Goal: Task Accomplishment & Management: Complete application form

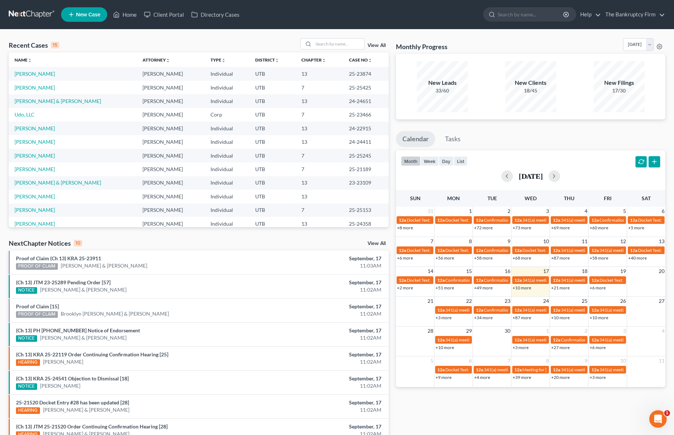
click at [374, 44] on link "View All" at bounding box center [377, 45] width 18 height 5
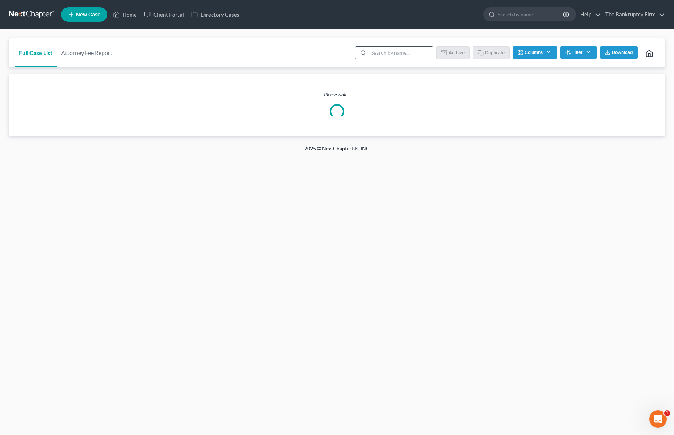
click at [394, 48] on input "search" at bounding box center [401, 53] width 64 height 12
type input "[PERSON_NAME]"
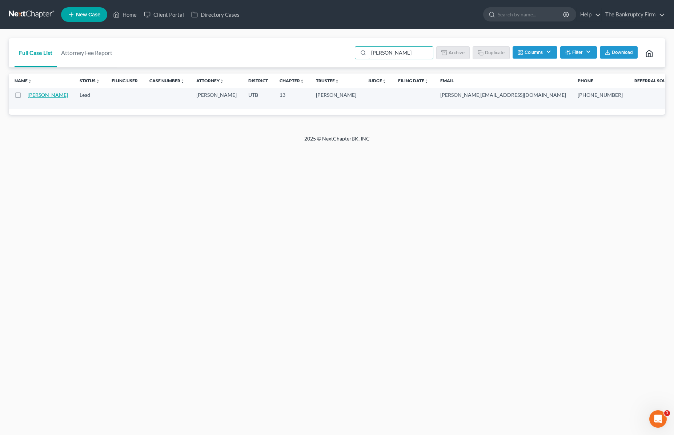
click at [37, 95] on link "[PERSON_NAME]" at bounding box center [48, 95] width 40 height 6
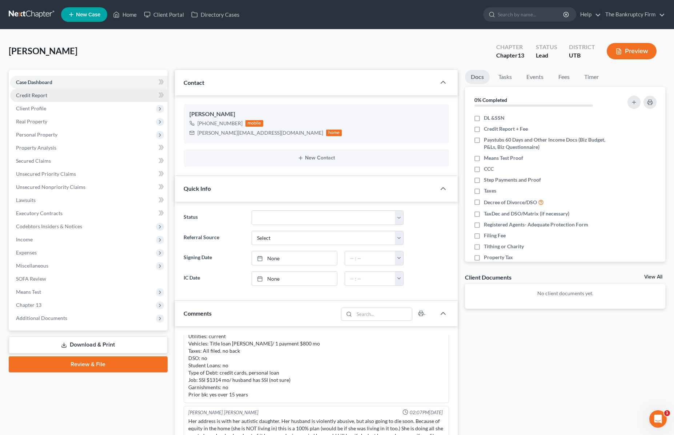
click at [59, 94] on link "Credit Report" at bounding box center [88, 95] width 157 height 13
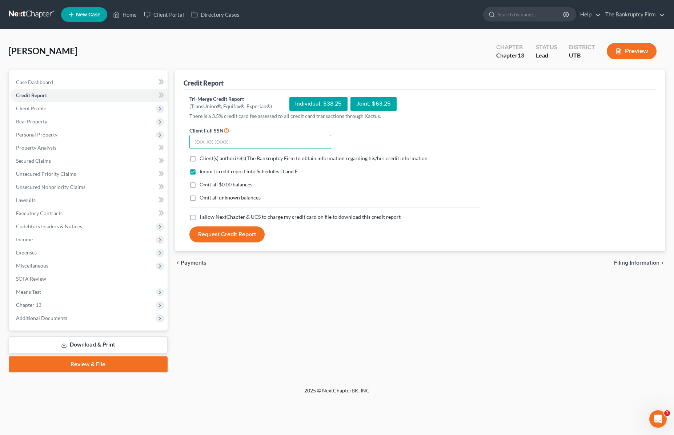
click at [217, 141] on input "text" at bounding box center [260, 142] width 142 height 15
drag, startPoint x: 234, startPoint y: 141, endPoint x: 151, endPoint y: 145, distance: 83.3
click at [151, 145] on div "Petition Navigation Case Dashboard Payments Invoices Payments Payments Credit R…" at bounding box center [337, 221] width 664 height 302
type input "528-04-8213"
click at [200, 157] on label "Client(s) authorize(s) The Bankruptcy Firm to obtain information regarding his/…" at bounding box center [314, 158] width 229 height 7
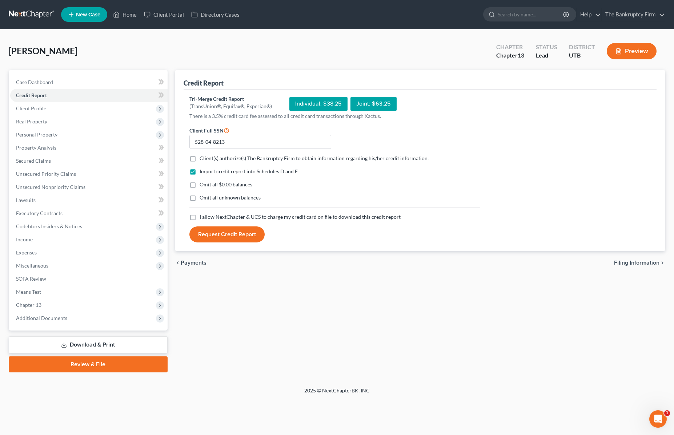
click at [203, 157] on input "Client(s) authorize(s) The Bankruptcy Firm to obtain information regarding his/…" at bounding box center [205, 157] width 5 height 5
checkbox input "true"
click at [200, 185] on label "Omit all $0.00 balances" at bounding box center [226, 184] width 53 height 7
click at [203, 185] on input "Omit all $0.00 balances" at bounding box center [205, 183] width 5 height 5
checkbox input "true"
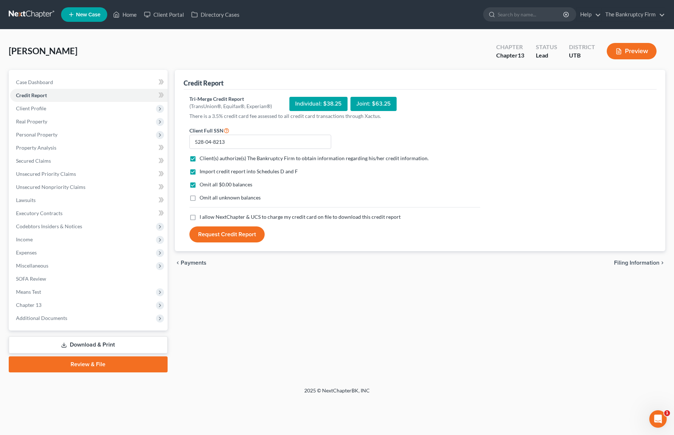
click at [200, 216] on label "I allow NextChapter & UCS to charge my credit card on file to download this cre…" at bounding box center [300, 216] width 201 height 7
click at [203, 216] on input "I allow NextChapter & UCS to charge my credit card on file to download this cre…" at bounding box center [205, 215] width 5 height 5
checkbox input "true"
click at [230, 237] on button "Request Credit Report" at bounding box center [226, 234] width 75 height 16
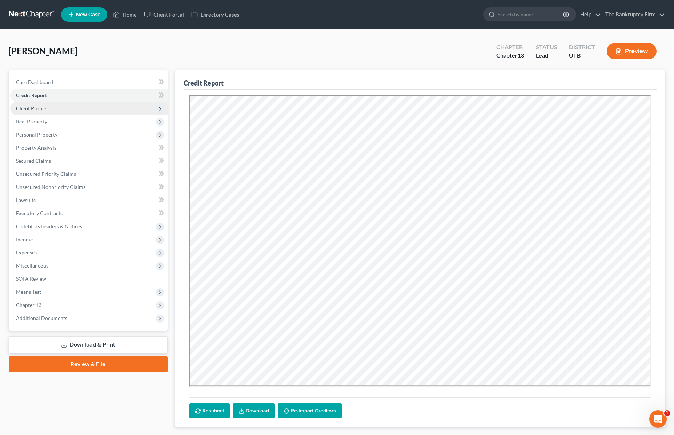
click at [37, 108] on span "Client Profile" at bounding box center [31, 108] width 30 height 6
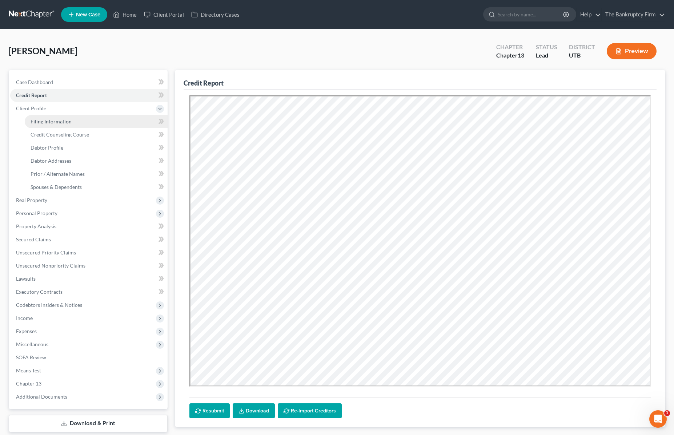
click at [73, 123] on link "Filing Information" at bounding box center [96, 121] width 143 height 13
select select "1"
select select "0"
select select "3"
select select "81"
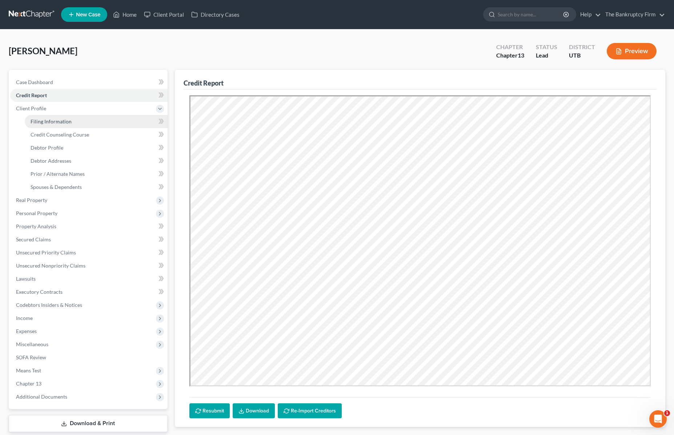
select select "0"
select select "46"
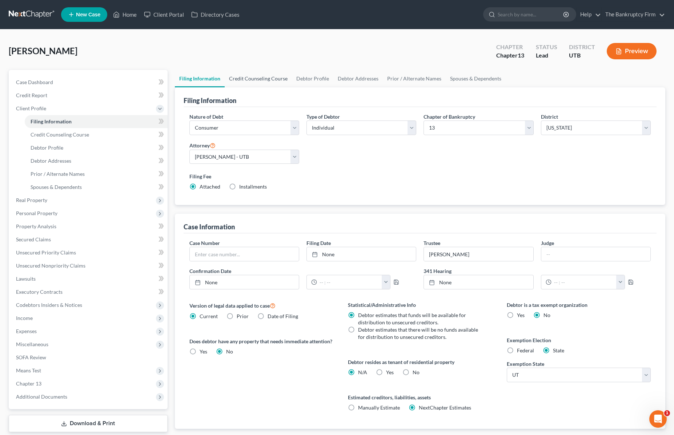
click at [248, 73] on link "Credit Counseling Course" at bounding box center [258, 78] width 67 height 17
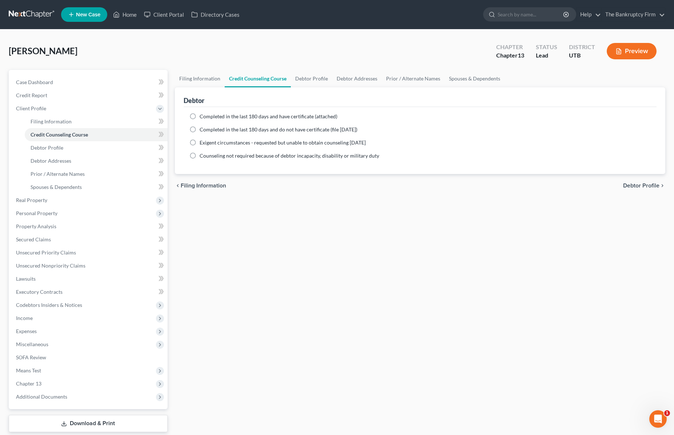
click at [200, 115] on label "Completed in the last 180 days and have certificate (attached)" at bounding box center [269, 116] width 138 height 7
click at [203, 115] on input "Completed in the last 180 days and have certificate (attached)" at bounding box center [205, 115] width 5 height 5
radio input "true"
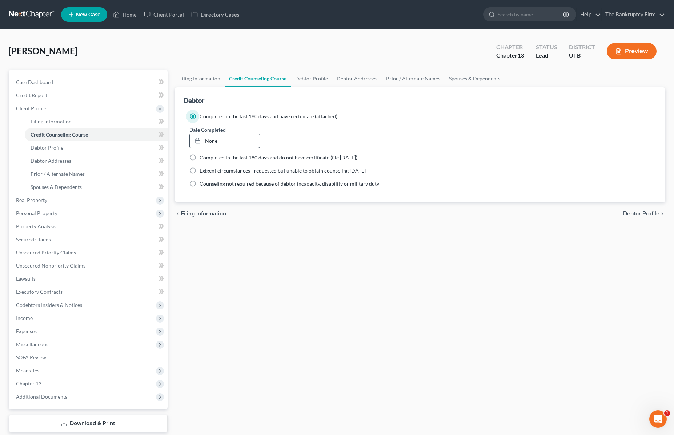
click at [225, 139] on link "None" at bounding box center [225, 141] width 70 height 14
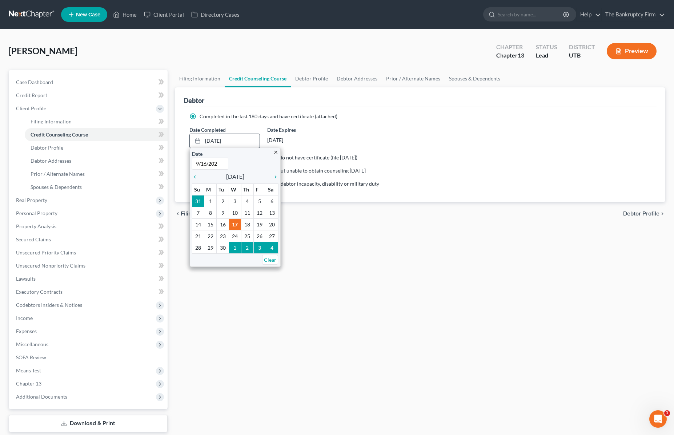
type input "[DATE]"
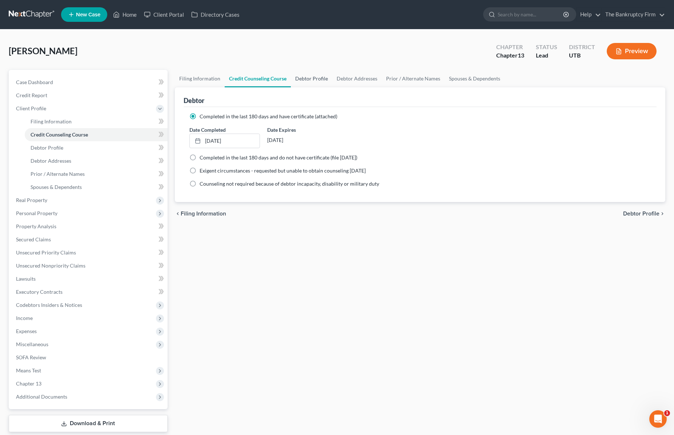
click at [312, 76] on link "Debtor Profile" at bounding box center [311, 78] width 41 height 17
select select "1"
select select "0"
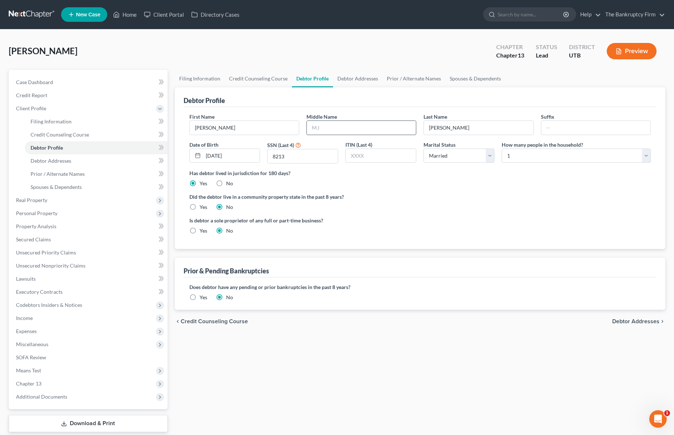
click at [348, 128] on input "text" at bounding box center [361, 128] width 109 height 14
type input "[PERSON_NAME]"
click at [547, 156] on select "Select 1 2 3 4 5 6 7 8 9 10 11 12 13 14 15 16 17 18 19 20" at bounding box center [576, 155] width 149 height 15
click at [502, 148] on select "Select 1 2 3 4 5 6 7 8 9 10 11 12 13 14 15 16 17 18 19 20" at bounding box center [576, 155] width 149 height 15
click at [532, 179] on div "Has debtor lived in jurisdiction for 180 days? Yes No Debtor must reside in jur…" at bounding box center [420, 178] width 462 height 18
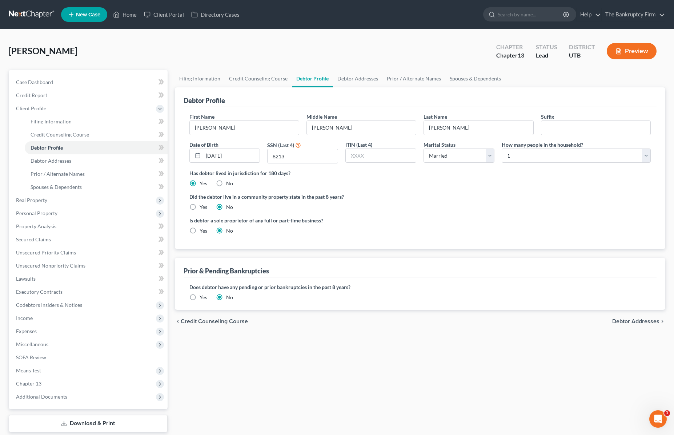
drag, startPoint x: 423, startPoint y: 195, endPoint x: 389, endPoint y: 98, distance: 102.7
click at [423, 195] on label "Did the debtor live in a community property state in the past 8 years?" at bounding box center [420, 197] width 462 height 8
click at [344, 79] on link "Debtor Addresses" at bounding box center [357, 78] width 49 height 17
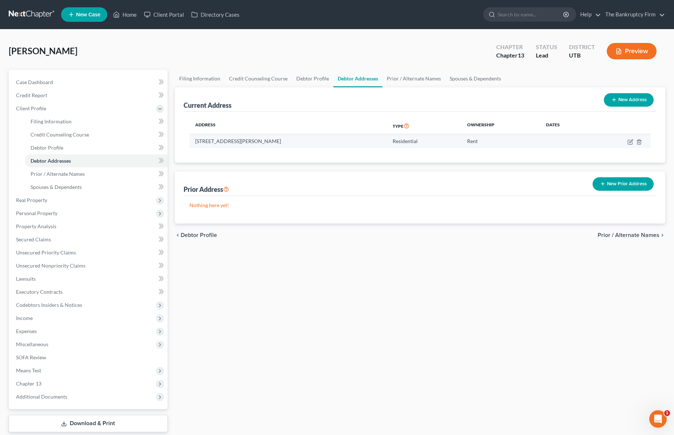
scroll to position [1, 0]
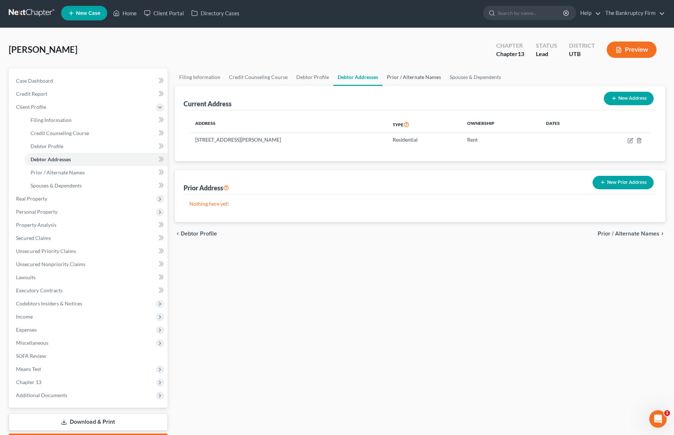
click at [417, 77] on link "Prior / Alternate Names" at bounding box center [414, 76] width 63 height 17
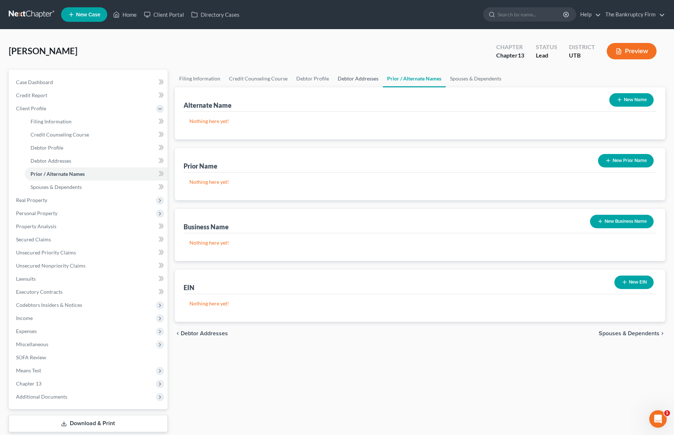
click at [361, 79] on link "Debtor Addresses" at bounding box center [357, 78] width 49 height 17
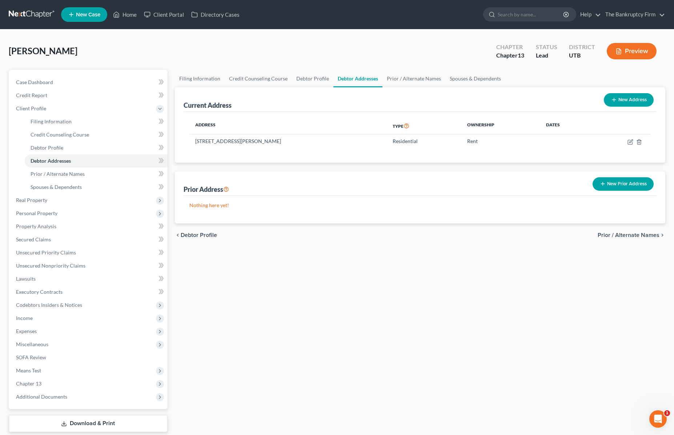
click at [624, 182] on button "New Prior Address" at bounding box center [623, 183] width 61 height 13
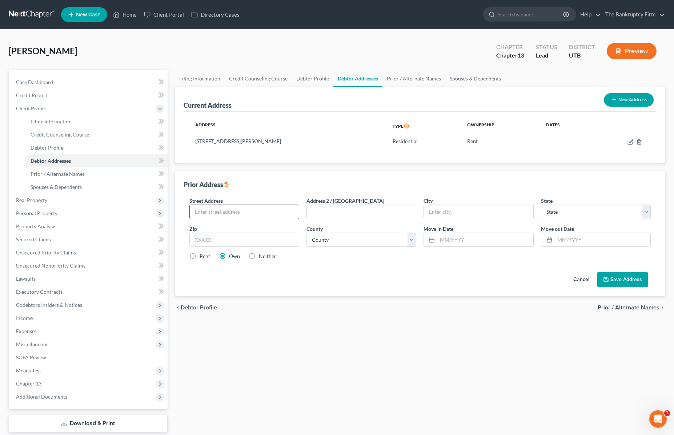
click at [215, 211] on input "text" at bounding box center [244, 212] width 109 height 14
type input "5029 S 2825 W"
type input "[PERSON_NAME]"
select select "46"
type input "84067"
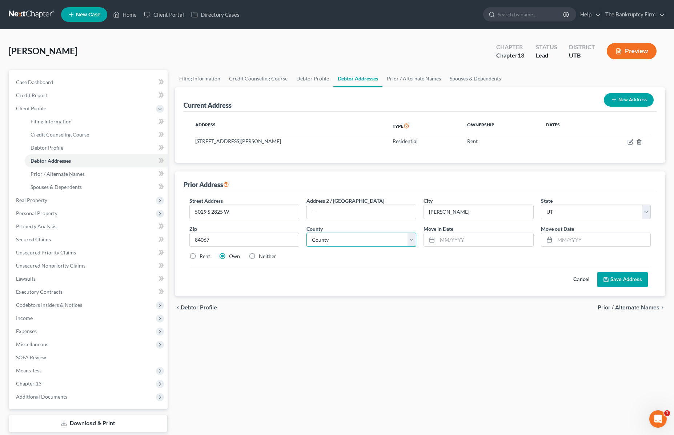
click at [377, 238] on select "County [GEOGRAPHIC_DATA] [GEOGRAPHIC_DATA] [GEOGRAPHIC_DATA] [GEOGRAPHIC_DATA] …" at bounding box center [362, 239] width 110 height 15
select select "28"
click at [307, 232] on select "County [GEOGRAPHIC_DATA] [GEOGRAPHIC_DATA] [GEOGRAPHIC_DATA] [GEOGRAPHIC_DATA] …" at bounding box center [362, 239] width 110 height 15
click at [464, 241] on input "text" at bounding box center [485, 240] width 96 height 14
click at [315, 257] on div "Rent Own Neither" at bounding box center [420, 255] width 469 height 7
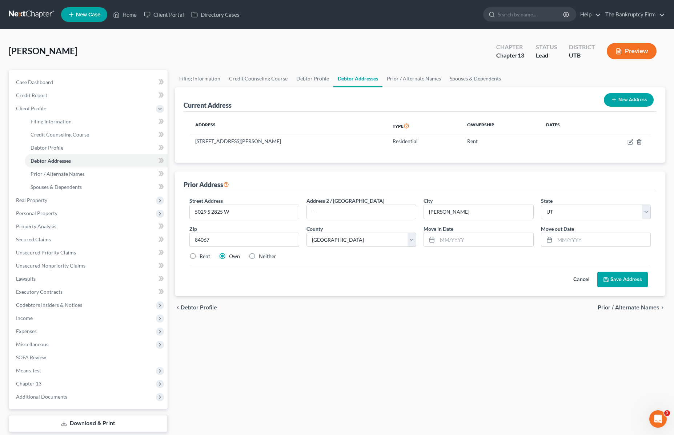
scroll to position [0, 0]
click at [484, 240] on input "text" at bounding box center [485, 239] width 96 height 14
click at [467, 239] on input "06/2025" at bounding box center [485, 239] width 96 height 14
type input "06/2017"
click at [575, 241] on input "text" at bounding box center [603, 239] width 96 height 14
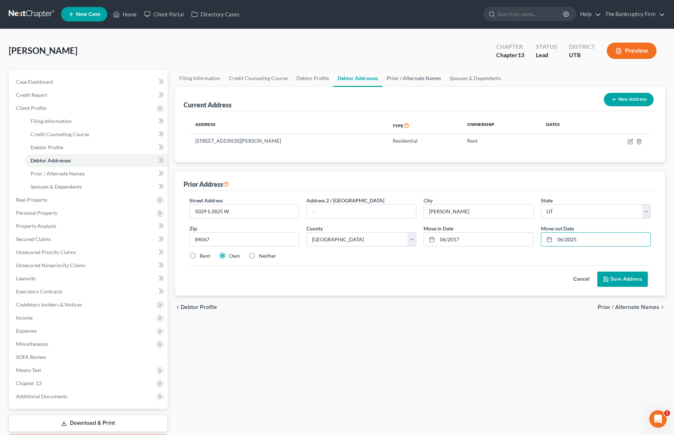
type input "06/2025"
click at [405, 79] on link "Prior / Alternate Names" at bounding box center [414, 77] width 63 height 17
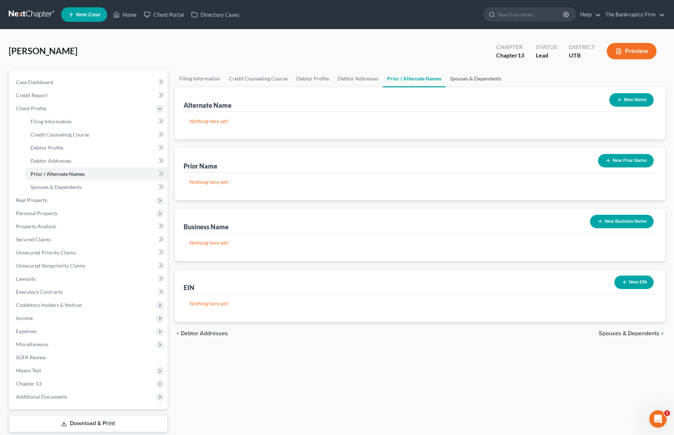
click at [464, 79] on link "Spouses & Dependents" at bounding box center [476, 78] width 60 height 17
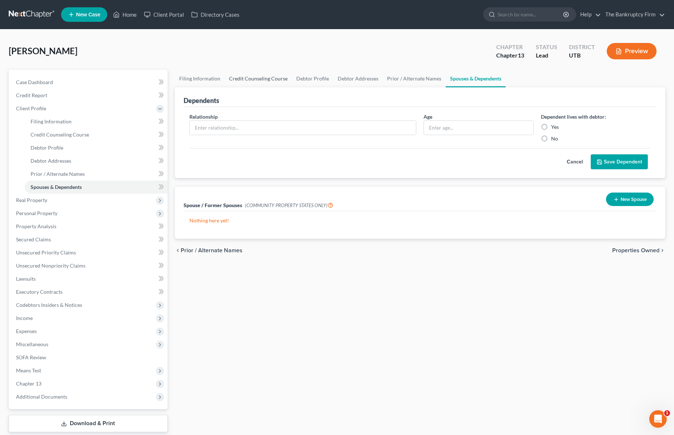
click at [249, 80] on link "Credit Counseling Course" at bounding box center [258, 78] width 67 height 17
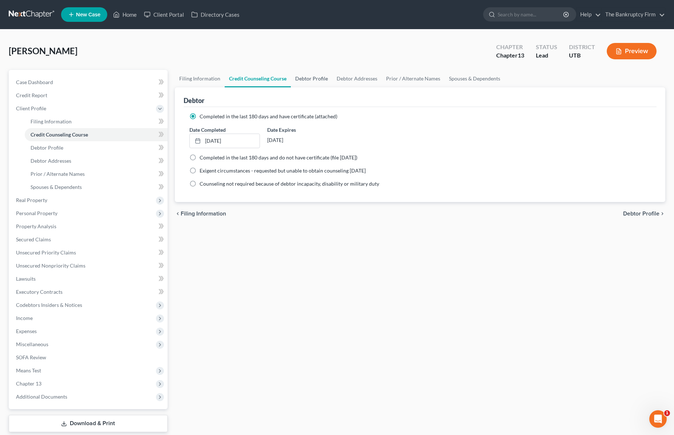
click at [313, 79] on link "Debtor Profile" at bounding box center [311, 78] width 41 height 17
select select "1"
select select "0"
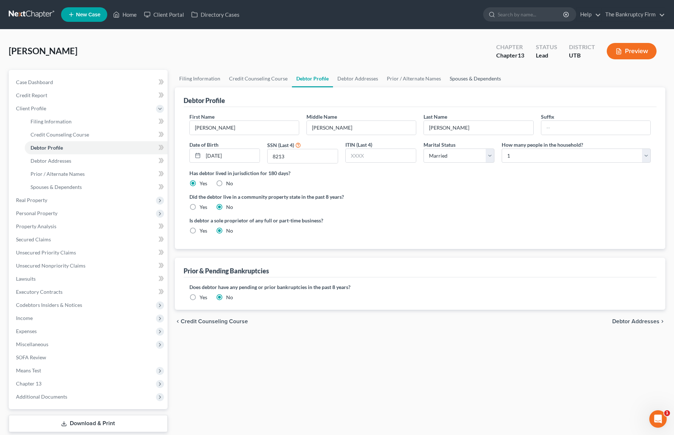
click at [470, 79] on link "Spouses & Dependents" at bounding box center [475, 78] width 60 height 17
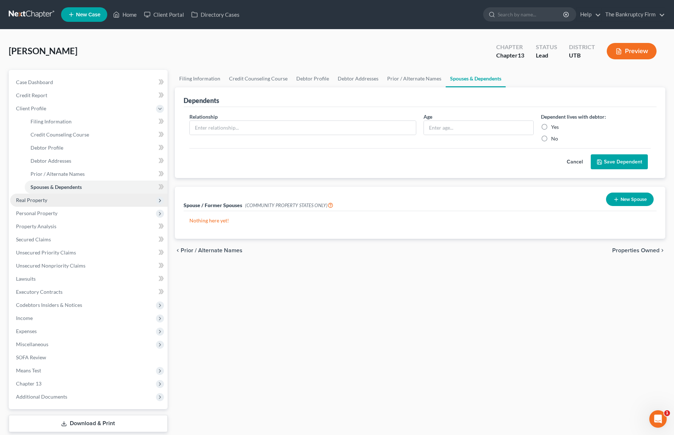
click at [34, 198] on span "Real Property" at bounding box center [31, 200] width 31 height 6
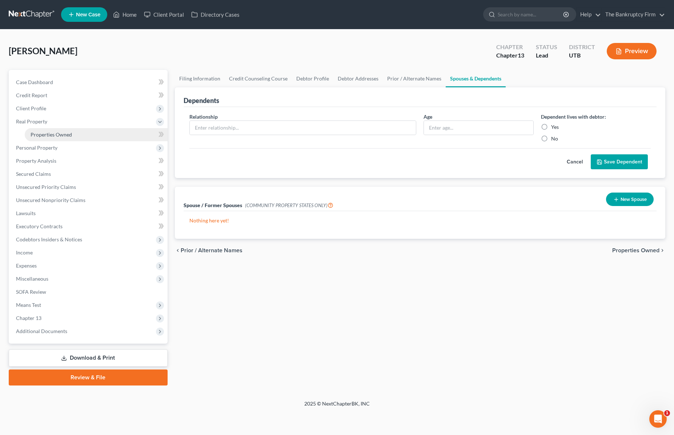
click at [61, 135] on span "Properties Owned" at bounding box center [51, 134] width 41 height 6
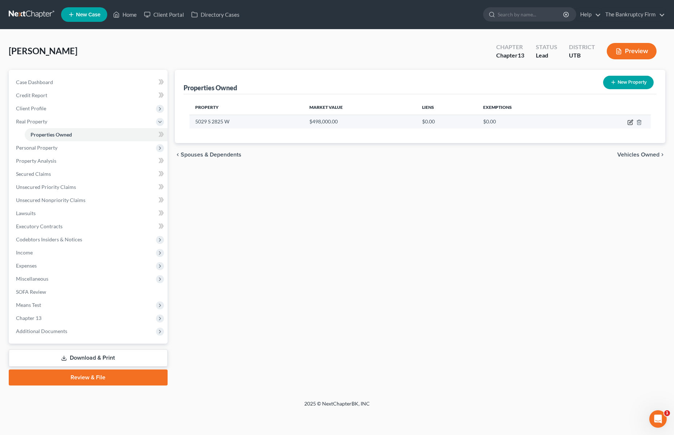
click at [629, 121] on icon "button" at bounding box center [631, 122] width 6 height 6
select select "46"
select select "28"
select select "2"
select select "0"
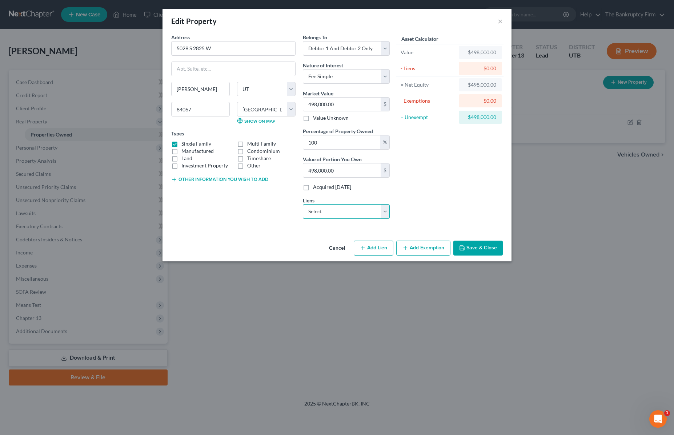
click at [383, 213] on select "Select Jpmcb Home - $113,349.00" at bounding box center [346, 211] width 87 height 15
click at [337, 142] on input "100" at bounding box center [341, 142] width 77 height 14
type input "10"
type input "49,800.00"
type input "1"
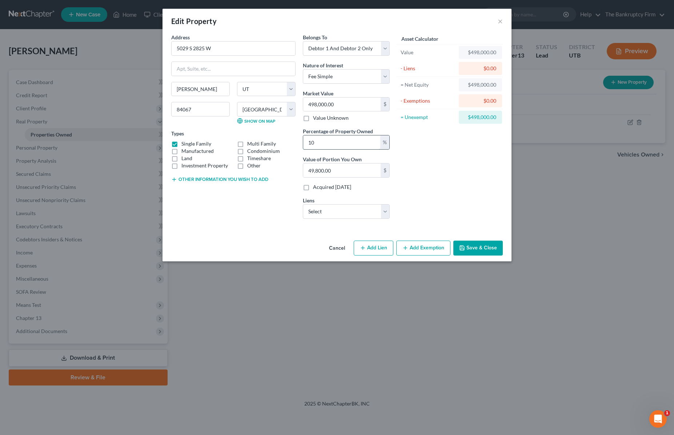
type input "4,980.00"
type input "5"
type input "24,900.00"
type input "50"
type input "249,000.00"
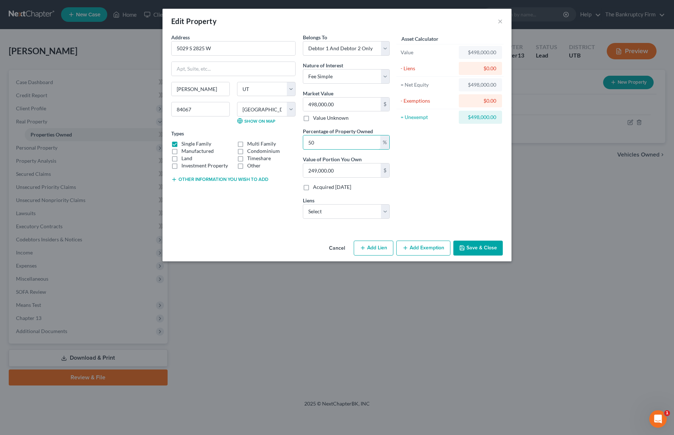
type input "50"
click at [451, 157] on div "Asset Calculator Value $498,000.00 - Liens $0.00 = Net Equity $498,000.00 - Exe…" at bounding box center [449, 128] width 113 height 191
click at [425, 249] on button "Add Exemption" at bounding box center [423, 247] width 54 height 15
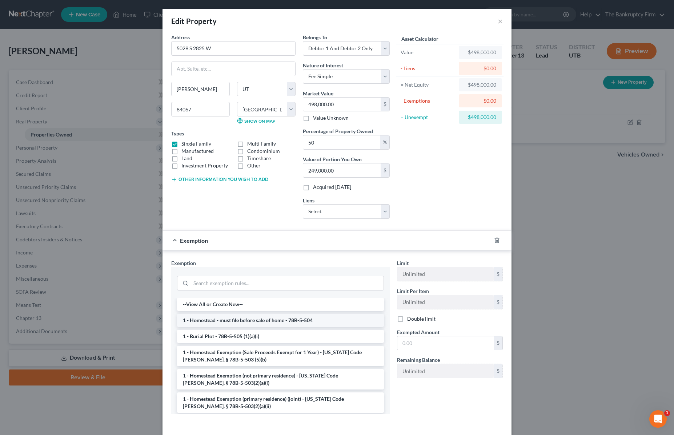
click at [257, 322] on li "1 - Homestead - must file before sale of home - 78B-5-504" at bounding box center [280, 319] width 207 height 13
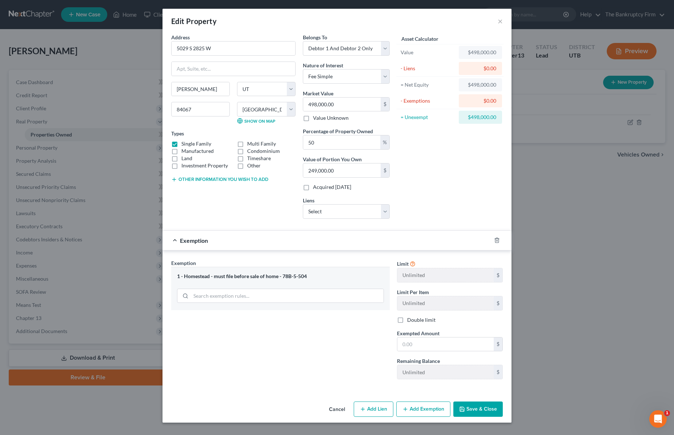
click at [339, 407] on button "Cancel" at bounding box center [337, 409] width 28 height 15
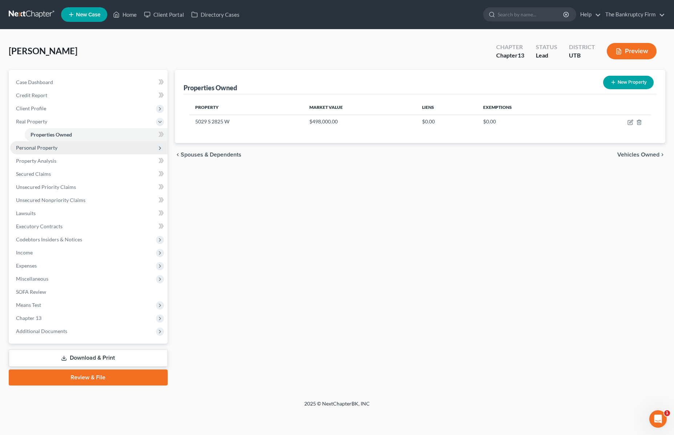
click at [48, 148] on span "Personal Property" at bounding box center [36, 147] width 41 height 6
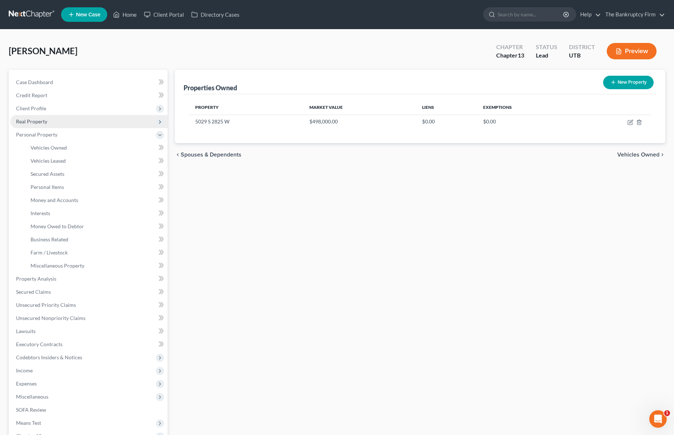
click at [39, 122] on span "Real Property" at bounding box center [31, 121] width 31 height 6
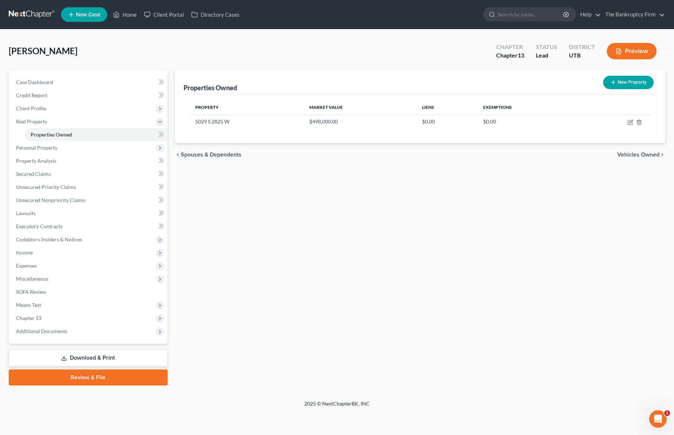
click at [624, 81] on button "New Property" at bounding box center [628, 82] width 51 height 13
select select "46"
select select "28"
select select "0"
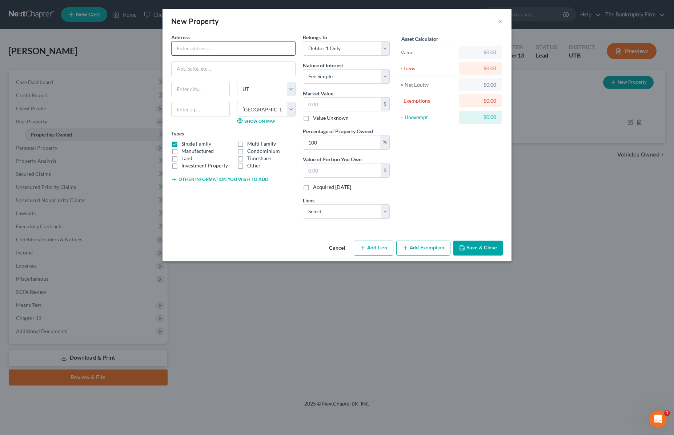
click at [191, 51] on input "text" at bounding box center [234, 48] width 124 height 14
type input "2419 W 5850 S"
type input "[PERSON_NAME]"
type input "84067"
click at [384, 74] on select "Select Fee Simple Joint Tenant Life Estate Equitable Interest Future Interest T…" at bounding box center [346, 76] width 87 height 15
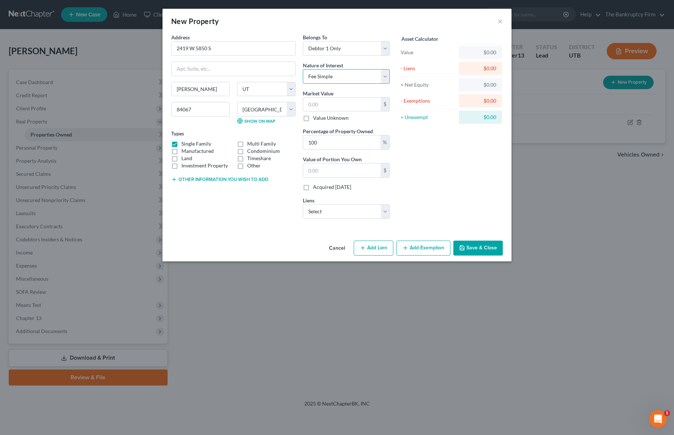
select select "4"
click at [303, 69] on select "Select Fee Simple Joint Tenant Life Estate Equitable Interest Future Interest T…" at bounding box center [346, 76] width 87 height 15
click at [333, 107] on input "text" at bounding box center [341, 104] width 77 height 14
type input "1"
type input "1.00"
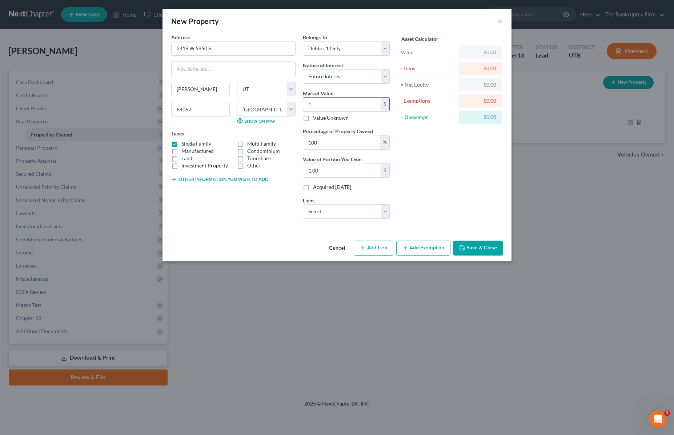
type input "12"
type input "12.00"
type input "123"
type input "123.00"
type input "1230"
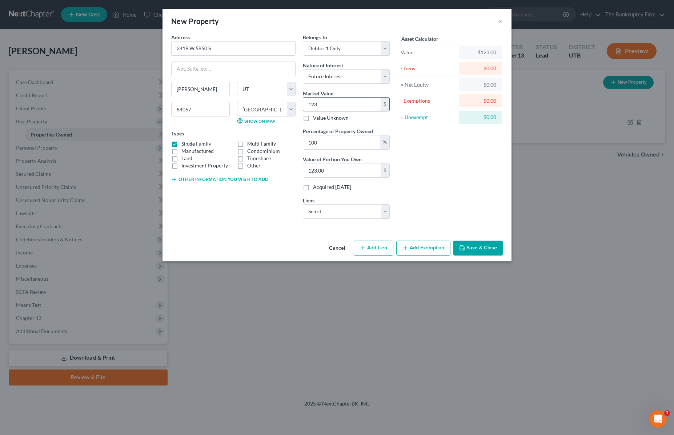
type input "1,230.00"
type input "1,2300"
type input "12,300.00"
type input "12,3000"
type input "123,000.00"
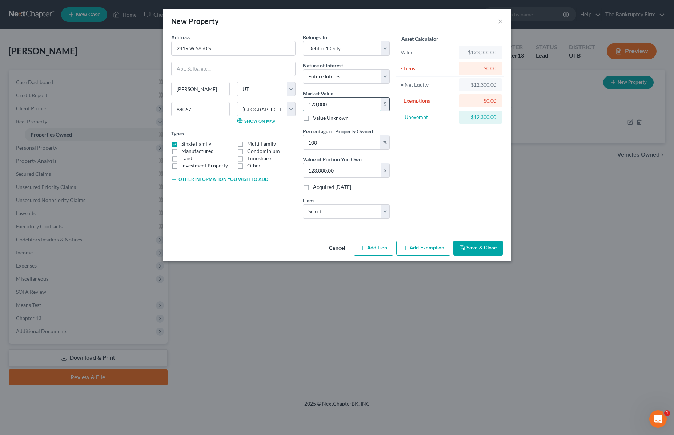
type input "123,000"
click at [438, 160] on div "Asset Calculator Value $123,000.00 - Liens $0.00 = Net Equity $12,300.00 - Exem…" at bounding box center [449, 128] width 113 height 191
click at [350, 213] on select "Select Jpmcb Home - $113,349.00" at bounding box center [346, 211] width 87 height 15
click select "Select Jpmcb Home - $113,349.00" at bounding box center [346, 211] width 87 height 15
select select "19"
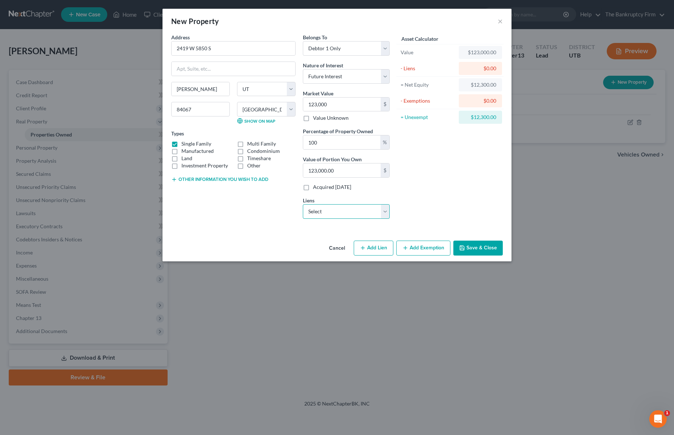
select select "0"
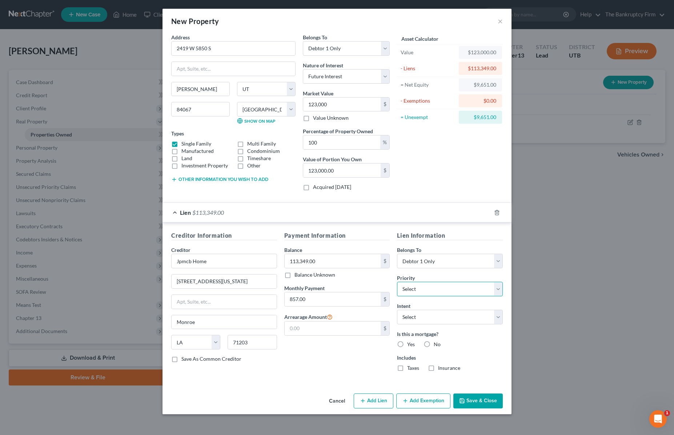
click at [446, 288] on select "Select 1st 2nd 3rd 4th 5th 6th 7th 8th 9th 10th 11th 12th 13th 14th 15th 16th 1…" at bounding box center [450, 288] width 106 height 15
select select "0"
click at [397, 281] on select "Select 1st 2nd 3rd 4th 5th 6th 7th 8th 9th 10th 11th 12th 13th 14th 15th 16th 1…" at bounding box center [450, 288] width 106 height 15
click at [407, 344] on label "Yes" at bounding box center [411, 343] width 8 height 7
click at [410, 344] on input "Yes" at bounding box center [412, 342] width 5 height 5
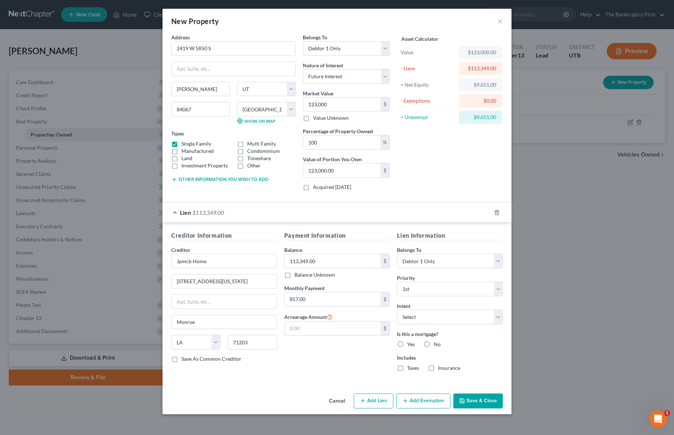
radio input "true"
click at [407, 368] on label "Taxes" at bounding box center [413, 367] width 12 height 7
click at [410, 368] on input "Taxes" at bounding box center [412, 366] width 5 height 5
checkbox input "true"
click at [438, 368] on label "Insurance" at bounding box center [449, 367] width 22 height 7
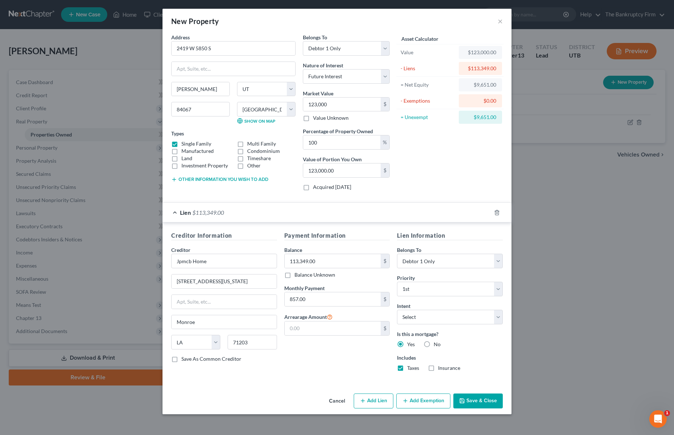
click at [441, 368] on input "Insurance" at bounding box center [443, 366] width 5 height 5
checkbox input "true"
click at [476, 399] on button "Save & Close" at bounding box center [477, 400] width 49 height 15
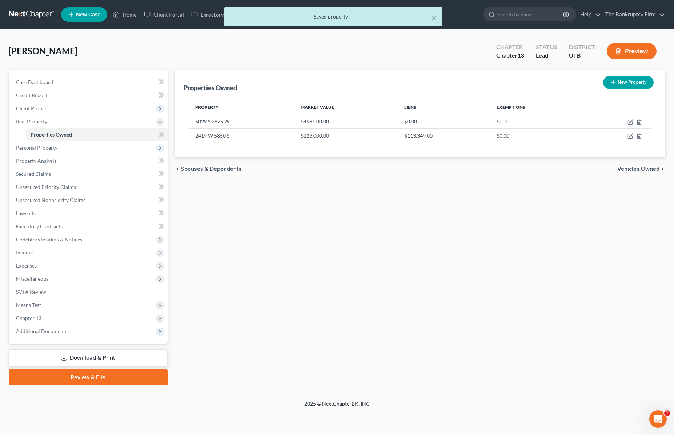
click at [423, 205] on div "Properties Owned New Property Property Market Value Liens Exemptions 5029 S 282…" at bounding box center [420, 227] width 498 height 315
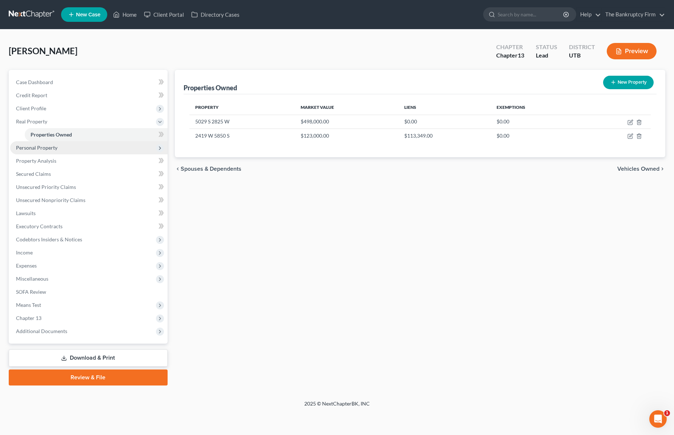
click at [39, 145] on span "Personal Property" at bounding box center [36, 147] width 41 height 6
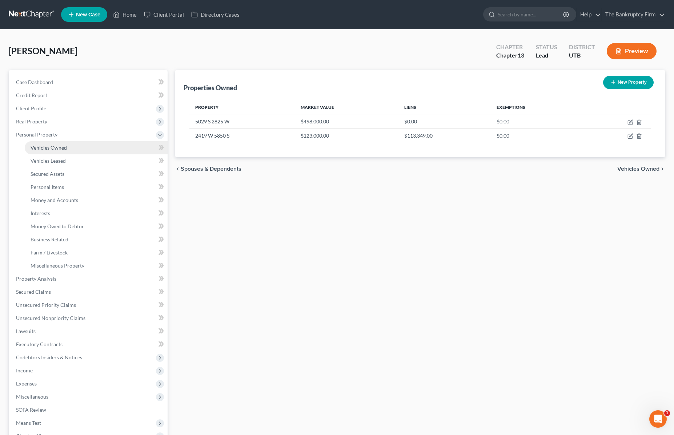
click at [60, 146] on span "Vehicles Owned" at bounding box center [49, 147] width 36 height 6
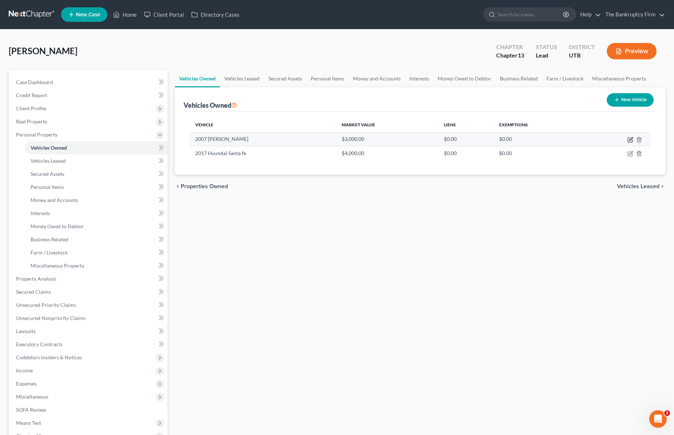
click at [629, 139] on icon "button" at bounding box center [631, 140] width 6 height 6
select select "2"
select select "19"
select select "0"
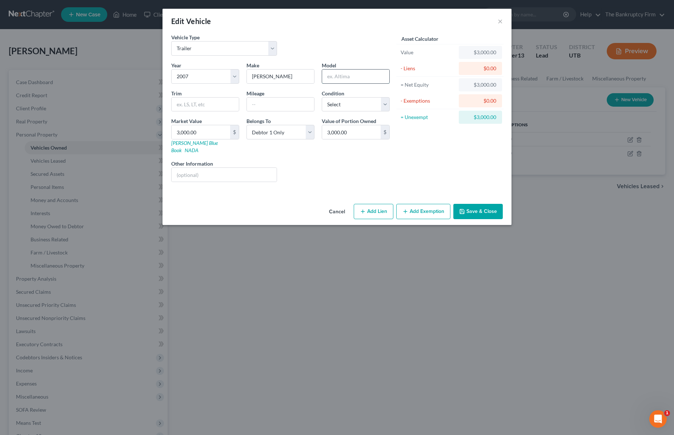
click at [350, 76] on input "text" at bounding box center [355, 76] width 67 height 14
type input "Subaru"
type input "Forrester"
drag, startPoint x: 322, startPoint y: 176, endPoint x: 367, endPoint y: 114, distance: 76.9
click at [328, 171] on div "Year Select 2026 2025 2024 2023 2022 2021 2020 2019 2018 2017 2016 2015 2014 20…" at bounding box center [281, 124] width 226 height 126
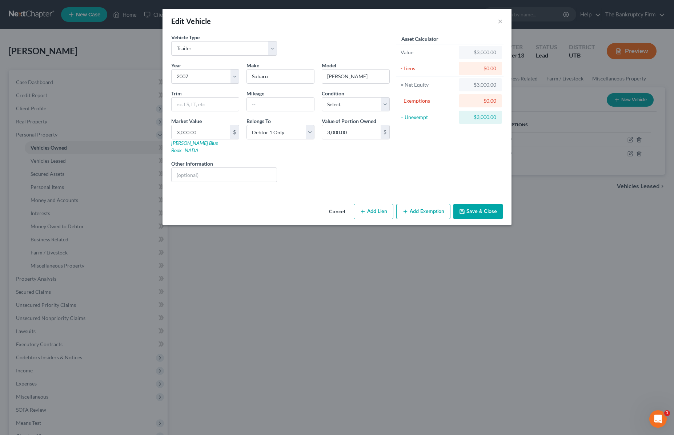
click at [428, 204] on button "Add Exemption" at bounding box center [423, 211] width 54 height 15
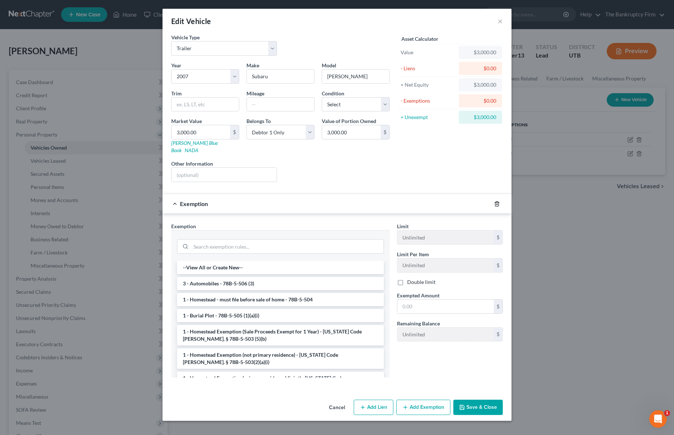
click at [498, 201] on icon "button" at bounding box center [496, 203] width 3 height 5
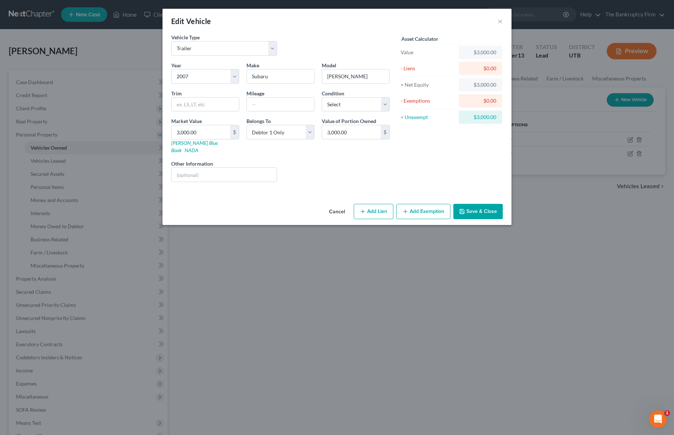
click at [485, 204] on button "Save & Close" at bounding box center [477, 211] width 49 height 15
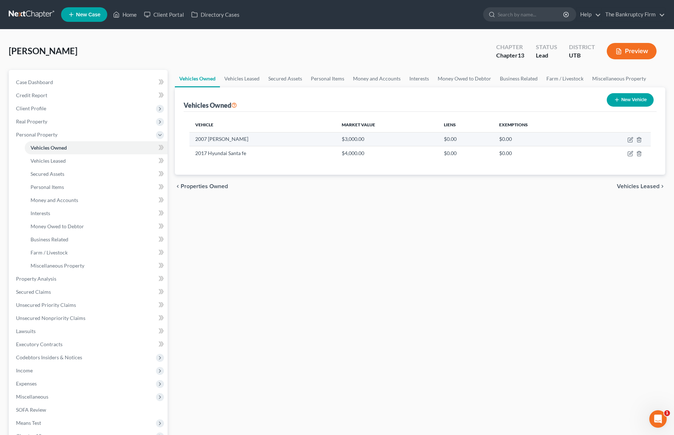
click at [210, 140] on td "2007 Subaru Forrester" at bounding box center [262, 139] width 147 height 14
click at [640, 139] on icon "button" at bounding box center [639, 140] width 6 height 6
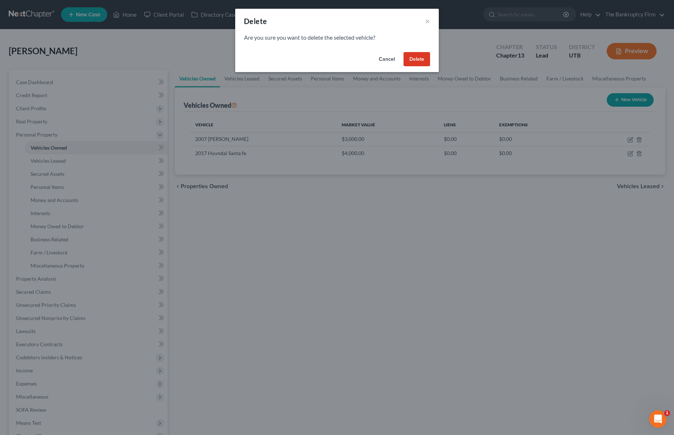
click at [416, 60] on button "Delete" at bounding box center [417, 59] width 27 height 15
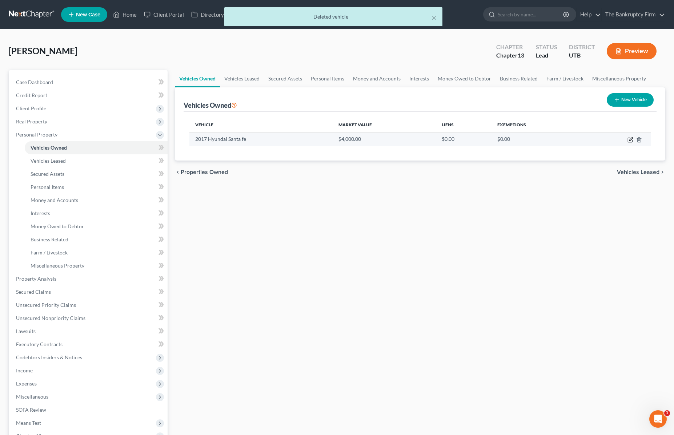
click at [630, 140] on icon "button" at bounding box center [631, 140] width 6 height 6
select select "0"
select select "9"
select select "0"
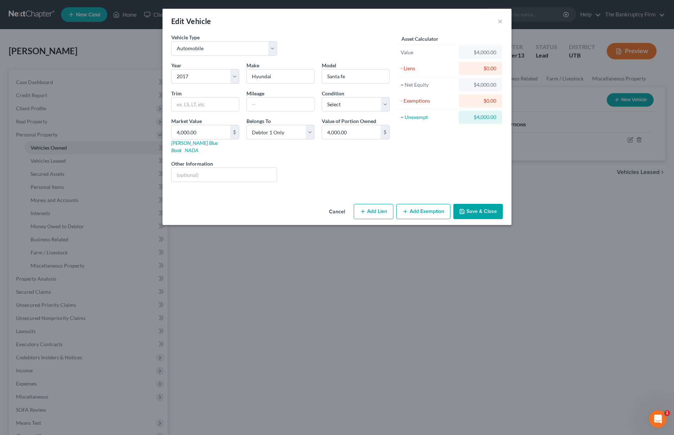
click at [374, 204] on button "Add Lien" at bounding box center [374, 211] width 40 height 15
select select "0"
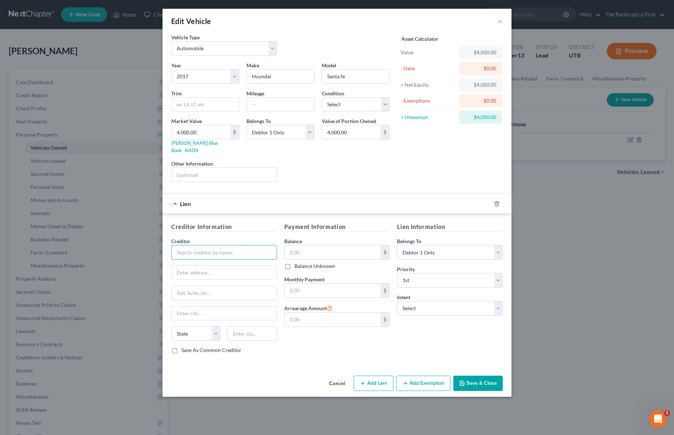
click at [242, 246] on input "text" at bounding box center [224, 252] width 106 height 15
click at [192, 245] on input "text" at bounding box center [224, 252] width 106 height 15
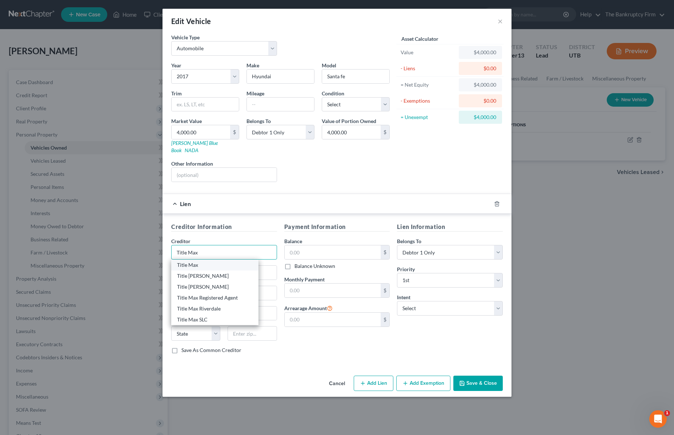
type input "Title Max"
click at [207, 261] on div "Title Max" at bounding box center [215, 264] width 76 height 7
type input "[STREET_ADDRESS]"
type input "Clearfield"
select select "46"
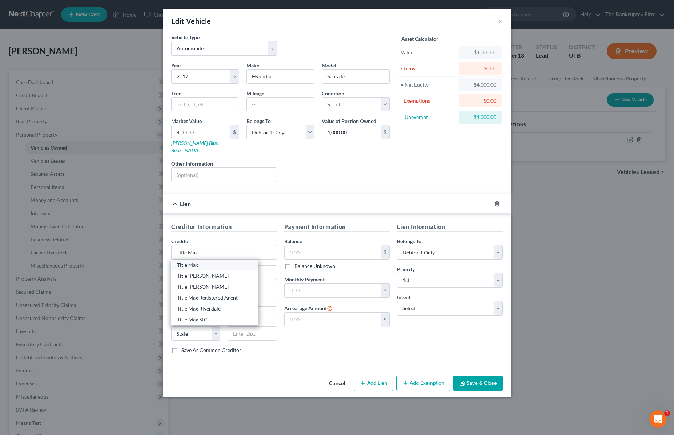
type input "84015"
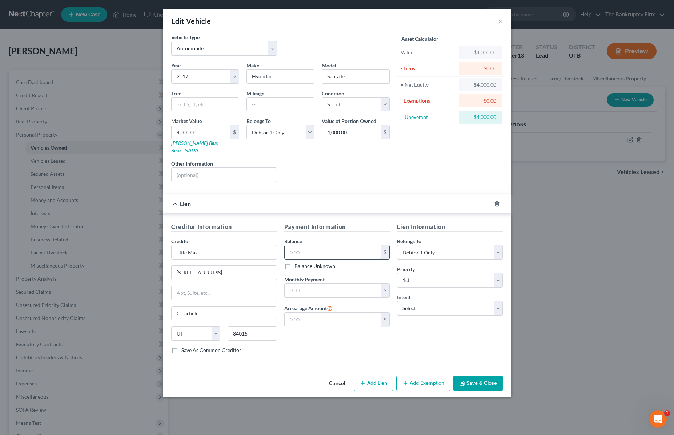
click at [326, 248] on input "text" at bounding box center [333, 252] width 96 height 14
type input "7,100"
click at [421, 301] on select "Select Surrender Redeem Reaffirm Avoid Other" at bounding box center [450, 308] width 106 height 15
click at [397, 301] on select "Select Surrender Redeem Reaffirm Avoid Other" at bounding box center [450, 308] width 106 height 15
click at [314, 245] on input "7,100" at bounding box center [333, 252] width 96 height 14
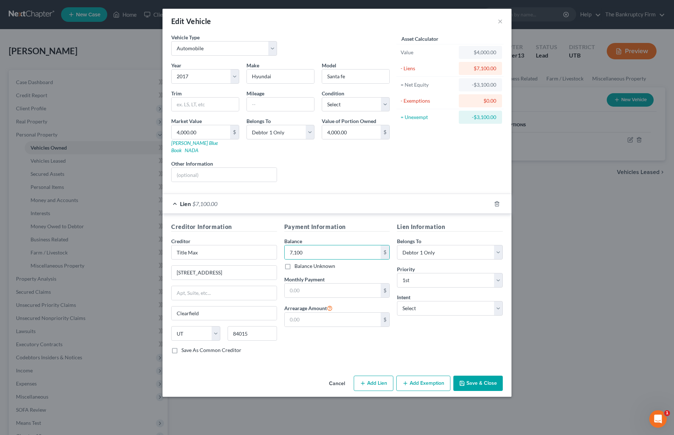
click at [485, 376] on button "Save & Close" at bounding box center [477, 382] width 49 height 15
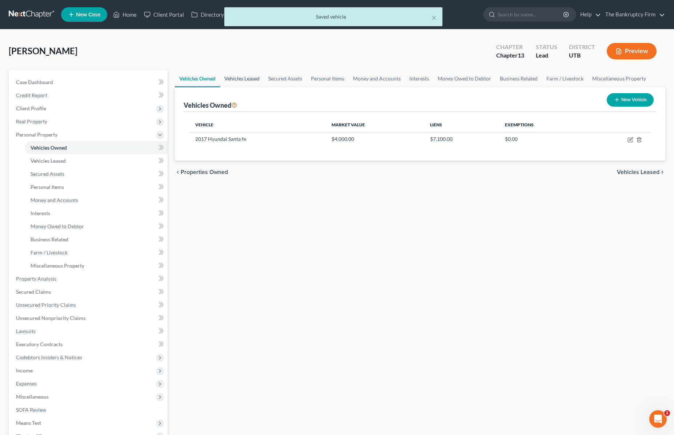
click at [244, 77] on link "Vehicles Leased" at bounding box center [242, 78] width 44 height 17
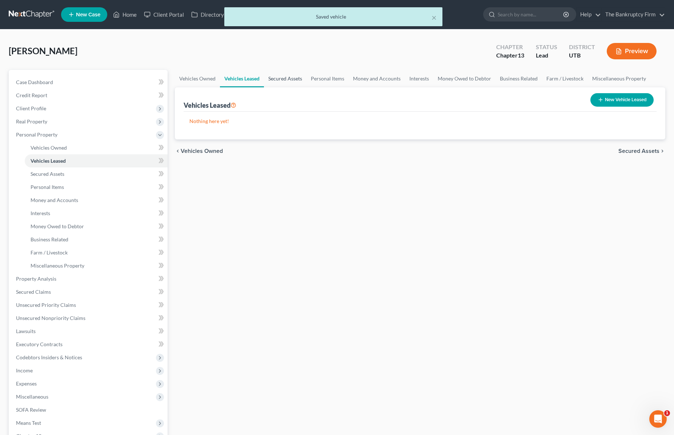
click at [285, 76] on link "Secured Assets" at bounding box center [285, 78] width 43 height 17
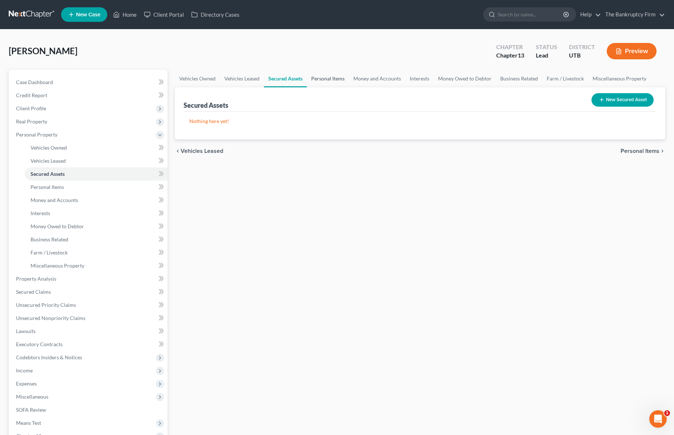
click at [331, 78] on link "Personal Items" at bounding box center [328, 78] width 42 height 17
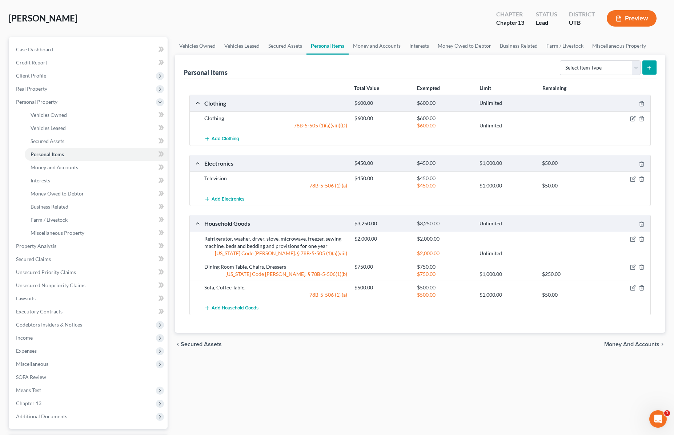
scroll to position [40, 0]
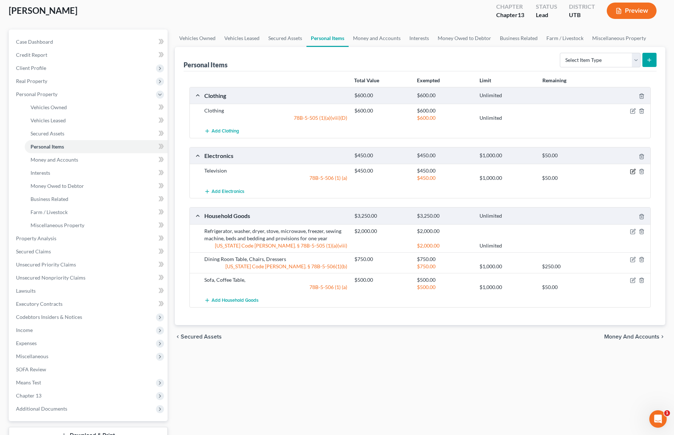
click at [634, 170] on icon "button" at bounding box center [633, 171] width 6 height 6
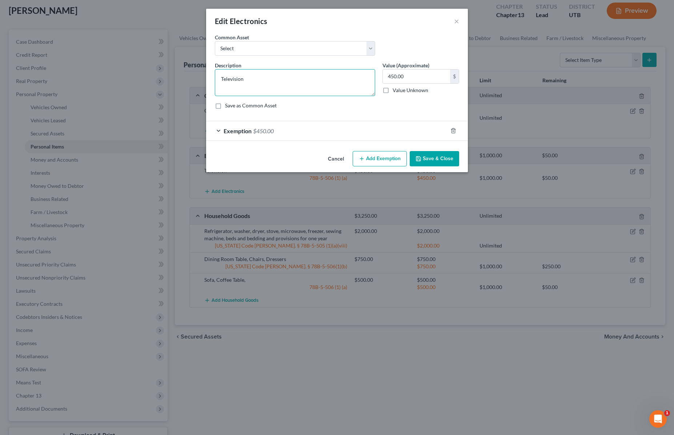
click at [267, 82] on textarea "Television" at bounding box center [295, 82] width 160 height 27
type textarea "Television,"
click at [437, 157] on button "Save & Close" at bounding box center [434, 158] width 49 height 15
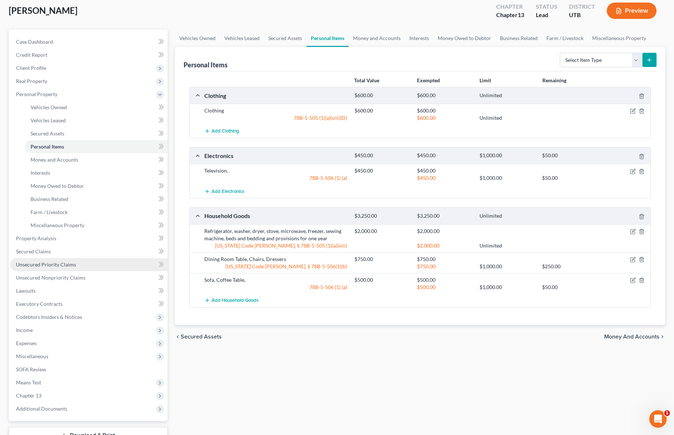
click at [49, 264] on span "Unsecured Priority Claims" at bounding box center [46, 264] width 60 height 6
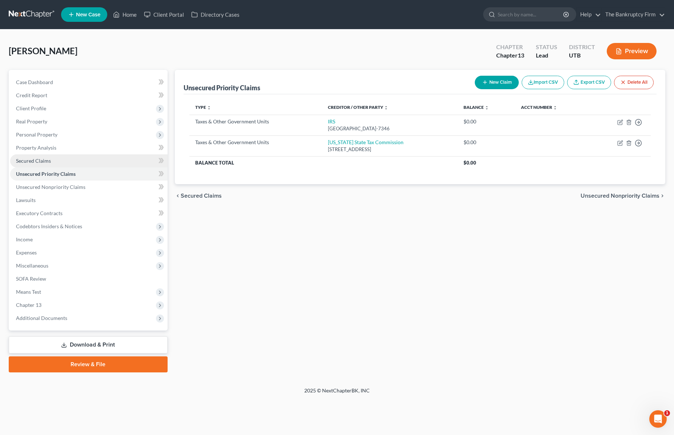
click at [37, 161] on span "Secured Claims" at bounding box center [33, 160] width 35 height 6
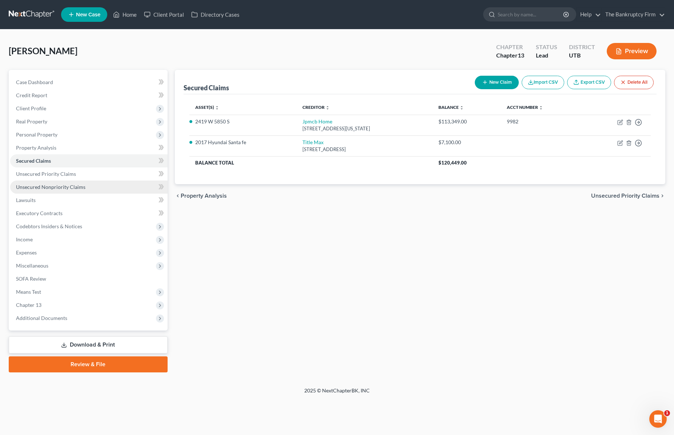
click at [57, 188] on span "Unsecured Nonpriority Claims" at bounding box center [50, 187] width 69 height 6
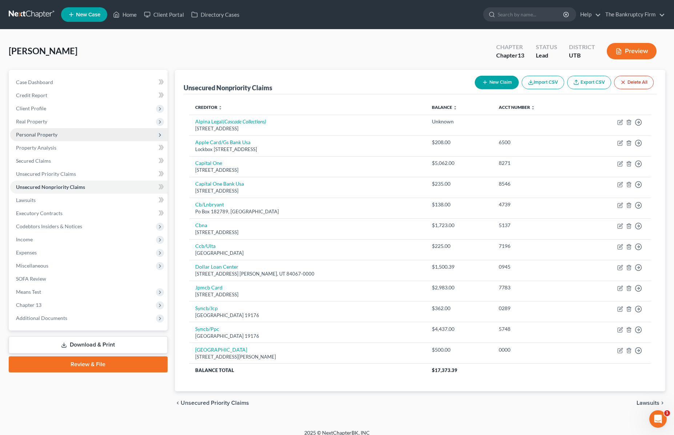
click at [39, 133] on span "Personal Property" at bounding box center [36, 134] width 41 height 6
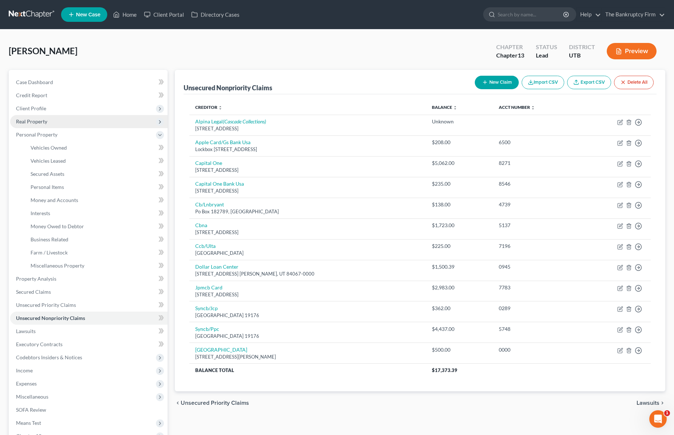
click at [33, 121] on span "Real Property" at bounding box center [31, 121] width 31 height 6
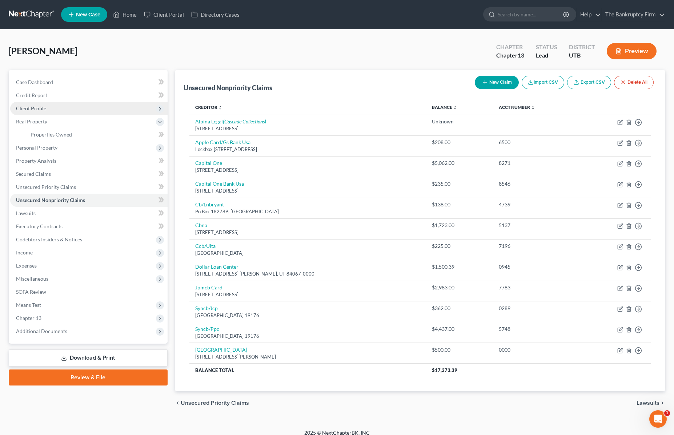
click at [40, 107] on span "Client Profile" at bounding box center [31, 108] width 30 height 6
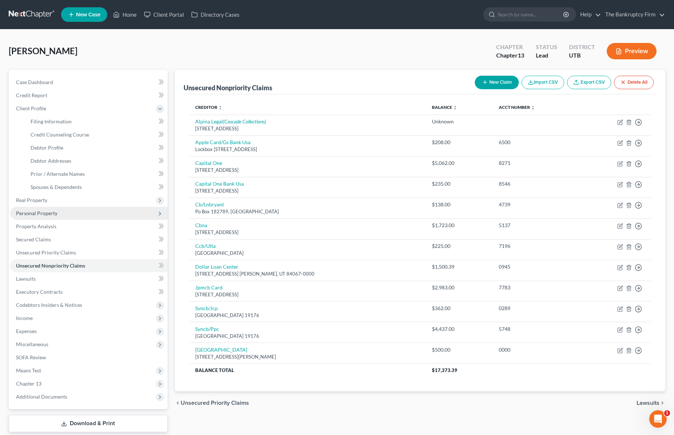
click at [47, 213] on span "Personal Property" at bounding box center [36, 213] width 41 height 6
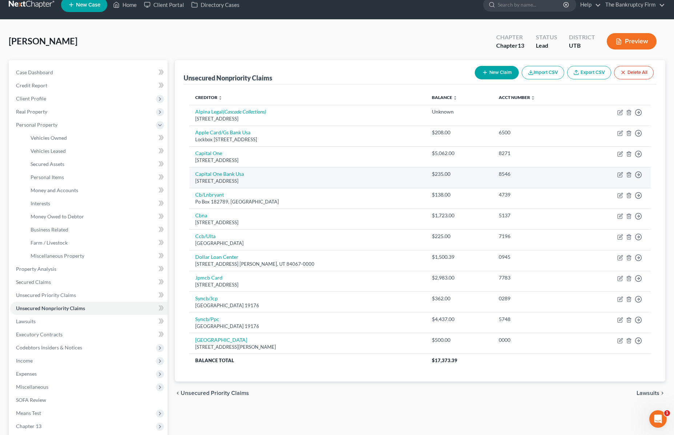
scroll to position [8, 0]
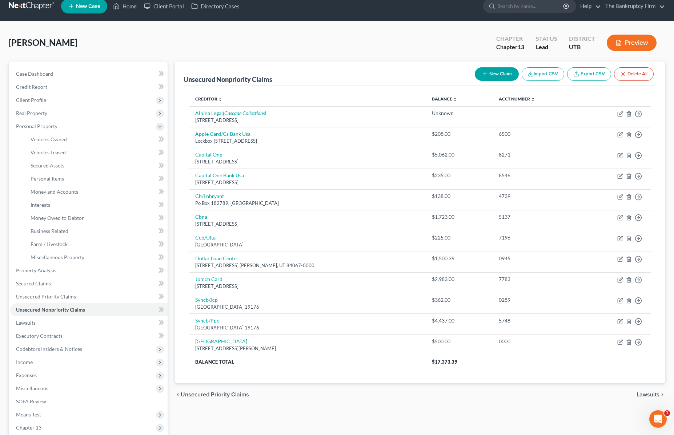
click at [492, 74] on button "New Claim" at bounding box center [497, 73] width 44 height 13
select select "0"
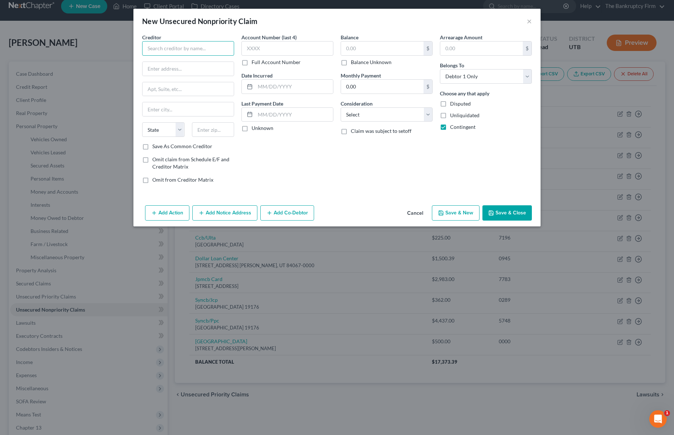
click at [189, 47] on input "text" at bounding box center [188, 48] width 92 height 15
type input "C"
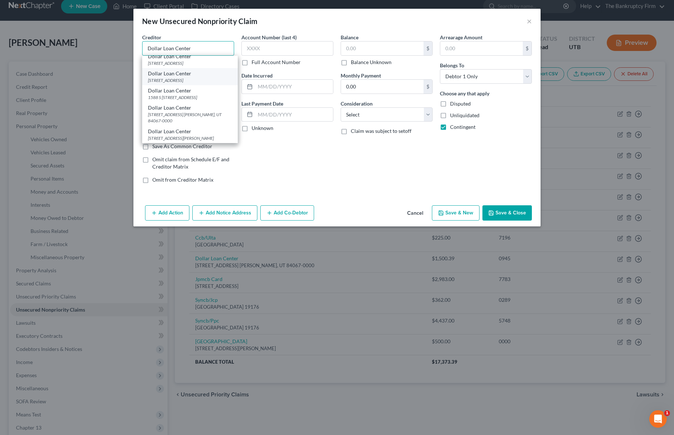
scroll to position [28, 0]
type input "Dollar Loan Center"
click at [193, 111] on div "Dollar Loan Center" at bounding box center [190, 107] width 84 height 7
type input "5667 S 1900 W"
type input "Ste. B"
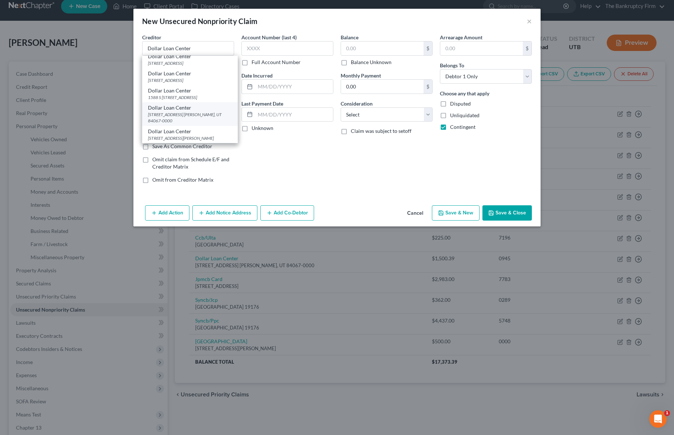
type input "[PERSON_NAME]"
select select "46"
type input "84067-0000"
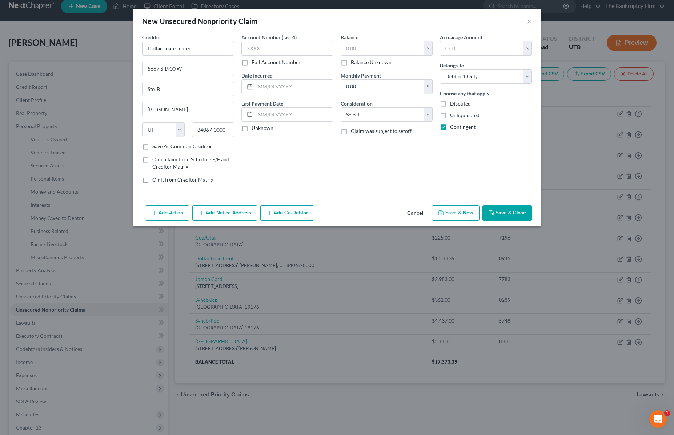
scroll to position [0, 0]
click at [288, 49] on input "text" at bounding box center [287, 48] width 92 height 15
type input "unk"
type input "550"
type input "04/01/2025"
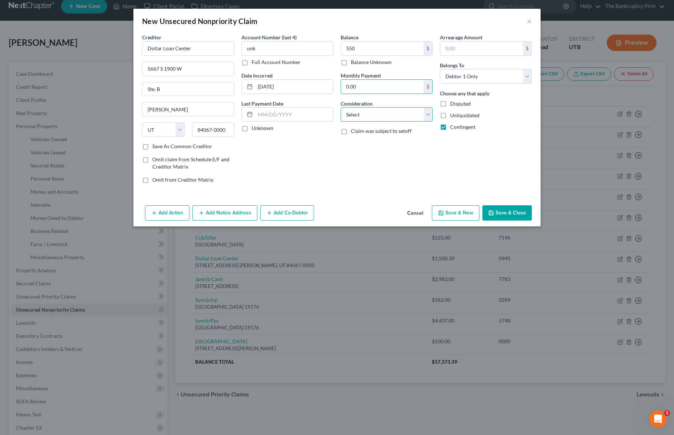
click at [390, 115] on select "Select Cable / Satellite Services Collection Agency Credit Card Debt Debt Couns…" at bounding box center [387, 114] width 92 height 15
select select "10"
click at [341, 107] on select "Select Cable / Satellite Services Collection Agency Credit Card Debt Debt Couns…" at bounding box center [387, 114] width 92 height 15
click at [512, 211] on button "Save & Close" at bounding box center [507, 212] width 49 height 15
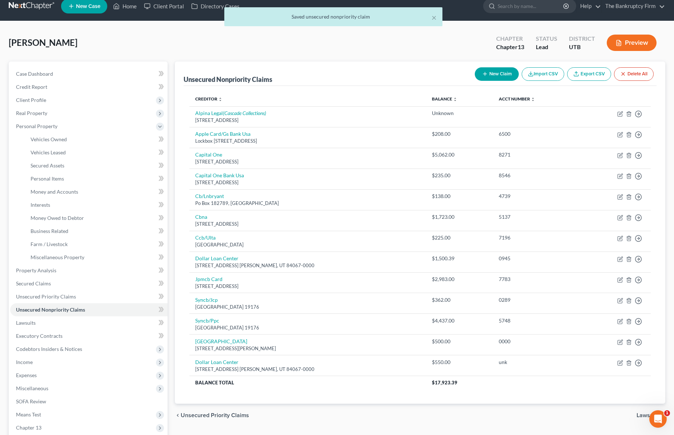
click at [492, 75] on button "New Claim" at bounding box center [497, 73] width 44 height 13
select select "0"
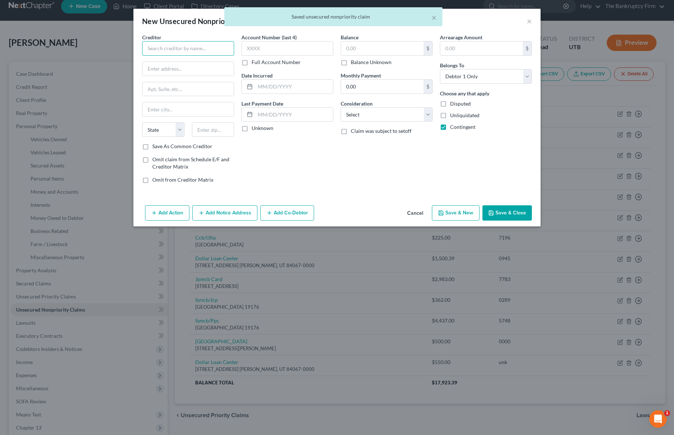
click at [167, 49] on input "text" at bounding box center [188, 48] width 92 height 15
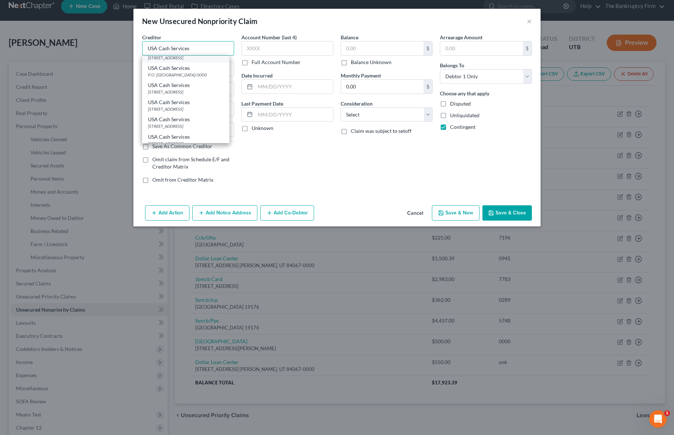
scroll to position [29, 0]
type input "USA Cash Services"
click at [195, 87] on div "USA Cash Services" at bounding box center [186, 82] width 76 height 7
type input "225 North Main"
type input "Clearfield"
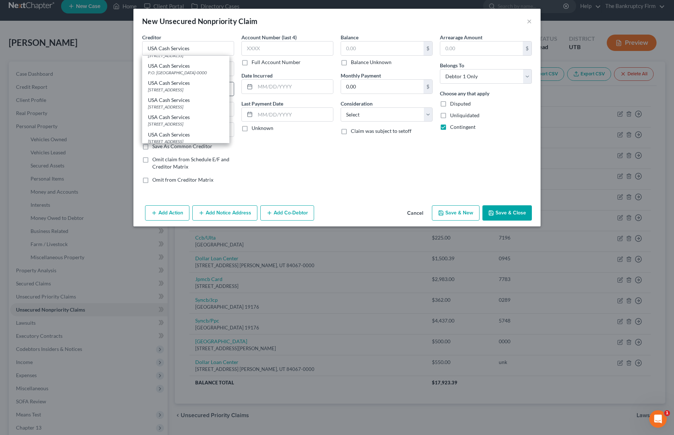
select select "46"
type input "84015-0000"
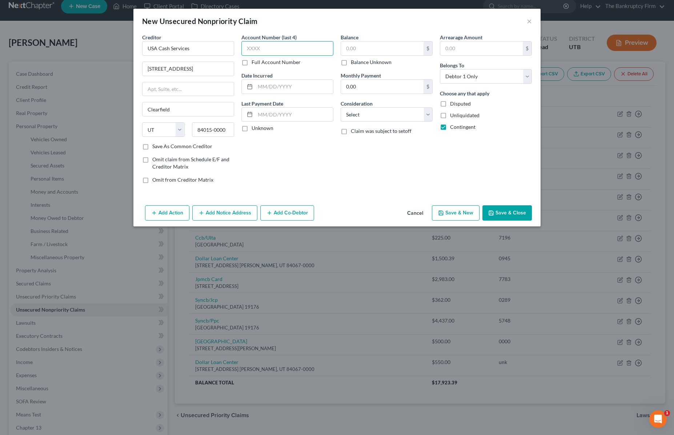
click at [277, 47] on input "text" at bounding box center [287, 48] width 92 height 15
type input "unk"
type input "2025"
type input "508"
click at [399, 115] on select "Select Cable / Satellite Services Collection Agency Credit Card Debt Debt Couns…" at bounding box center [387, 114] width 92 height 15
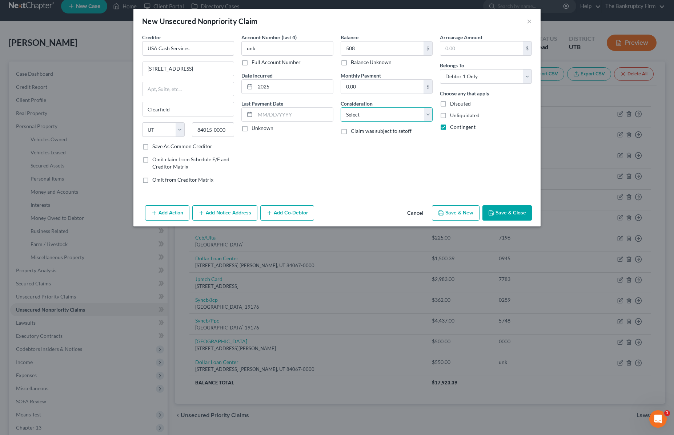
select select "10"
click at [341, 107] on select "Select Cable / Satellite Services Collection Agency Credit Card Debt Debt Couns…" at bounding box center [387, 114] width 92 height 15
click at [514, 214] on button "Save & Close" at bounding box center [507, 212] width 49 height 15
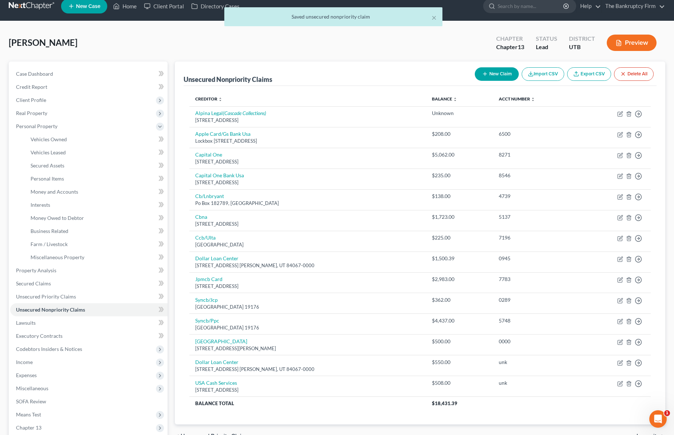
click at [313, 92] on th "Creditor expand_more expand_less unfold_more" at bounding box center [307, 99] width 237 height 15
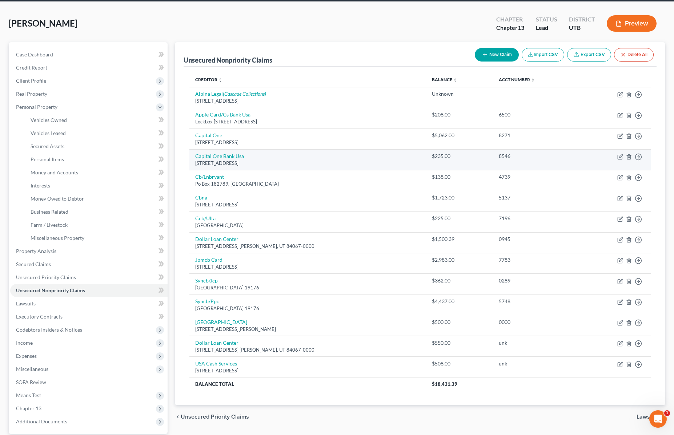
scroll to position [27, 0]
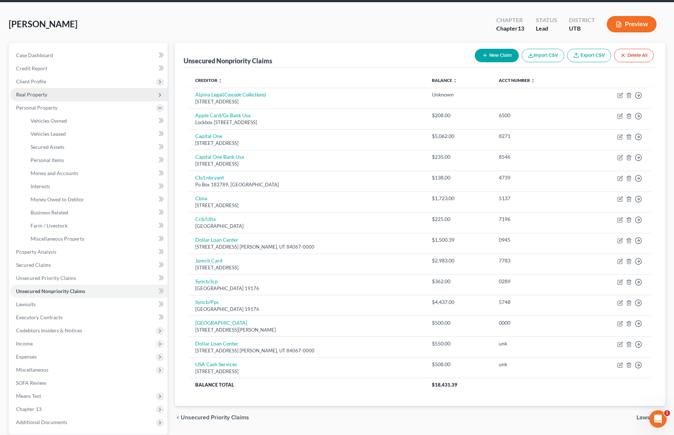
click at [37, 95] on span "Real Property" at bounding box center [31, 94] width 31 height 6
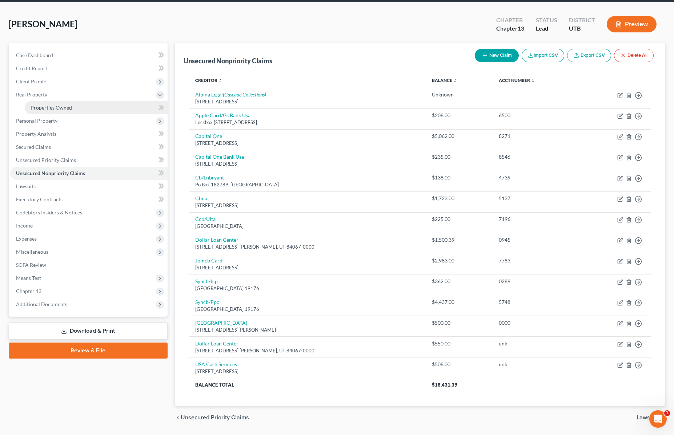
click at [68, 107] on span "Properties Owned" at bounding box center [51, 107] width 41 height 6
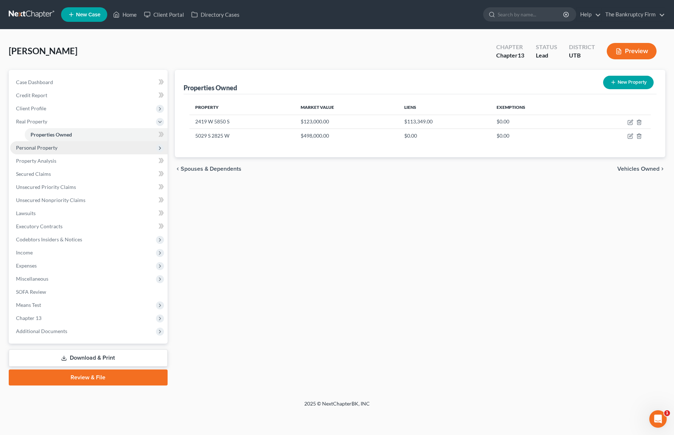
click at [44, 149] on span "Personal Property" at bounding box center [36, 147] width 41 height 6
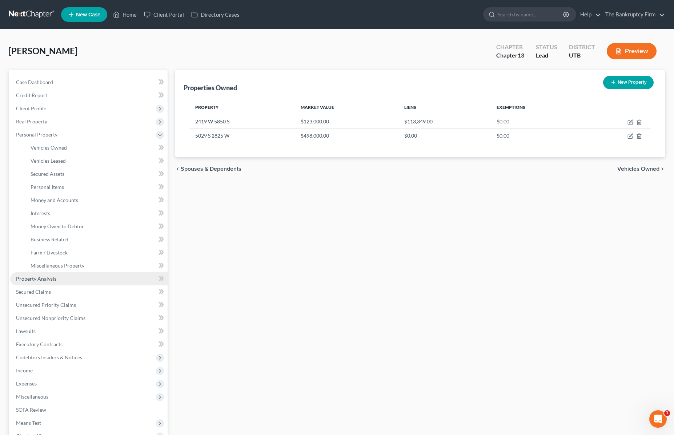
click at [45, 275] on span "Property Analysis" at bounding box center [36, 278] width 40 height 6
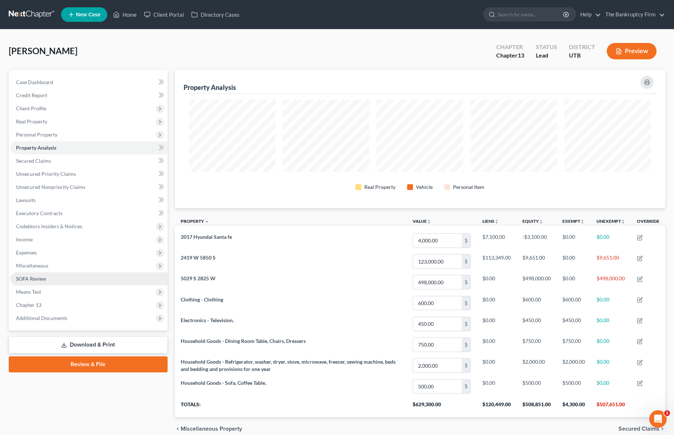
scroll to position [138, 491]
click at [42, 134] on span "Personal Property" at bounding box center [36, 134] width 41 height 6
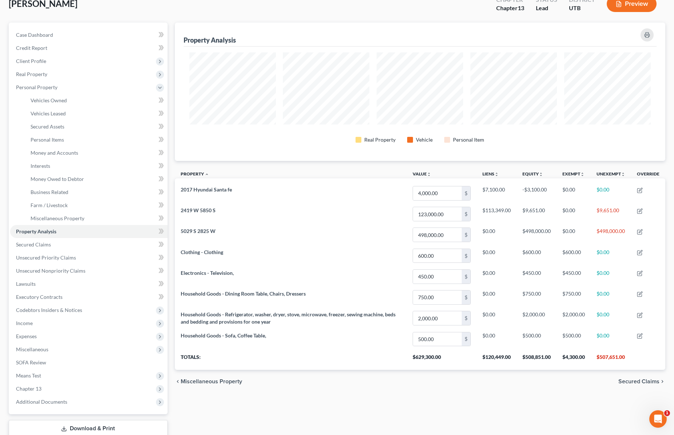
scroll to position [49, 0]
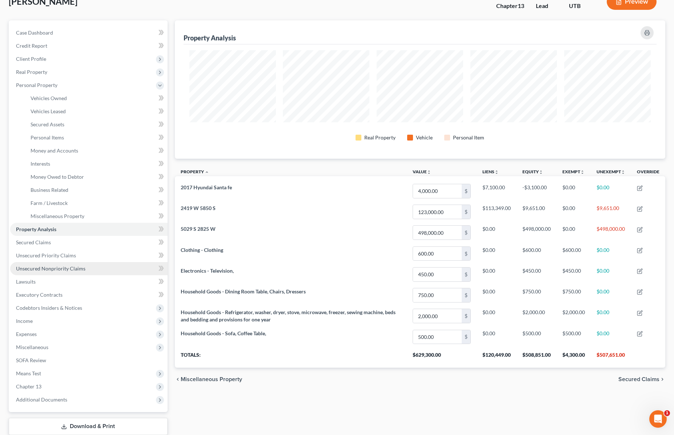
click at [45, 269] on span "Unsecured Nonpriority Claims" at bounding box center [50, 268] width 69 height 6
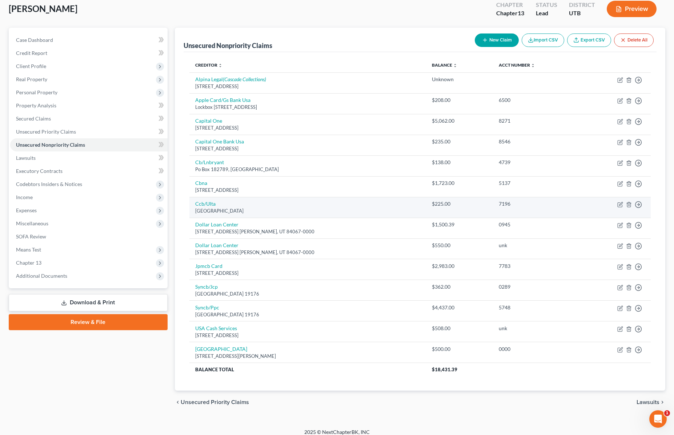
scroll to position [49, 0]
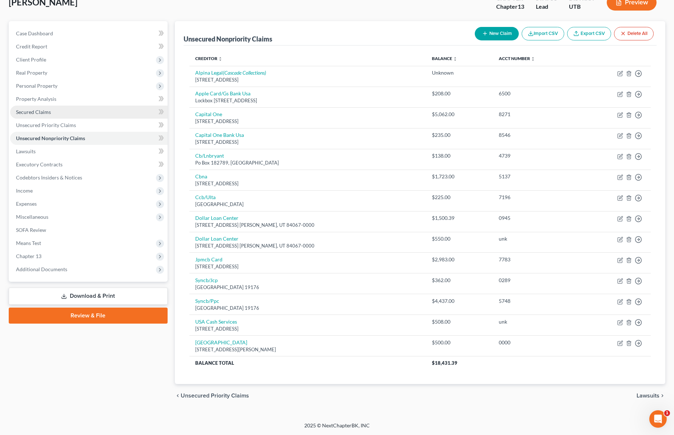
click at [49, 112] on span "Secured Claims" at bounding box center [33, 112] width 35 height 6
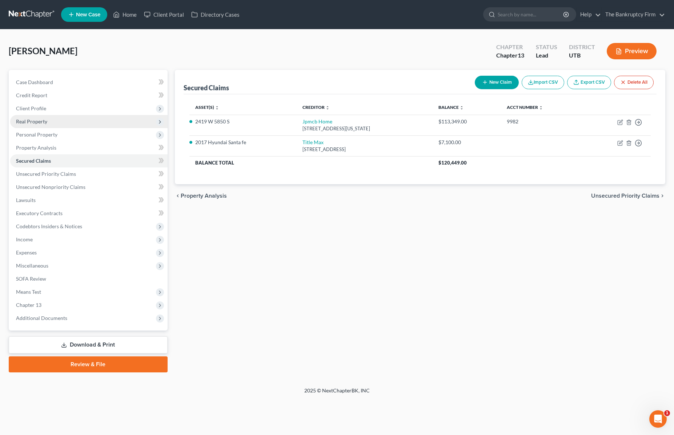
click at [41, 120] on span "Real Property" at bounding box center [31, 121] width 31 height 6
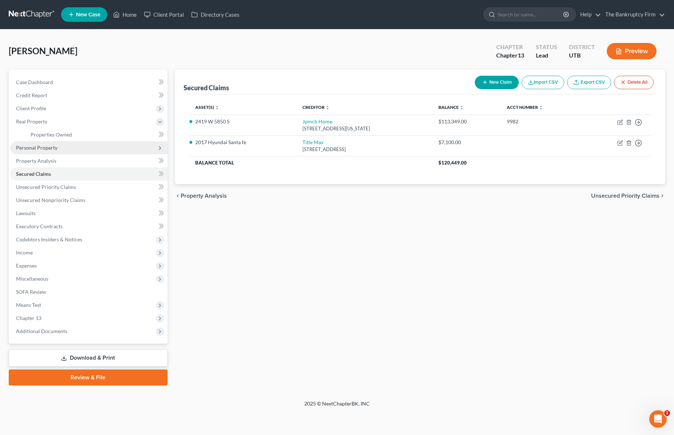
click at [48, 145] on span "Personal Property" at bounding box center [36, 147] width 41 height 6
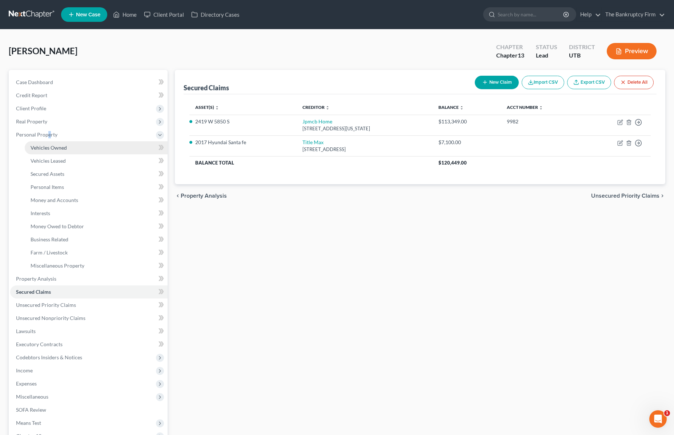
click at [56, 145] on span "Vehicles Owned" at bounding box center [49, 147] width 36 height 6
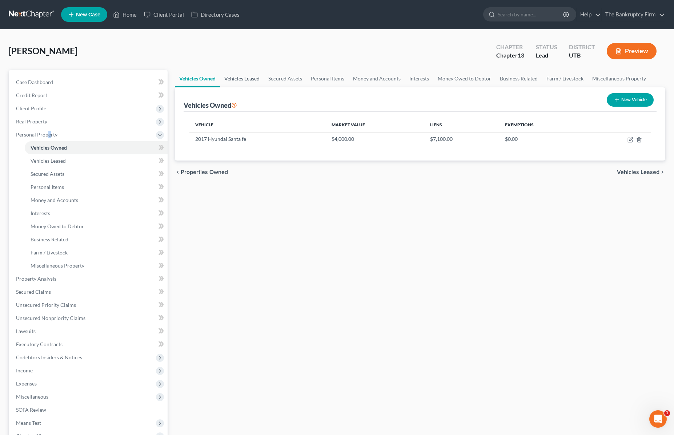
click at [243, 76] on link "Vehicles Leased" at bounding box center [242, 78] width 44 height 17
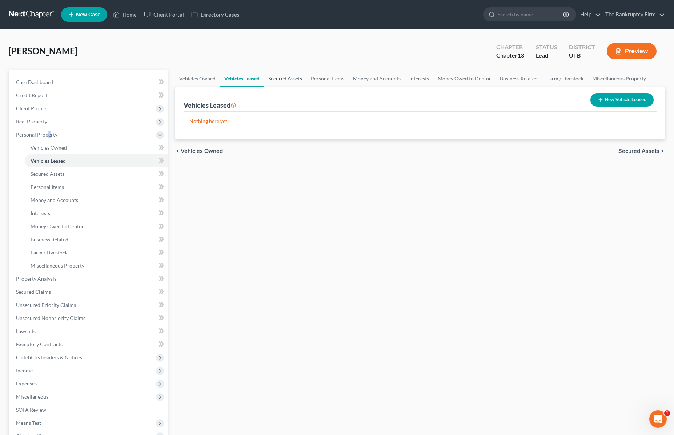
click at [298, 75] on link "Secured Assets" at bounding box center [285, 78] width 43 height 17
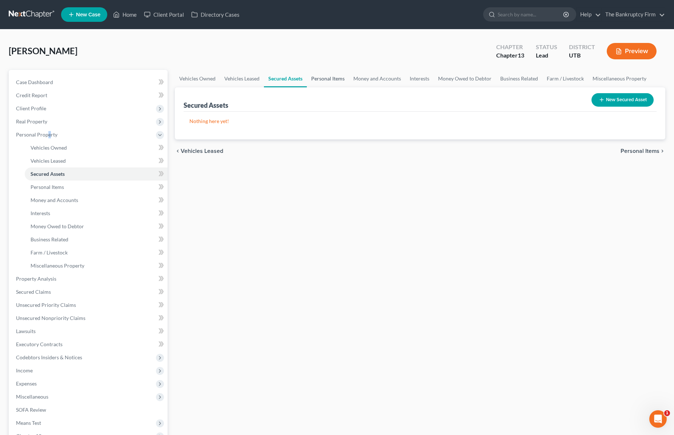
click at [336, 75] on link "Personal Items" at bounding box center [328, 78] width 42 height 17
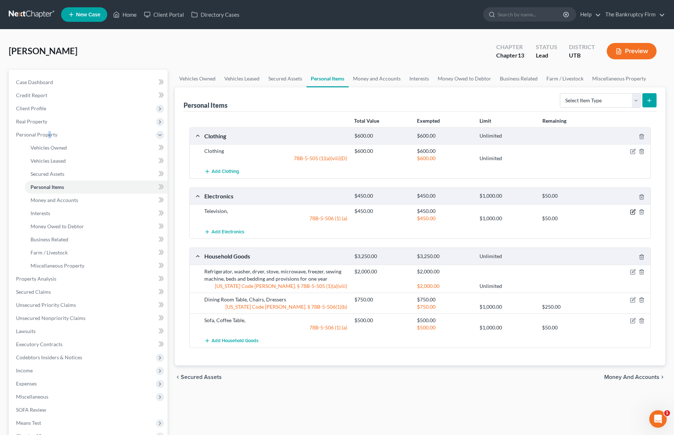
click at [632, 212] on icon "button" at bounding box center [633, 212] width 6 height 6
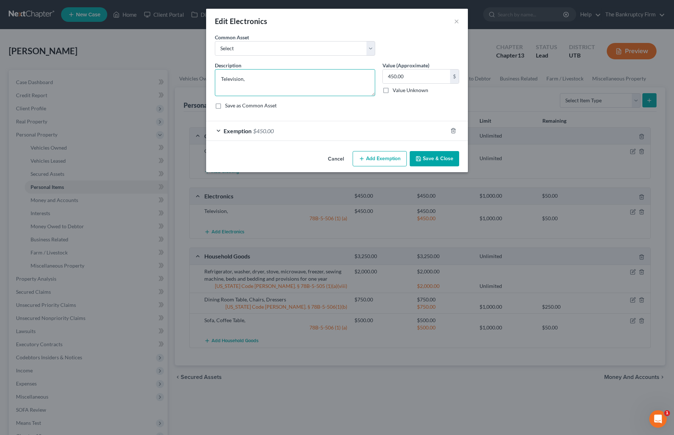
click at [257, 75] on textarea "Television," at bounding box center [295, 82] width 160 height 27
type textarea "Television, PC, Cell Phone,"
click at [447, 158] on button "Save & Close" at bounding box center [434, 158] width 49 height 15
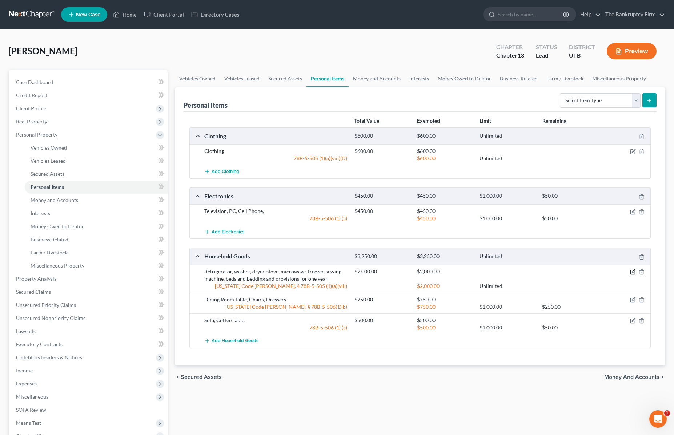
click at [633, 273] on icon "button" at bounding box center [633, 272] width 6 height 6
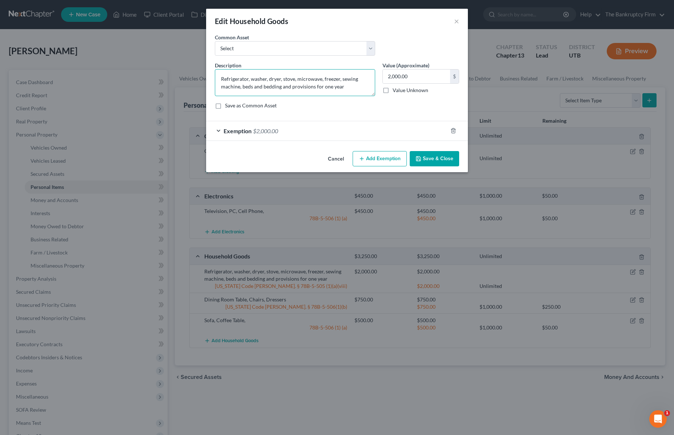
drag, startPoint x: 341, startPoint y: 78, endPoint x: 187, endPoint y: 71, distance: 155.1
click at [187, 71] on div "Edit Household Goods × An exemption set must first be selected from the Filing …" at bounding box center [337, 217] width 674 height 435
drag, startPoint x: 258, startPoint y: 79, endPoint x: 184, endPoint y: 75, distance: 73.6
click at [184, 75] on div "Edit Household Goods × An exemption set must first be selected from the Filing …" at bounding box center [337, 217] width 674 height 435
type textarea "beds and bedding and provisions for one year"
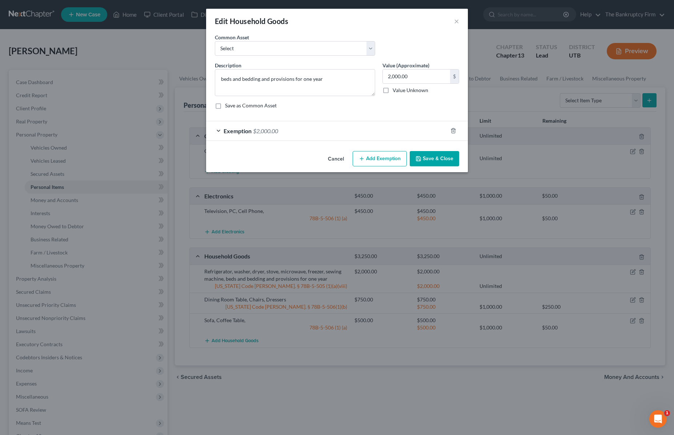
click at [440, 157] on button "Save & Close" at bounding box center [434, 158] width 49 height 15
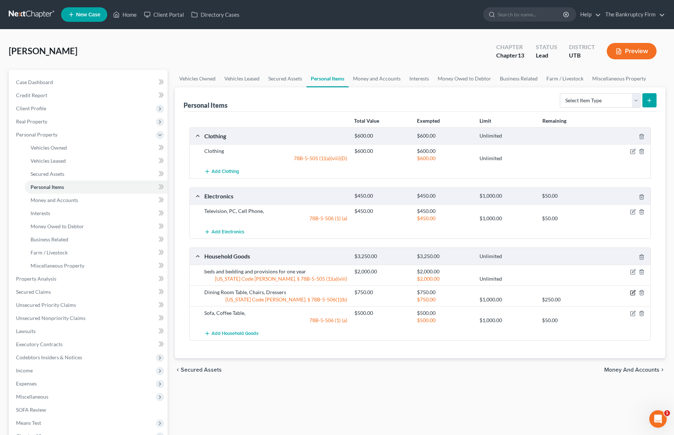
click at [632, 292] on icon "button" at bounding box center [633, 292] width 6 height 6
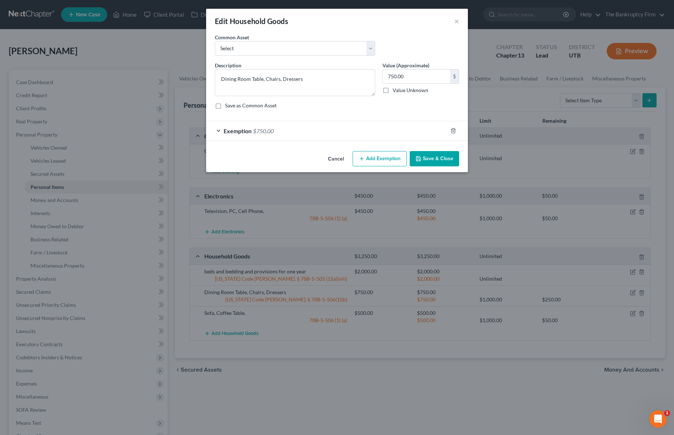
click at [430, 156] on button "Save & Close" at bounding box center [434, 158] width 49 height 15
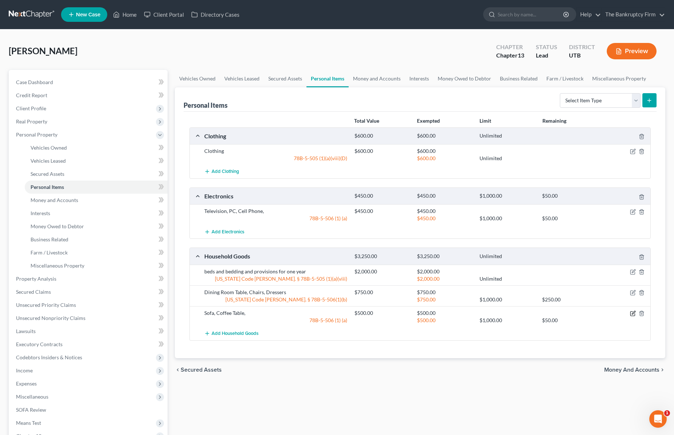
click at [631, 313] on icon "button" at bounding box center [633, 313] width 6 height 6
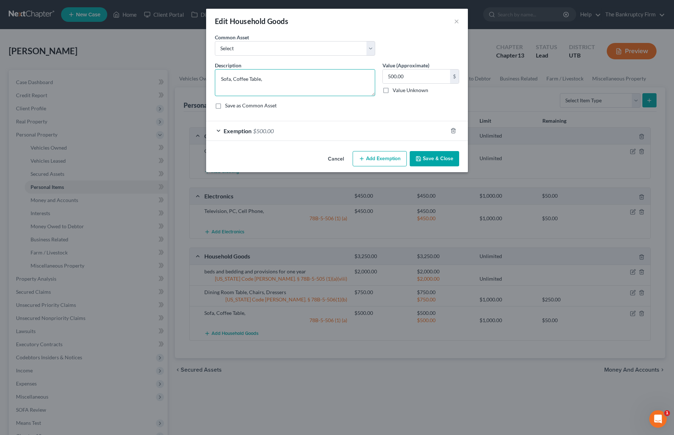
drag, startPoint x: 285, startPoint y: 76, endPoint x: 144, endPoint y: 70, distance: 140.9
click at [144, 70] on div "Edit Household Goods × An exemption set must first be selected from the Filing …" at bounding box center [337, 217] width 674 height 435
type textarea "C"
click at [437, 155] on button "Save & Close" at bounding box center [434, 158] width 49 height 15
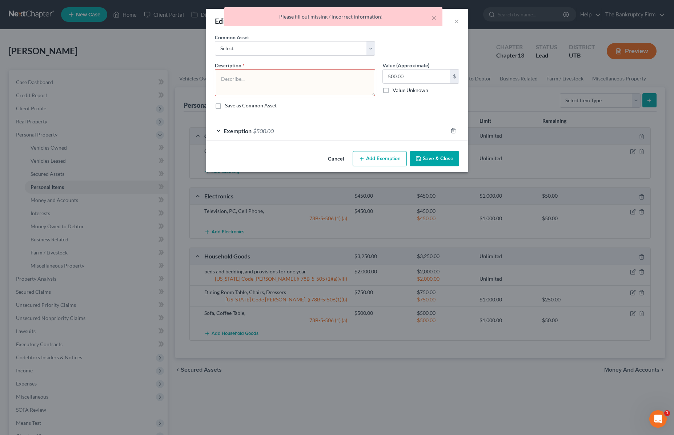
click at [337, 159] on button "Cancel" at bounding box center [336, 159] width 28 height 15
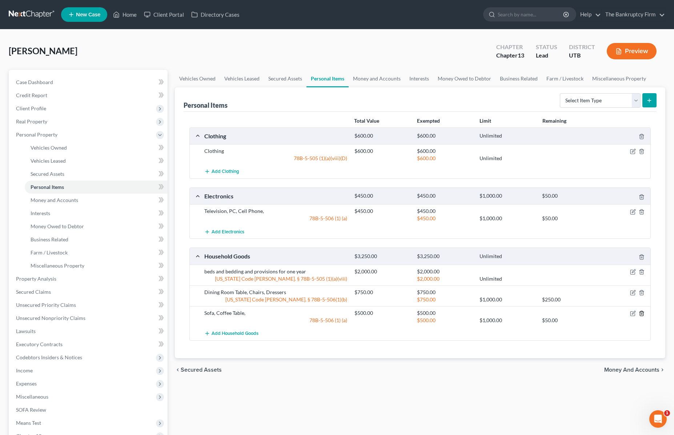
click at [642, 313] on line "button" at bounding box center [642, 313] width 0 height 1
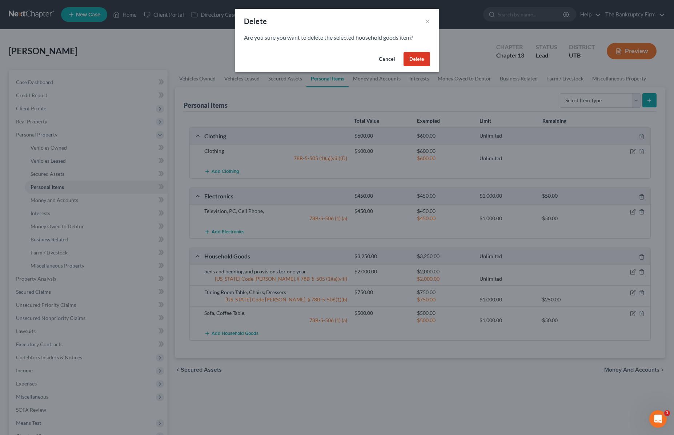
click at [422, 63] on button "Delete" at bounding box center [417, 59] width 27 height 15
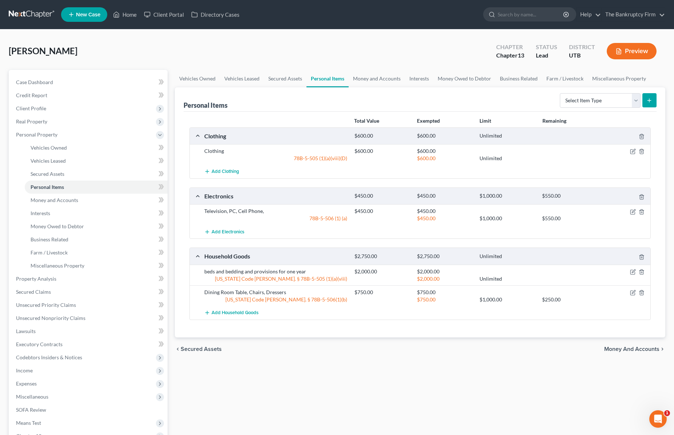
click at [432, 361] on div "Vehicles Owned Vehicles Leased Secured Assets Personal Items Money and Accounts…" at bounding box center [420, 286] width 498 height 433
click at [255, 183] on div "Clothing $600.00 $600.00 Unlimited Clothing $600.00 $600.00 78B-5-505 (1)(a)(vi…" at bounding box center [420, 223] width 462 height 192
click at [380, 78] on link "Money and Accounts" at bounding box center [377, 78] width 56 height 17
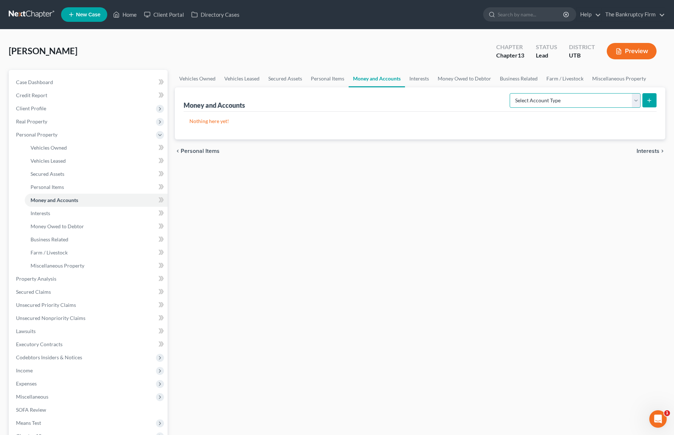
click at [634, 99] on select "Select Account Type Brokerage Cash on Hand Certificates of Deposit Checking Acc…" at bounding box center [575, 100] width 131 height 15
select select "checking"
click at [511, 93] on select "Select Account Type Brokerage Cash on Hand Certificates of Deposit Checking Acc…" at bounding box center [575, 100] width 131 height 15
click at [649, 99] on icon "submit" at bounding box center [650, 100] width 6 height 6
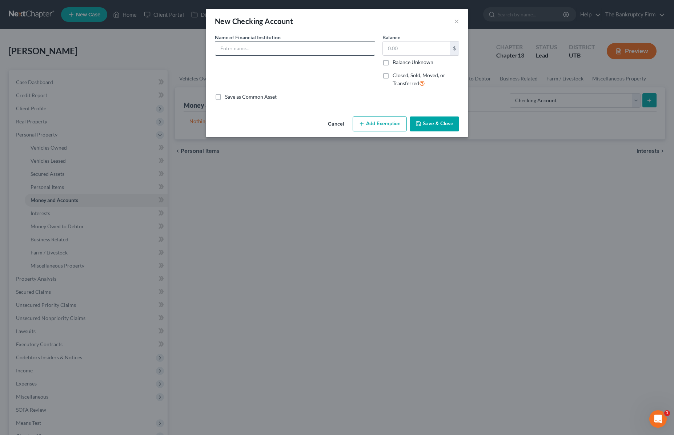
click at [242, 51] on input "text" at bounding box center [295, 48] width 160 height 14
type input "Wasatch Peaks Credit Union"
click at [449, 120] on button "Save & Close" at bounding box center [434, 123] width 49 height 15
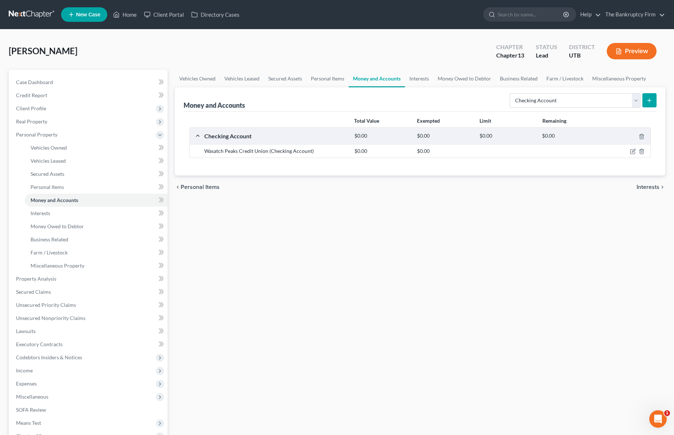
click at [651, 99] on icon "submit" at bounding box center [650, 100] width 6 height 6
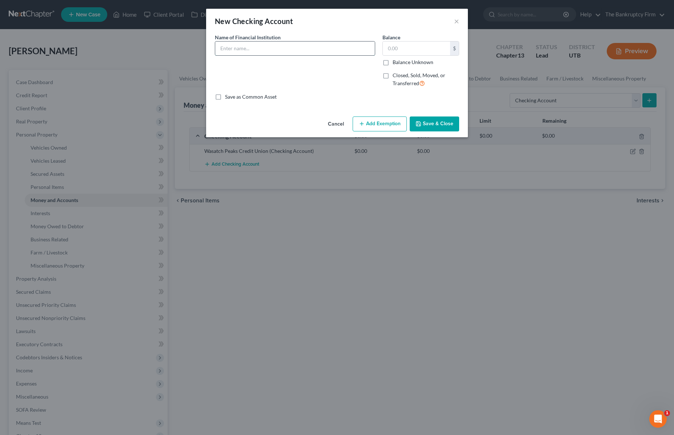
click at [291, 51] on input "text" at bounding box center [295, 48] width 160 height 14
type input "Wasatch Peaks Credit Union"
click at [437, 124] on button "Save & Close" at bounding box center [434, 123] width 49 height 15
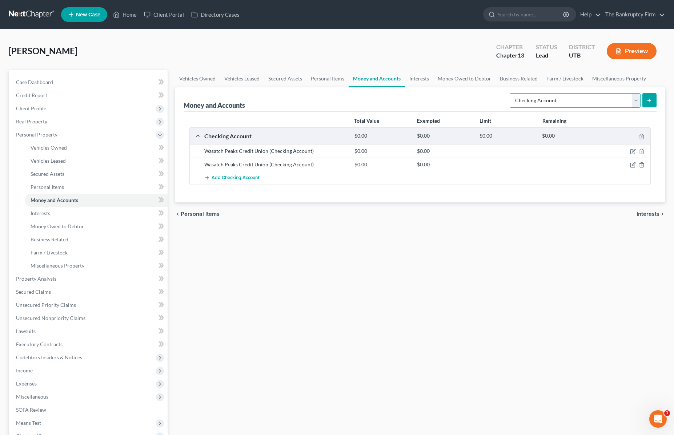
click at [565, 100] on select "Select Account Type Brokerage Cash on Hand Certificates of Deposit Checking Acc…" at bounding box center [575, 100] width 131 height 15
select select "savings"
click at [511, 93] on select "Select Account Type Brokerage Cash on Hand Certificates of Deposit Checking Acc…" at bounding box center [575, 100] width 131 height 15
click at [650, 99] on icon "submit" at bounding box center [650, 100] width 6 height 6
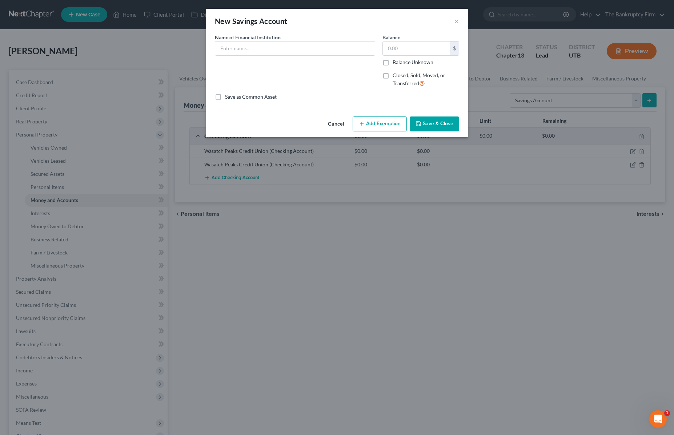
scroll to position [2, 0]
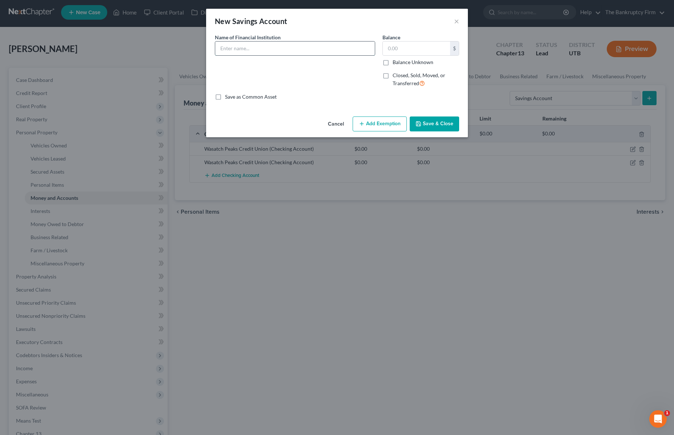
click at [248, 49] on input "text" at bounding box center [295, 48] width 160 height 14
type input "Wasatch Peaks Credit Union"
click at [444, 121] on button "Save & Close" at bounding box center [434, 123] width 49 height 15
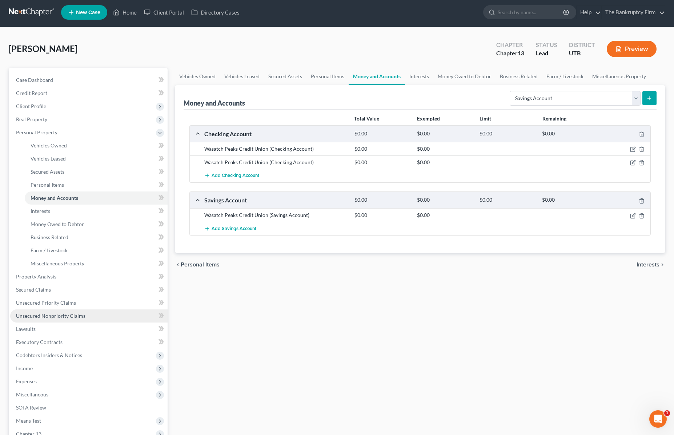
click at [59, 315] on span "Unsecured Nonpriority Claims" at bounding box center [50, 315] width 69 height 6
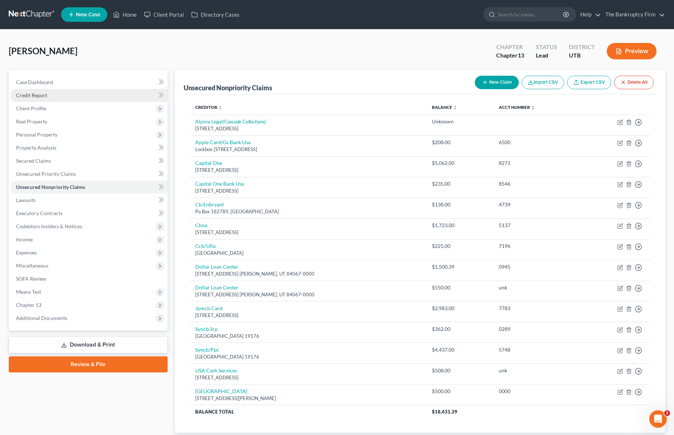
click at [45, 94] on span "Credit Report" at bounding box center [31, 95] width 31 height 6
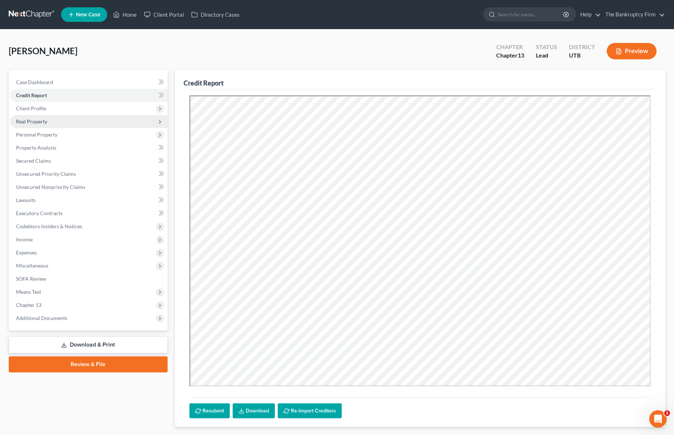
click at [55, 123] on span "Real Property" at bounding box center [88, 121] width 157 height 13
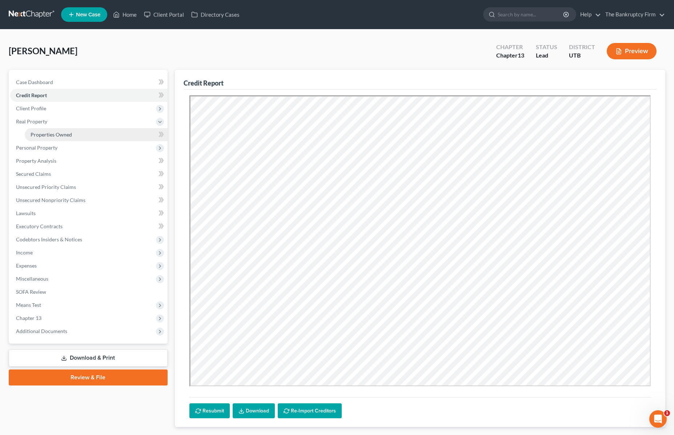
click at [66, 134] on span "Properties Owned" at bounding box center [51, 134] width 41 height 6
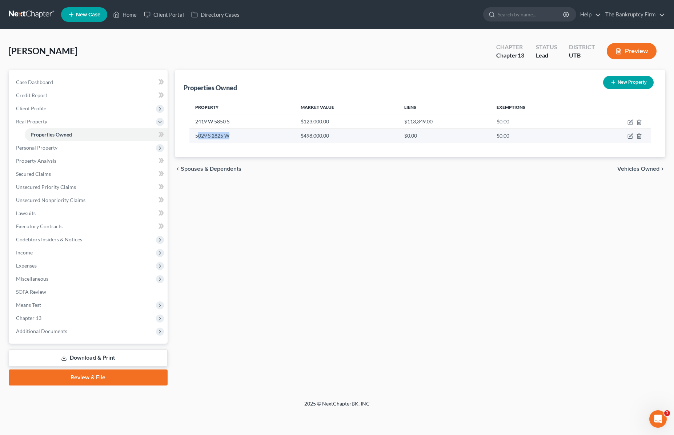
drag, startPoint x: 197, startPoint y: 136, endPoint x: 233, endPoint y: 137, distance: 36.4
click at [233, 137] on td "5029 S 2825 W" at bounding box center [241, 136] width 105 height 14
click at [399, 136] on td "$0.00" at bounding box center [445, 136] width 92 height 14
click at [423, 136] on td "$0.00" at bounding box center [445, 136] width 92 height 14
drag, startPoint x: 422, startPoint y: 135, endPoint x: 402, endPoint y: 136, distance: 19.7
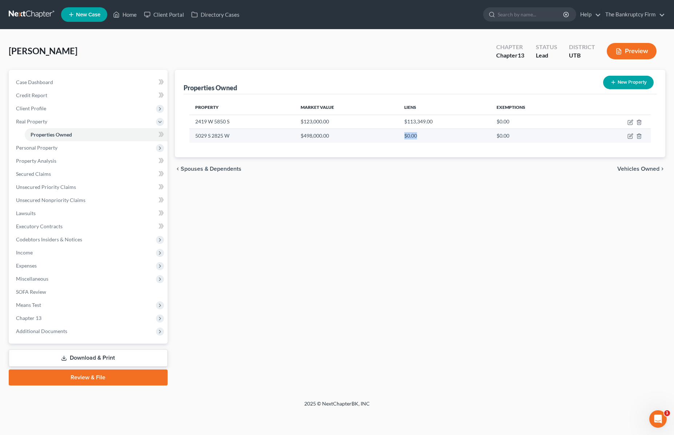
click at [402, 136] on td "$0.00" at bounding box center [445, 136] width 92 height 14
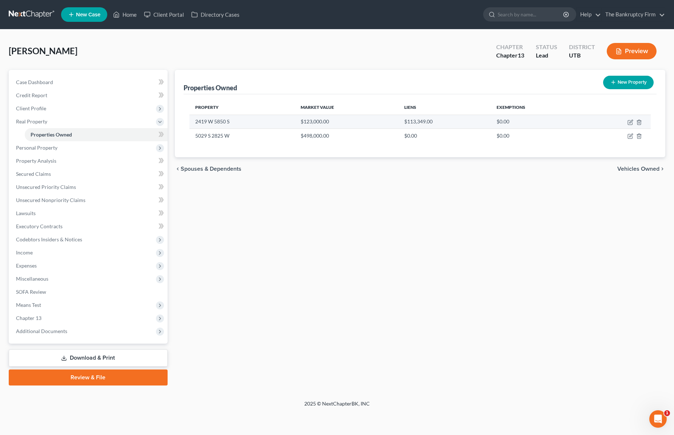
click at [255, 123] on td "2419 W 5850 S" at bounding box center [241, 122] width 105 height 14
drag, startPoint x: 235, startPoint y: 121, endPoint x: 224, endPoint y: 121, distance: 10.9
click at [235, 121] on td "2419 W 5850 S" at bounding box center [241, 122] width 105 height 14
click at [631, 120] on icon "button" at bounding box center [631, 122] width 6 height 6
select select "46"
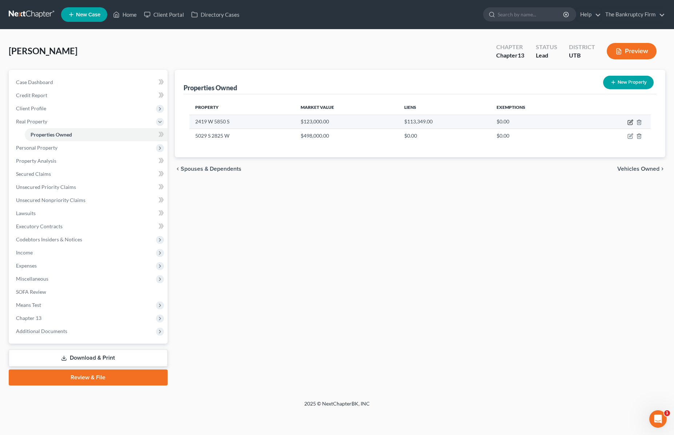
select select "28"
select select "0"
select select "4"
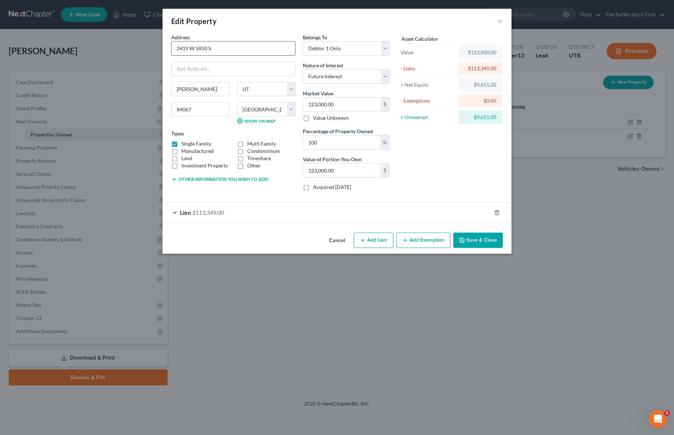
click at [233, 50] on input "2419 W 5850 S" at bounding box center [234, 48] width 124 height 14
click at [232, 50] on input "2419 W 5850 S" at bounding box center [234, 48] width 124 height 14
click at [230, 48] on input "2419 W 5850 S" at bounding box center [234, 48] width 124 height 14
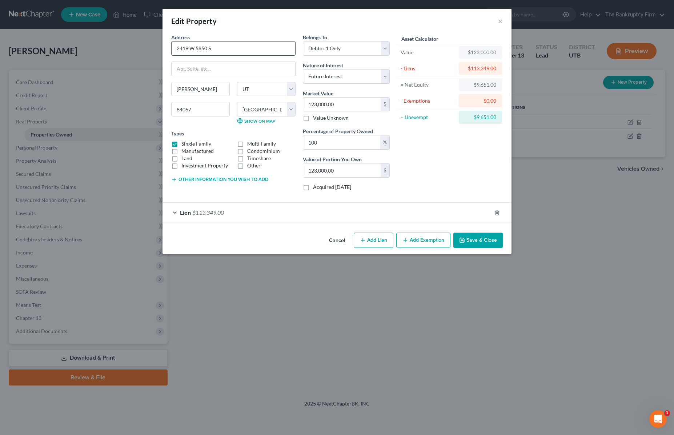
click at [230, 48] on input "2419 W 5850 S" at bounding box center [234, 48] width 124 height 14
click at [483, 243] on button "Save & Close" at bounding box center [477, 239] width 49 height 15
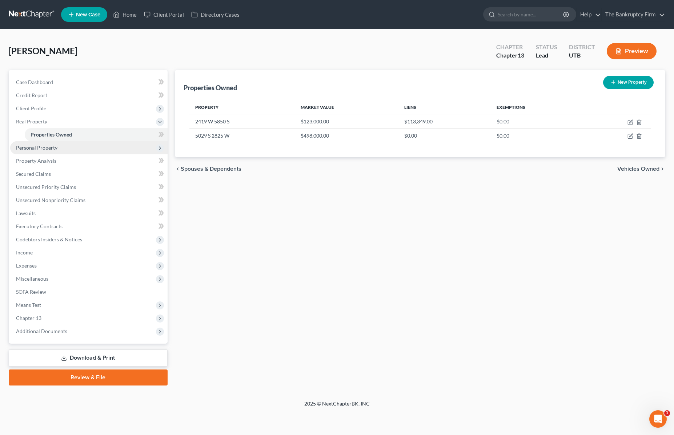
click at [44, 146] on span "Personal Property" at bounding box center [36, 147] width 41 height 6
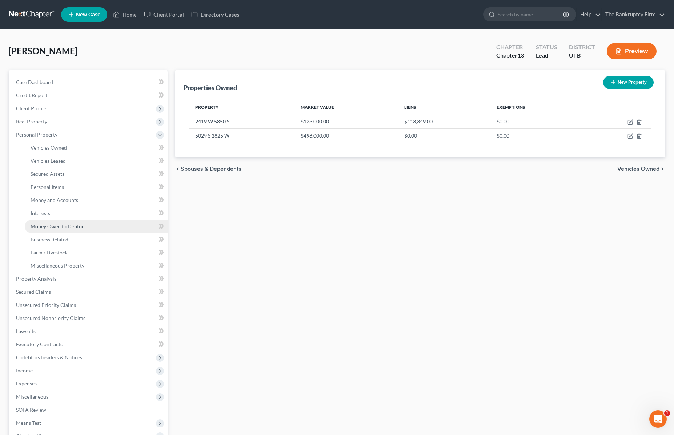
click at [71, 229] on link "Money Owed to Debtor" at bounding box center [96, 226] width 143 height 13
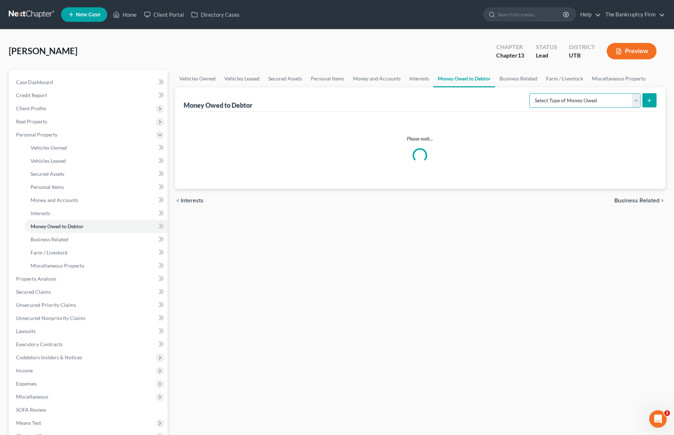
click at [613, 99] on select "Select Type of Money Owed Accounts Receivable Alimony Child Support Claims Agai…" at bounding box center [584, 100] width 111 height 15
select select "unpaid_loans"
click at [531, 93] on select "Select Type of Money Owed Accounts Receivable Alimony Child Support Claims Agai…" at bounding box center [584, 100] width 111 height 15
click at [651, 100] on icon "submit" at bounding box center [650, 100] width 6 height 6
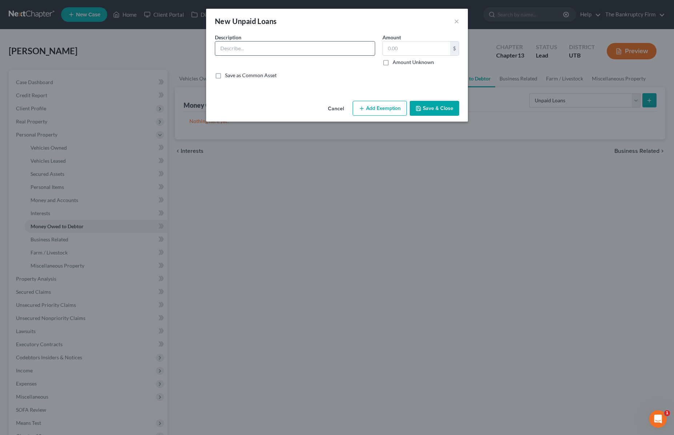
click at [242, 47] on input "text" at bounding box center [295, 48] width 160 height 14
paste input "2419 W 5850 S"
drag, startPoint x: 257, startPoint y: 49, endPoint x: 204, endPoint y: 51, distance: 52.7
click at [204, 51] on div "New Unpaid Loans × An exemption set must first be selected from the Filing Info…" at bounding box center [337, 217] width 674 height 435
click at [297, 47] on input "Trust Deed" at bounding box center [295, 48] width 160 height 14
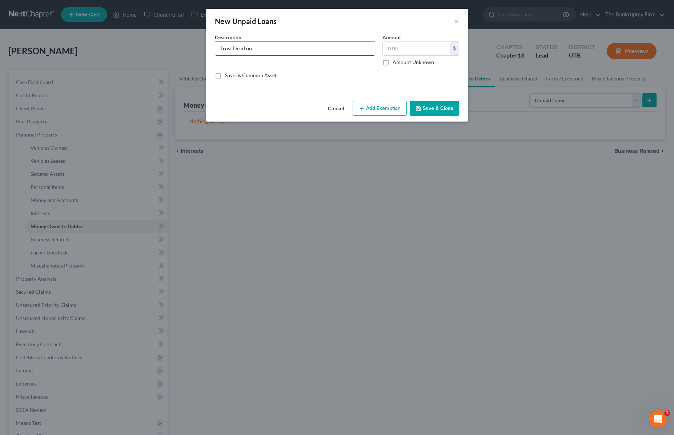
paste input "2419 W 5850 S"
type input "Trust Deed on [STREET_ADDRESS] Pays out [DATE]"
click at [397, 46] on input "text" at bounding box center [416, 48] width 67 height 14
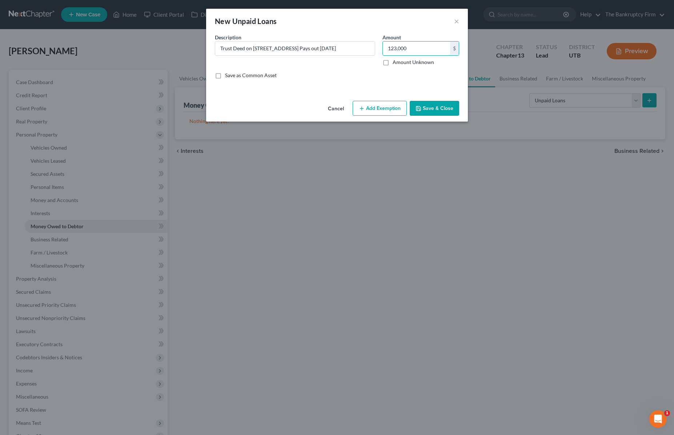
type input "123,000"
click at [431, 103] on button "Save & Close" at bounding box center [434, 108] width 49 height 15
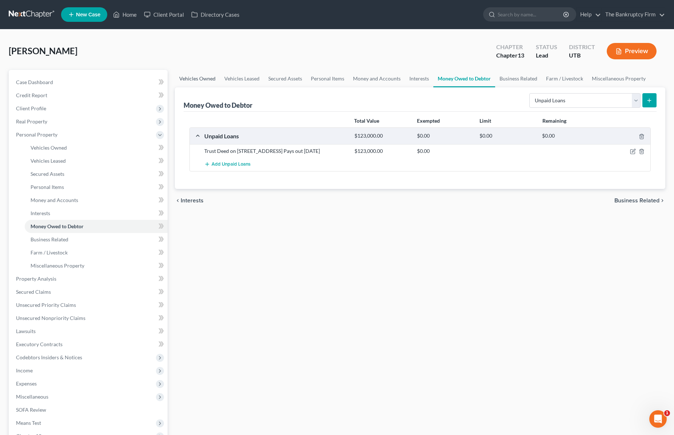
click at [189, 78] on link "Vehicles Owned" at bounding box center [197, 78] width 45 height 17
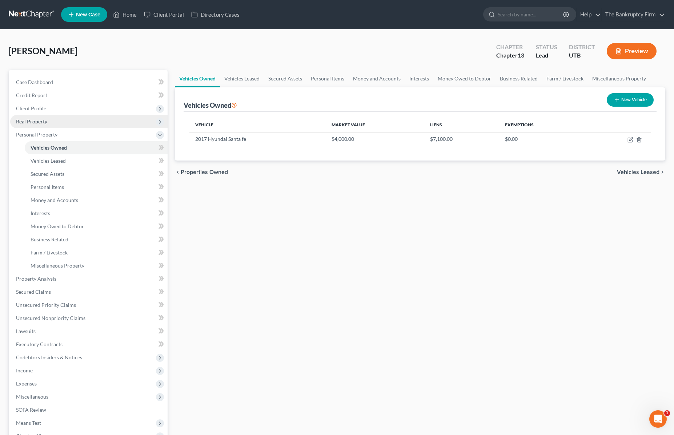
click at [33, 118] on span "Real Property" at bounding box center [31, 121] width 31 height 6
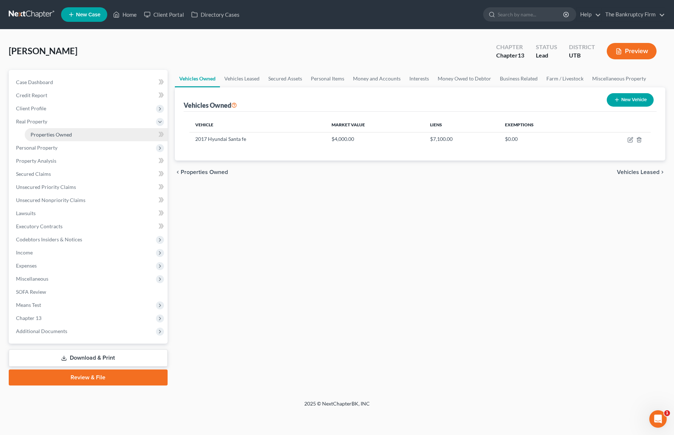
click at [57, 132] on span "Properties Owned" at bounding box center [51, 134] width 41 height 6
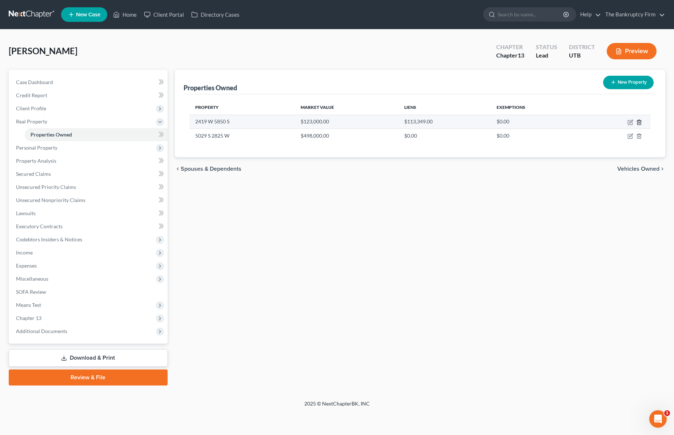
click at [639, 121] on icon "button" at bounding box center [639, 122] width 6 height 6
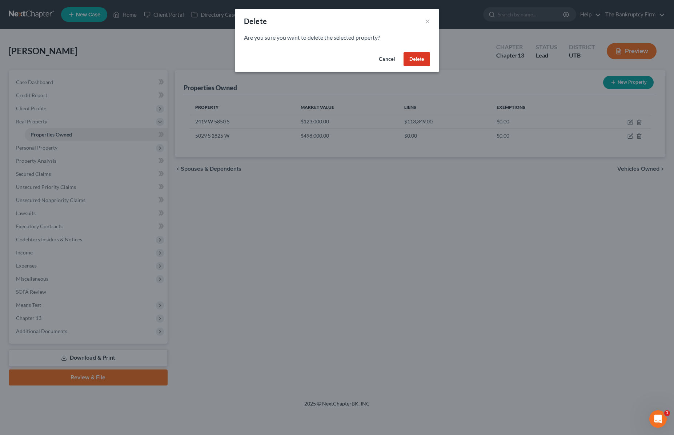
click at [418, 57] on button "Delete" at bounding box center [417, 59] width 27 height 15
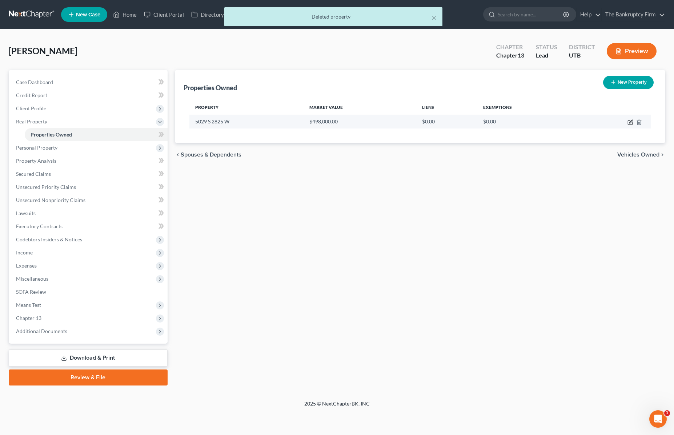
click at [630, 121] on icon "button" at bounding box center [631, 122] width 6 height 6
select select "46"
select select "28"
select select "2"
select select "0"
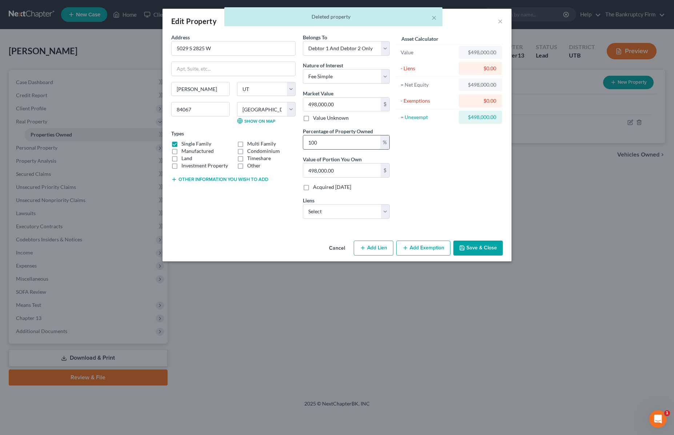
click at [365, 142] on input "100" at bounding box center [341, 142] width 77 height 14
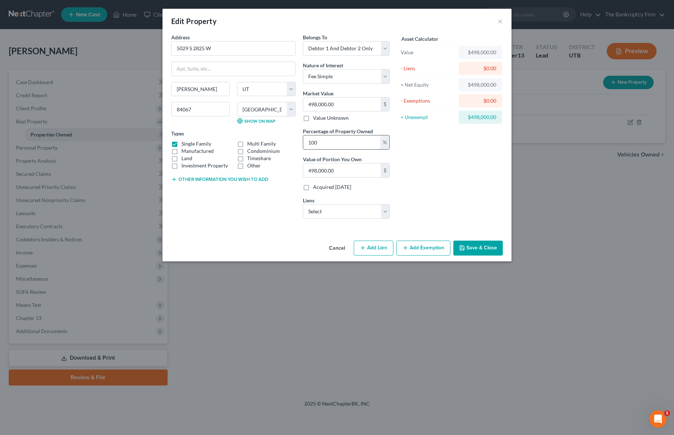
click at [365, 142] on input "100" at bounding box center [341, 142] width 77 height 14
type input "5"
type input "24,900.00"
type input "50"
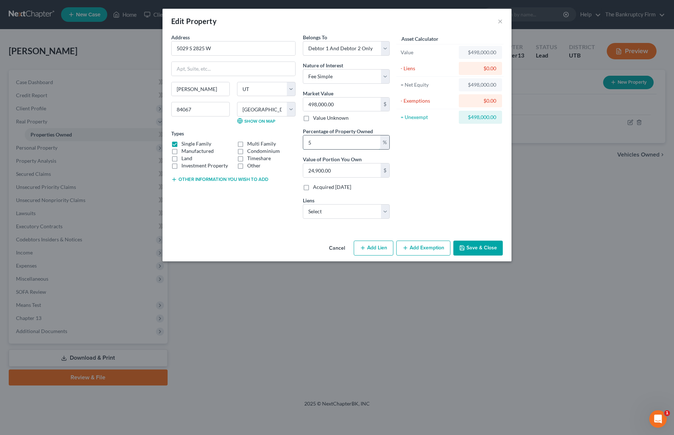
type input "249,000.00"
type input "50"
click at [179, 178] on button "Other information you wish to add" at bounding box center [219, 179] width 97 height 6
click at [190, 190] on textarea at bounding box center [233, 196] width 124 height 27
type textarea "Mortgage held by husband. 259,000 owed."
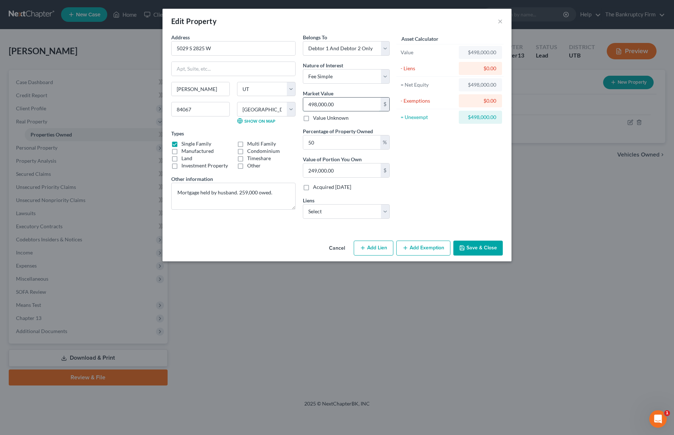
click at [342, 104] on input "498,000.00" at bounding box center [341, 104] width 77 height 14
click at [245, 49] on input "5029 S 2825 W" at bounding box center [234, 48] width 124 height 14
click at [343, 101] on input "498,000.00" at bounding box center [341, 104] width 77 height 14
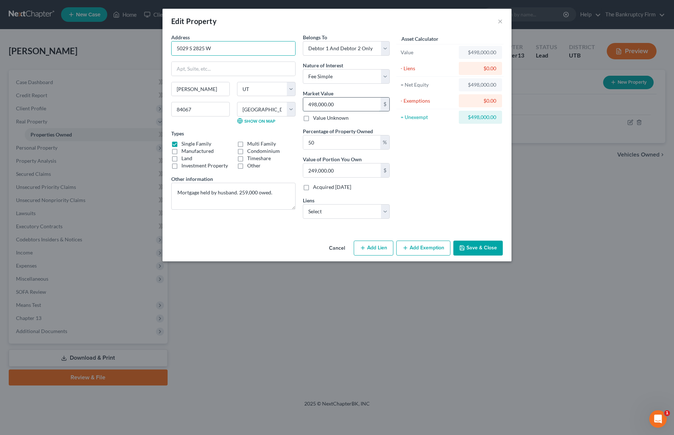
click at [343, 101] on input "498,000.00" at bounding box center [341, 104] width 77 height 14
click at [343, 102] on input "498,000.00" at bounding box center [341, 104] width 77 height 14
type input "2"
type input "1.00"
type input "24"
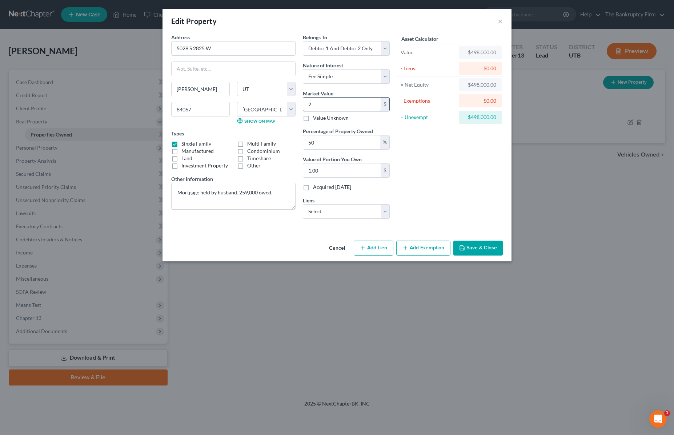
type input "12.00"
type input "249"
type input "124.50"
type input "2490"
type input "1,245.00"
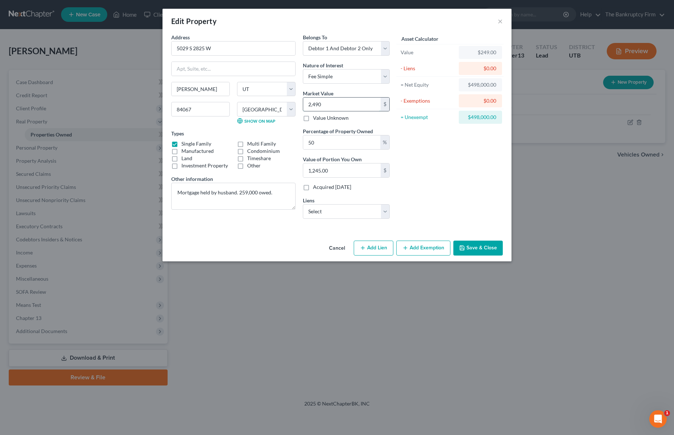
type input "2,4900"
type input "12,450.00"
type input "24,9000"
type input "124,500.00"
type input "249,000"
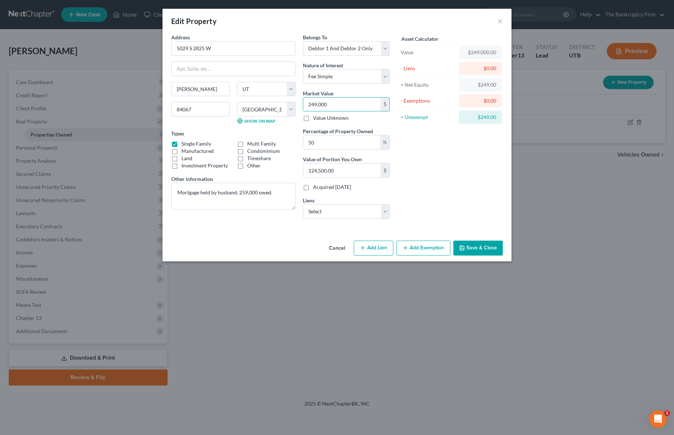
click at [459, 153] on div "Asset Calculator Value $249,000.00 - Liens $0.00 = Net Equity $249.00 - Exempti…" at bounding box center [449, 128] width 113 height 191
click at [278, 195] on textarea "Mortgage held by husband. 259,000 owed." at bounding box center [233, 196] width 124 height 27
click at [190, 200] on textarea "Mortgage held by husband. 259,000 owed. House value is 480,000." at bounding box center [233, 196] width 124 height 27
click at [243, 200] on textarea "Mortgage held by husband. 259,000 owed. House value listed is 480,000." at bounding box center [233, 196] width 124 height 27
type textarea "Mortgage held by husband. 259,000 owed. House value listed is 480,000 minus fir…"
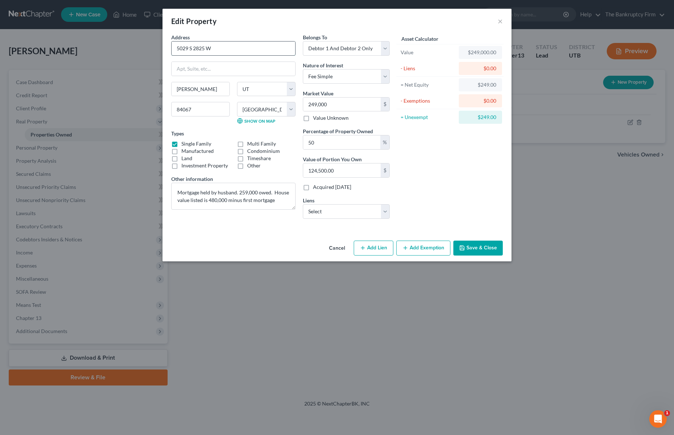
click at [219, 46] on input "5029 S 2825 W" at bounding box center [234, 48] width 124 height 14
click at [219, 47] on input "5029 S 2825 W" at bounding box center [234, 48] width 124 height 14
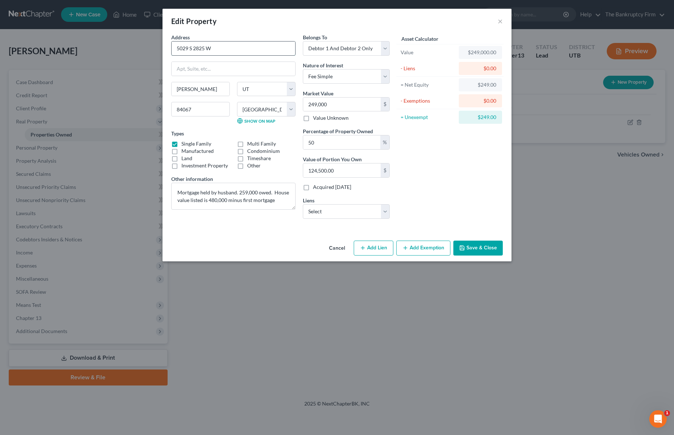
click at [219, 47] on input "5029 S 2825 W" at bounding box center [234, 48] width 124 height 14
click at [341, 103] on input "249,000" at bounding box center [341, 104] width 77 height 14
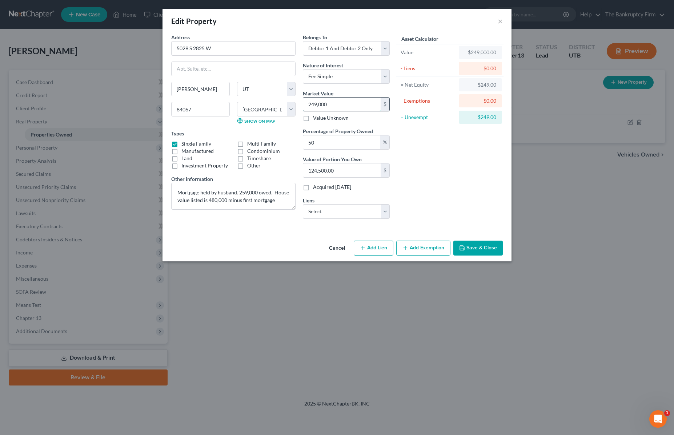
type input "249,00"
type input "12,450.00"
type input "24,90"
type input "1,245.00"
type input "2,49"
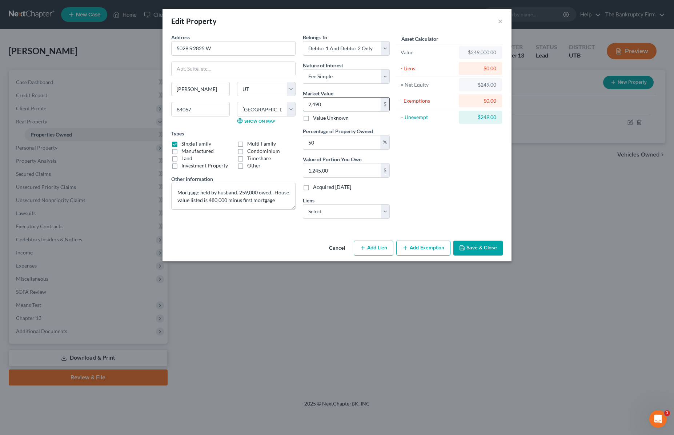
type input "124.50"
type input "24"
type input "12.00"
type input "2"
type input "1.00"
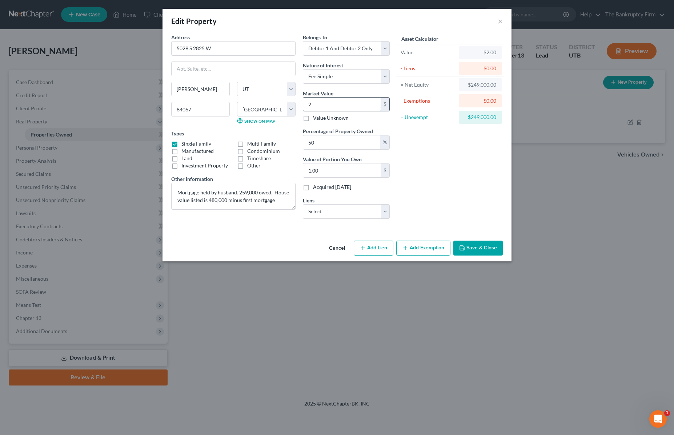
type input "23"
type input "11.50"
type input "235"
type input "117.50"
type input "2355"
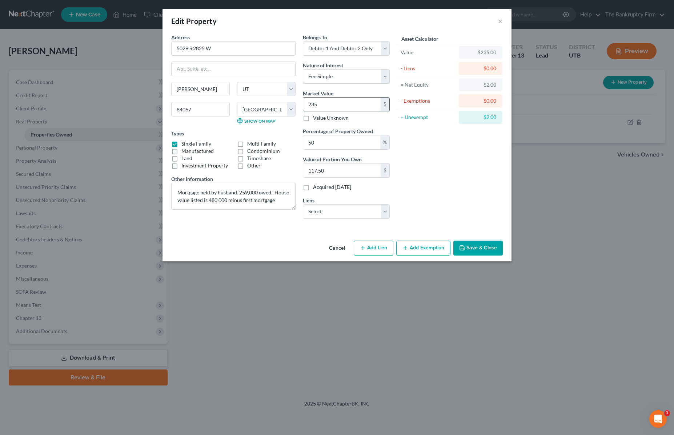
type input "1,177.50"
type input "23550"
type input "11,775.00"
type input "23,5500"
type input "117,750.00"
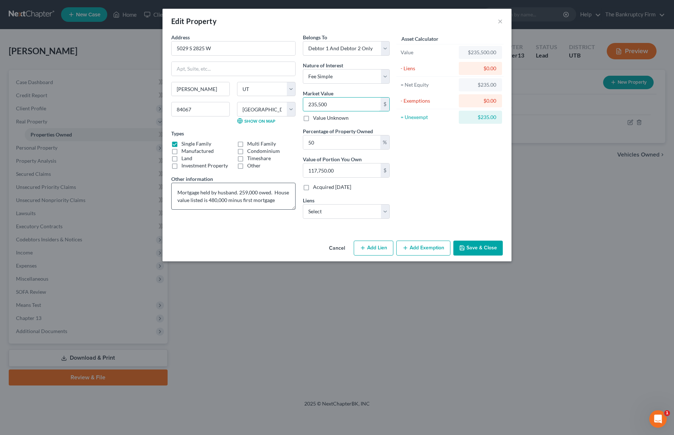
type input "235,500"
drag, startPoint x: 216, startPoint y: 201, endPoint x: 210, endPoint y: 202, distance: 6.6
click at [210, 202] on textarea "Mortgage held by husband. 259,000 owed. House value listed is 480,000 minus fir…" at bounding box center [233, 196] width 124 height 27
click at [278, 199] on textarea "Mortgage held by husband. 259,000 owed. House value listed is 471,000 minus fir…" at bounding box center [233, 196] width 124 height 27
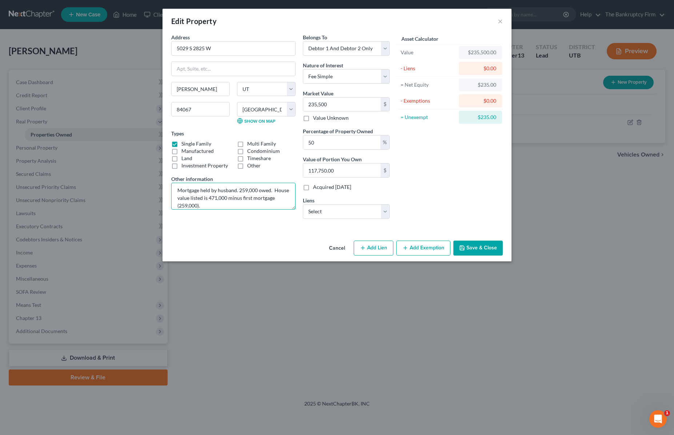
type textarea "Mortgage held by husband. 259,000 owed. House value listed is 471,000 minus fir…"
click at [427, 245] on button "Add Exemption" at bounding box center [423, 247] width 54 height 15
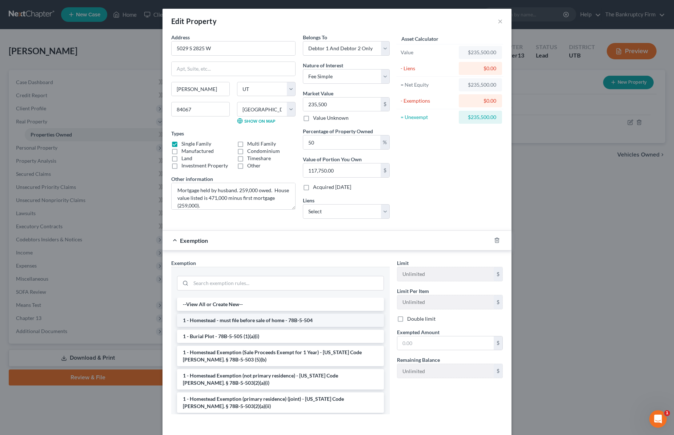
click at [267, 321] on li "1 - Homestead - must file before sale of home - 78B-5-504" at bounding box center [280, 319] width 207 height 13
click at [267, 321] on div "Exemption Set must be selected for CA. Exemption * --View All or Create New-- 1…" at bounding box center [281, 339] width 226 height 161
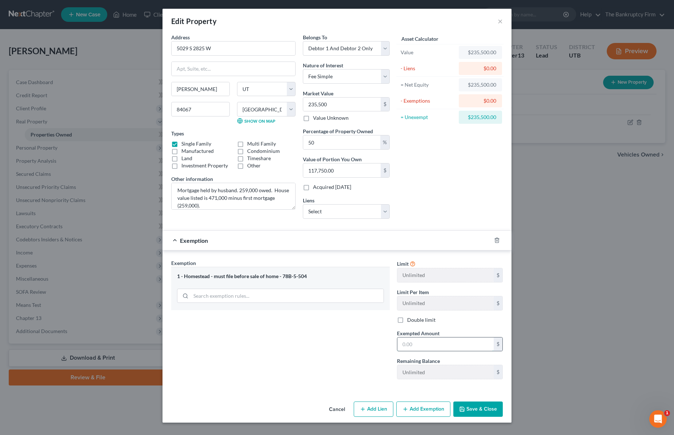
click at [422, 346] on input "text" at bounding box center [445, 344] width 96 height 14
type input "42,500"
click at [484, 407] on button "Save & Close" at bounding box center [477, 408] width 49 height 15
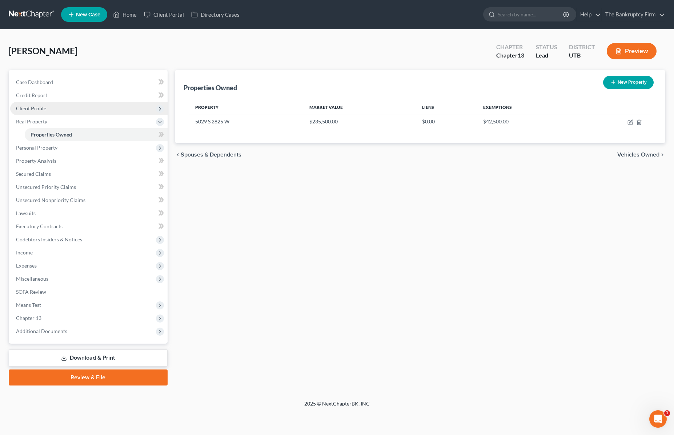
click at [36, 107] on span "Client Profile" at bounding box center [31, 108] width 30 height 6
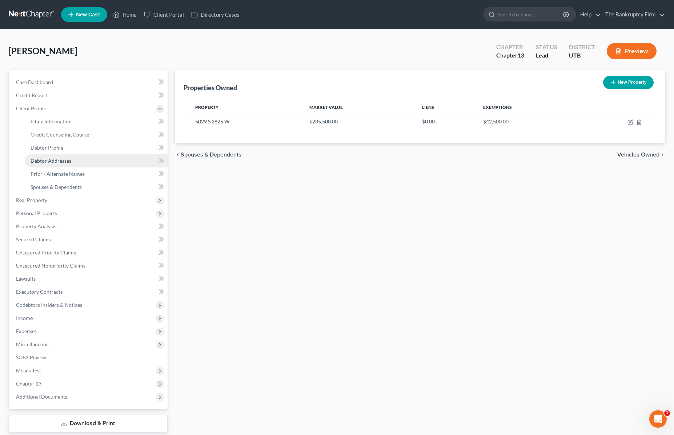
click at [55, 160] on span "Debtor Addresses" at bounding box center [51, 160] width 41 height 6
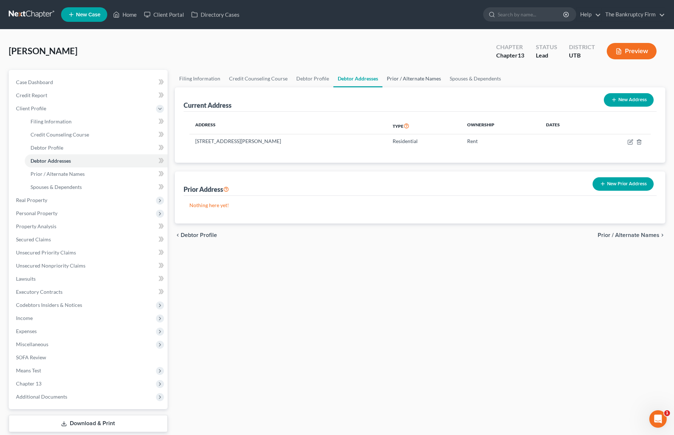
click at [413, 79] on link "Prior / Alternate Names" at bounding box center [414, 78] width 63 height 17
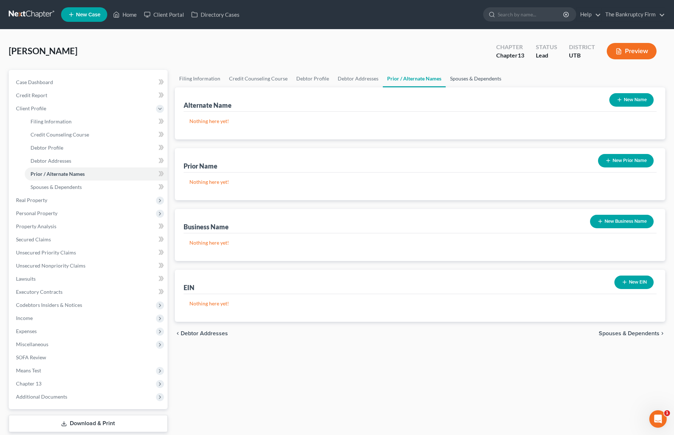
click at [471, 79] on link "Spouses & Dependents" at bounding box center [476, 78] width 60 height 17
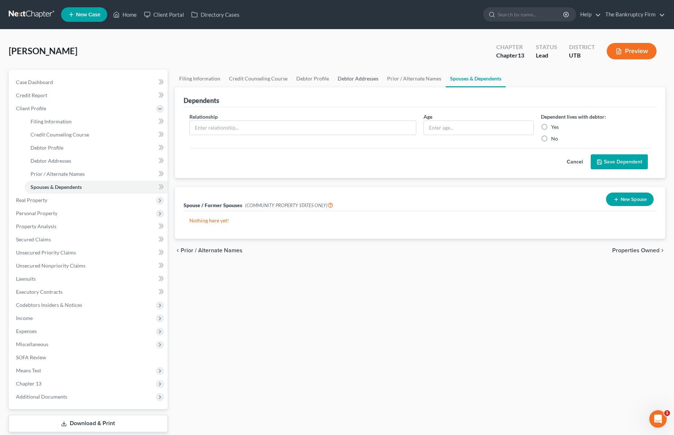
click at [352, 77] on link "Debtor Addresses" at bounding box center [357, 78] width 49 height 17
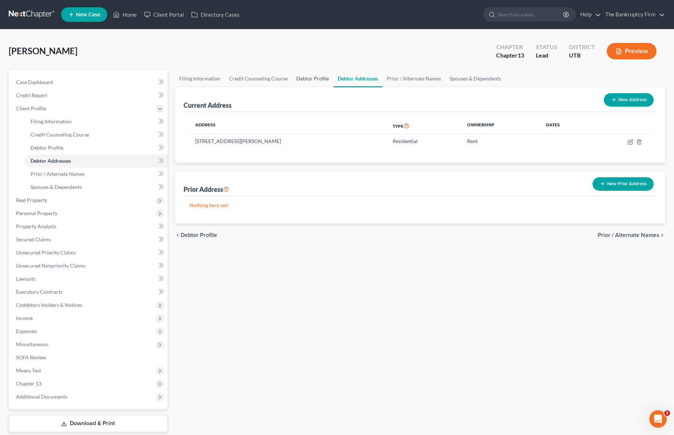
click at [303, 76] on link "Debtor Profile" at bounding box center [312, 78] width 41 height 17
select select "1"
select select "0"
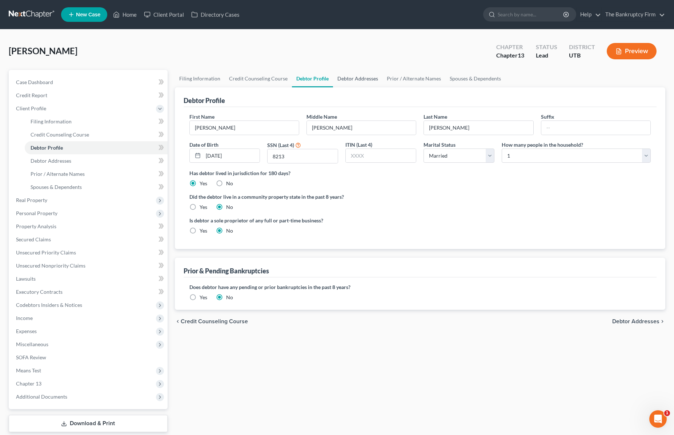
click at [351, 76] on link "Debtor Addresses" at bounding box center [357, 78] width 49 height 17
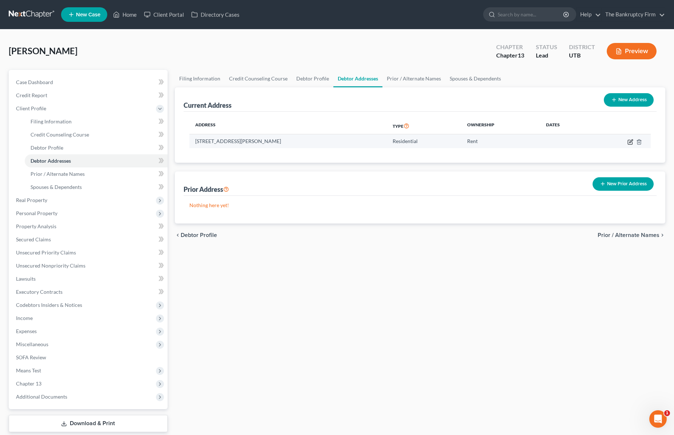
click at [631, 141] on icon "button" at bounding box center [630, 140] width 3 height 3
select select "46"
select select "28"
select select "0"
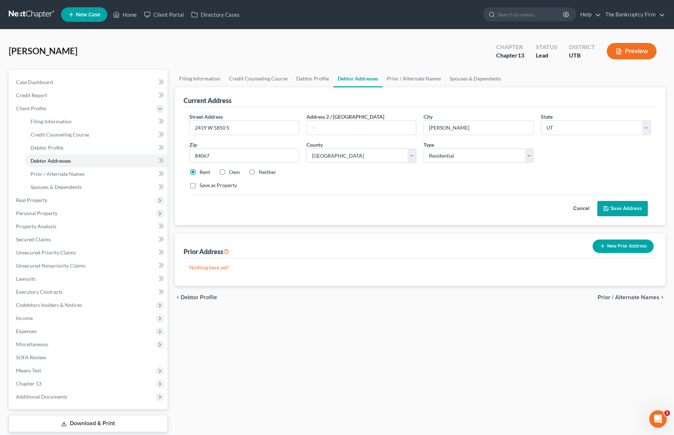
click at [624, 209] on button "Save Address" at bounding box center [622, 208] width 51 height 15
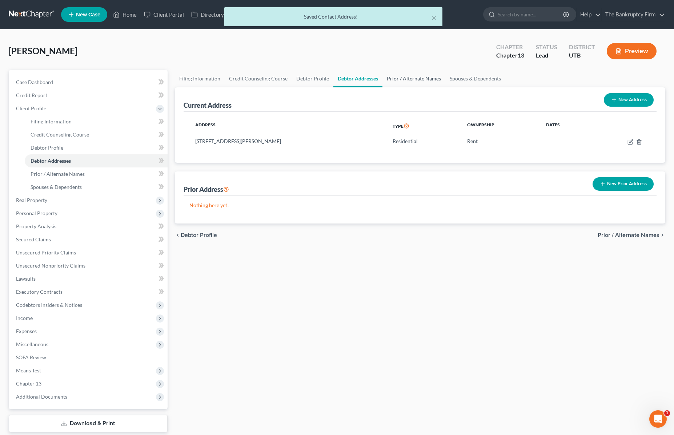
click at [413, 78] on link "Prior / Alternate Names" at bounding box center [414, 78] width 63 height 17
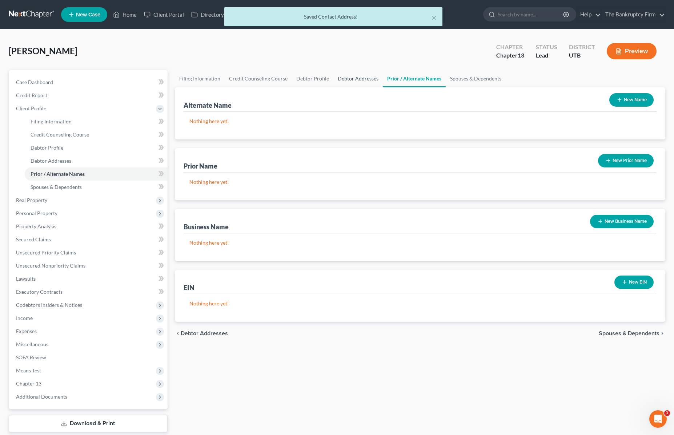
click at [357, 76] on link "Debtor Addresses" at bounding box center [357, 78] width 49 height 17
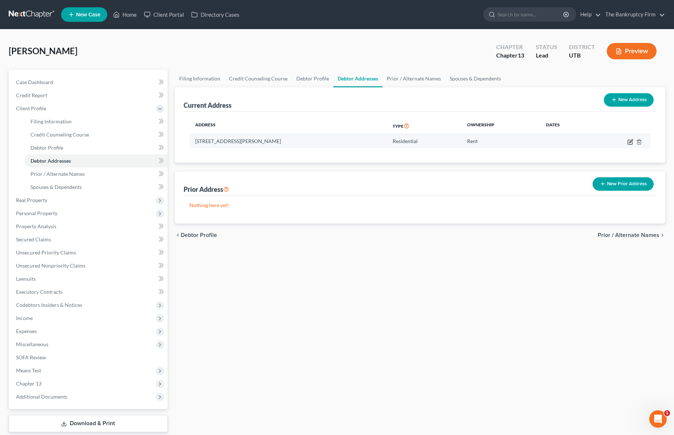
click at [632, 141] on icon "button" at bounding box center [631, 142] width 6 height 6
select select "46"
select select "28"
select select "0"
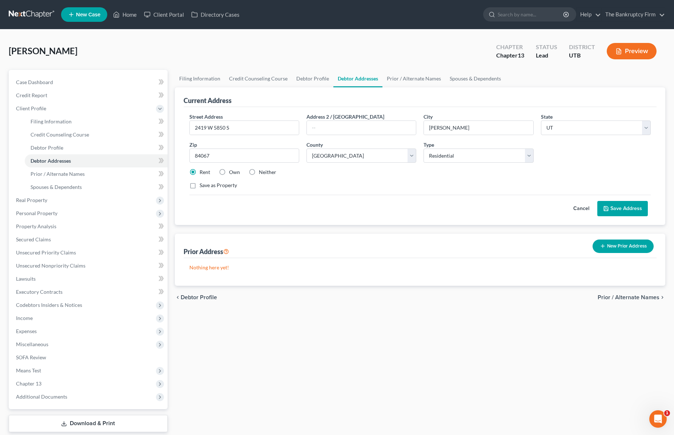
click at [229, 172] on label "Own" at bounding box center [234, 171] width 11 height 7
click at [232, 172] on input "Own" at bounding box center [234, 170] width 5 height 5
radio input "true"
click at [622, 207] on button "Save Address" at bounding box center [622, 208] width 51 height 15
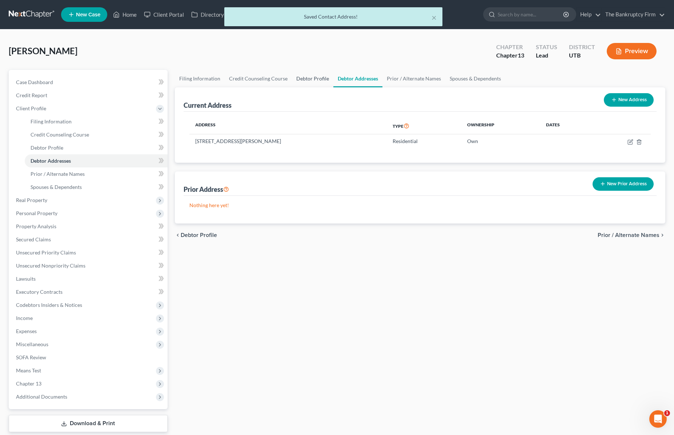
click at [306, 78] on link "Debtor Profile" at bounding box center [312, 78] width 41 height 17
select select "1"
select select "0"
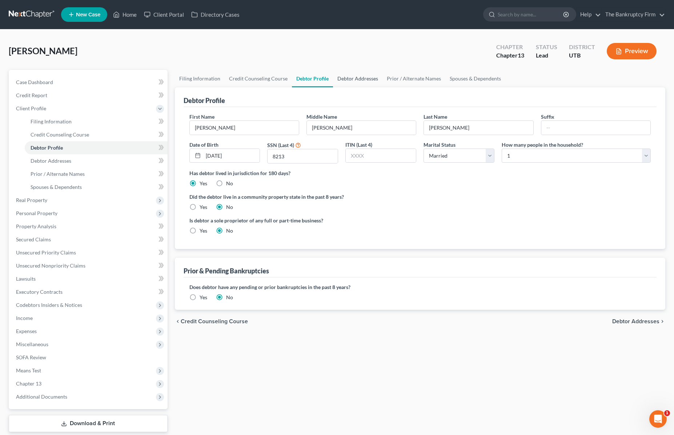
click at [349, 76] on link "Debtor Addresses" at bounding box center [357, 78] width 49 height 17
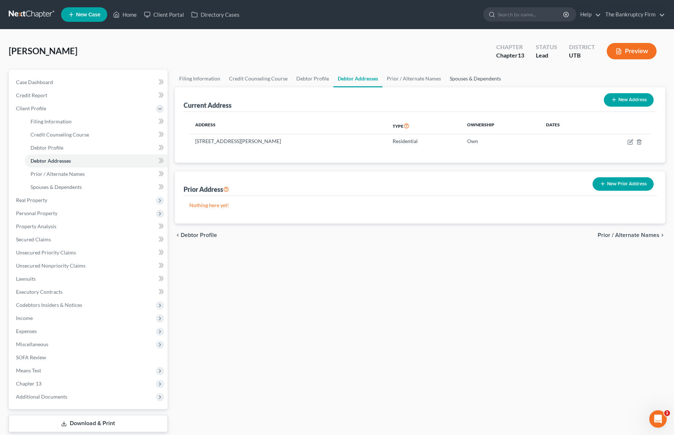
click at [482, 78] on link "Spouses & Dependents" at bounding box center [475, 78] width 60 height 17
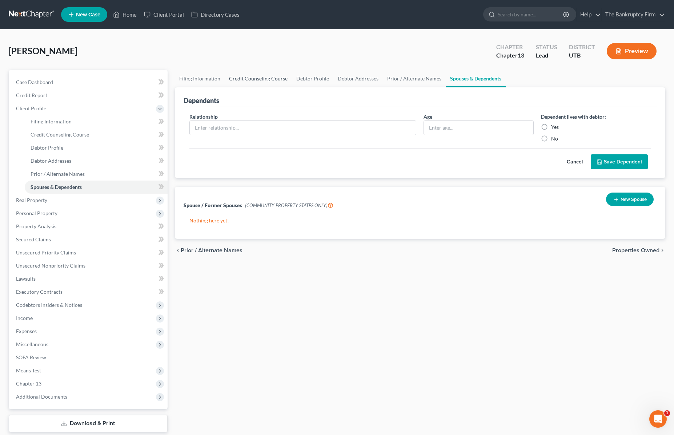
click at [253, 80] on link "Credit Counseling Course" at bounding box center [258, 78] width 67 height 17
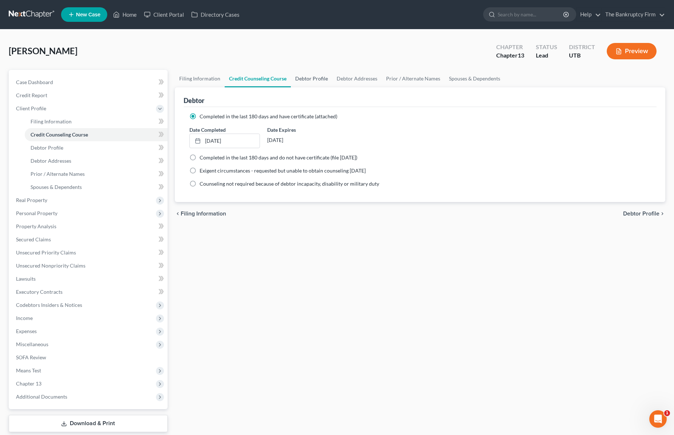
click at [303, 76] on link "Debtor Profile" at bounding box center [311, 78] width 41 height 17
select select "1"
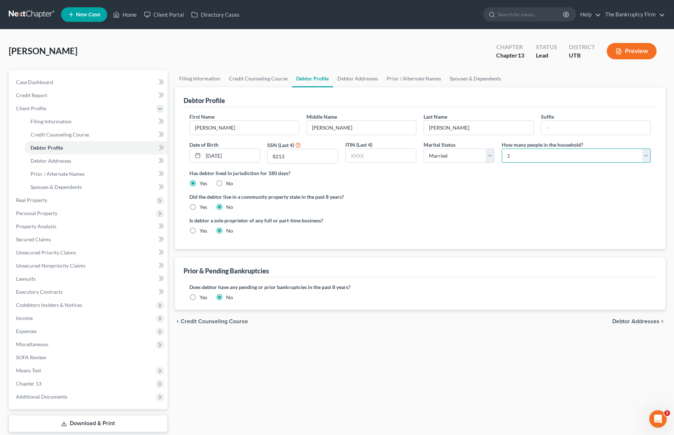
click at [581, 156] on select "Select 1 2 3 4 5 6 7 8 9 10 11 12 13 14 15 16 17 18 19 20" at bounding box center [576, 155] width 149 height 15
select select "1"
click at [502, 148] on select "Select 1 2 3 4 5 6 7 8 9 10 11 12 13 14 15 16 17 18 19 20" at bounding box center [576, 155] width 149 height 15
click at [477, 78] on link "Spouses & Dependents" at bounding box center [475, 78] width 60 height 17
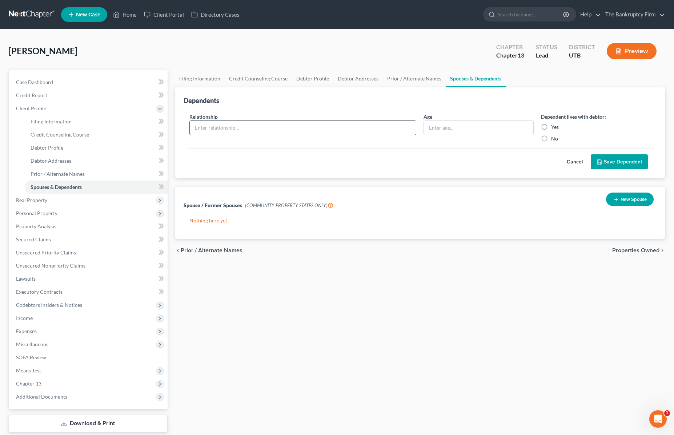
click at [321, 128] on input "text" at bounding box center [303, 128] width 227 height 14
type input "Husband"
click at [551, 126] on label "Yes" at bounding box center [555, 126] width 8 height 7
click at [554, 126] on input "Yes" at bounding box center [556, 125] width 5 height 5
radio input "true"
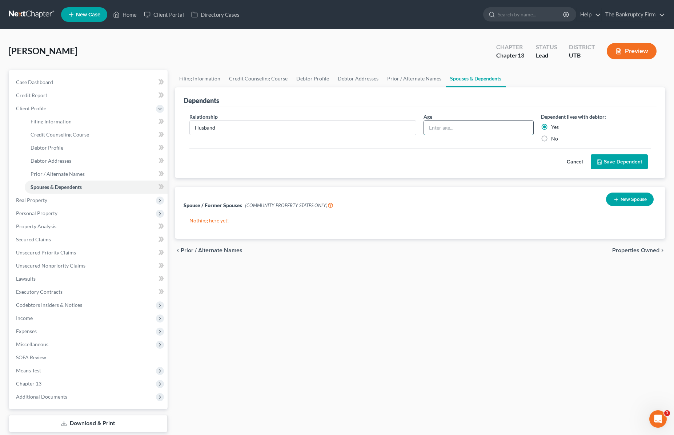
click at [473, 131] on input "text" at bounding box center [478, 128] width 109 height 14
drag, startPoint x: 487, startPoint y: 130, endPoint x: 373, endPoint y: 131, distance: 114.5
click at [373, 131] on div "Relationship * Husband Age 70 Dependent lives with debtor: Yes No" at bounding box center [420, 130] width 469 height 35
type input "69"
click at [617, 158] on button "Save Dependent" at bounding box center [619, 161] width 57 height 15
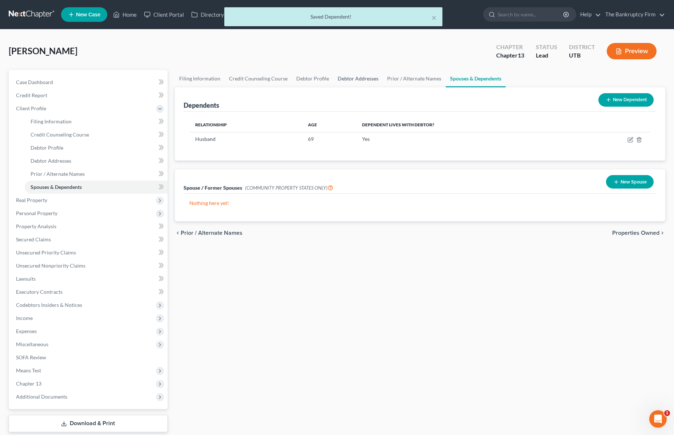
click at [351, 79] on link "Debtor Addresses" at bounding box center [357, 78] width 49 height 17
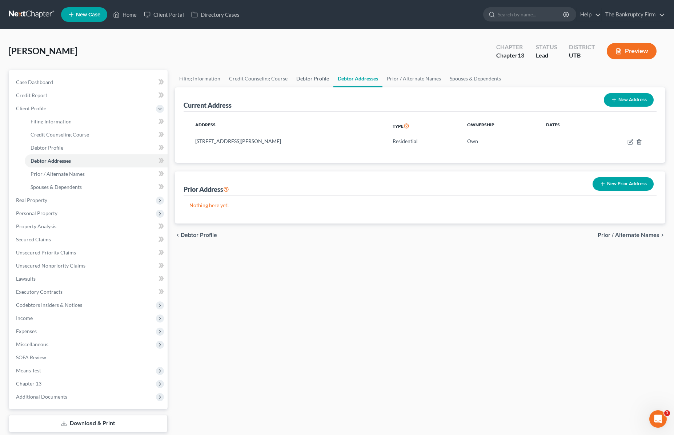
click at [302, 80] on link "Debtor Profile" at bounding box center [312, 78] width 41 height 17
select select "1"
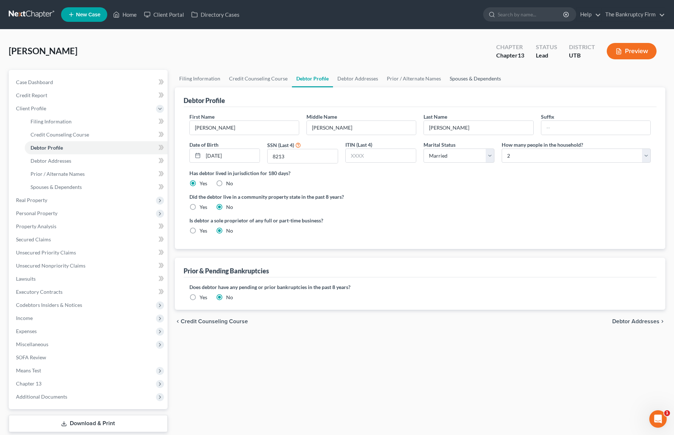
click at [469, 78] on link "Spouses & Dependents" at bounding box center [475, 78] width 60 height 17
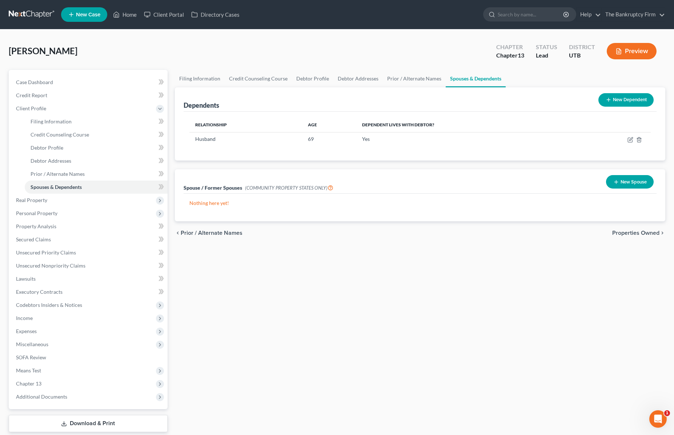
click at [625, 181] on button "New Spouse" at bounding box center [630, 181] width 48 height 13
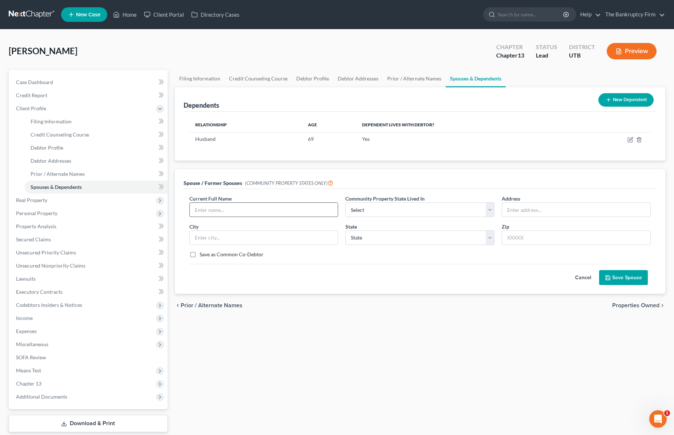
click at [261, 214] on input "text" at bounding box center [264, 210] width 148 height 14
type input "2419 W 5850 S"
click at [468, 207] on select "Select AZ CA GU ID LA NV NM PR TX WA WI" at bounding box center [419, 209] width 149 height 15
click at [345, 202] on select "Select AZ CA GU ID LA NV NM PR TX WA WI" at bounding box center [419, 209] width 149 height 15
click at [582, 276] on button "Cancel" at bounding box center [583, 277] width 32 height 15
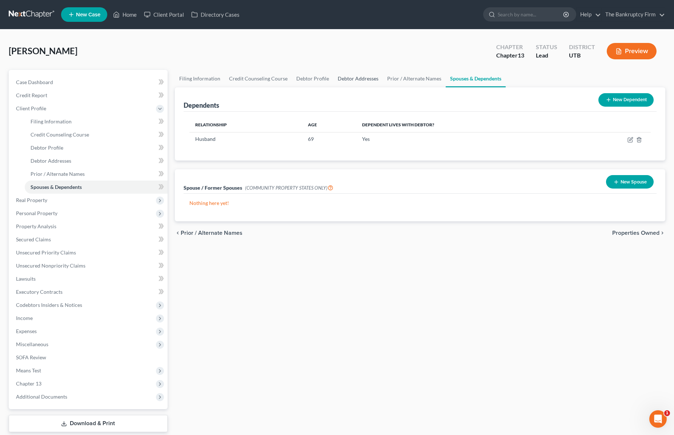
click at [360, 78] on link "Debtor Addresses" at bounding box center [357, 78] width 49 height 17
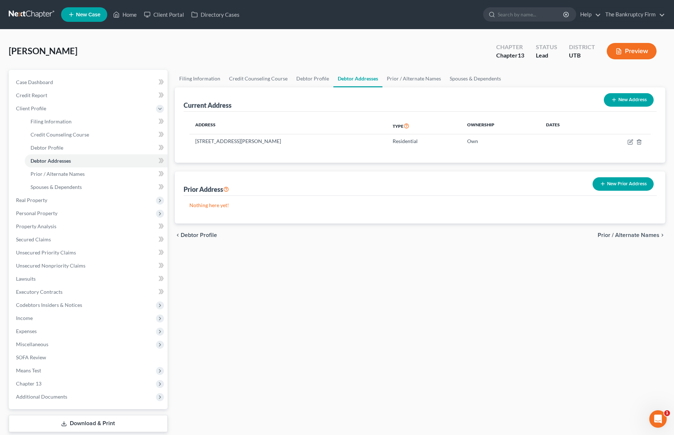
click at [623, 182] on button "New Prior Address" at bounding box center [623, 183] width 61 height 13
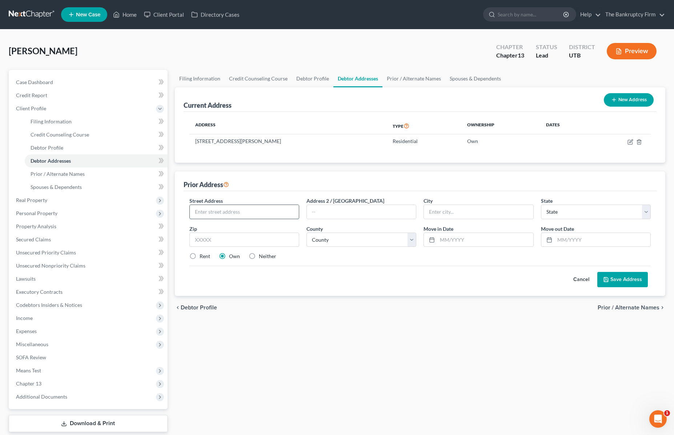
click at [250, 213] on input "text" at bounding box center [244, 212] width 109 height 14
type input "2419 W 5850 S"
type input "[PERSON_NAME]"
select select "46"
type input "84067"
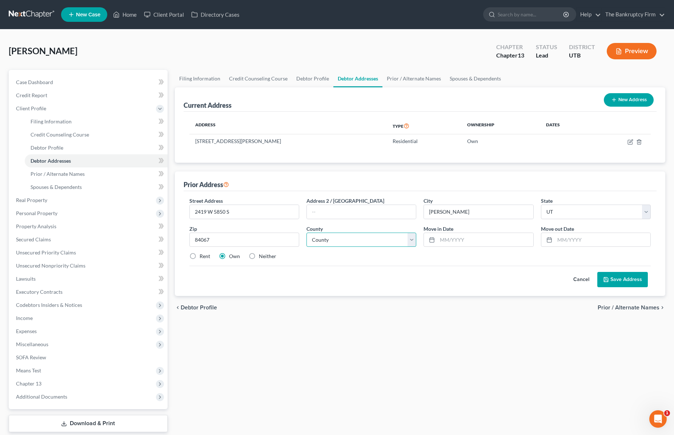
click at [379, 237] on select "County [GEOGRAPHIC_DATA] [GEOGRAPHIC_DATA] [GEOGRAPHIC_DATA] [GEOGRAPHIC_DATA] …" at bounding box center [362, 239] width 110 height 15
select select "28"
click at [307, 232] on select "County [GEOGRAPHIC_DATA] [GEOGRAPHIC_DATA] [GEOGRAPHIC_DATA] [GEOGRAPHIC_DATA] …" at bounding box center [362, 239] width 110 height 15
click at [452, 237] on input "text" at bounding box center [485, 240] width 96 height 14
click at [333, 278] on div "Cancel Save Address" at bounding box center [420, 275] width 462 height 21
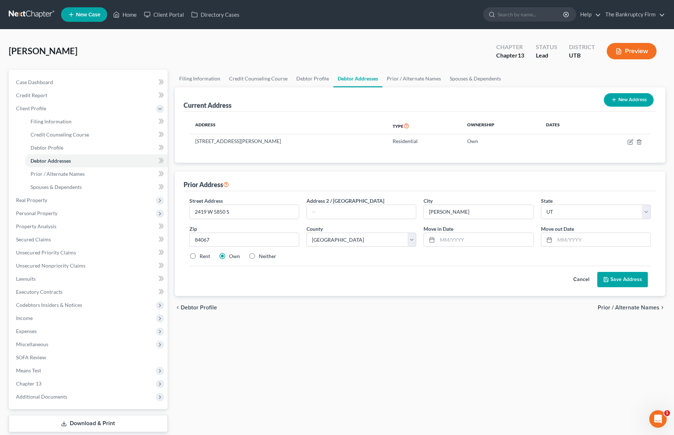
click at [259, 255] on label "Neither" at bounding box center [267, 255] width 17 height 7
click at [262, 255] on input "Neither" at bounding box center [264, 254] width 5 height 5
radio input "true"
click at [257, 213] on input "2419 W 5850 S" at bounding box center [244, 212] width 109 height 14
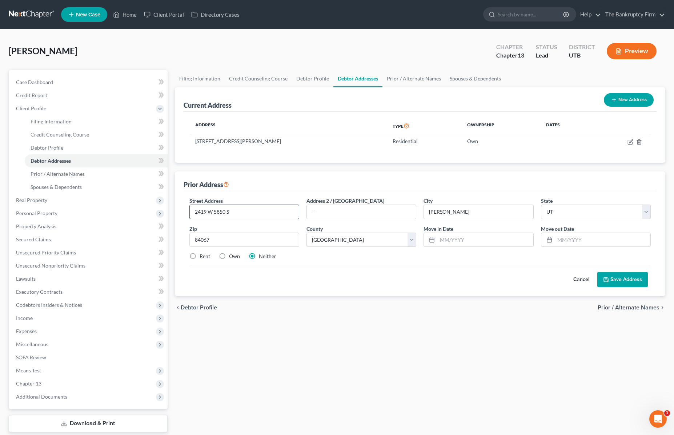
click at [257, 213] on input "2419 W 5850 S" at bounding box center [244, 212] width 109 height 14
click at [582, 277] on button "Cancel" at bounding box center [581, 279] width 32 height 15
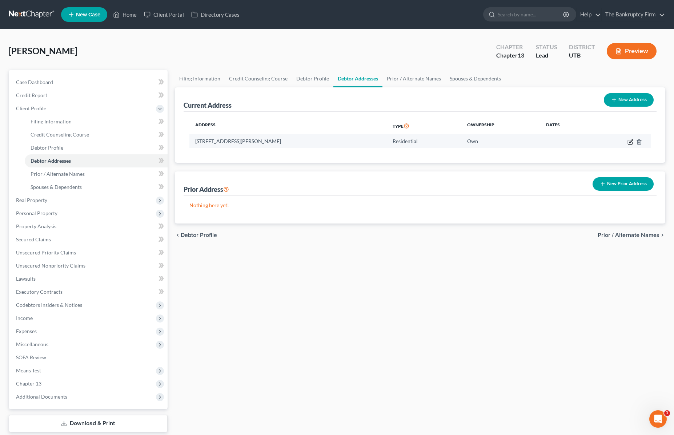
click at [632, 141] on icon "button" at bounding box center [631, 142] width 6 height 6
select select "46"
select select "28"
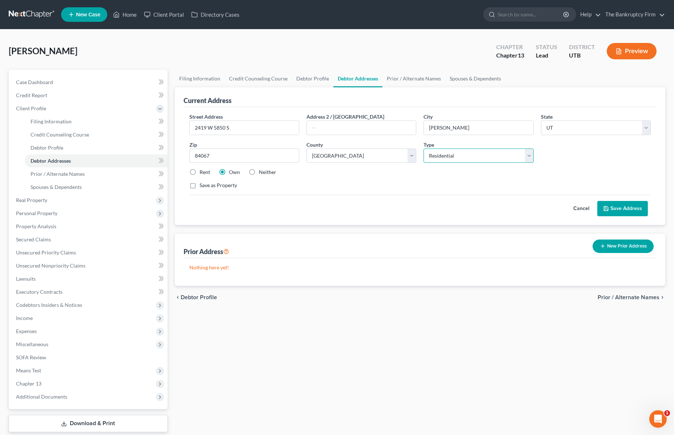
click at [455, 155] on select "Select Residential Mailing Rental Business" at bounding box center [479, 155] width 110 height 15
click at [424, 148] on select "Select Residential Mailing Rental Business" at bounding box center [479, 155] width 110 height 15
click at [517, 154] on select "Select Mailing Rental Business" at bounding box center [479, 155] width 110 height 15
select select "0"
click at [424, 148] on select "Select Mailing Rental Business" at bounding box center [479, 155] width 110 height 15
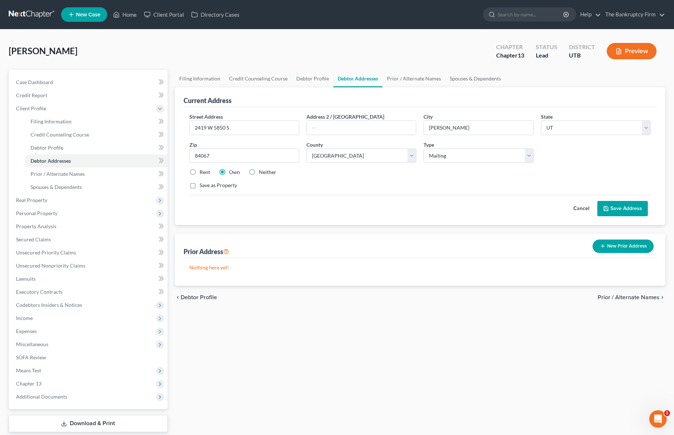
click at [622, 210] on button "Save Address" at bounding box center [622, 208] width 51 height 15
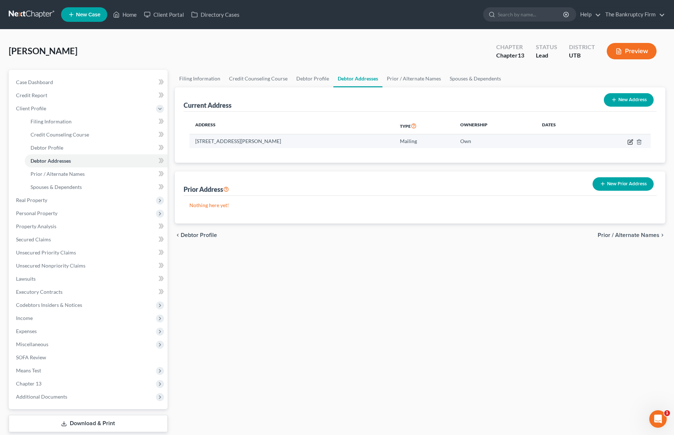
click at [631, 141] on icon "button" at bounding box center [630, 140] width 3 height 3
select select "46"
select select "28"
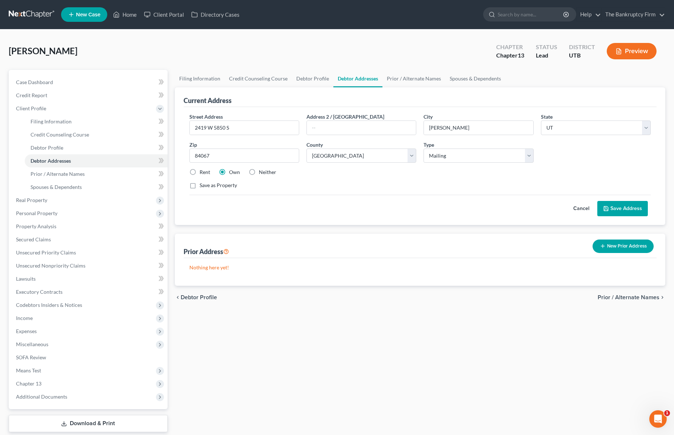
drag, startPoint x: 253, startPoint y: 171, endPoint x: 259, endPoint y: 175, distance: 7.6
click at [259, 171] on label "Neither" at bounding box center [267, 171] width 17 height 7
click at [262, 171] on input "Neither" at bounding box center [264, 170] width 5 height 5
click at [625, 210] on button "Save Address" at bounding box center [622, 208] width 51 height 15
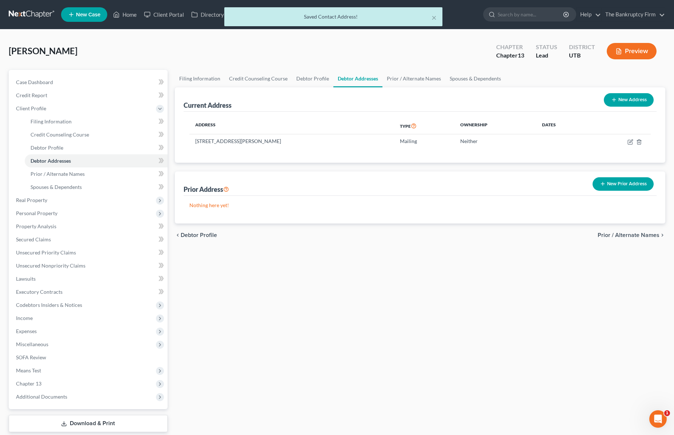
click at [627, 98] on button "New Address" at bounding box center [629, 99] width 50 height 13
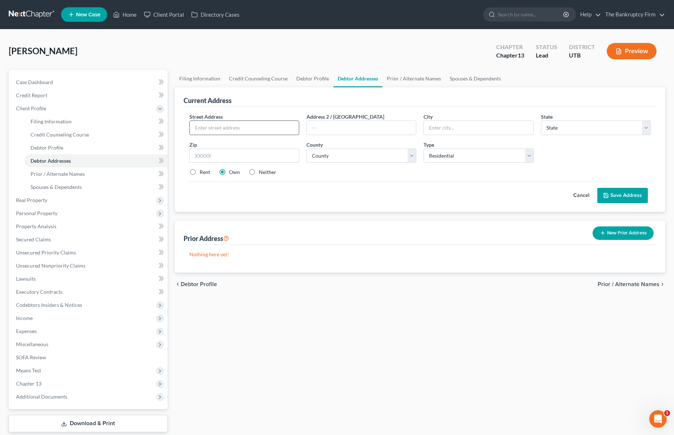
click at [209, 127] on input "text" at bounding box center [244, 128] width 109 height 14
click at [213, 127] on input "text" at bounding box center [244, 128] width 109 height 14
click at [461, 129] on input "text" at bounding box center [478, 128] width 109 height 14
click at [399, 155] on select "County [GEOGRAPHIC_DATA] [GEOGRAPHIC_DATA] [GEOGRAPHIC_DATA] [GEOGRAPHIC_DATA] …" at bounding box center [362, 155] width 110 height 15
click at [307, 148] on select "County [GEOGRAPHIC_DATA] [GEOGRAPHIC_DATA] [GEOGRAPHIC_DATA] [GEOGRAPHIC_DATA] …" at bounding box center [362, 155] width 110 height 15
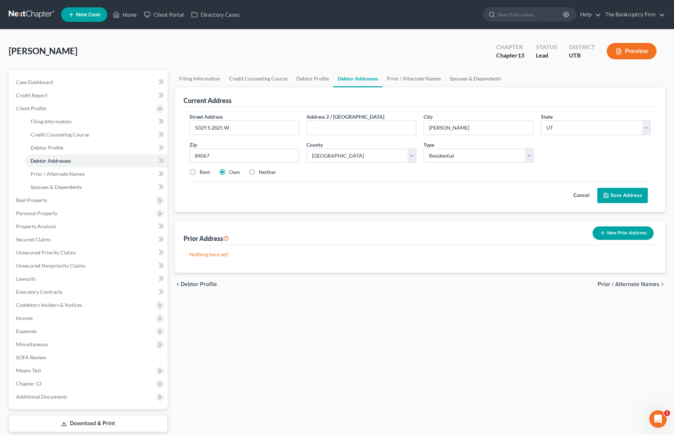
click at [623, 195] on button "Save Address" at bounding box center [622, 195] width 51 height 15
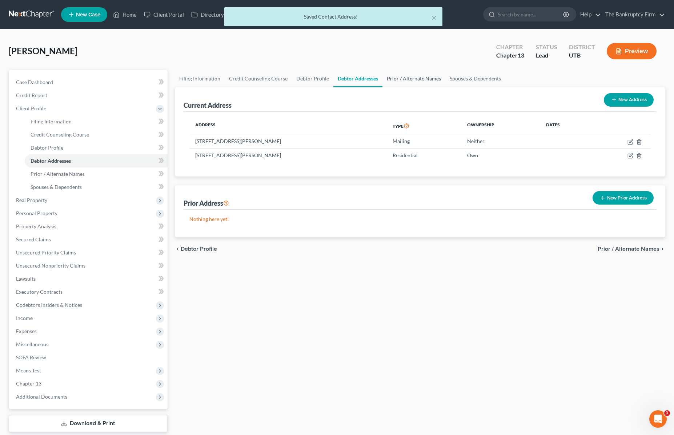
click at [414, 78] on link "Prior / Alternate Names" at bounding box center [414, 78] width 63 height 17
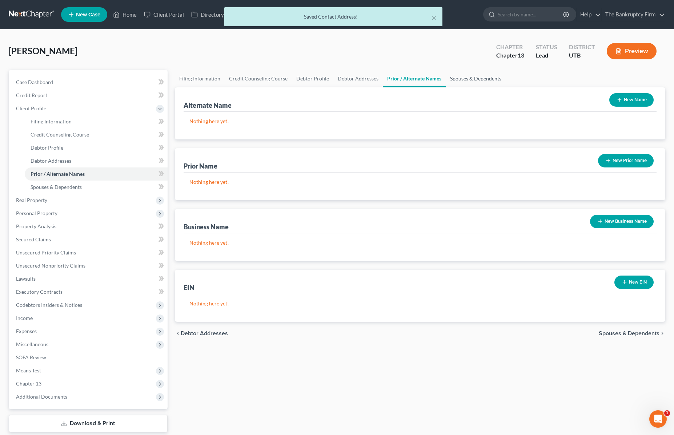
click at [458, 77] on link "Spouses & Dependents" at bounding box center [476, 78] width 60 height 17
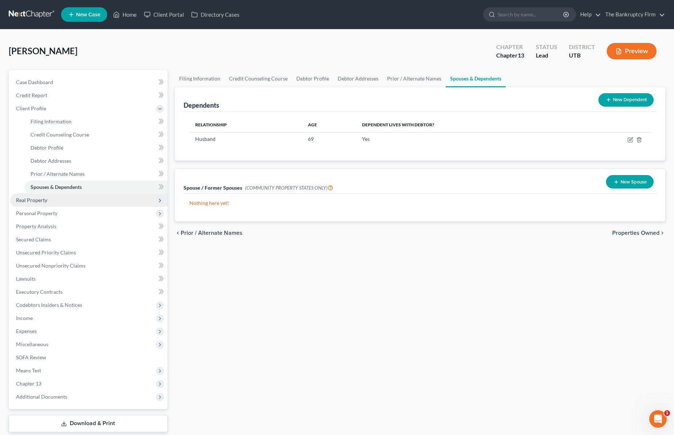
click at [25, 199] on span "Real Property" at bounding box center [31, 200] width 31 height 6
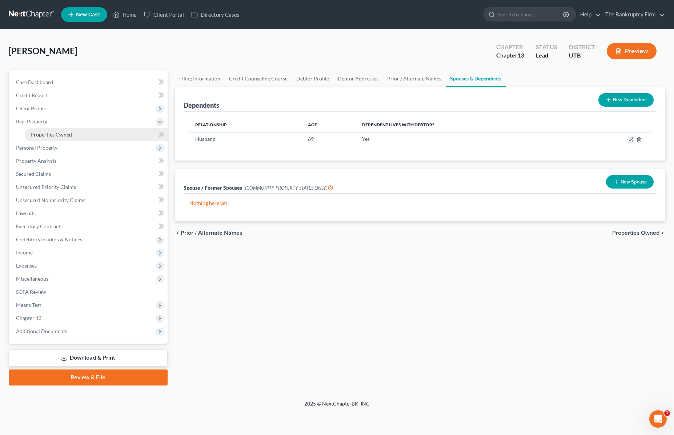
click at [55, 136] on span "Properties Owned" at bounding box center [51, 134] width 41 height 6
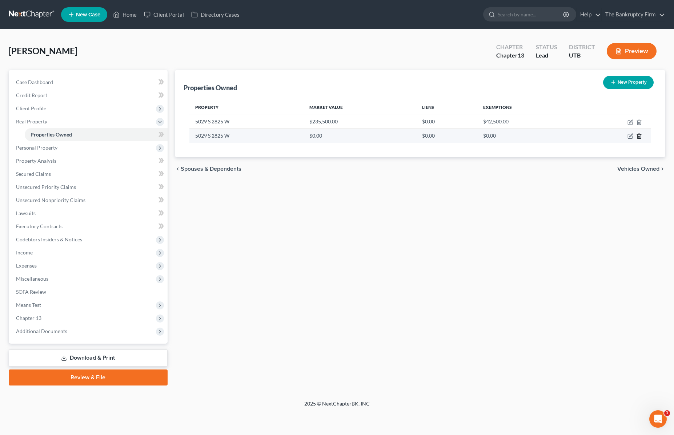
click at [640, 135] on icon "button" at bounding box center [639, 136] width 6 height 6
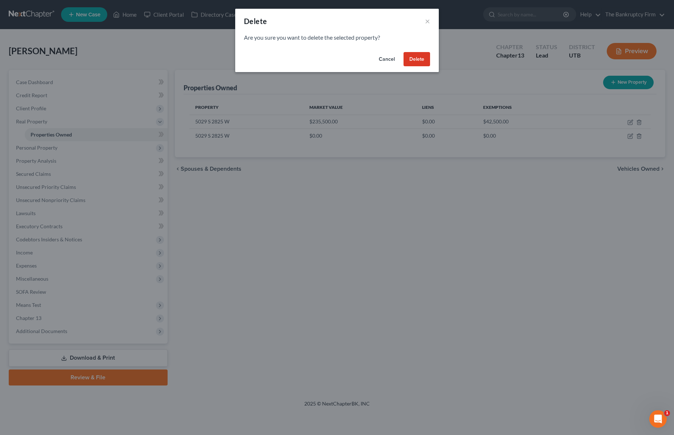
click at [416, 59] on button "Delete" at bounding box center [417, 59] width 27 height 15
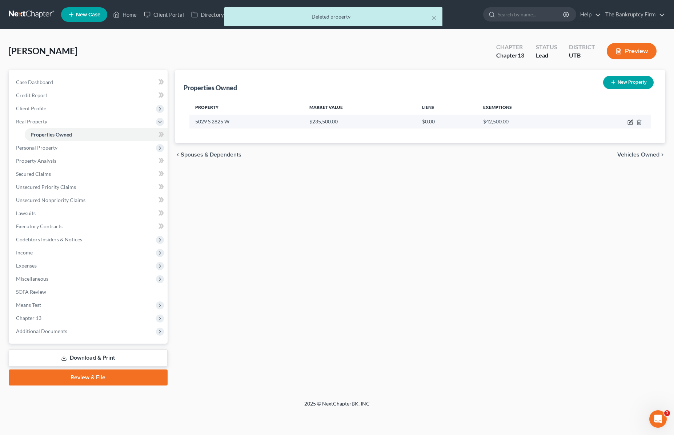
click at [629, 121] on icon "button" at bounding box center [631, 122] width 6 height 6
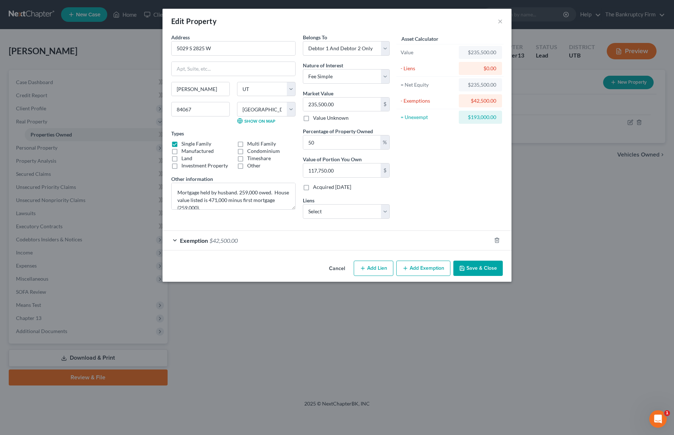
click at [479, 267] on button "Save & Close" at bounding box center [477, 267] width 49 height 15
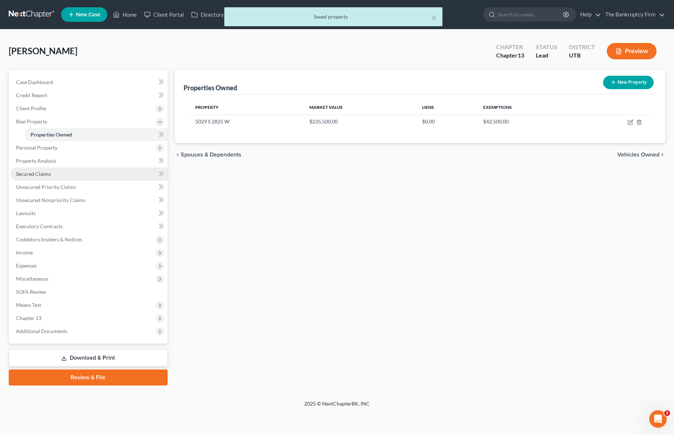
click at [40, 173] on span "Secured Claims" at bounding box center [33, 174] width 35 height 6
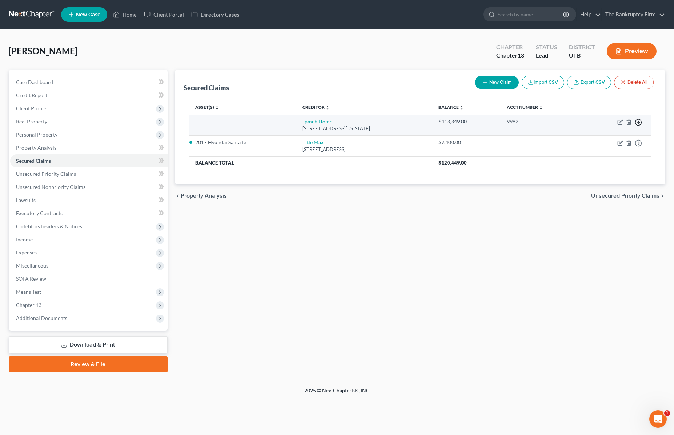
click at [639, 121] on polyline "button" at bounding box center [639, 122] width 1 height 3
click at [608, 135] on link "Move to F" at bounding box center [605, 139] width 61 height 12
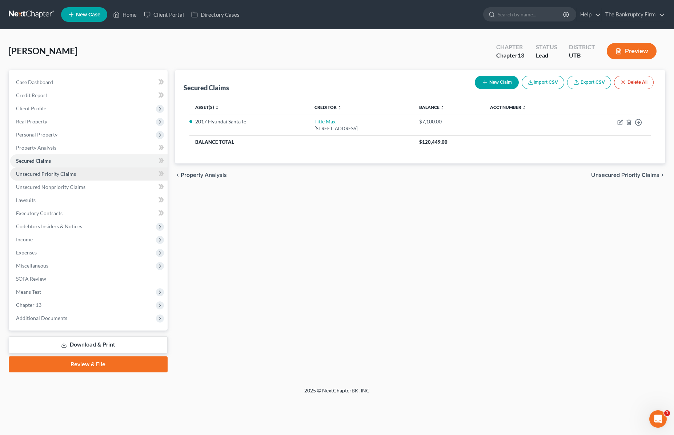
click at [50, 171] on span "Unsecured Priority Claims" at bounding box center [46, 174] width 60 height 6
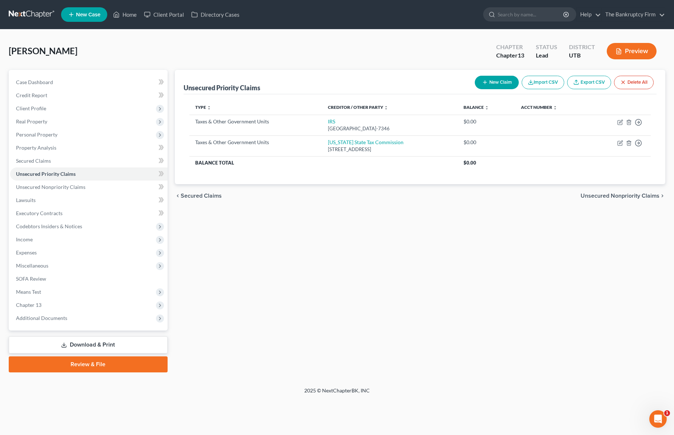
click at [141, 53] on div "Hartmann, Connie Upgraded Chapter Chapter 13 Status Lead District UTB Preview" at bounding box center [337, 54] width 657 height 32
click at [79, 188] on span "Unsecured Nonpriority Claims" at bounding box center [50, 187] width 69 height 6
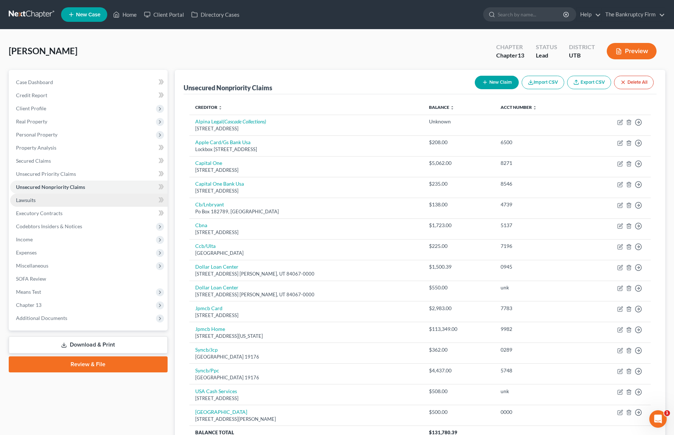
click at [44, 199] on link "Lawsuits" at bounding box center [88, 199] width 157 height 13
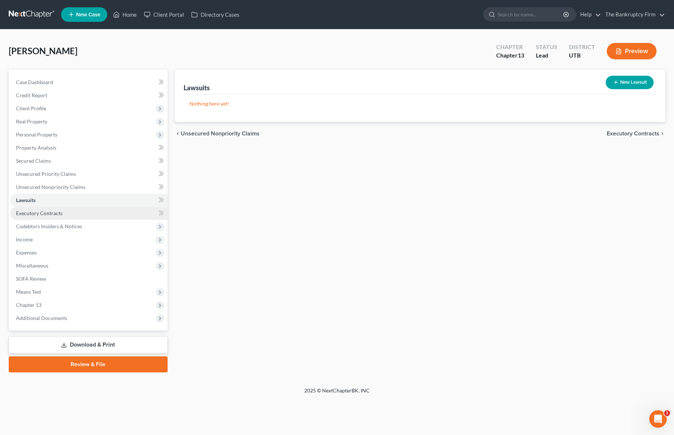
click at [62, 215] on link "Executory Contracts" at bounding box center [88, 213] width 157 height 13
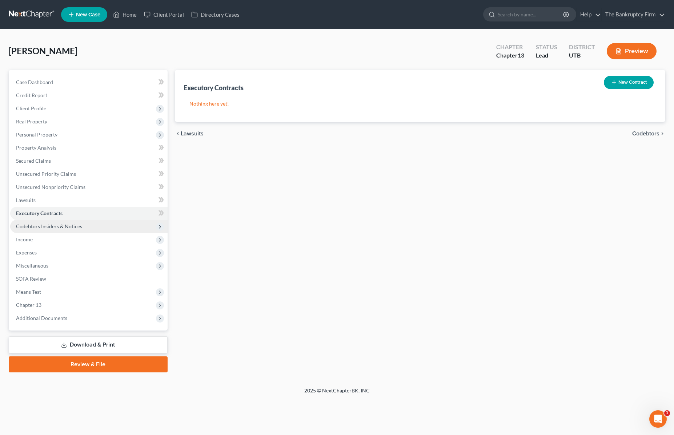
click at [63, 227] on span "Codebtors Insiders & Notices" at bounding box center [49, 226] width 66 height 6
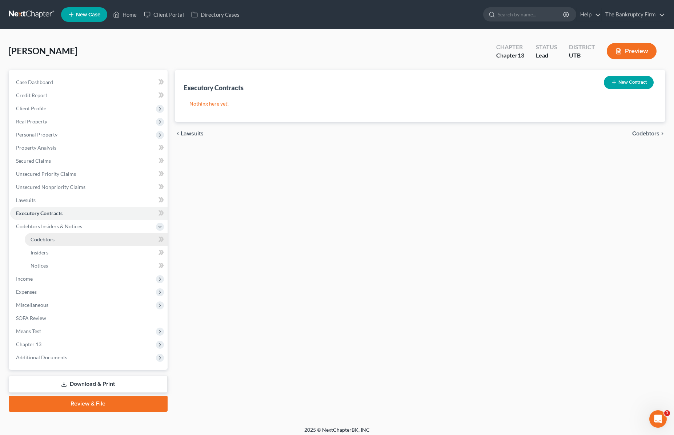
click at [52, 239] on span "Codebtors" at bounding box center [43, 239] width 24 height 6
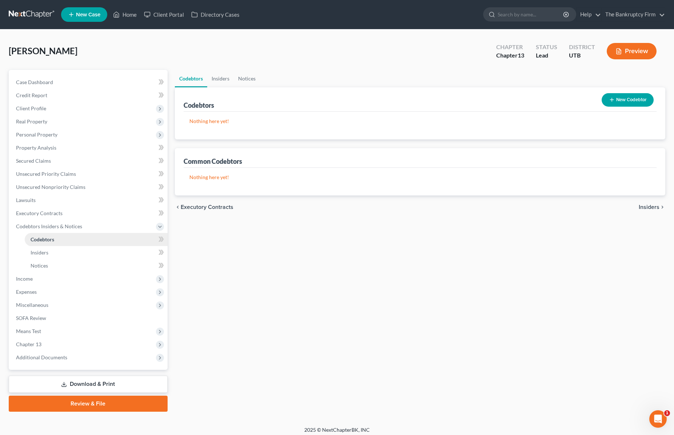
scroll to position [0, 0]
click at [39, 276] on span "Income" at bounding box center [88, 278] width 157 height 13
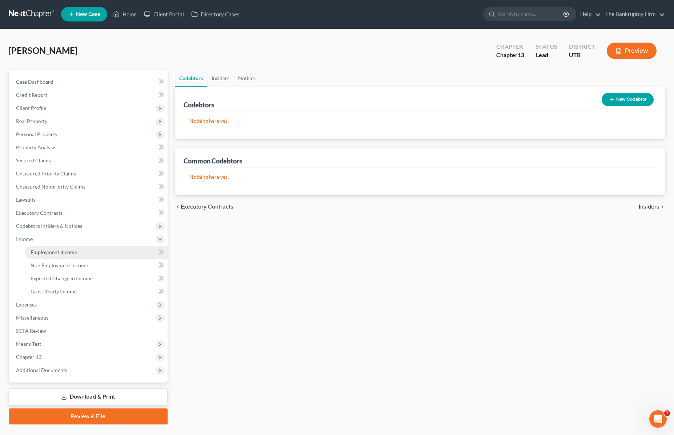
click at [65, 253] on span "Employment Income" at bounding box center [54, 252] width 47 height 6
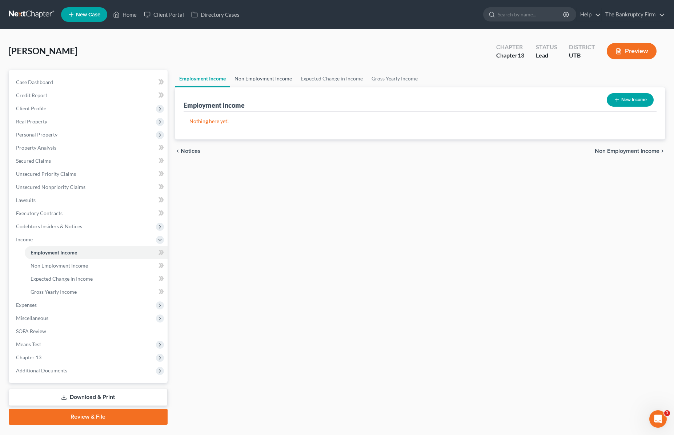
click at [273, 76] on link "Non Employment Income" at bounding box center [263, 78] width 66 height 17
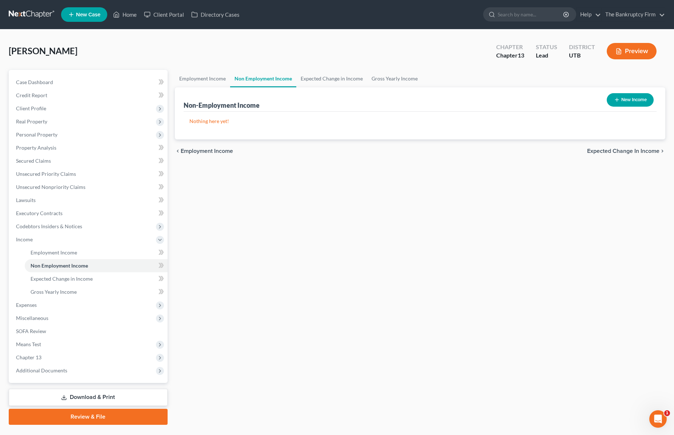
click at [615, 99] on icon "button" at bounding box center [617, 100] width 6 height 6
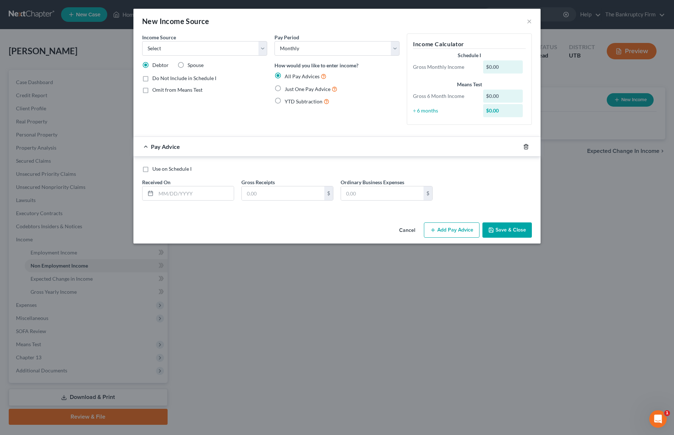
click at [525, 146] on icon "button" at bounding box center [526, 147] width 6 height 6
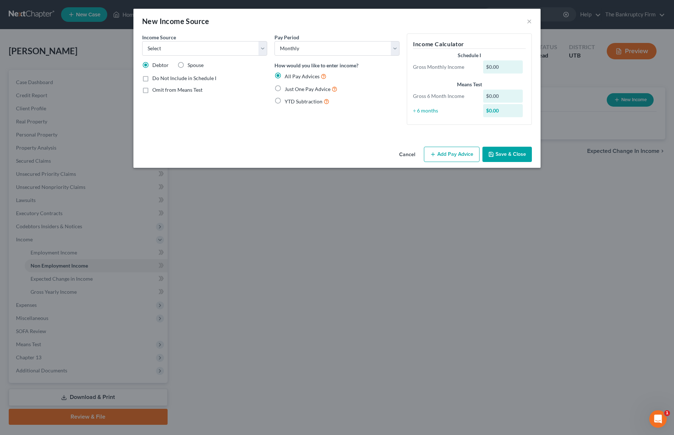
click at [285, 88] on label "Just One Pay Advice" at bounding box center [311, 89] width 53 height 8
click at [288, 88] on input "Just One Pay Advice" at bounding box center [290, 87] width 5 height 5
click at [192, 45] on select "Select Unemployment Disability (from employer) Pension Retirement Social Securi…" at bounding box center [204, 48] width 125 height 15
click at [142, 41] on select "Select Unemployment Disability (from employer) Pension Retirement Social Securi…" at bounding box center [204, 48] width 125 height 15
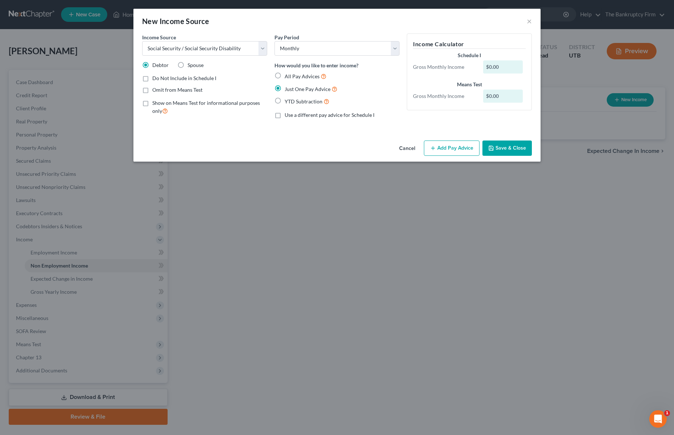
click at [439, 144] on button "Add Pay Advice" at bounding box center [452, 147] width 56 height 15
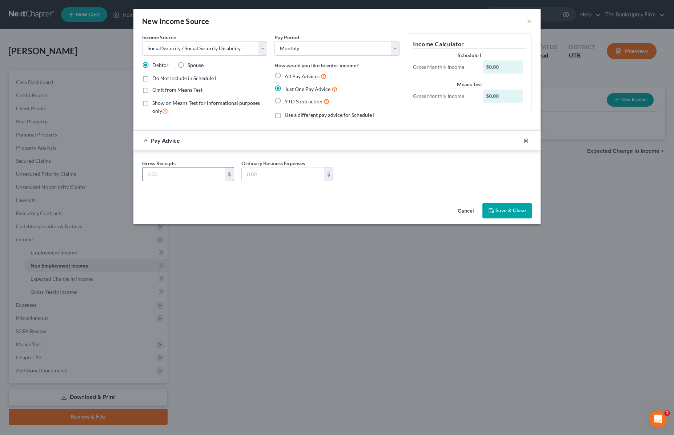
click at [199, 173] on input "text" at bounding box center [184, 174] width 83 height 14
click at [283, 175] on input "349." at bounding box center [283, 174] width 83 height 14
click at [507, 209] on button "Save & Close" at bounding box center [507, 210] width 49 height 15
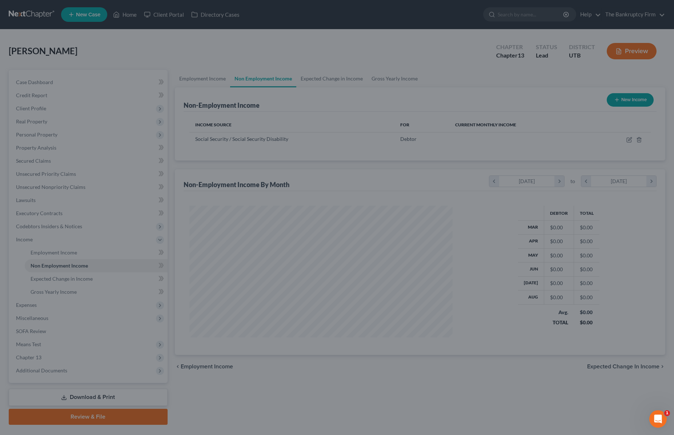
scroll to position [132, 278]
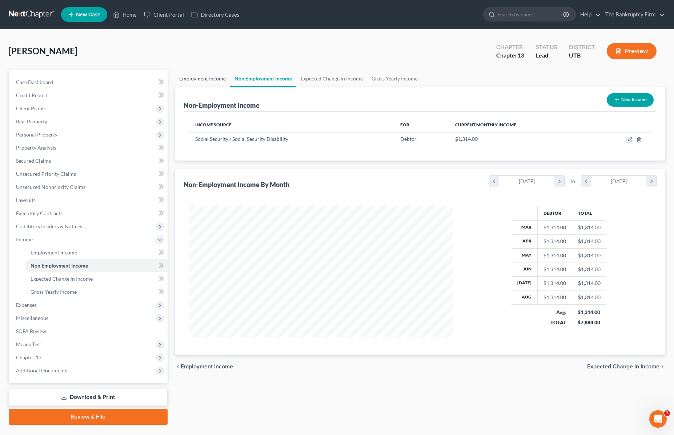
click at [206, 77] on link "Employment Income" at bounding box center [202, 78] width 55 height 17
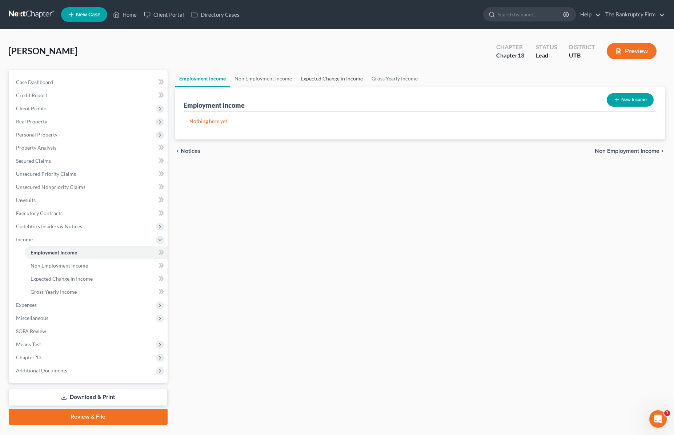
click at [331, 77] on link "Expected Change in Income" at bounding box center [331, 78] width 71 height 17
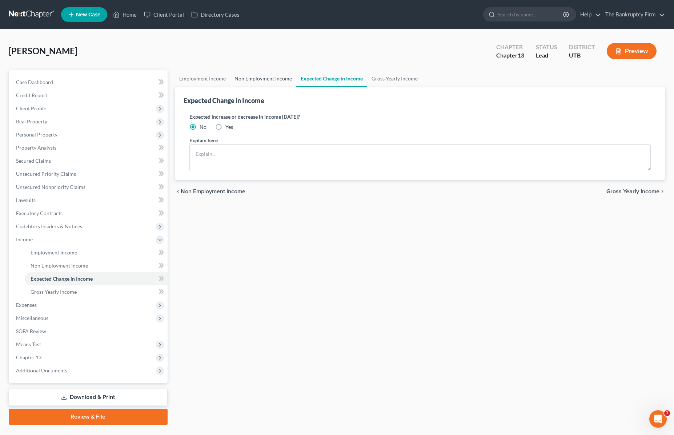
click at [268, 80] on link "Non Employment Income" at bounding box center [263, 78] width 66 height 17
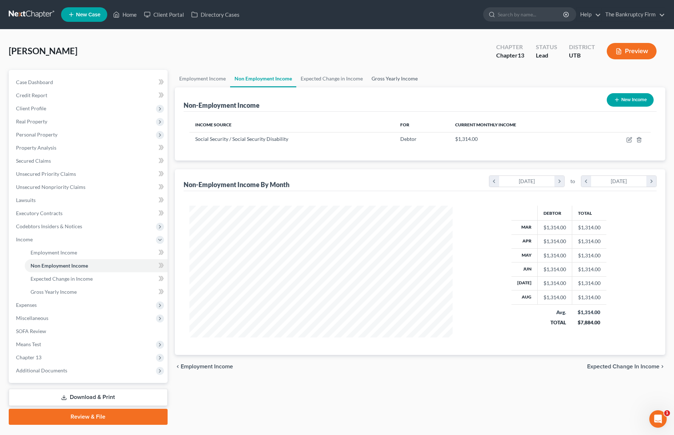
scroll to position [132, 278]
click at [395, 78] on link "Gross Yearly Income" at bounding box center [394, 78] width 55 height 17
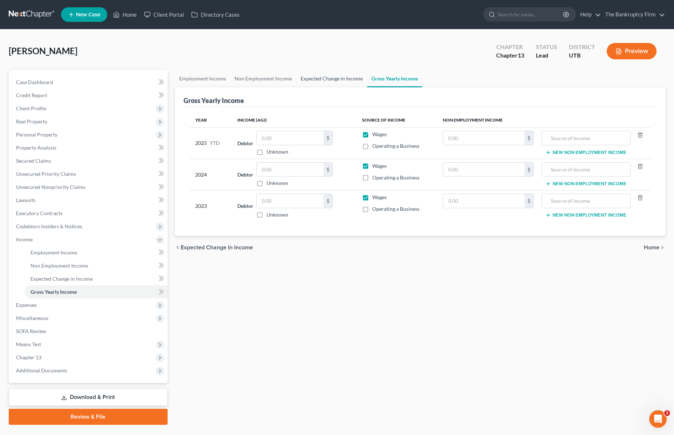
click at [333, 79] on link "Expected Change in Income" at bounding box center [331, 78] width 71 height 17
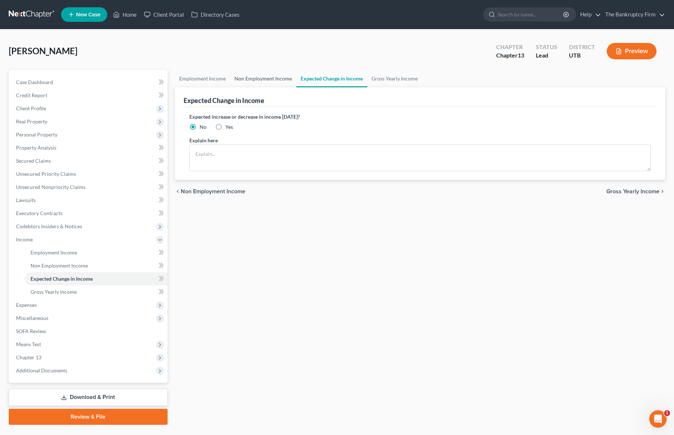
click at [263, 79] on link "Non Employment Income" at bounding box center [263, 78] width 66 height 17
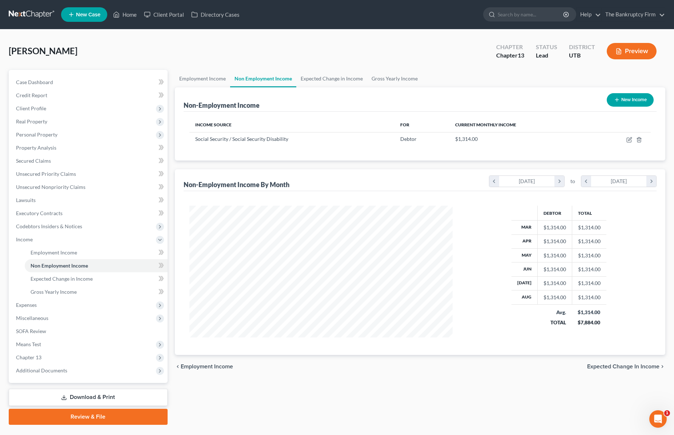
scroll to position [132, 278]
click at [343, 79] on link "Expected Change in Income" at bounding box center [331, 78] width 71 height 17
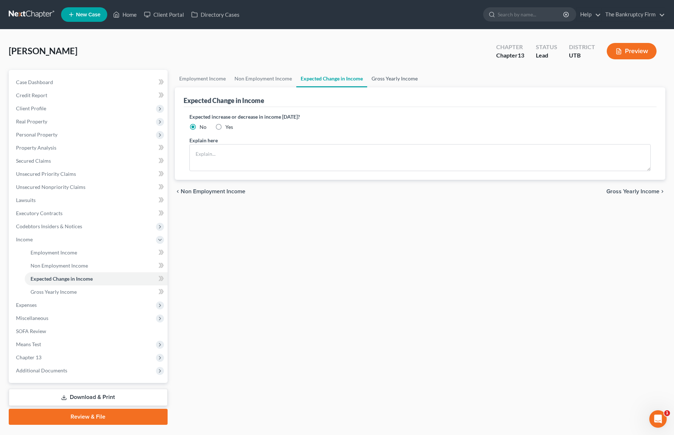
click at [399, 77] on link "Gross Yearly Income" at bounding box center [394, 78] width 55 height 17
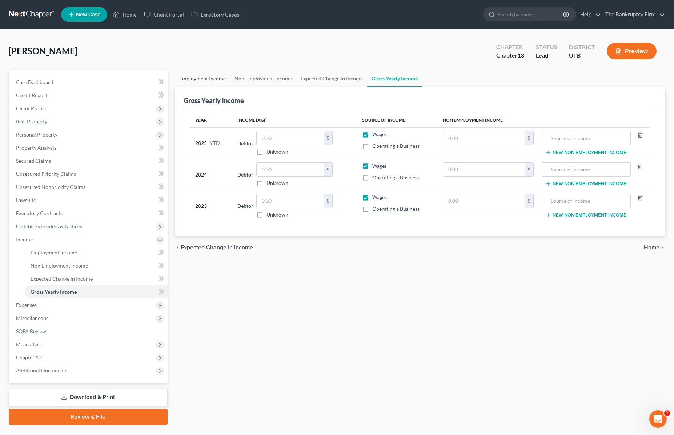
click at [199, 74] on link "Employment Income" at bounding box center [202, 78] width 55 height 17
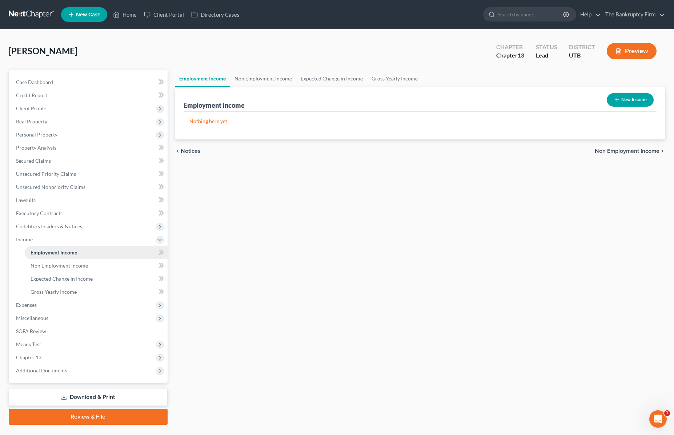
click at [60, 251] on span "Employment Income" at bounding box center [54, 252] width 47 height 6
click at [618, 97] on icon "button" at bounding box center [617, 100] width 6 height 6
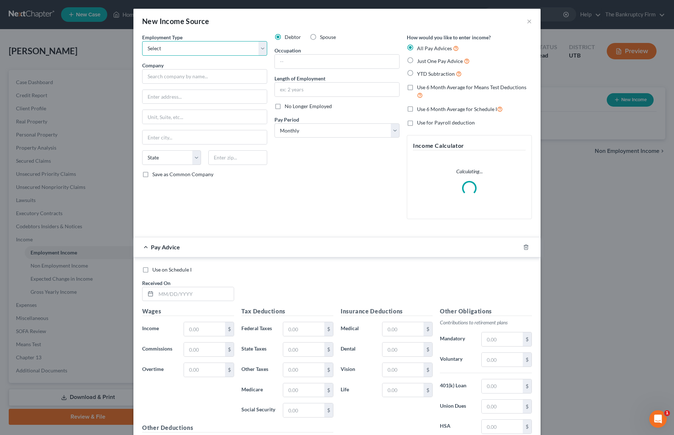
click at [209, 50] on select "Select Full or [DEMOGRAPHIC_DATA] Employment Self Employment" at bounding box center [204, 48] width 125 height 15
click at [142, 41] on select "Select Full or [DEMOGRAPHIC_DATA] Employment Self Employment" at bounding box center [204, 48] width 125 height 15
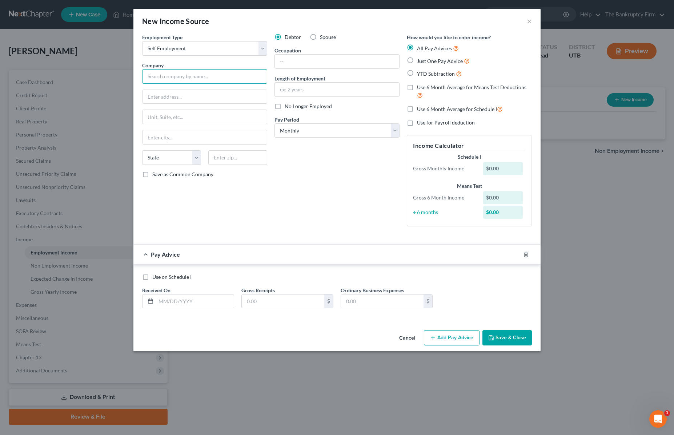
click at [169, 78] on input "text" at bounding box center [204, 76] width 125 height 15
drag, startPoint x: 411, startPoint y: 73, endPoint x: 305, endPoint y: 203, distance: 167.2
click at [417, 73] on label "YTD Subtraction" at bounding box center [439, 73] width 45 height 8
click at [420, 73] on input "YTD Subtraction" at bounding box center [422, 71] width 5 height 5
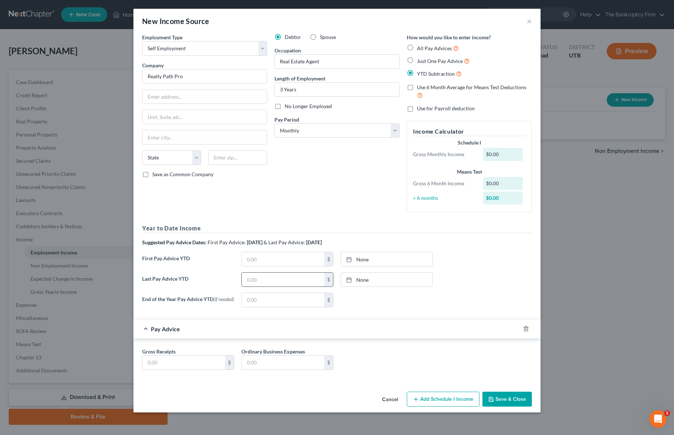
click at [271, 277] on input "text" at bounding box center [283, 279] width 83 height 14
click at [381, 279] on link "None" at bounding box center [386, 279] width 91 height 14
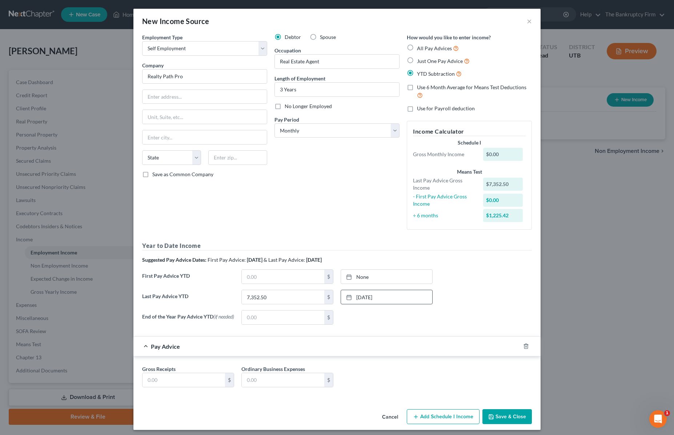
scroll to position [5, 0]
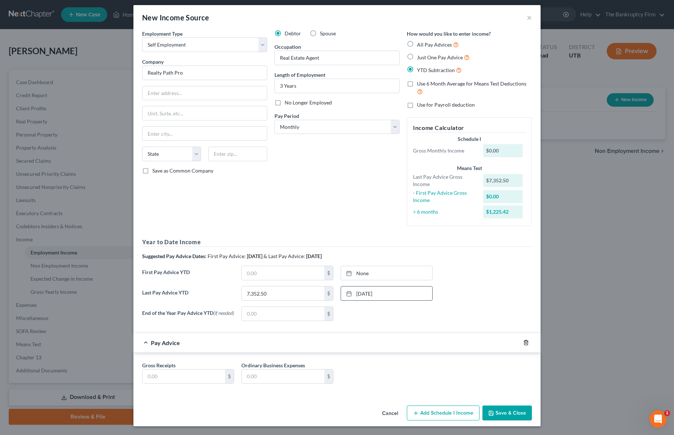
click at [526, 341] on icon "button" at bounding box center [526, 342] width 6 height 6
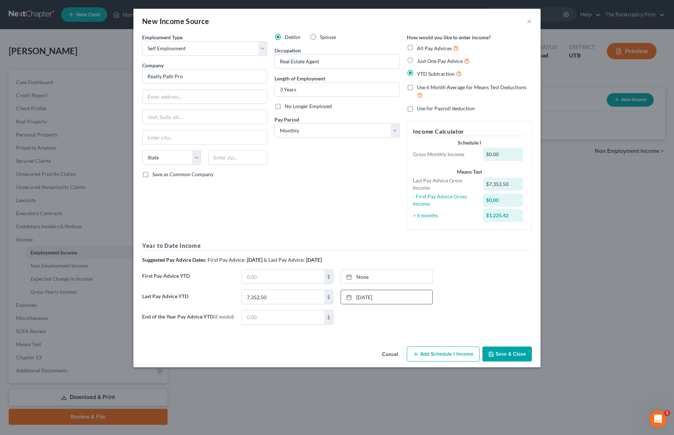
scroll to position [0, 0]
click at [440, 353] on button "Add Schedule I Income" at bounding box center [443, 353] width 73 height 15
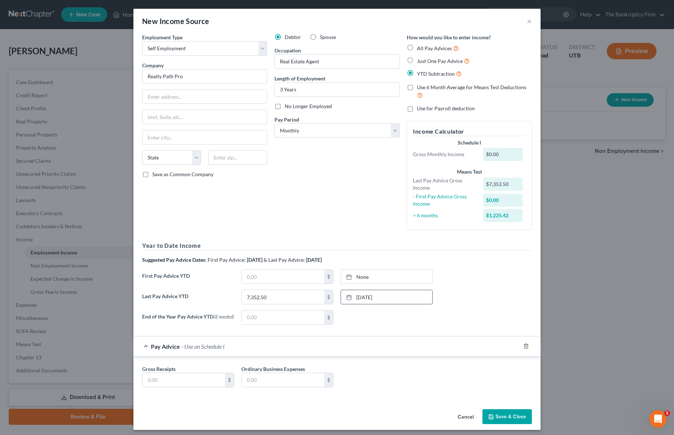
scroll to position [5, 0]
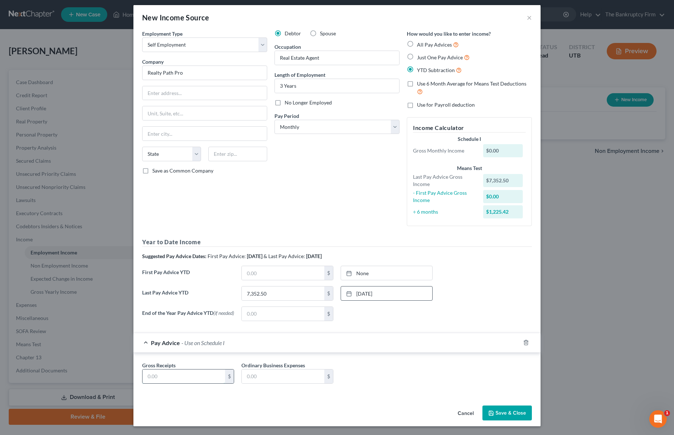
click at [160, 378] on input "text" at bounding box center [184, 376] width 83 height 14
click at [512, 411] on button "Save & Close" at bounding box center [507, 412] width 49 height 15
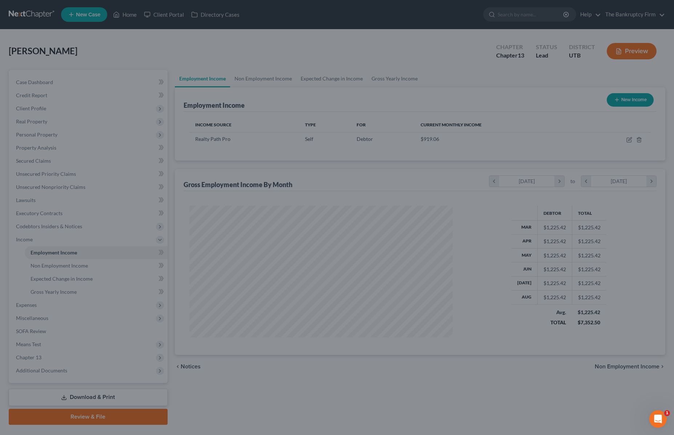
scroll to position [132, 278]
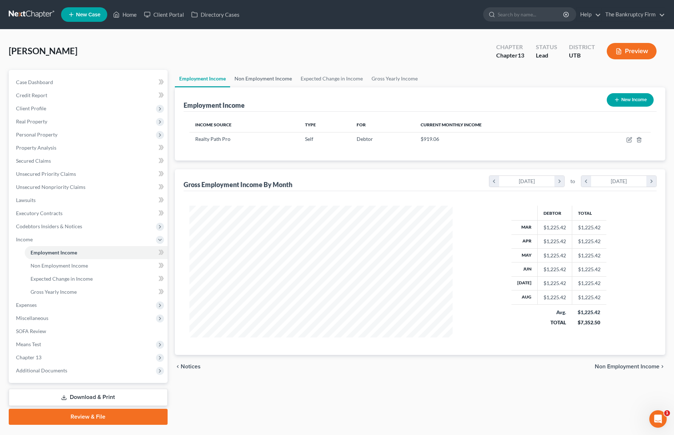
click at [265, 79] on link "Non Employment Income" at bounding box center [263, 78] width 66 height 17
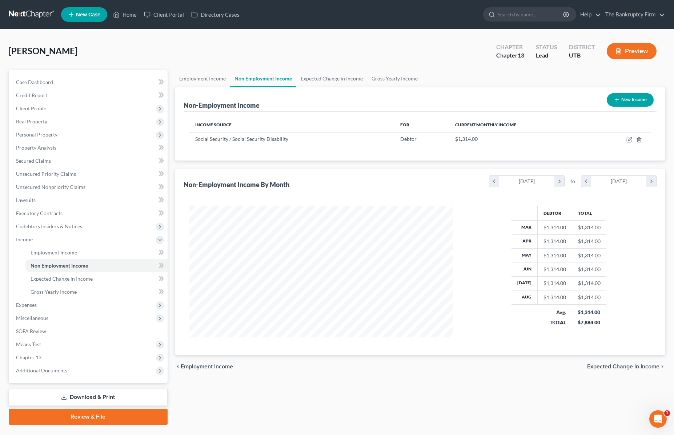
scroll to position [132, 278]
click at [628, 140] on icon "button" at bounding box center [629, 138] width 3 height 3
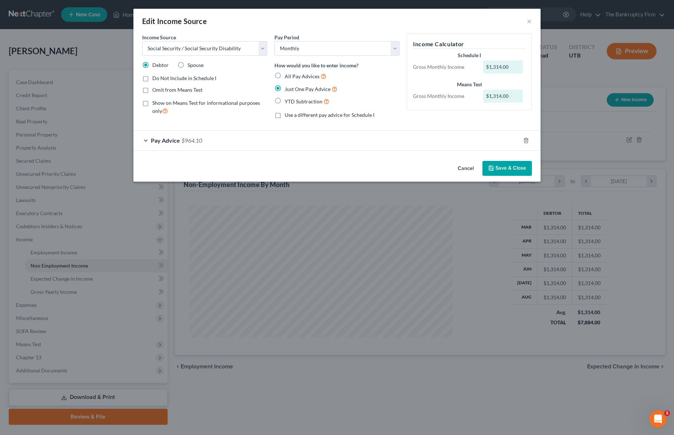
click at [144, 139] on div "Pay Advice $964.10" at bounding box center [326, 140] width 387 height 19
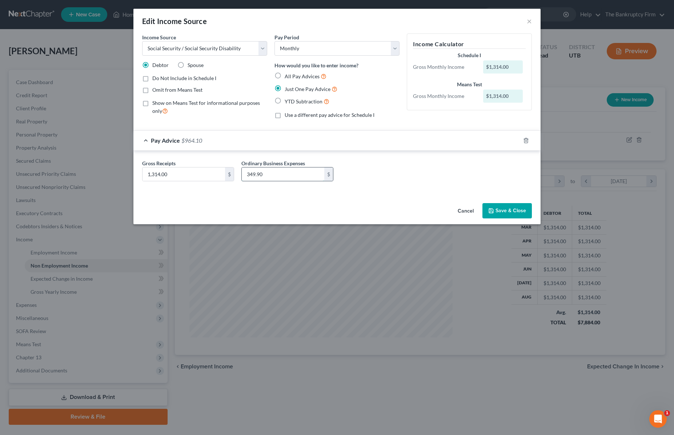
click at [285, 173] on input "349.90" at bounding box center [283, 174] width 83 height 14
click at [512, 210] on button "Save & Close" at bounding box center [507, 210] width 49 height 15
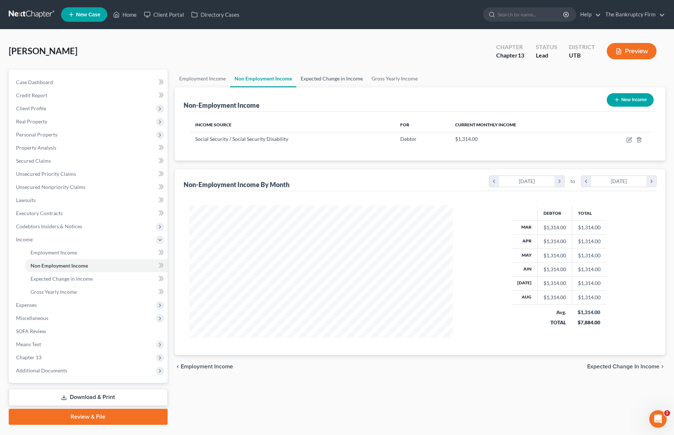
click at [321, 78] on link "Expected Change in Income" at bounding box center [331, 78] width 71 height 17
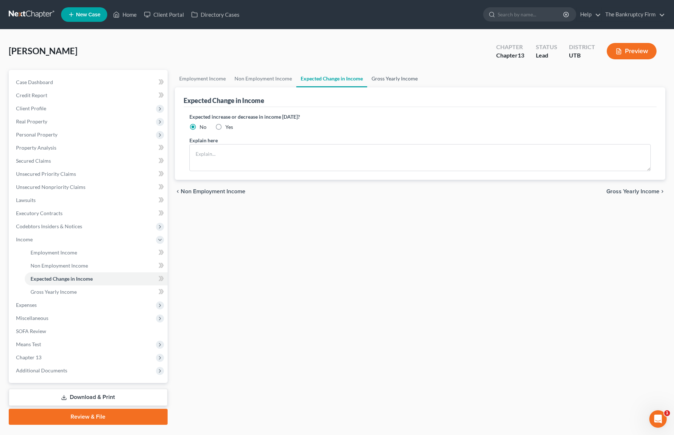
click at [392, 79] on link "Gross Yearly Income" at bounding box center [394, 78] width 55 height 17
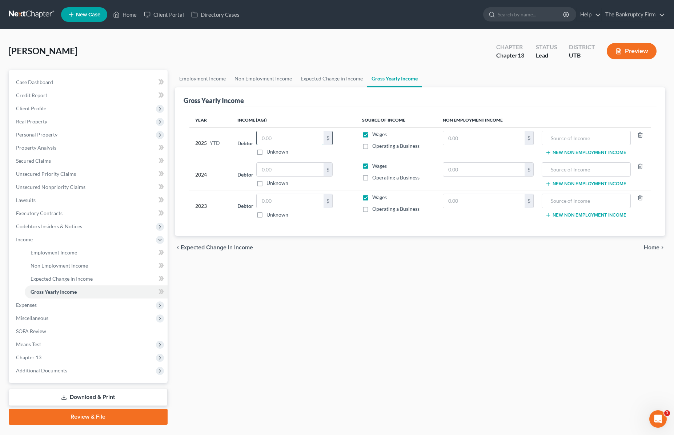
click at [293, 137] on input "text" at bounding box center [290, 138] width 67 height 14
click at [288, 174] on input "text" at bounding box center [290, 170] width 67 height 14
drag, startPoint x: 299, startPoint y: 171, endPoint x: 210, endPoint y: 165, distance: 88.9
click at [210, 165] on tr "2024 Debtor 25,860.00 $ Unknown Balance Undetermined 25,860 $ Unknown Wages Ope…" at bounding box center [420, 174] width 462 height 31
click at [276, 203] on input "text" at bounding box center [290, 201] width 67 height 14
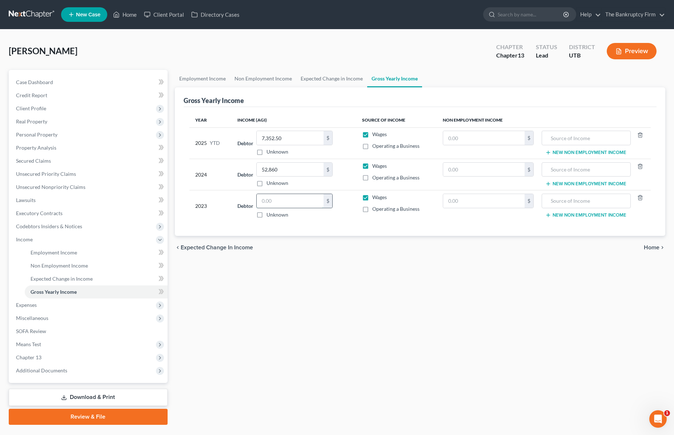
click at [275, 201] on input "text" at bounding box center [290, 201] width 67 height 14
click at [288, 165] on input "52,860" at bounding box center [290, 170] width 67 height 14
click at [463, 139] on input "text" at bounding box center [483, 138] width 81 height 14
click at [462, 169] on input "text" at bounding box center [483, 170] width 81 height 14
paste input "15768"
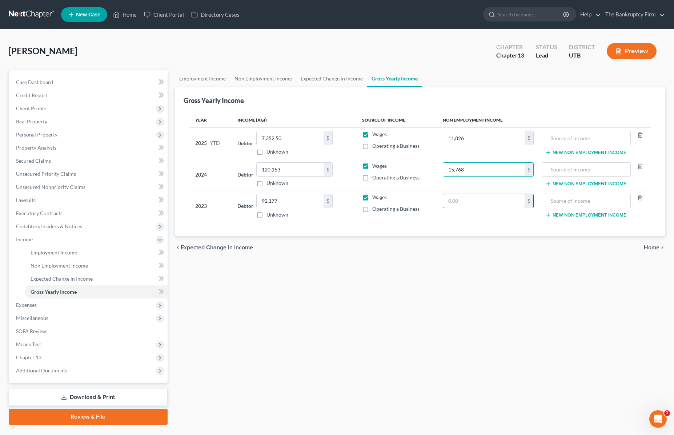
click at [466, 199] on input "text" at bounding box center [483, 201] width 81 height 14
paste input "15768"
click at [319, 76] on link "Expected Change in Income" at bounding box center [331, 78] width 71 height 17
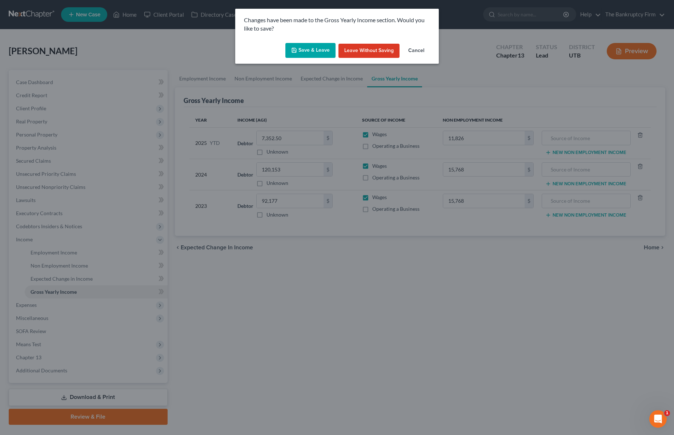
click at [316, 49] on button "Save & Leave" at bounding box center [310, 50] width 50 height 15
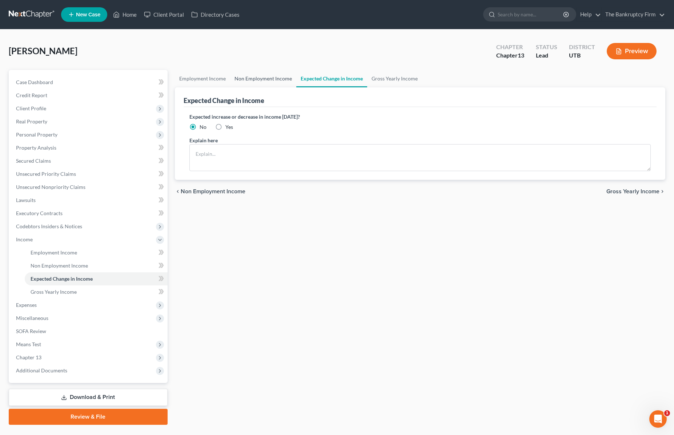
click at [253, 79] on link "Non Employment Income" at bounding box center [263, 78] width 66 height 17
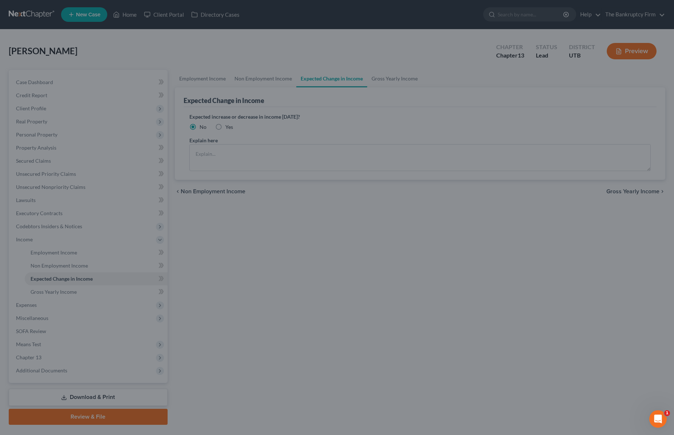
click at [202, 81] on div at bounding box center [337, 217] width 674 height 435
drag, startPoint x: 197, startPoint y: 57, endPoint x: 200, endPoint y: 64, distance: 7.3
click at [197, 57] on div at bounding box center [337, 217] width 674 height 435
click at [236, 59] on div at bounding box center [337, 217] width 674 height 435
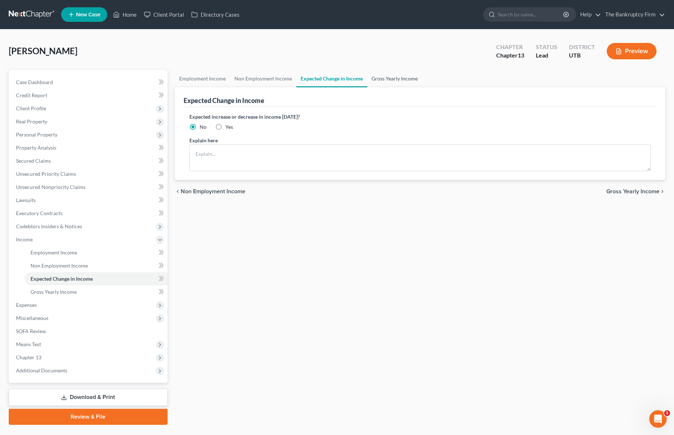
click at [391, 80] on link "Gross Yearly Income" at bounding box center [394, 78] width 55 height 17
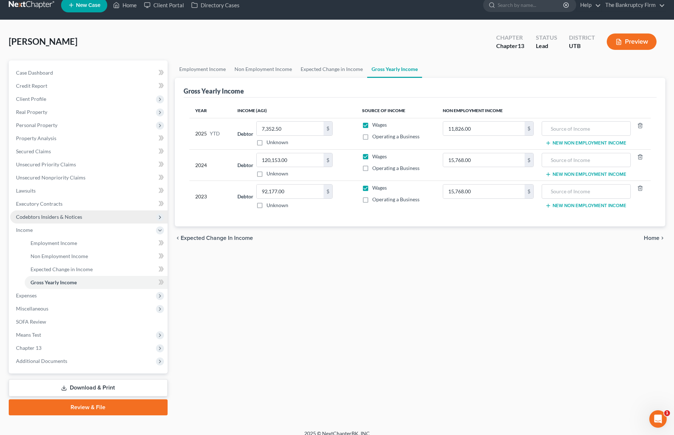
scroll to position [17, 0]
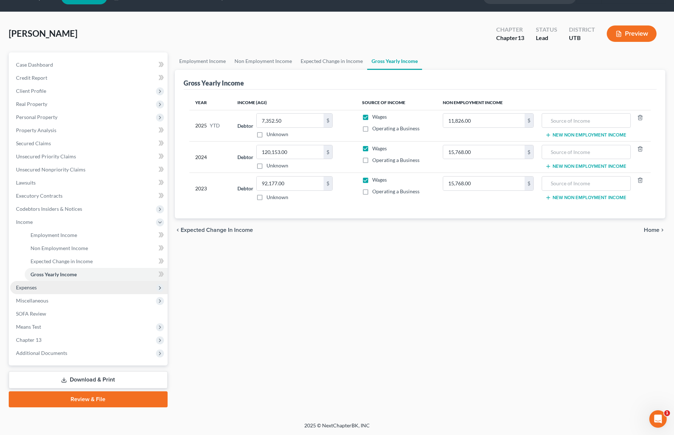
click at [33, 289] on span "Expenses" at bounding box center [26, 287] width 21 height 6
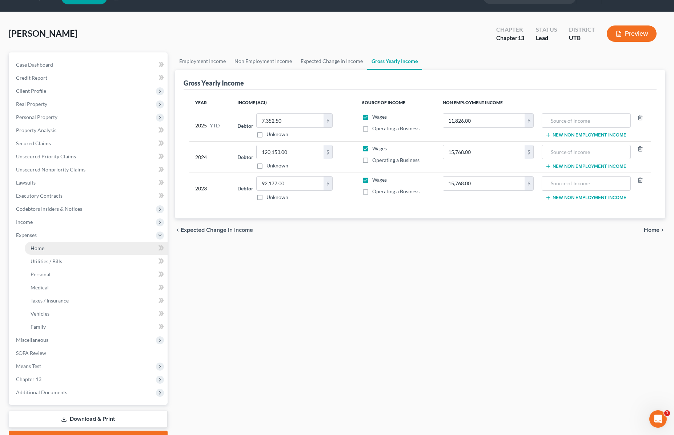
click at [42, 249] on span "Home" at bounding box center [38, 248] width 14 height 6
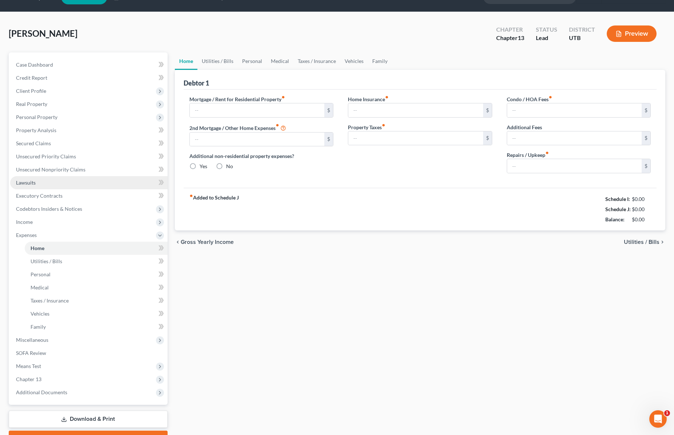
scroll to position [0, 0]
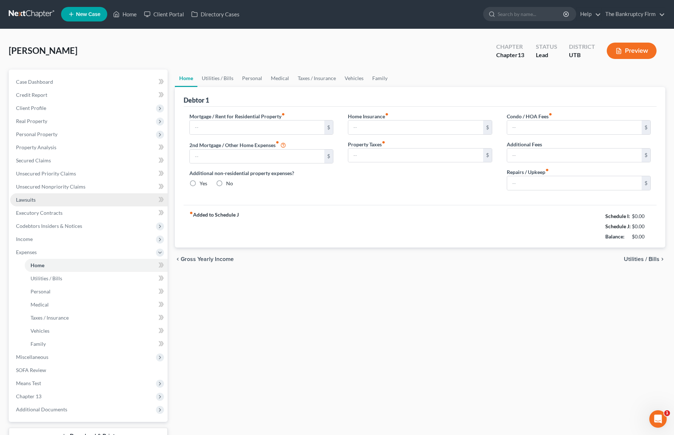
type input "0.00"
radio input "true"
type input "0.00"
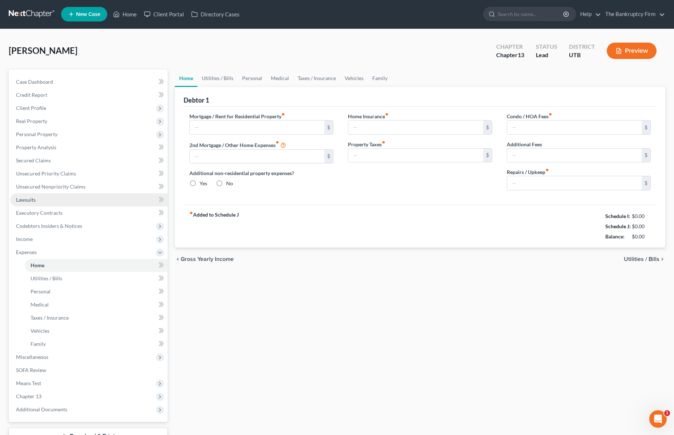
type input "0.00"
click at [214, 129] on input "text" at bounding box center [257, 128] width 135 height 14
type input "300"
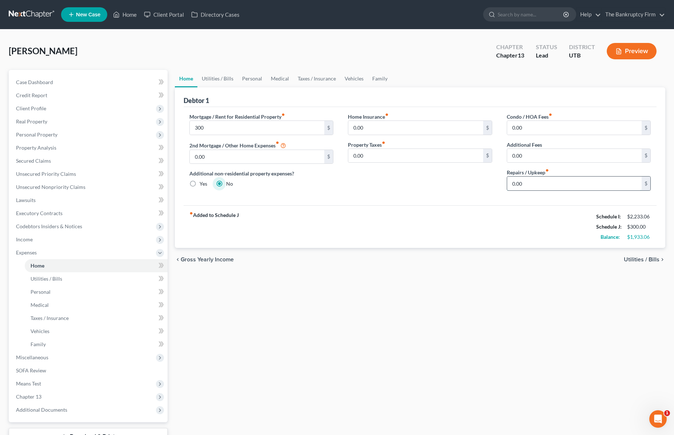
click at [544, 181] on input "0.00" at bounding box center [574, 183] width 135 height 14
click at [213, 79] on link "Utilities / Bills" at bounding box center [217, 78] width 40 height 17
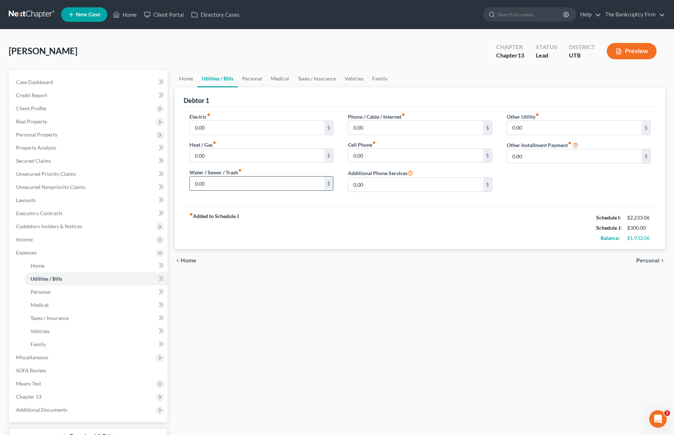
click at [252, 183] on input "0.00" at bounding box center [257, 183] width 135 height 14
click at [382, 158] on input "0.00" at bounding box center [415, 156] width 135 height 14
type input "100"
click at [256, 79] on link "Personal" at bounding box center [252, 78] width 29 height 17
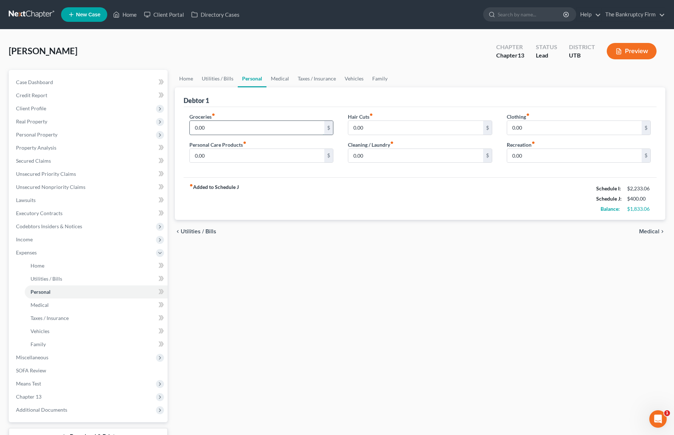
click at [217, 129] on input "0.00" at bounding box center [257, 128] width 135 height 14
type input "400"
type input "50"
type input "45"
type input "93"
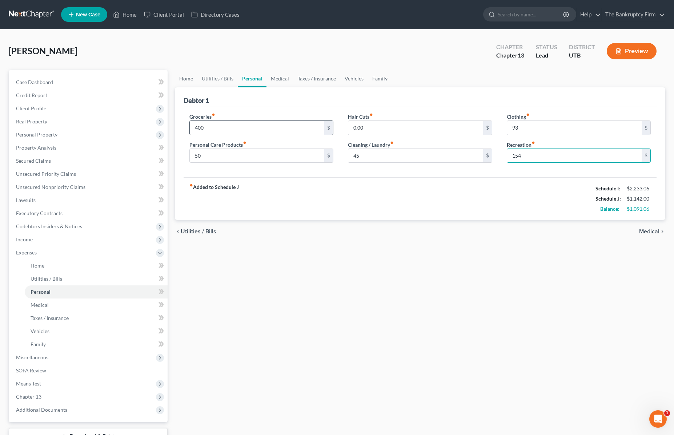
type input "154"
click at [376, 80] on link "Family" at bounding box center [380, 78] width 24 height 17
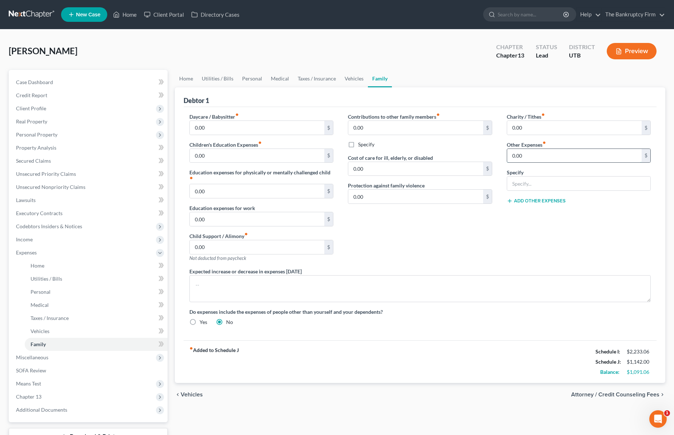
click at [546, 155] on input "0.00" at bounding box center [574, 156] width 135 height 14
type input "141.66"
type input "Real Estate License Fees"
click at [274, 79] on link "Medical" at bounding box center [280, 78] width 27 height 17
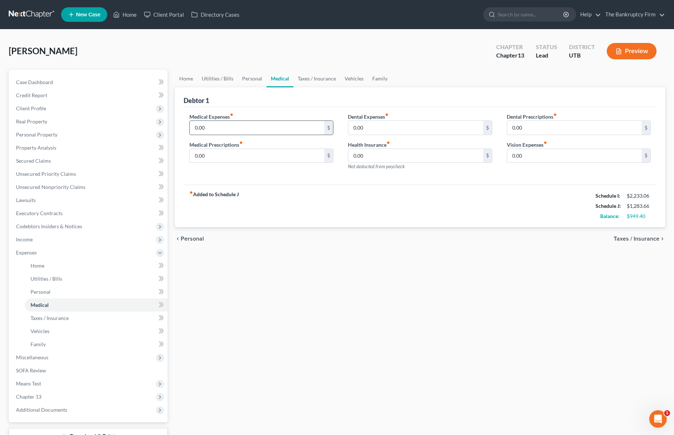
click at [230, 130] on input "0.00" at bounding box center [257, 128] width 135 height 14
type input "100"
type input "50"
type input "100"
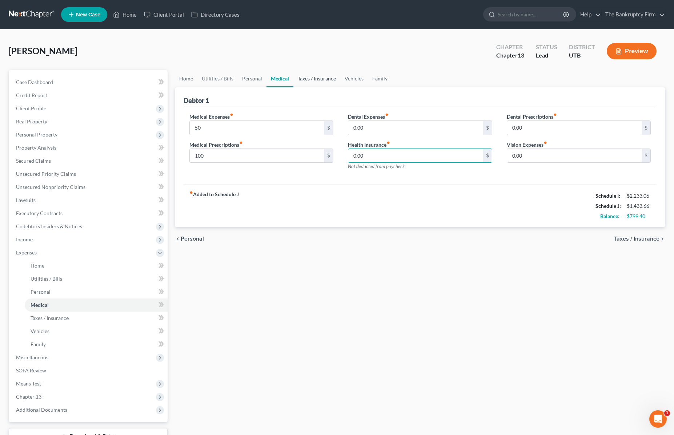
click at [301, 77] on link "Taxes / Insurance" at bounding box center [316, 78] width 47 height 17
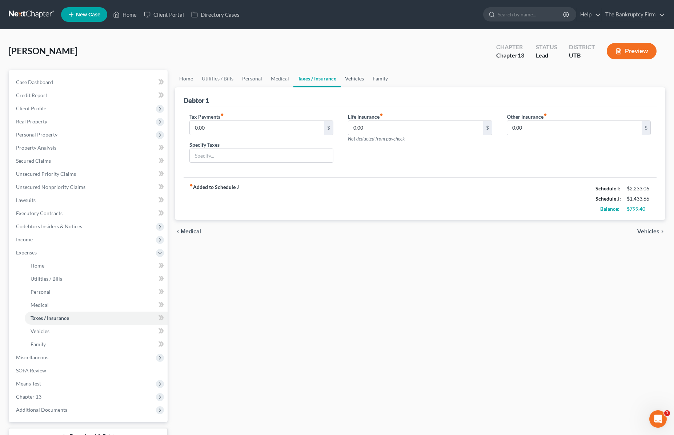
click at [356, 77] on link "Vehicles" at bounding box center [355, 78] width 28 height 17
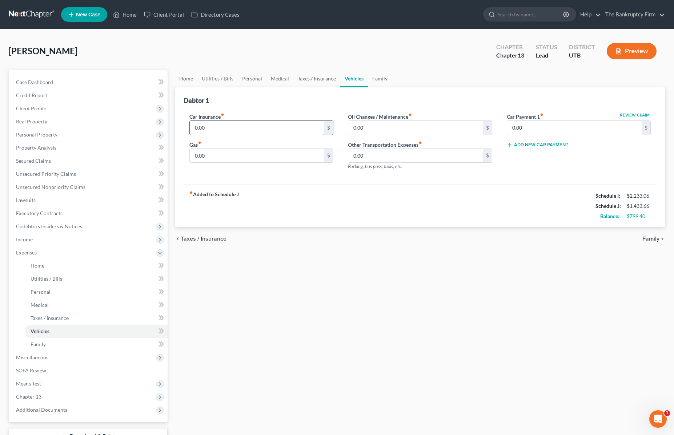
click at [239, 127] on input "0.00" at bounding box center [257, 128] width 135 height 14
type input "69.00"
type input "120"
type input "50"
click at [377, 78] on link "Family" at bounding box center [380, 78] width 24 height 17
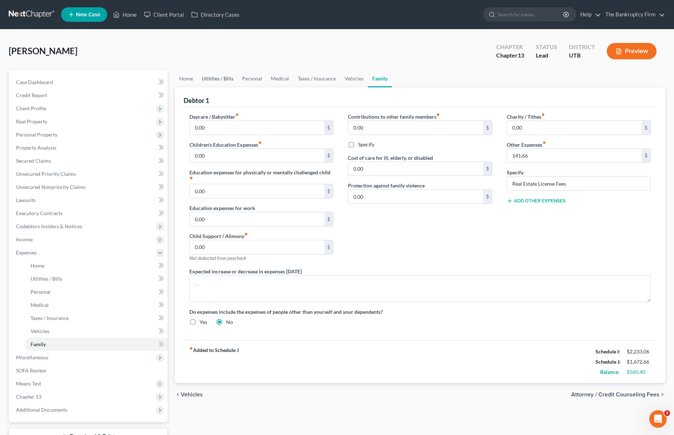
click at [220, 80] on link "Utilities / Bills" at bounding box center [217, 78] width 40 height 17
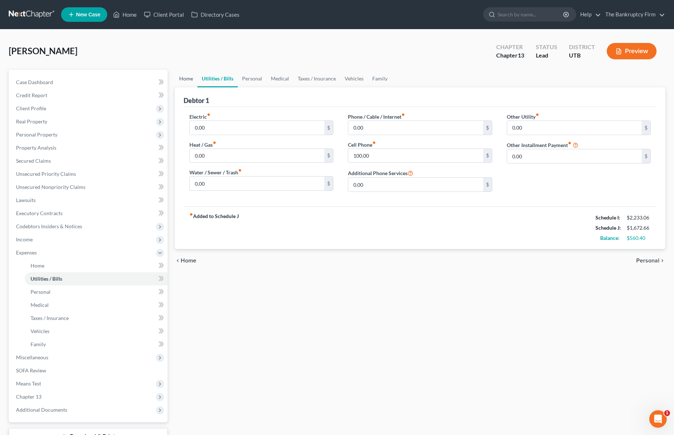
click at [185, 77] on link "Home" at bounding box center [186, 78] width 23 height 17
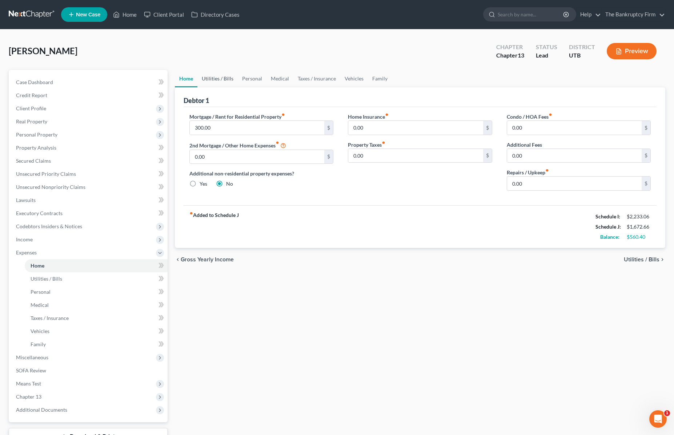
click at [224, 76] on link "Utilities / Bills" at bounding box center [217, 78] width 40 height 17
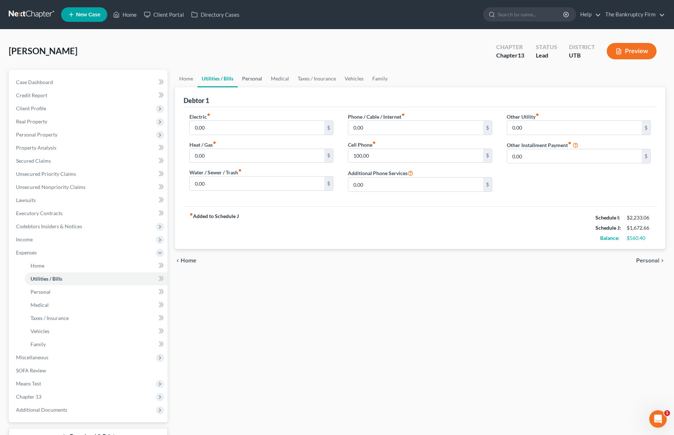
click at [249, 79] on link "Personal" at bounding box center [252, 78] width 29 height 17
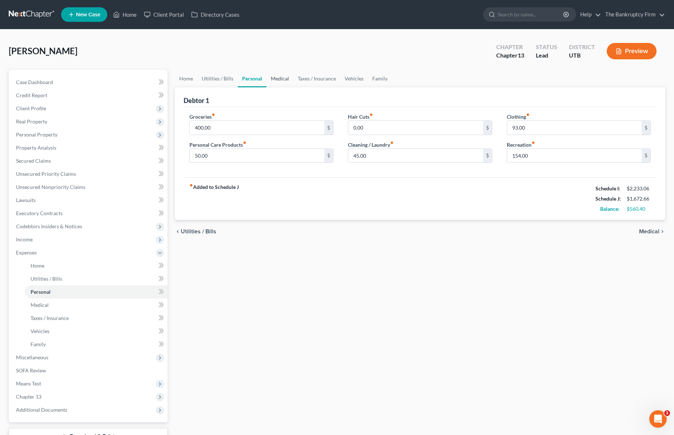
click at [279, 79] on link "Medical" at bounding box center [280, 78] width 27 height 17
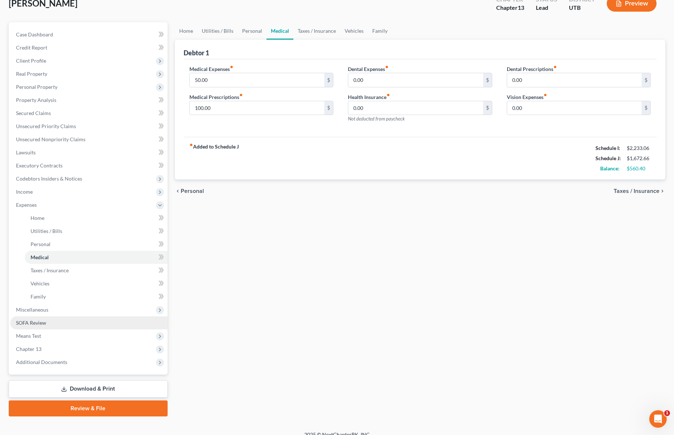
scroll to position [57, 0]
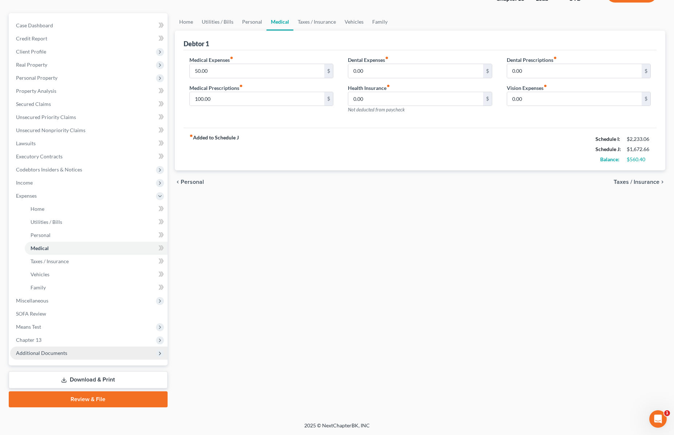
click at [49, 352] on span "Additional Documents" at bounding box center [41, 352] width 51 height 6
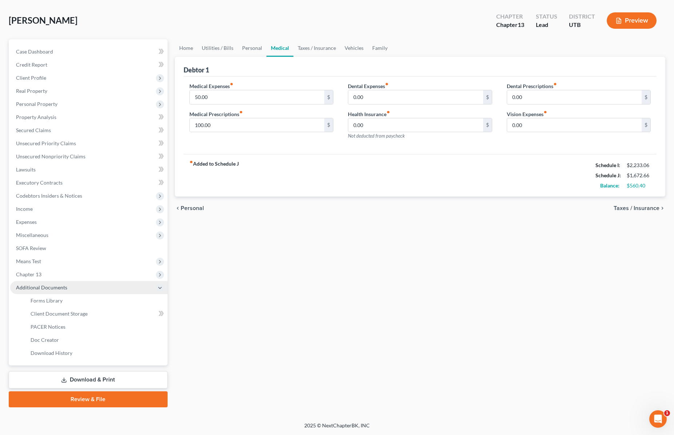
scroll to position [31, 0]
click at [68, 312] on span "Client Document Storage" at bounding box center [59, 313] width 57 height 6
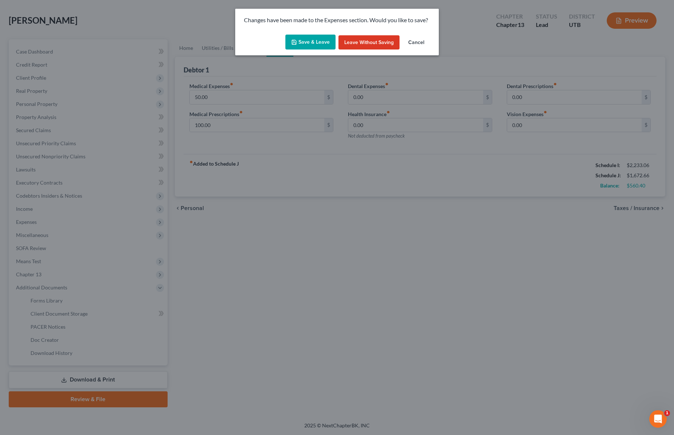
click at [311, 41] on button "Save & Leave" at bounding box center [310, 42] width 50 height 15
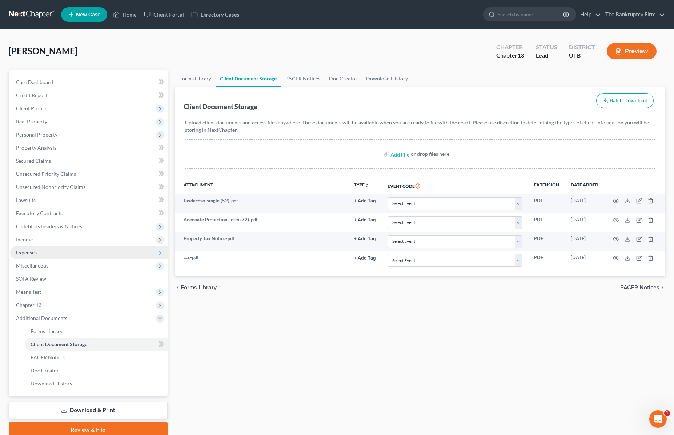
click at [28, 252] on span "Expenses" at bounding box center [26, 252] width 21 height 6
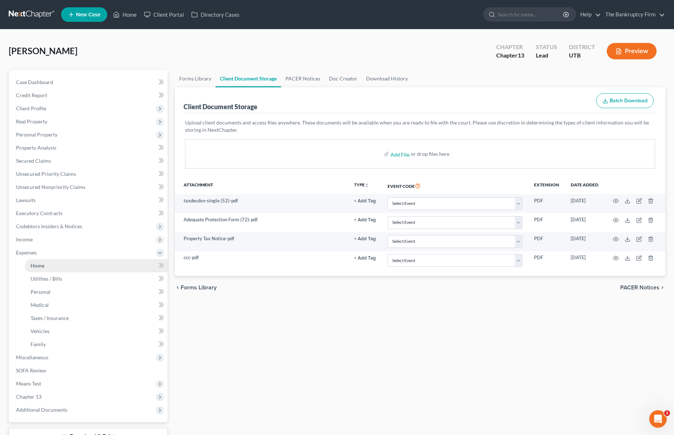
click at [41, 265] on span "Home" at bounding box center [38, 265] width 14 height 6
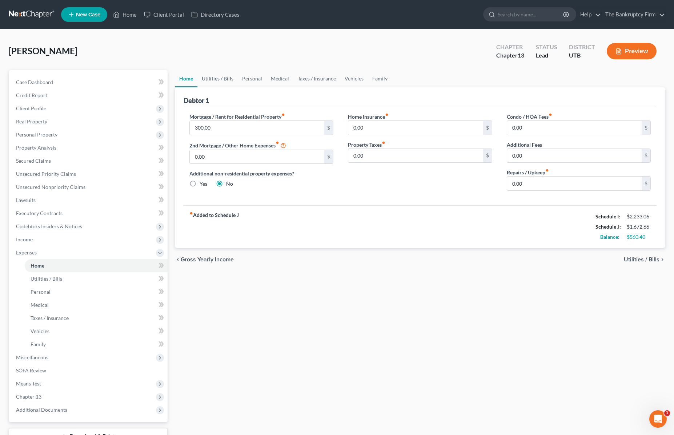
click at [220, 77] on link "Utilities / Bills" at bounding box center [217, 78] width 40 height 17
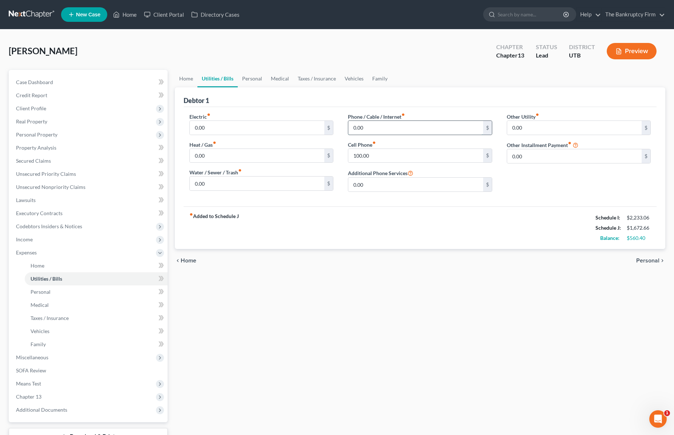
click at [381, 128] on input "0.00" at bounding box center [415, 128] width 135 height 14
click at [254, 79] on link "Personal" at bounding box center [252, 78] width 29 height 17
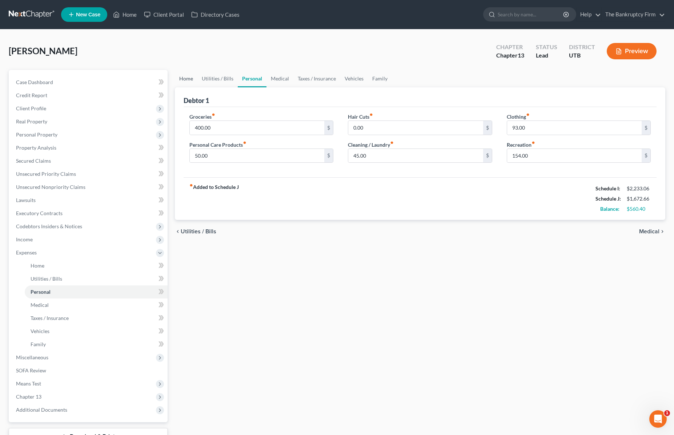
click at [184, 79] on link "Home" at bounding box center [186, 78] width 23 height 17
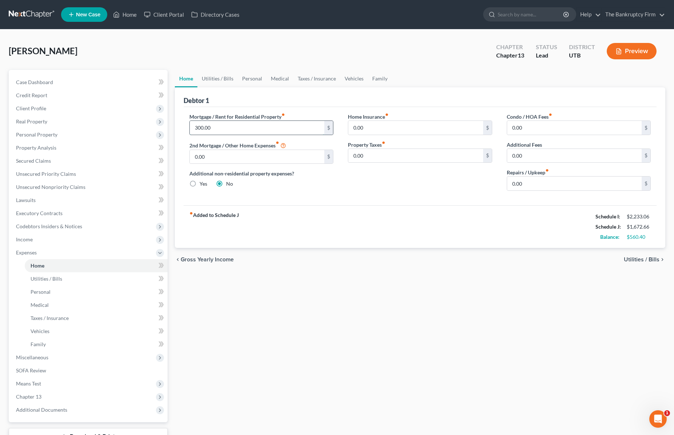
click at [228, 129] on input "300.00" at bounding box center [257, 128] width 135 height 14
click at [61, 187] on span "Unsecured Nonpriority Claims" at bounding box center [50, 187] width 69 height 6
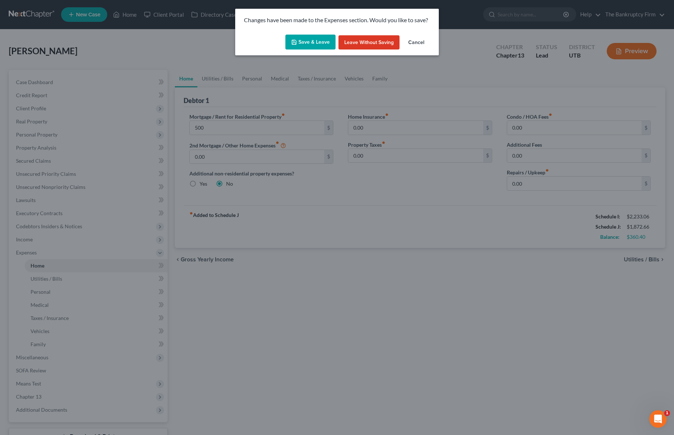
click at [310, 43] on button "Save & Leave" at bounding box center [310, 42] width 50 height 15
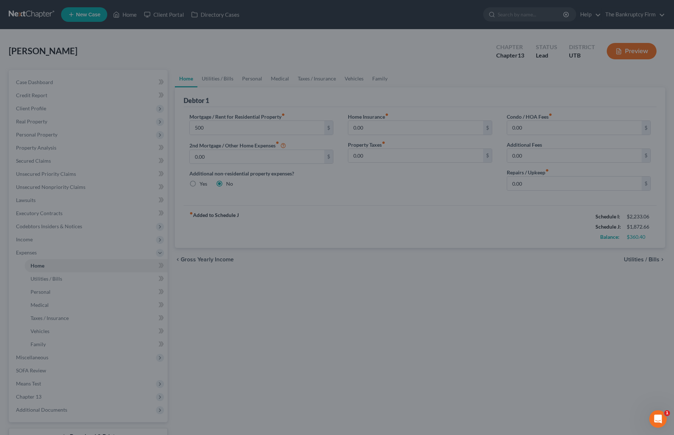
type input "500.00"
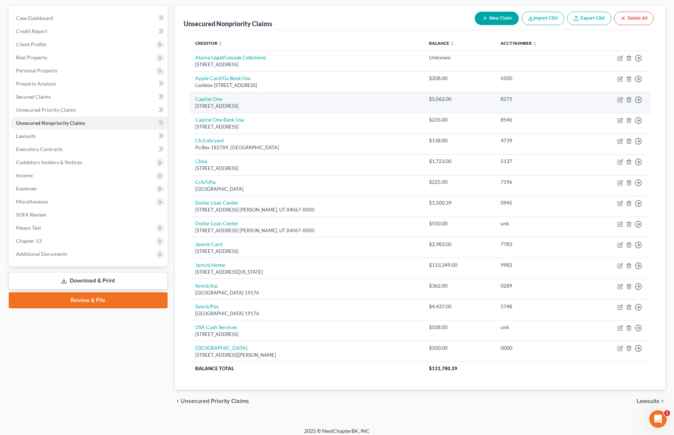
scroll to position [69, 0]
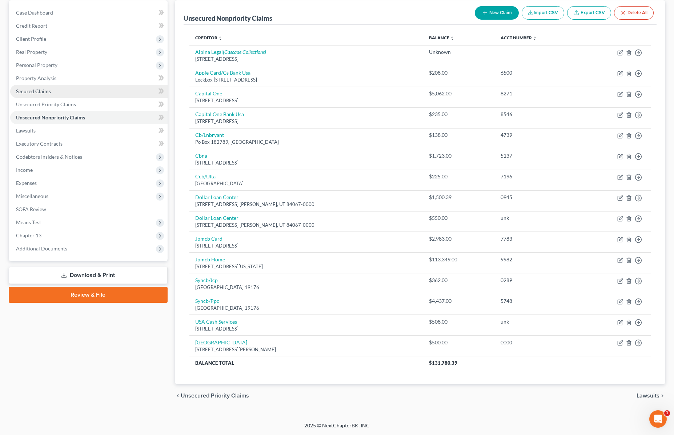
click at [64, 87] on link "Secured Claims" at bounding box center [88, 91] width 157 height 13
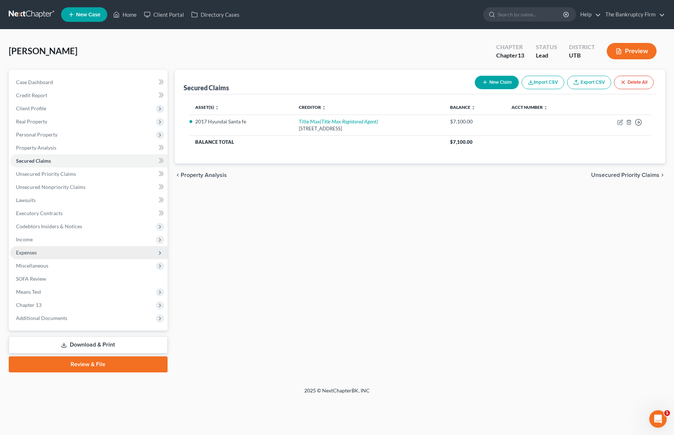
click at [31, 253] on span "Expenses" at bounding box center [26, 252] width 21 height 6
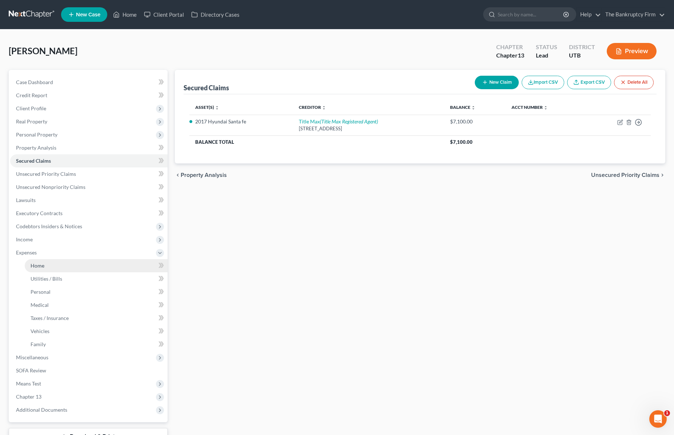
click at [52, 265] on link "Home" at bounding box center [96, 265] width 143 height 13
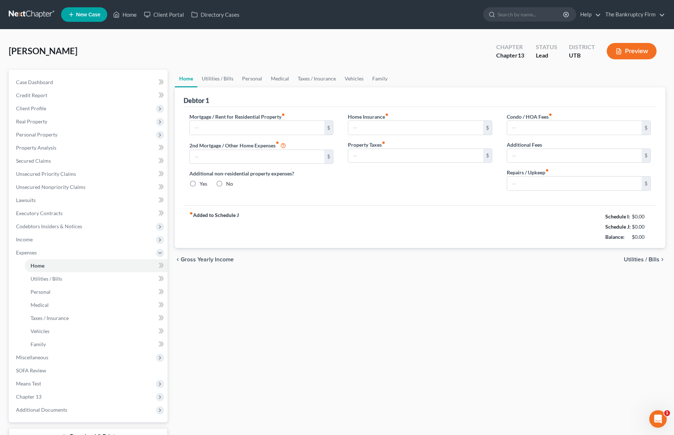
type input "500.00"
type input "0.00"
radio input "true"
type input "0.00"
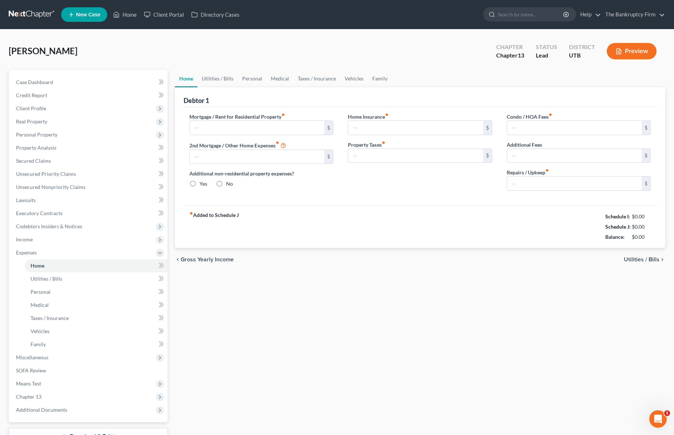
type input "0.00"
click at [218, 79] on link "Utilities / Bills" at bounding box center [217, 78] width 40 height 17
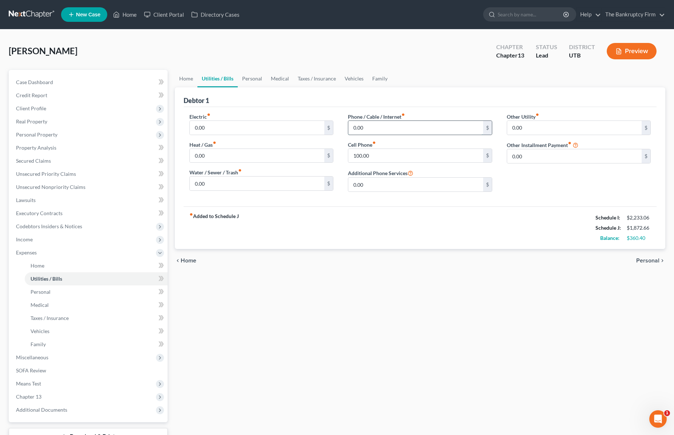
click at [381, 127] on input "0.00" at bounding box center [415, 128] width 135 height 14
type input "50"
type input "150"
click at [249, 78] on link "Personal" at bounding box center [252, 78] width 29 height 17
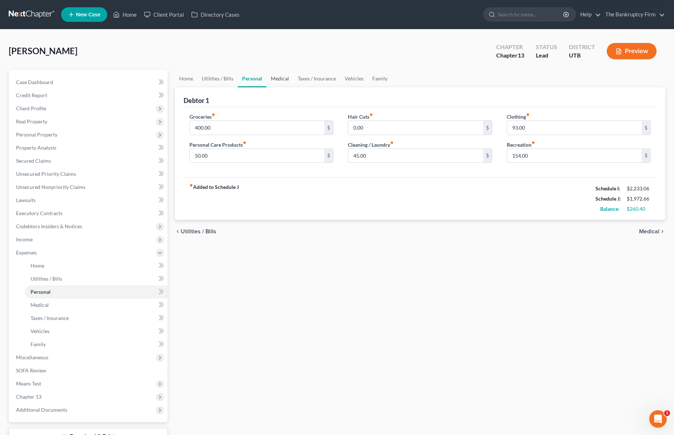
click at [279, 78] on link "Medical" at bounding box center [280, 78] width 27 height 17
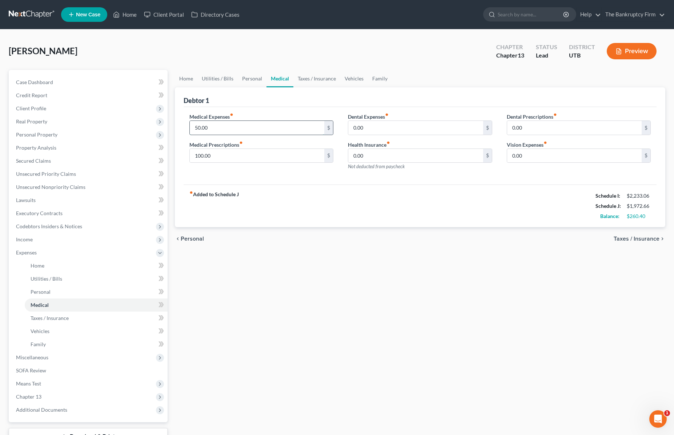
click at [231, 131] on input "50.00" at bounding box center [257, 128] width 135 height 14
type input "60.40"
click at [32, 357] on span "Miscellaneous" at bounding box center [32, 357] width 32 height 6
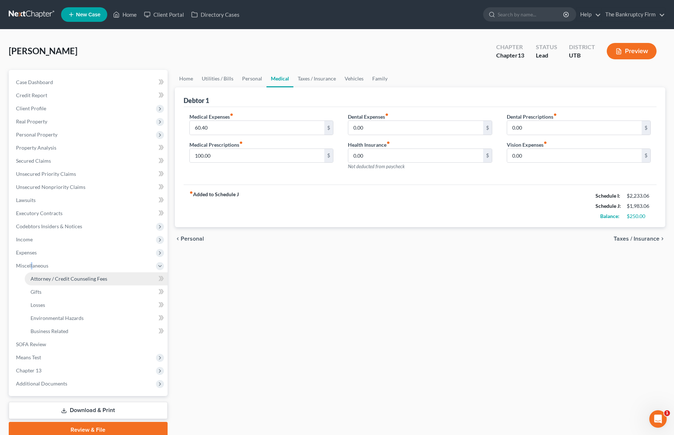
click at [64, 278] on span "Attorney / Credit Counseling Fees" at bounding box center [69, 278] width 77 height 6
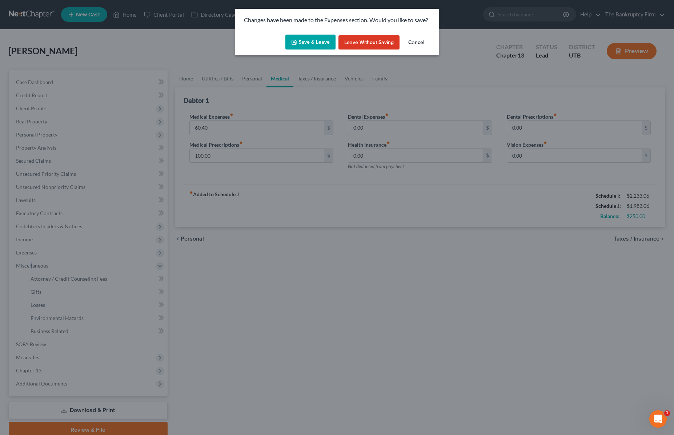
click at [310, 42] on button "Save & Leave" at bounding box center [310, 42] width 50 height 15
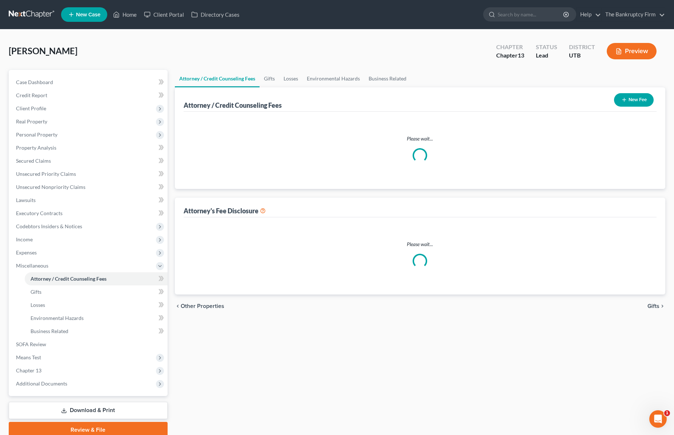
select select "0"
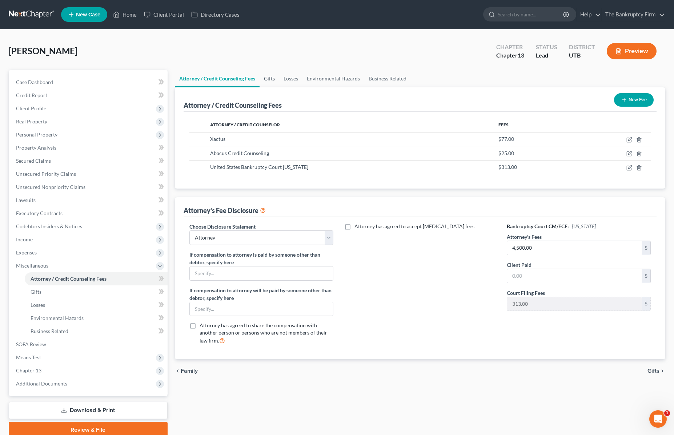
click at [273, 79] on link "Gifts" at bounding box center [270, 78] width 20 height 17
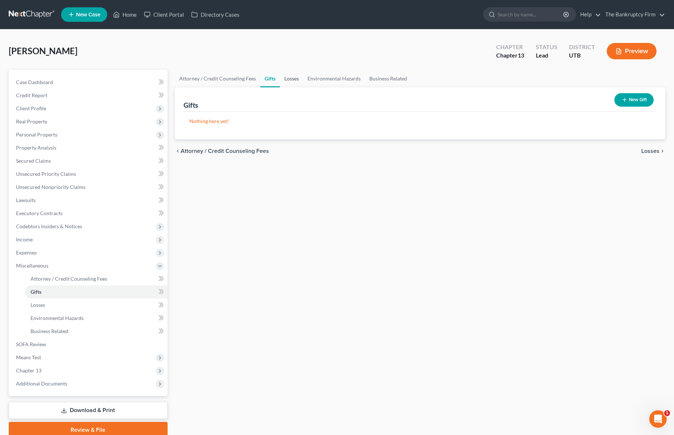
click at [292, 78] on link "Losses" at bounding box center [291, 78] width 23 height 17
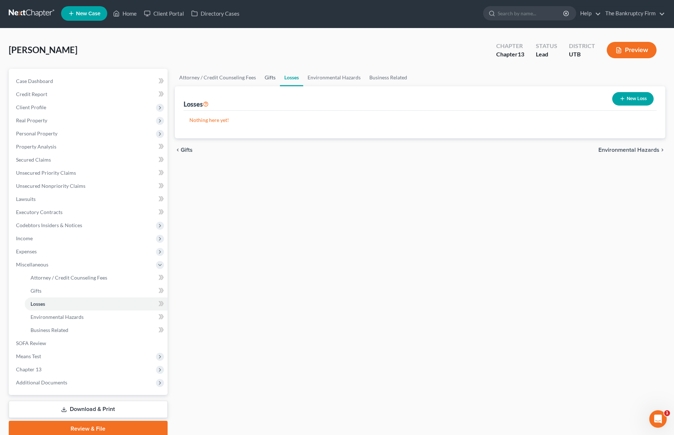
click at [268, 79] on link "Gifts" at bounding box center [270, 77] width 20 height 17
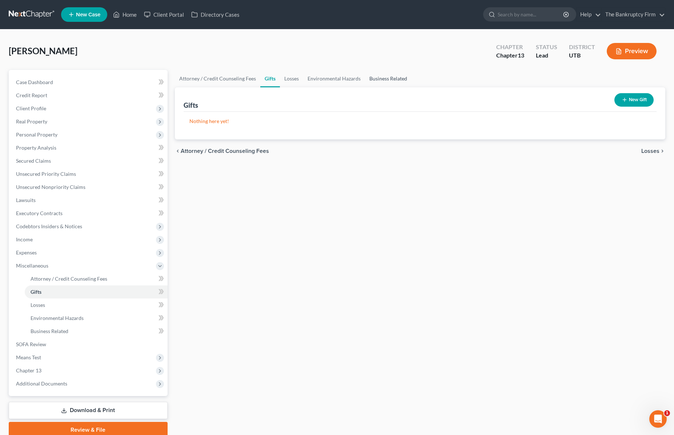
click at [386, 80] on link "Business Related" at bounding box center [388, 78] width 47 height 17
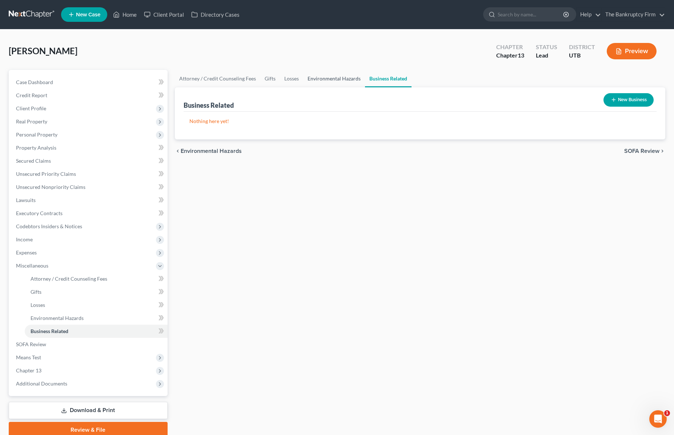
click at [329, 78] on link "Environmental Hazards" at bounding box center [334, 78] width 62 height 17
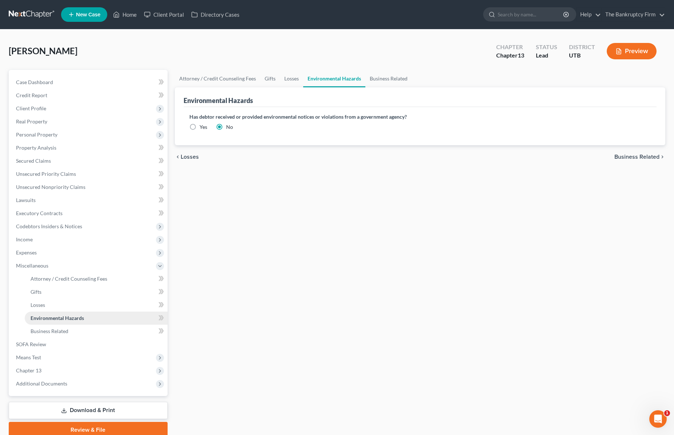
scroll to position [31, 0]
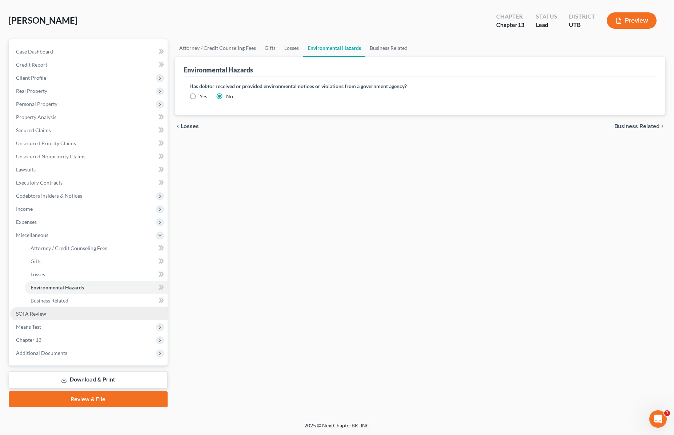
click at [41, 310] on span "SOFA Review" at bounding box center [31, 313] width 30 height 6
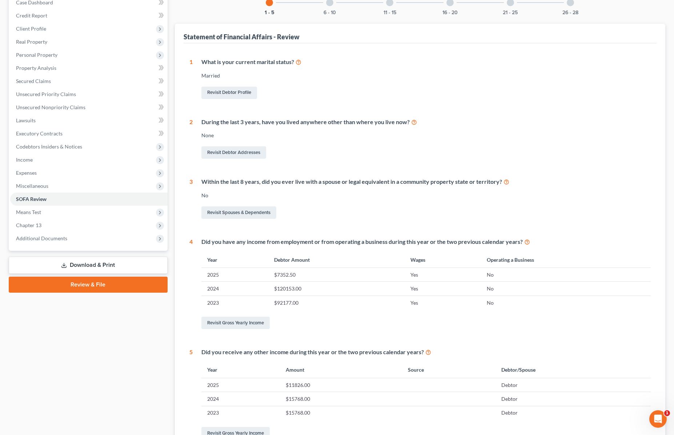
scroll to position [72, 0]
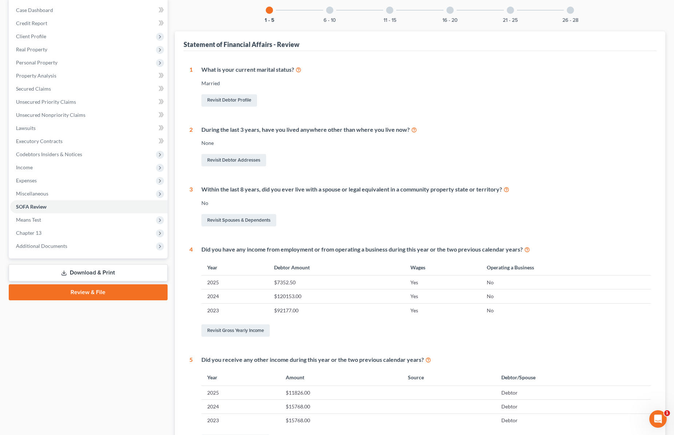
click at [332, 10] on div at bounding box center [329, 10] width 7 height 7
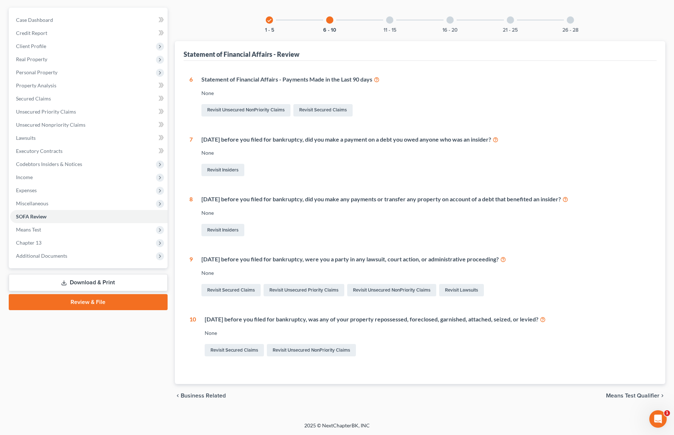
scroll to position [62, 0]
click at [326, 110] on link "Revisit Secured Claims" at bounding box center [322, 110] width 59 height 12
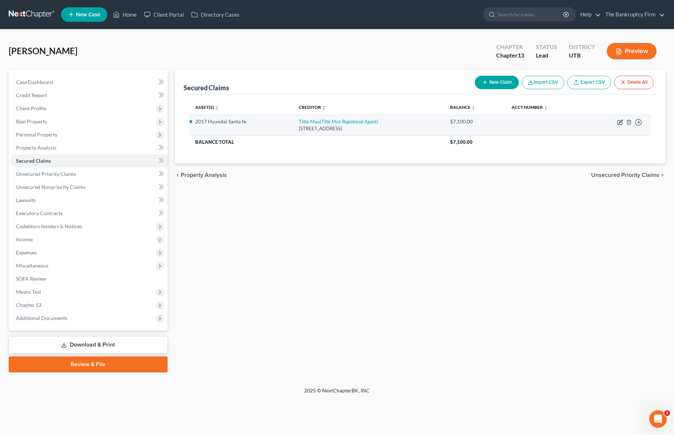
click at [620, 121] on icon "button" at bounding box center [620, 121] width 3 height 3
select select "46"
select select "0"
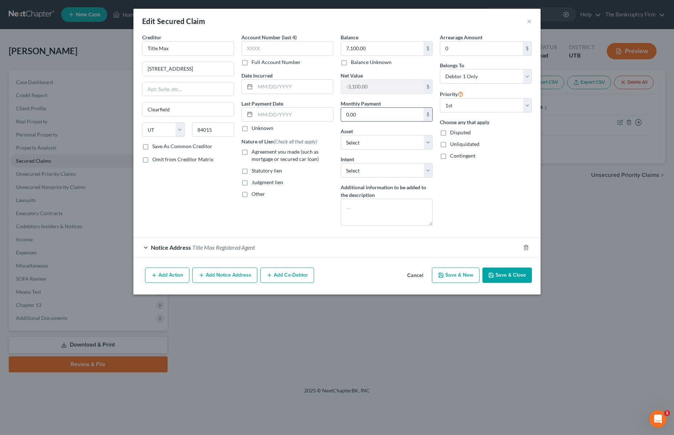
click at [374, 114] on input "0.00" at bounding box center [382, 115] width 83 height 14
type input "850"
click at [271, 115] on input "text" at bounding box center [294, 115] width 78 height 14
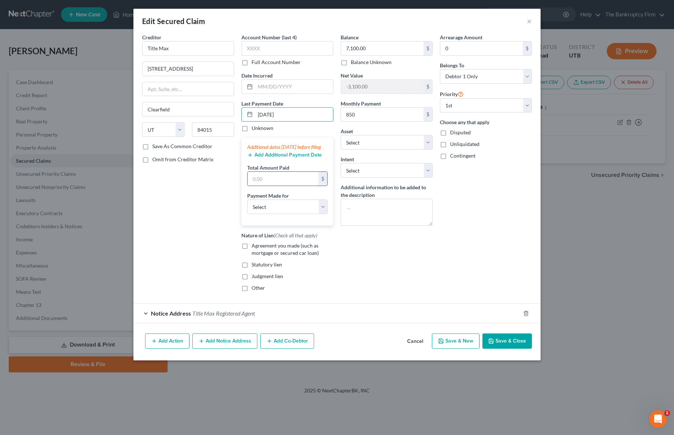
type input "[DATE]"
click at [273, 185] on input "text" at bounding box center [283, 179] width 71 height 14
type input "2,550"
click at [305, 214] on select "Select Car Credit Card Loan Repayment Mortgage Other Suppliers Or Vendors" at bounding box center [287, 206] width 80 height 15
select select "0"
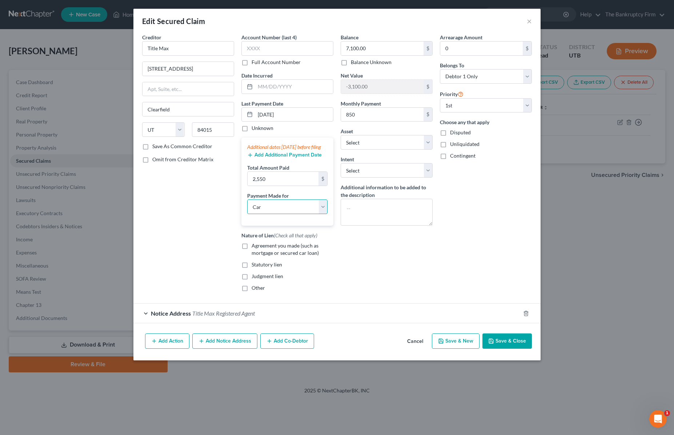
click at [247, 207] on select "Select Car Credit Card Loan Repayment Mortgage Other Suppliers Or Vendors" at bounding box center [287, 206] width 80 height 15
click at [514, 346] on button "Save & Close" at bounding box center [507, 340] width 49 height 15
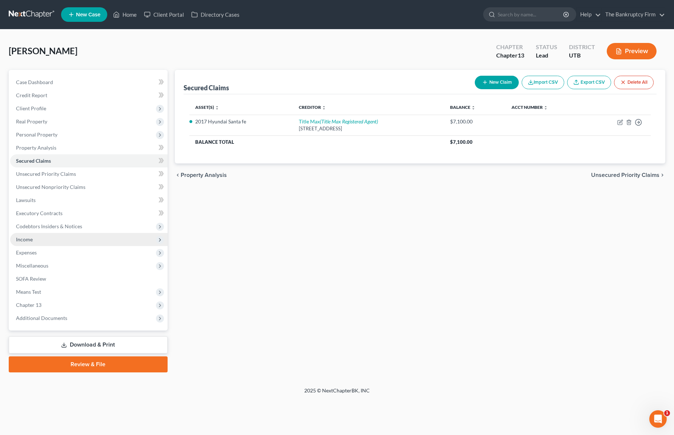
click at [33, 237] on span "Income" at bounding box center [88, 239] width 157 height 13
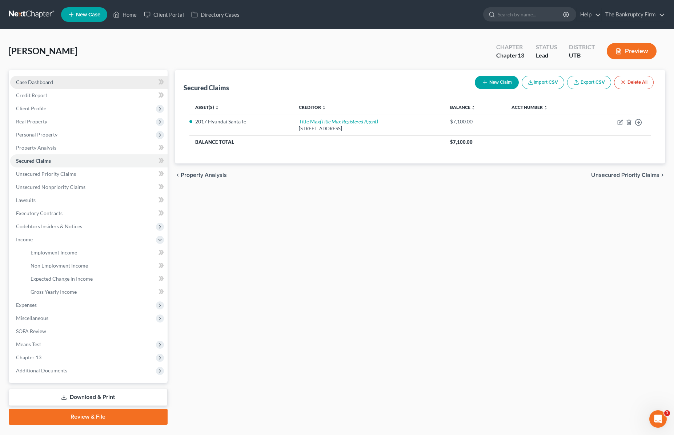
click at [55, 84] on link "Case Dashboard" at bounding box center [88, 82] width 157 height 13
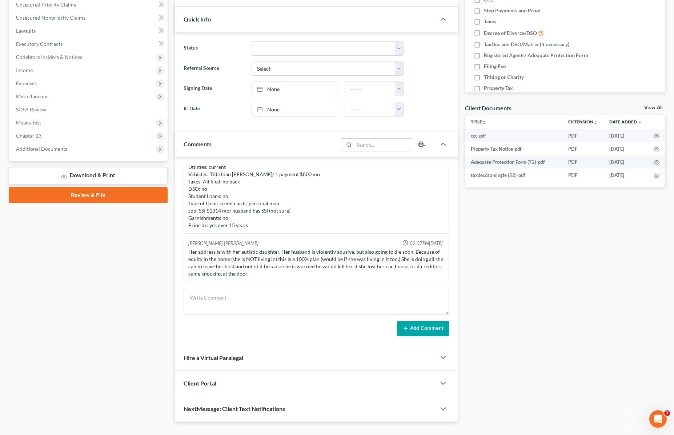
scroll to position [170, 0]
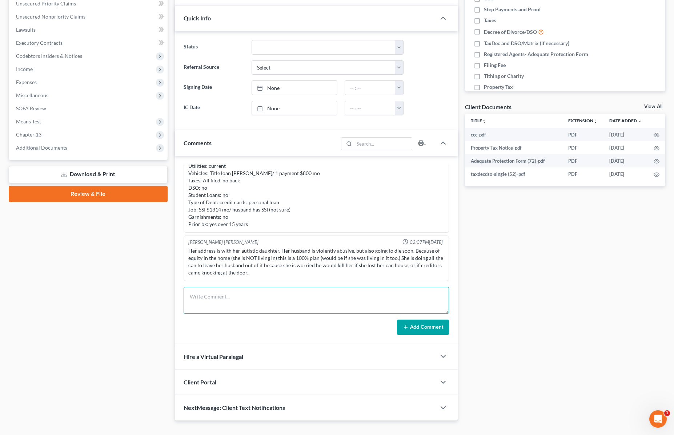
click at [198, 295] on textarea at bounding box center [317, 300] width 266 height 27
type textarea "Plan is to pay off case when"
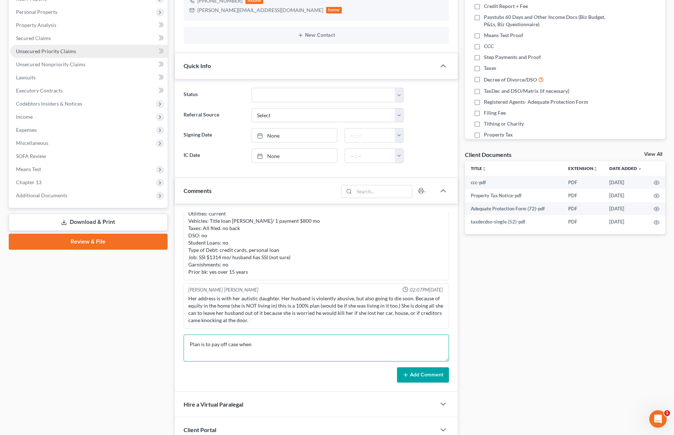
scroll to position [80, 0]
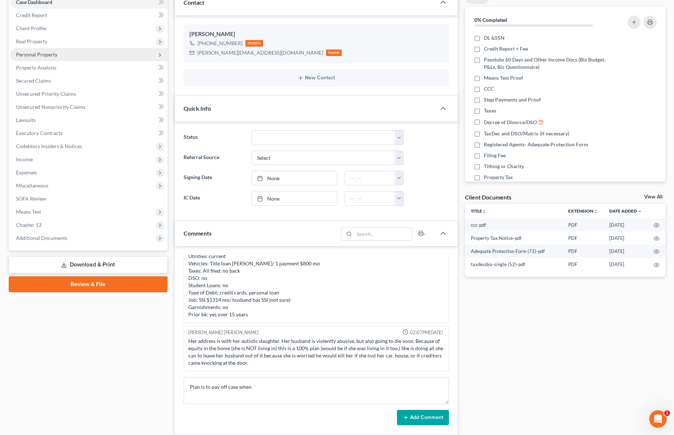
click at [42, 53] on span "Personal Property" at bounding box center [36, 54] width 41 height 6
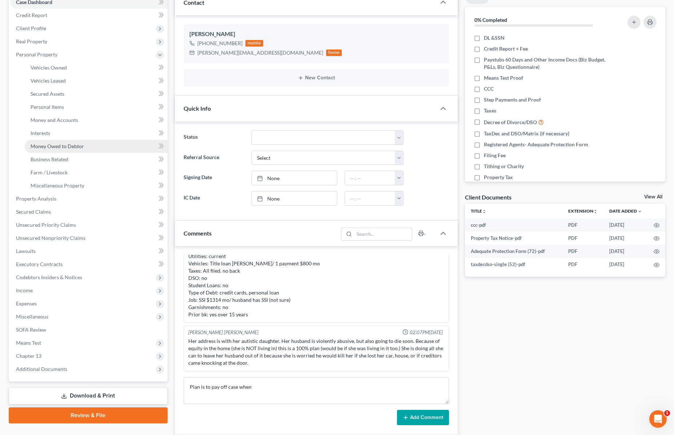
click at [62, 146] on span "Money Owed to Debtor" at bounding box center [57, 146] width 53 height 6
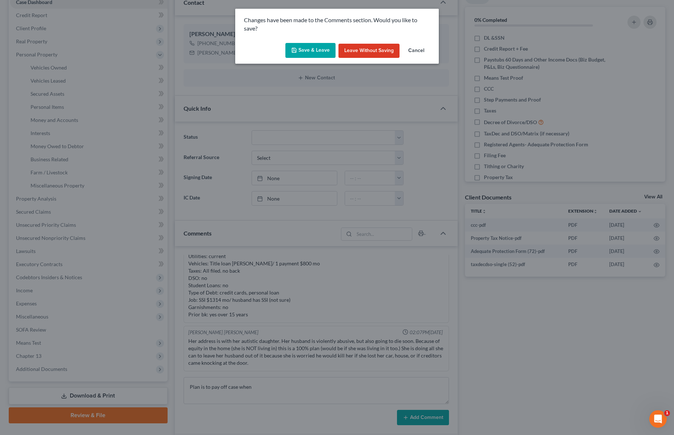
click at [315, 48] on button "Save & Leave" at bounding box center [310, 50] width 50 height 15
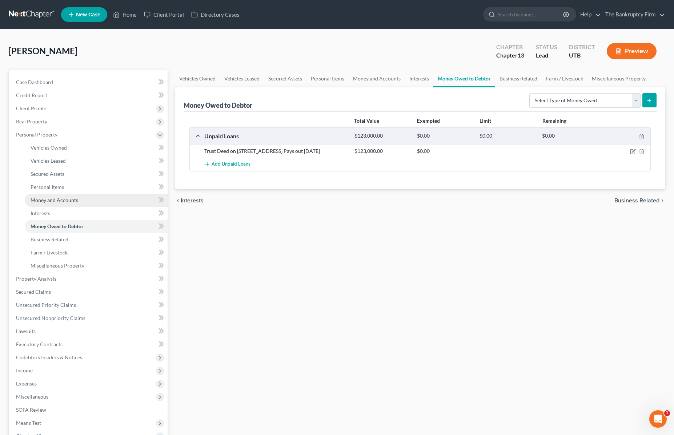
click at [60, 199] on span "Money and Accounts" at bounding box center [55, 200] width 48 height 6
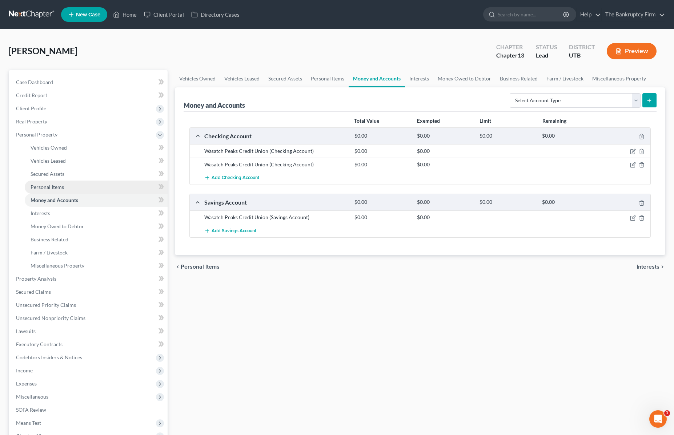
click at [40, 185] on span "Personal Items" at bounding box center [47, 187] width 33 height 6
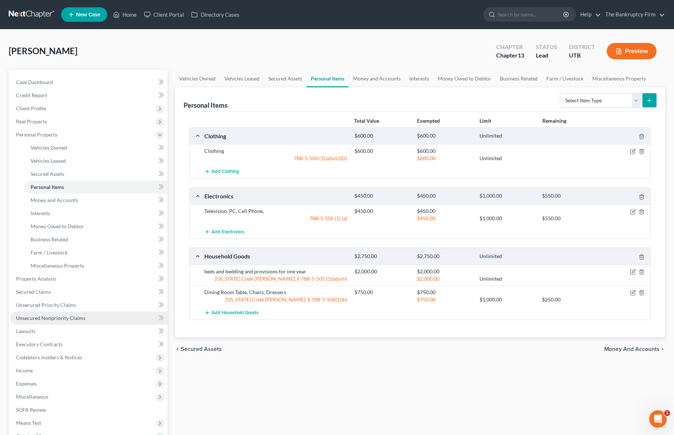
click at [49, 316] on span "Unsecured Nonpriority Claims" at bounding box center [50, 318] width 69 height 6
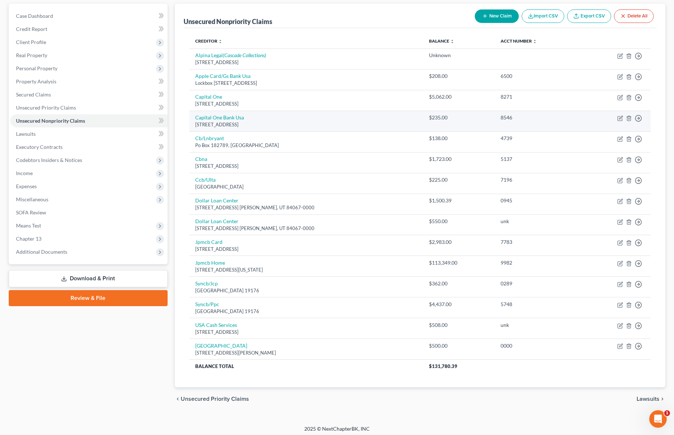
scroll to position [67, 0]
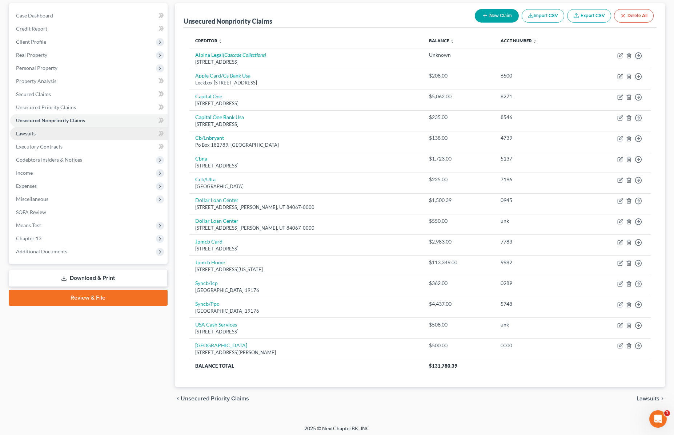
click at [41, 132] on link "Lawsuits" at bounding box center [88, 133] width 157 height 13
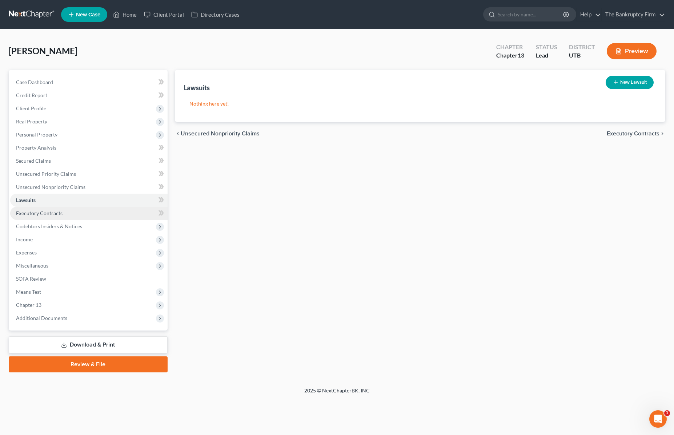
click at [42, 211] on span "Executory Contracts" at bounding box center [39, 213] width 47 height 6
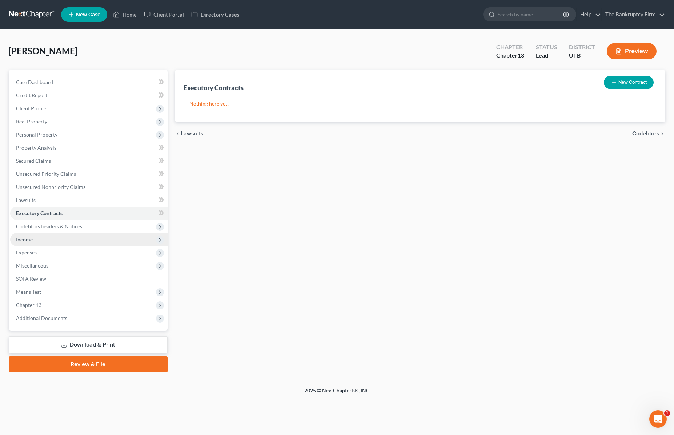
click at [33, 240] on span "Income" at bounding box center [88, 239] width 157 height 13
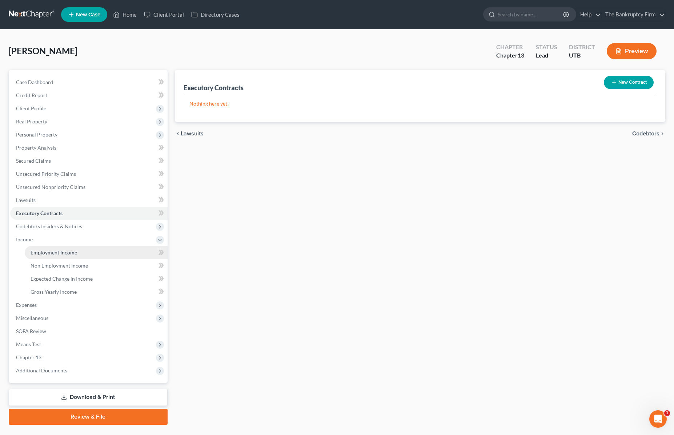
click at [48, 250] on span "Employment Income" at bounding box center [54, 252] width 47 height 6
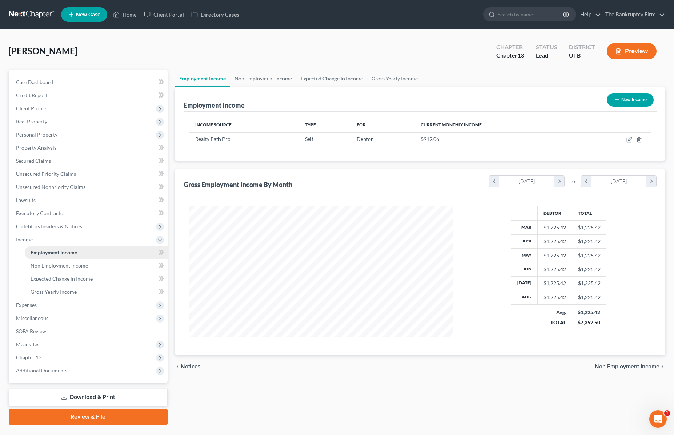
scroll to position [132, 278]
click at [25, 303] on span "Expenses" at bounding box center [26, 304] width 21 height 6
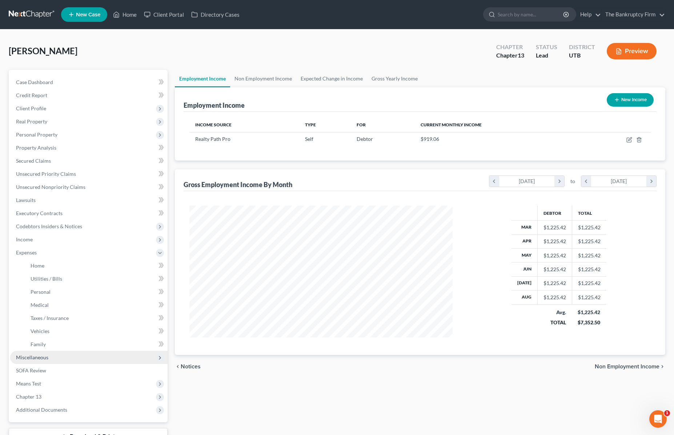
click at [33, 354] on span "Miscellaneous" at bounding box center [32, 357] width 32 height 6
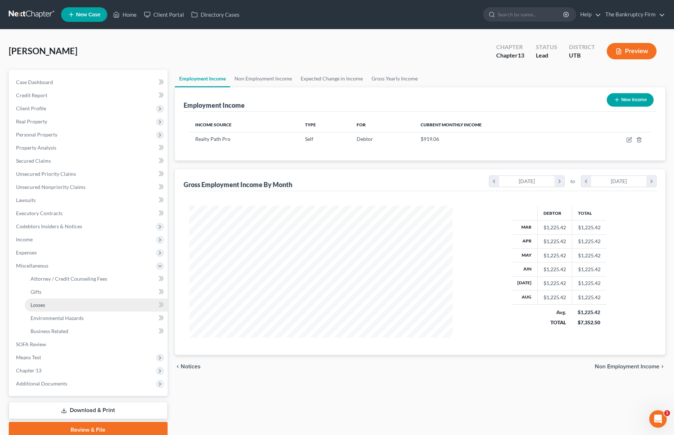
scroll to position [31, 0]
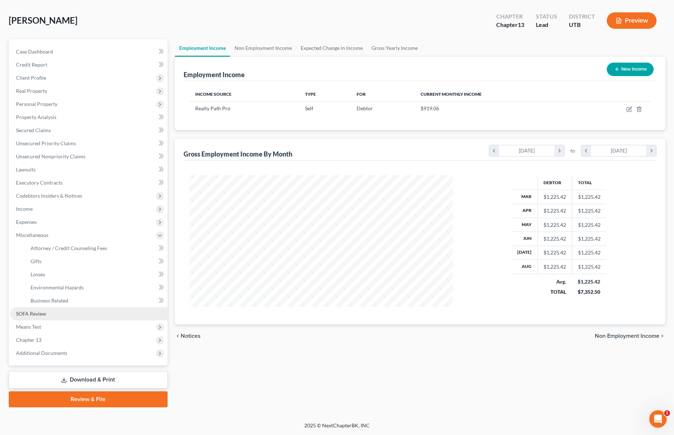
click at [19, 313] on span "SOFA Review" at bounding box center [31, 313] width 30 height 6
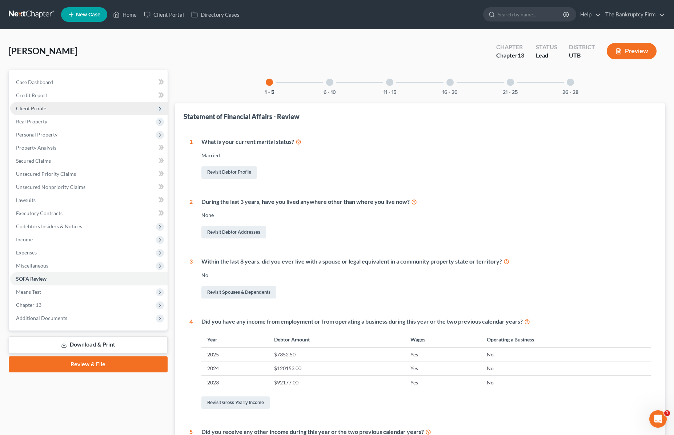
click at [39, 107] on span "Client Profile" at bounding box center [31, 108] width 30 height 6
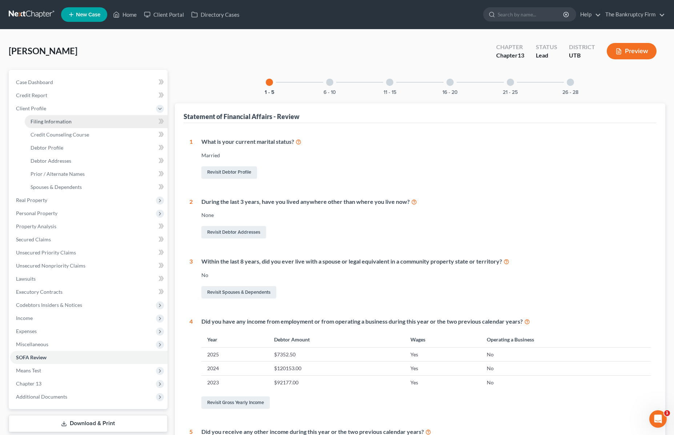
click at [76, 119] on link "Filing Information" at bounding box center [96, 121] width 143 height 13
select select "1"
select select "0"
select select "3"
select select "46"
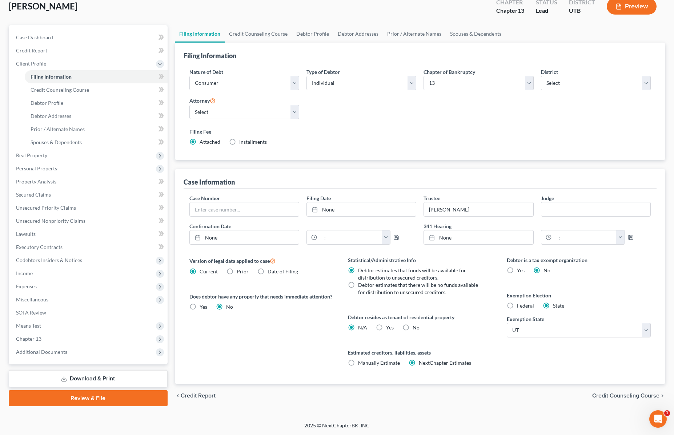
scroll to position [44, 0]
click at [239, 142] on label "Installments Installments" at bounding box center [253, 142] width 28 height 7
click at [242, 142] on input "Installments Installments" at bounding box center [244, 141] width 5 height 5
radio input "true"
radio input "false"
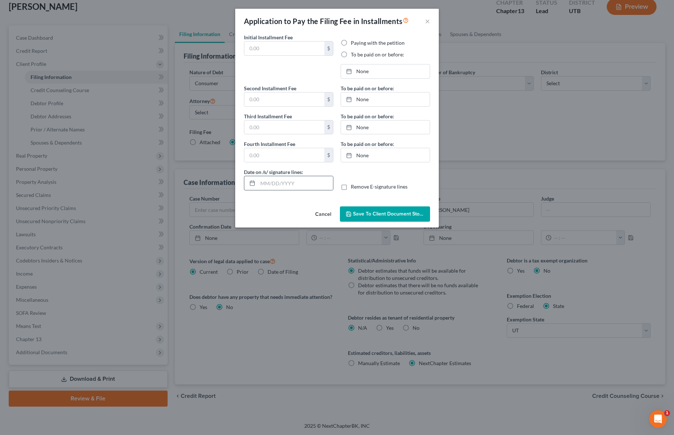
type input "0.00"
radio input "true"
type input "0.00"
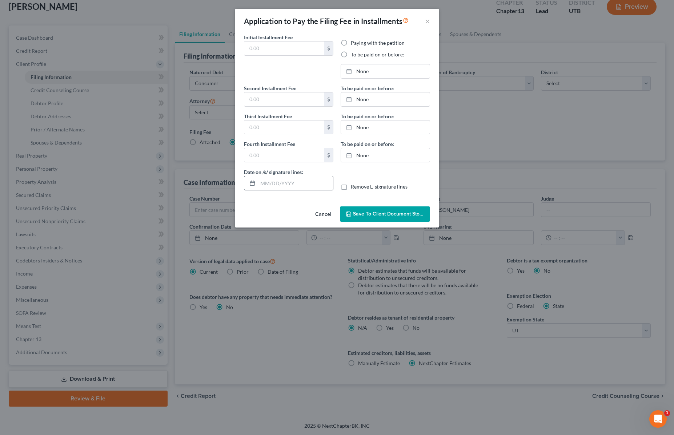
type input "[DATE]"
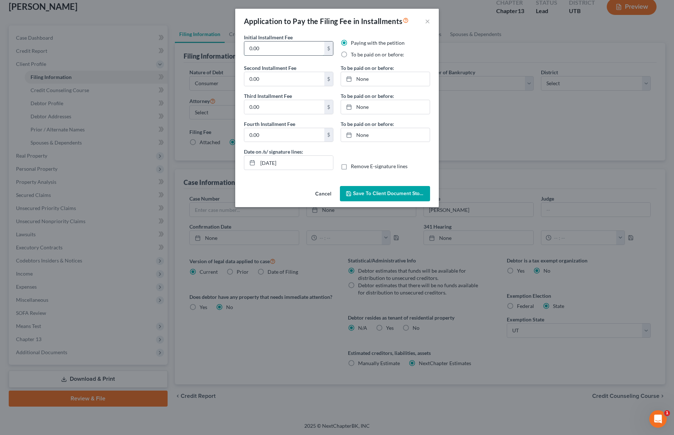
click at [274, 49] on input "0.00" at bounding box center [284, 48] width 80 height 14
type input "0"
type input "100"
click at [371, 148] on div "Date on /s/ signature lines: [DATE] Remove E-signature lines" at bounding box center [336, 162] width 193 height 28
type input "[DATE]"
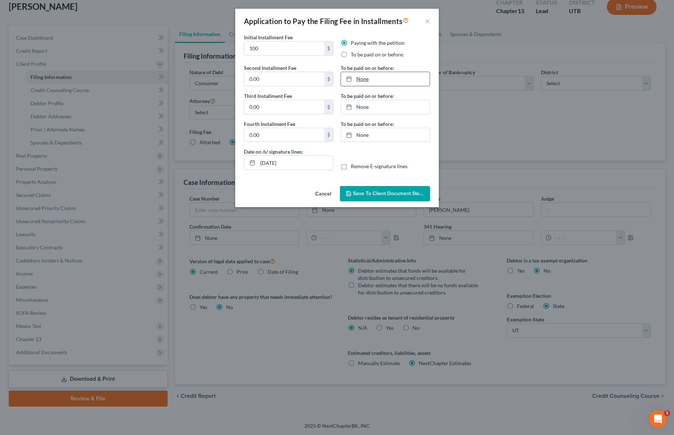
click at [369, 80] on link "None" at bounding box center [385, 79] width 89 height 14
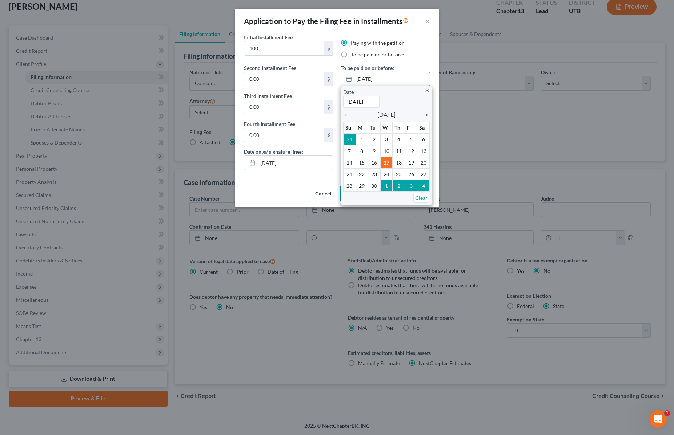
click at [427, 115] on icon "chevron_right" at bounding box center [424, 115] width 9 height 6
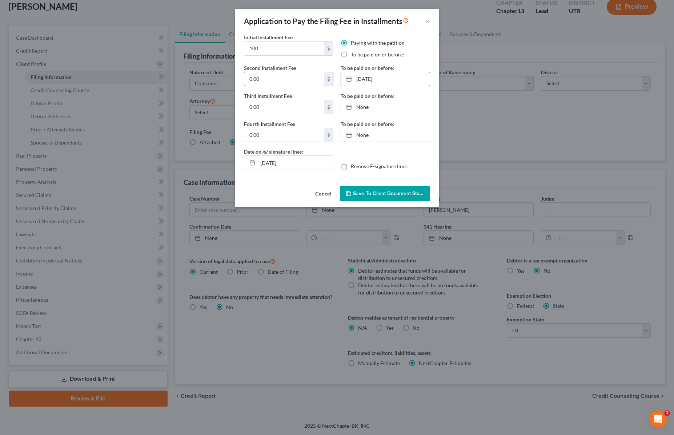
click at [271, 79] on input "0.00" at bounding box center [284, 79] width 80 height 14
type input "213"
click at [379, 192] on span "Save to Client Document Storage" at bounding box center [391, 193] width 77 height 6
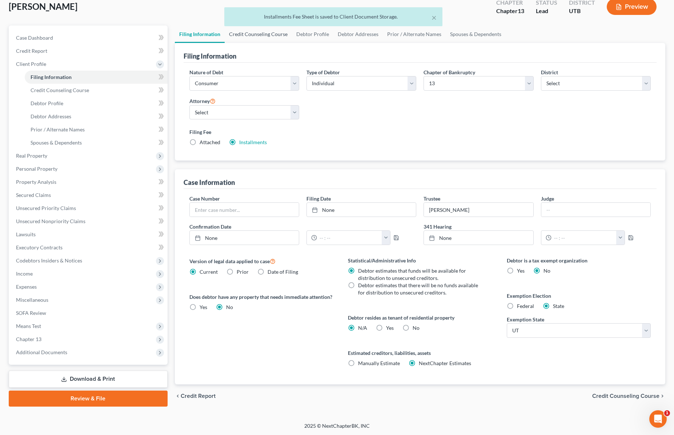
click at [258, 35] on link "Credit Counseling Course" at bounding box center [258, 33] width 67 height 17
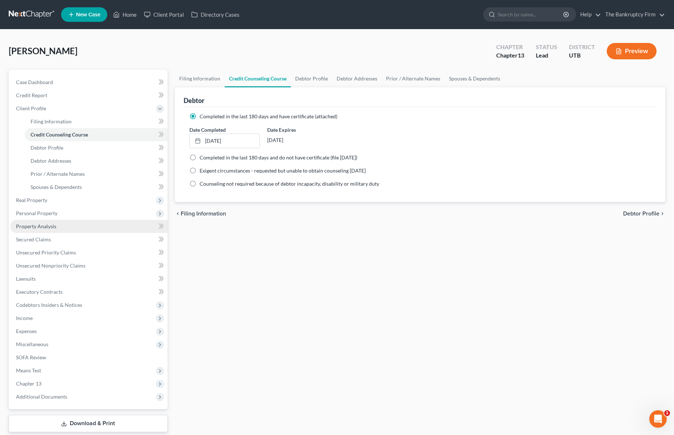
scroll to position [44, 0]
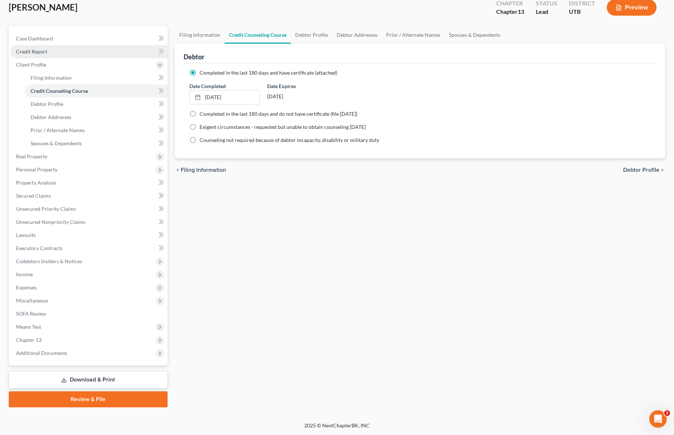
click at [48, 48] on link "Credit Report" at bounding box center [88, 51] width 157 height 13
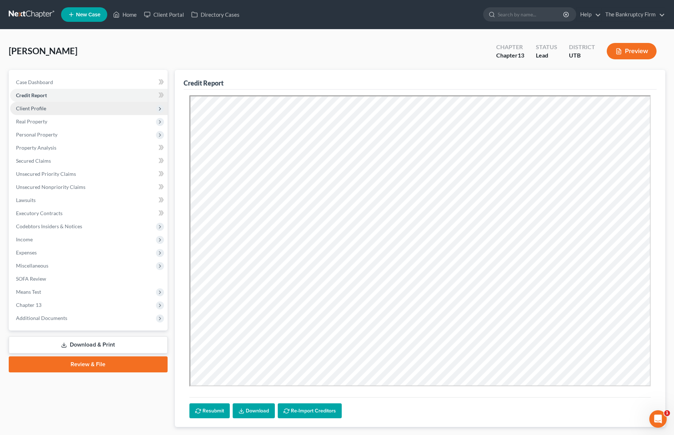
click at [38, 108] on span "Client Profile" at bounding box center [31, 108] width 30 height 6
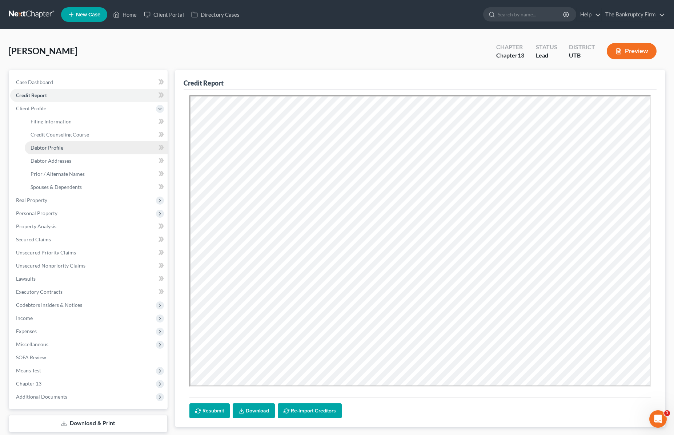
click at [56, 147] on span "Debtor Profile" at bounding box center [47, 147] width 33 height 6
select select "1"
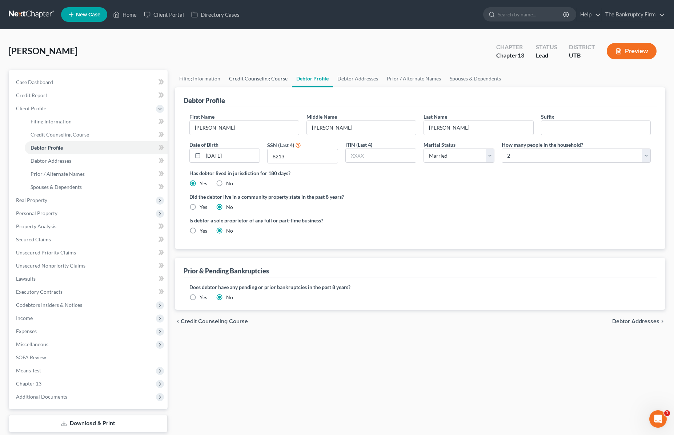
click at [260, 77] on link "Credit Counseling Course" at bounding box center [258, 78] width 67 height 17
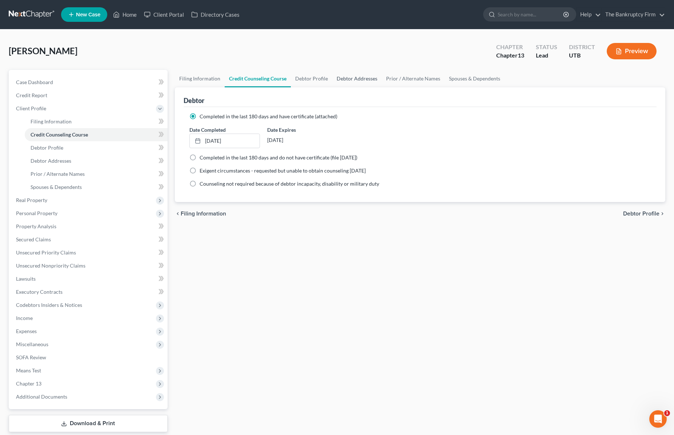
click at [357, 77] on link "Debtor Addresses" at bounding box center [356, 78] width 49 height 17
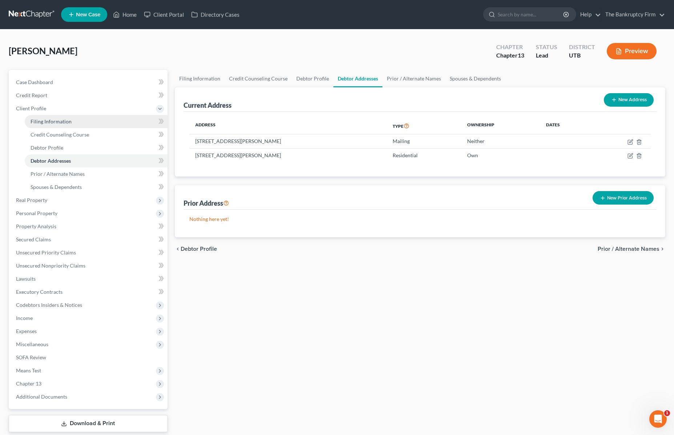
click at [36, 122] on span "Filing Information" at bounding box center [51, 121] width 41 height 6
select select "1"
select select "0"
select select "3"
select select "81"
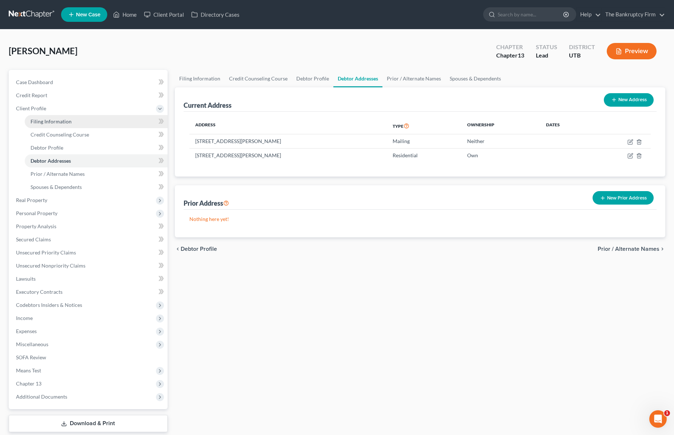
select select "0"
select select "46"
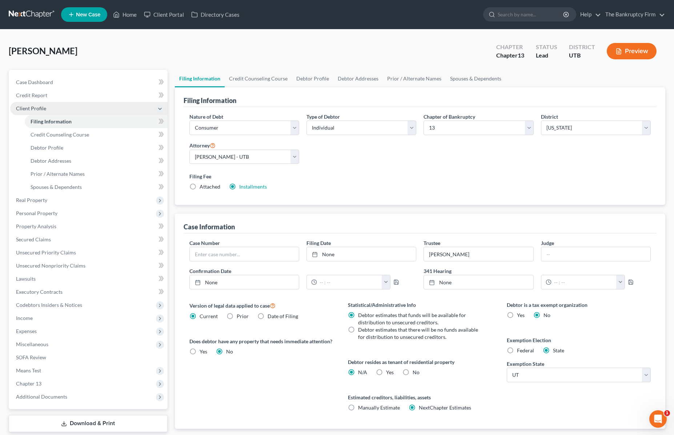
click at [28, 108] on span "Client Profile" at bounding box center [31, 108] width 30 height 6
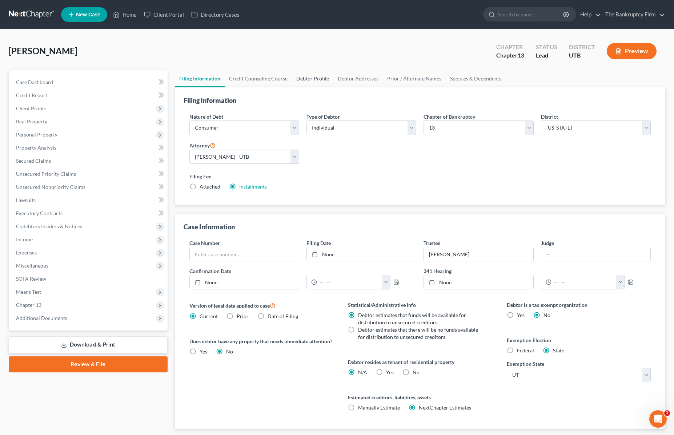
click at [309, 76] on link "Debtor Profile" at bounding box center [312, 78] width 41 height 17
select select "1"
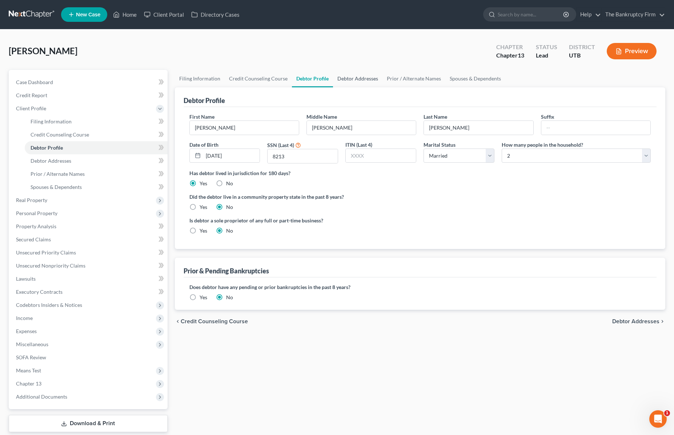
click at [360, 79] on link "Debtor Addresses" at bounding box center [357, 78] width 49 height 17
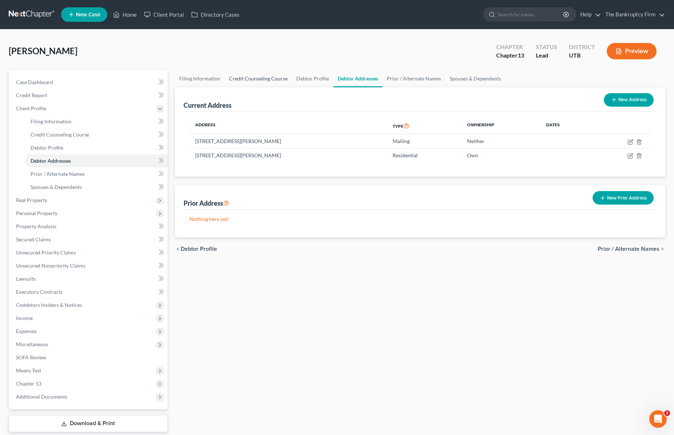
click at [247, 78] on link "Credit Counseling Course" at bounding box center [258, 78] width 67 height 17
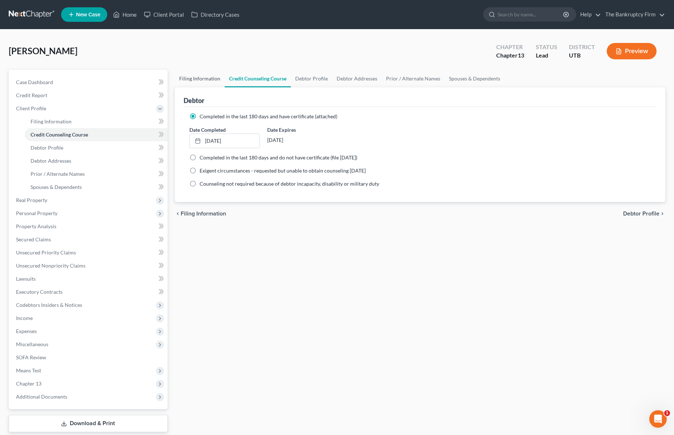
click at [188, 77] on link "Filing Information" at bounding box center [200, 78] width 50 height 17
select select "1"
select select "0"
select select "3"
select select "81"
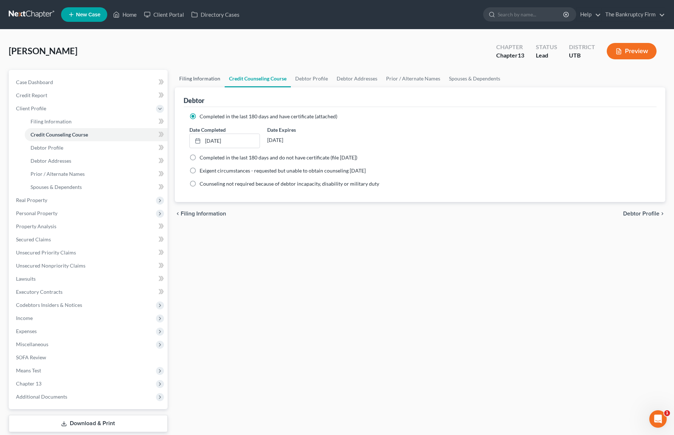
select select "0"
select select "46"
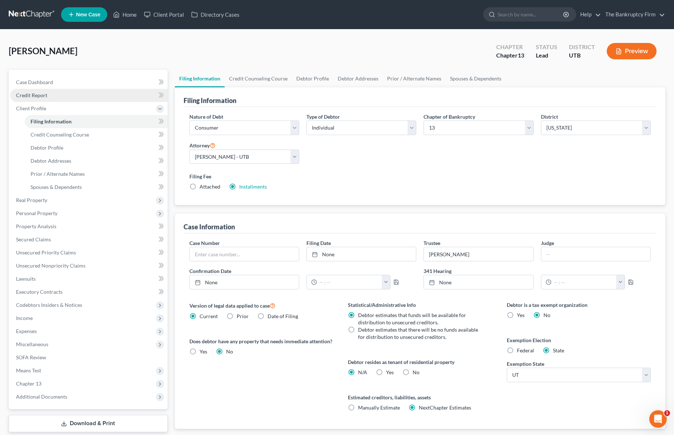
click at [41, 95] on span "Credit Report" at bounding box center [31, 95] width 31 height 6
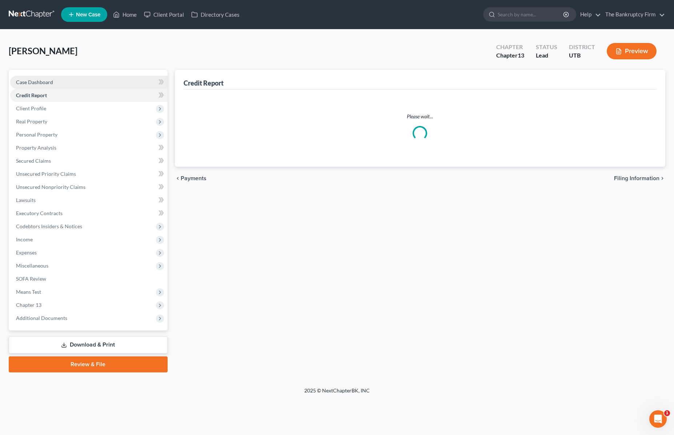
click at [42, 81] on span "Case Dashboard" at bounding box center [34, 82] width 37 height 6
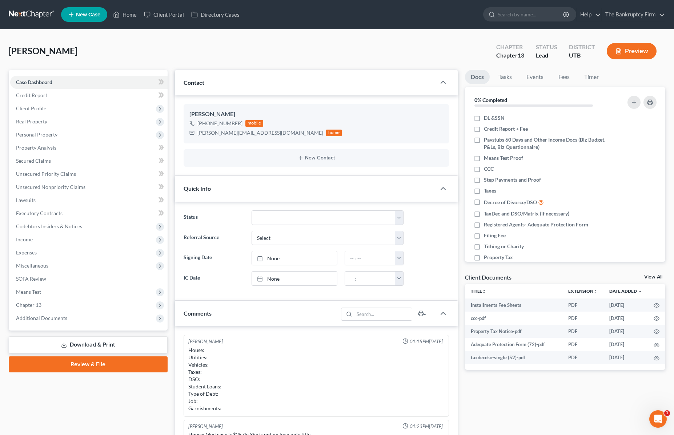
scroll to position [132, 0]
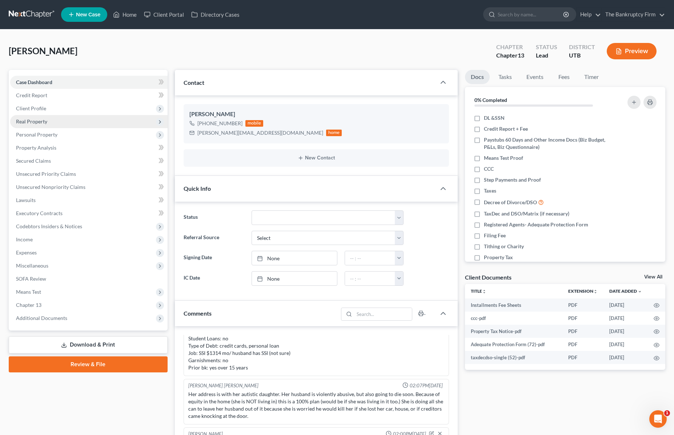
click at [35, 121] on span "Real Property" at bounding box center [31, 121] width 31 height 6
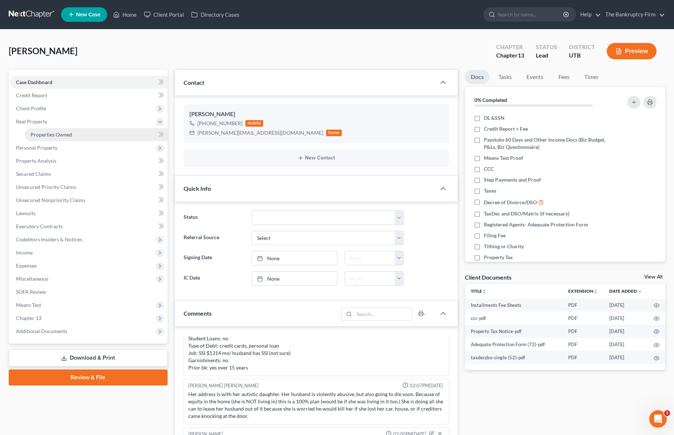
click at [75, 133] on link "Properties Owned" at bounding box center [96, 134] width 143 height 13
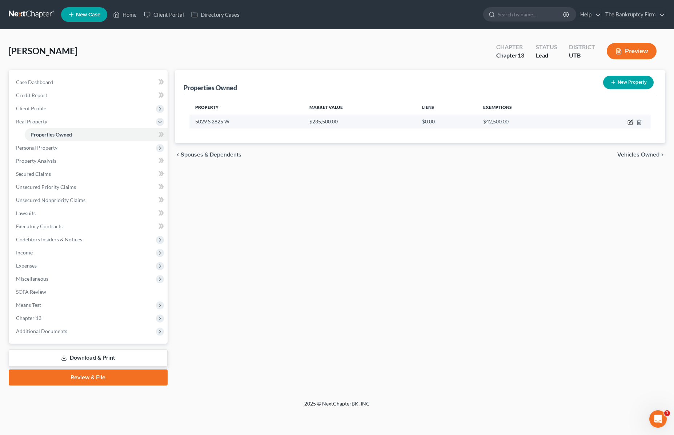
click at [630, 122] on icon "button" at bounding box center [631, 122] width 6 height 6
select select "46"
select select "2"
select select "0"
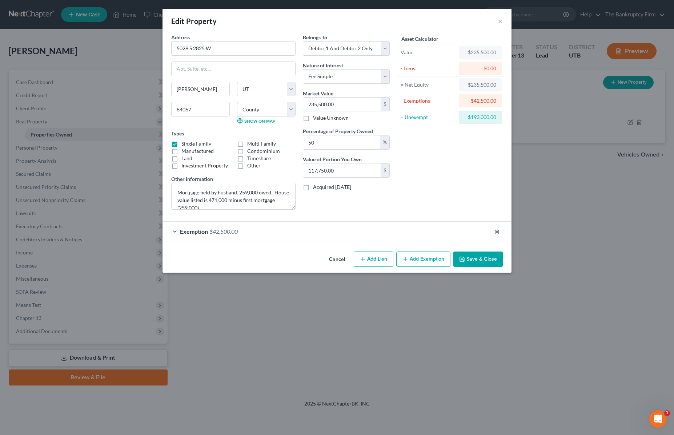
click at [481, 259] on button "Save & Close" at bounding box center [477, 258] width 49 height 15
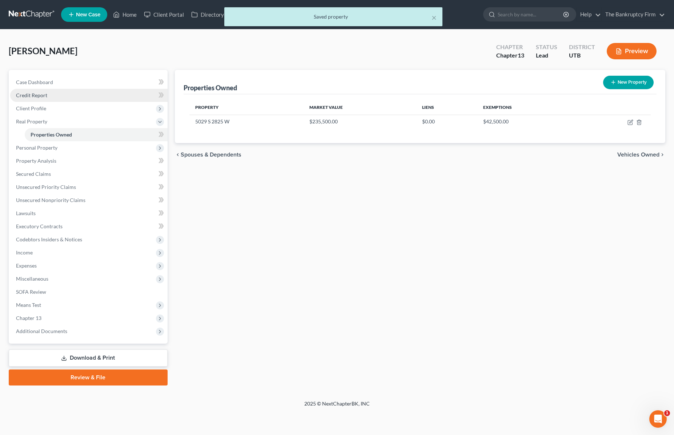
click at [38, 97] on span "Credit Report" at bounding box center [31, 95] width 31 height 6
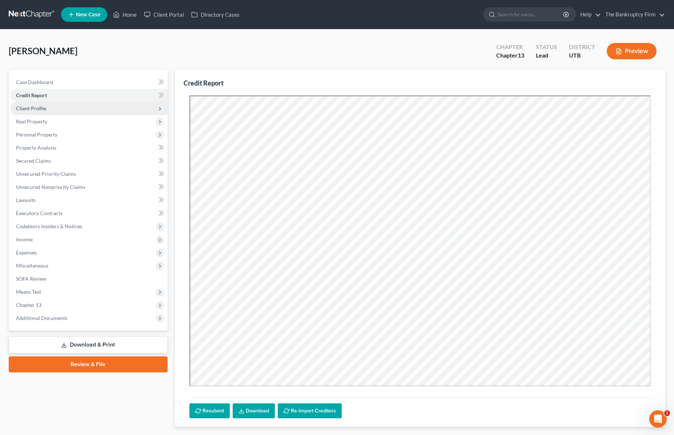
click at [33, 105] on span "Client Profile" at bounding box center [31, 108] width 30 height 6
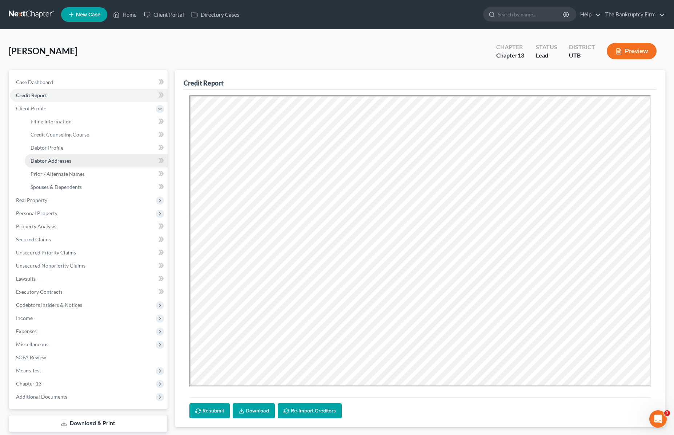
click at [58, 161] on span "Debtor Addresses" at bounding box center [51, 160] width 41 height 6
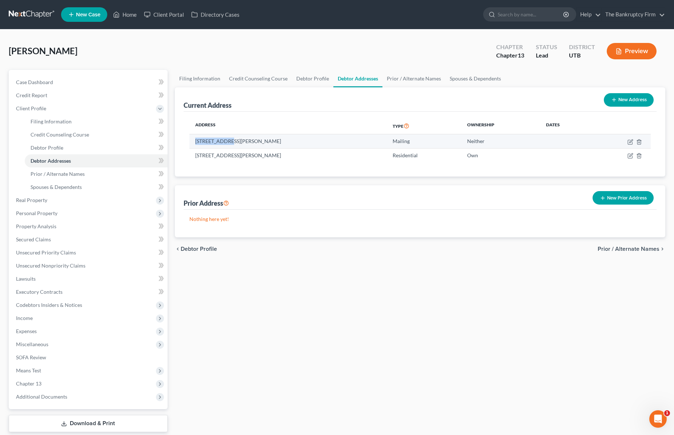
drag, startPoint x: 229, startPoint y: 141, endPoint x: 194, endPoint y: 142, distance: 35.3
click at [194, 142] on td "[STREET_ADDRESS][PERSON_NAME]" at bounding box center [287, 141] width 197 height 14
copy td "2419 W 5850 S"
click at [53, 96] on link "Credit Report" at bounding box center [88, 95] width 157 height 13
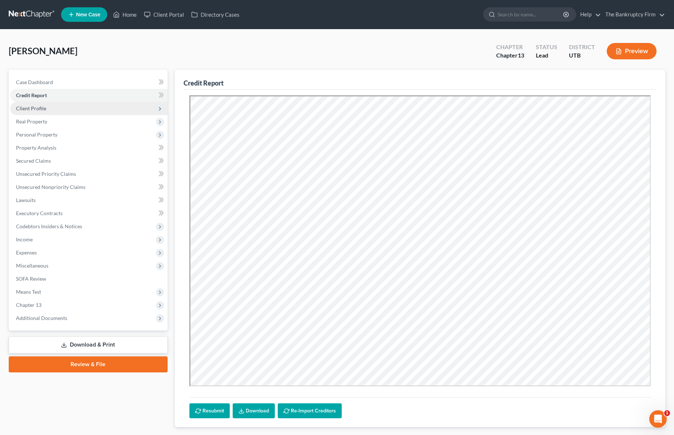
click at [55, 107] on span "Client Profile" at bounding box center [88, 108] width 157 height 13
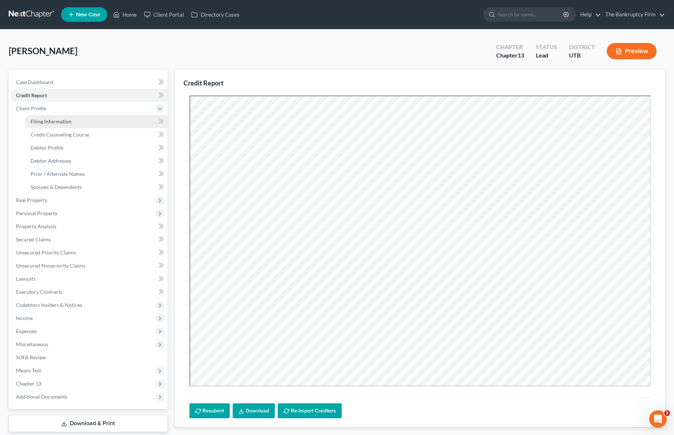
click at [66, 122] on span "Filing Information" at bounding box center [51, 121] width 41 height 6
select select "1"
select select "0"
select select "3"
select select "81"
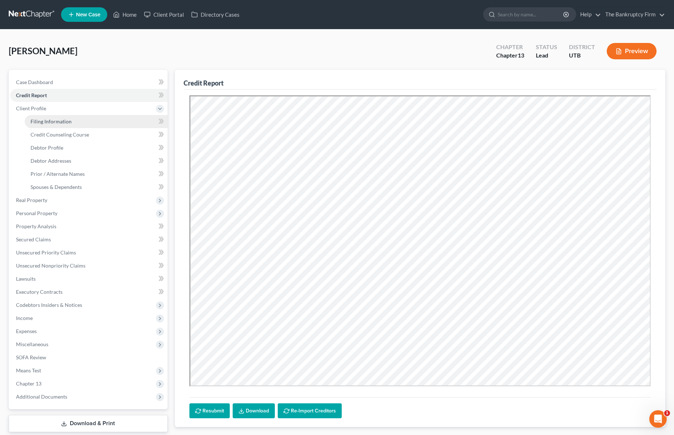
select select "0"
select select "46"
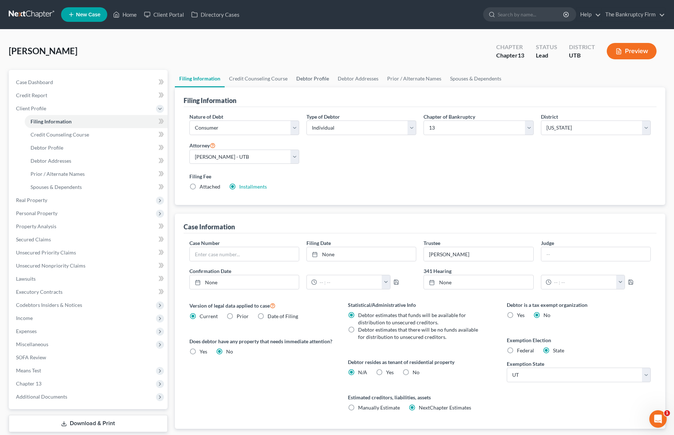
click at [313, 77] on link "Debtor Profile" at bounding box center [312, 78] width 41 height 17
select select "1"
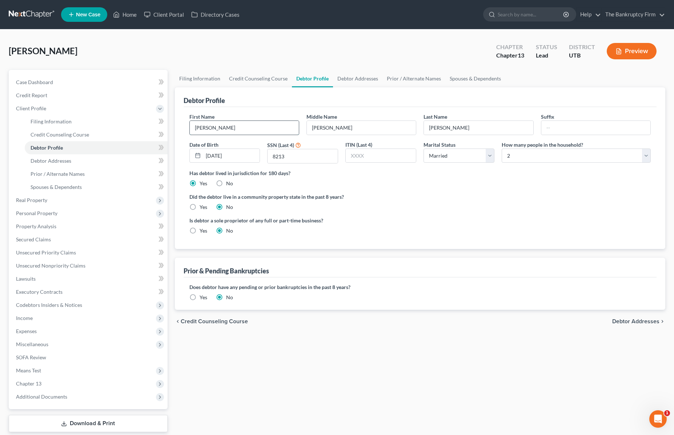
drag, startPoint x: 229, startPoint y: 129, endPoint x: 288, endPoint y: 134, distance: 59.1
click at [229, 129] on input "[PERSON_NAME]" at bounding box center [244, 128] width 109 height 14
drag, startPoint x: 337, startPoint y: 130, endPoint x: 415, endPoint y: 130, distance: 78.2
click at [339, 130] on input "[PERSON_NAME]" at bounding box center [361, 128] width 109 height 14
click at [468, 130] on input "[PERSON_NAME]" at bounding box center [478, 128] width 109 height 14
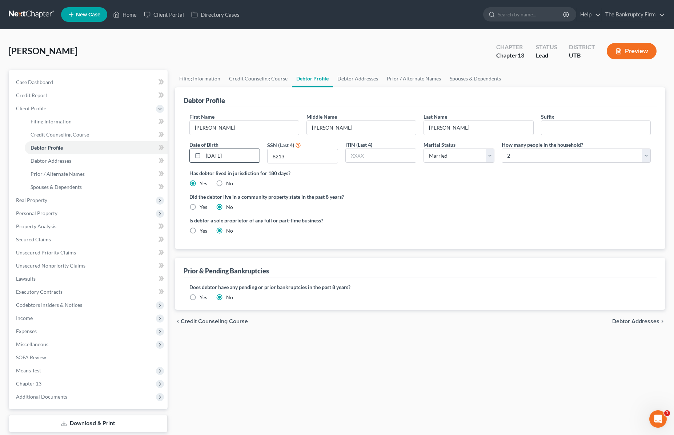
click at [240, 155] on input "[DATE]" at bounding box center [231, 156] width 57 height 14
click at [315, 158] on input "8213" at bounding box center [303, 156] width 70 height 14
click at [363, 79] on link "Debtor Addresses" at bounding box center [357, 78] width 49 height 17
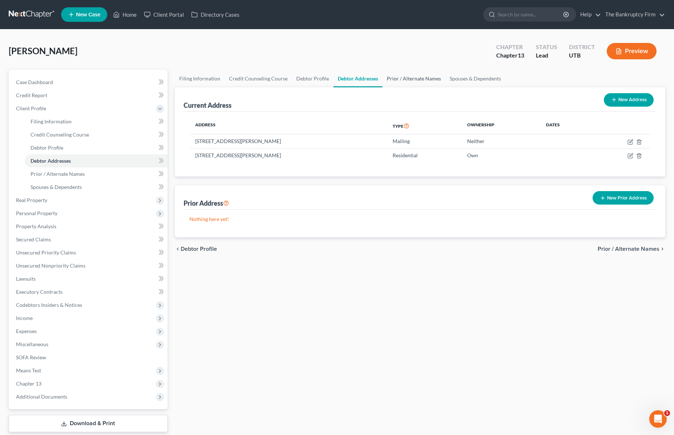
click at [423, 75] on link "Prior / Alternate Names" at bounding box center [414, 78] width 63 height 17
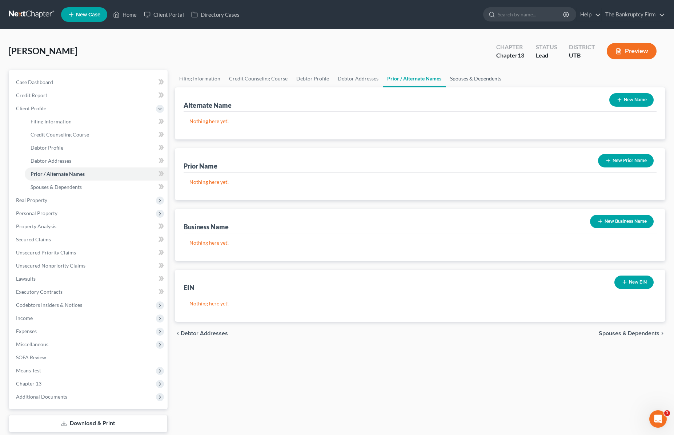
click at [463, 77] on link "Spouses & Dependents" at bounding box center [476, 78] width 60 height 17
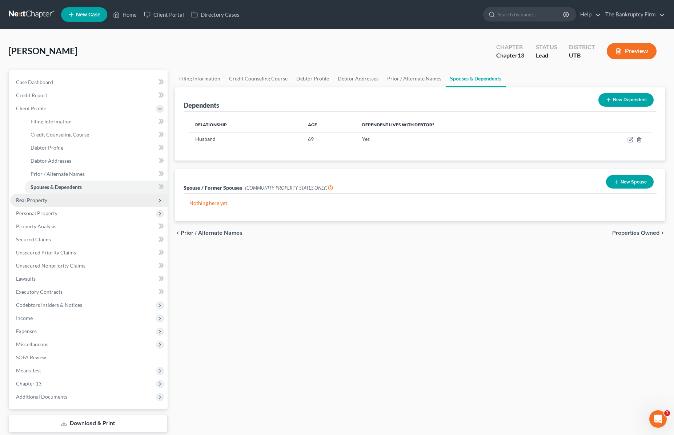
click at [44, 199] on span "Real Property" at bounding box center [31, 200] width 31 height 6
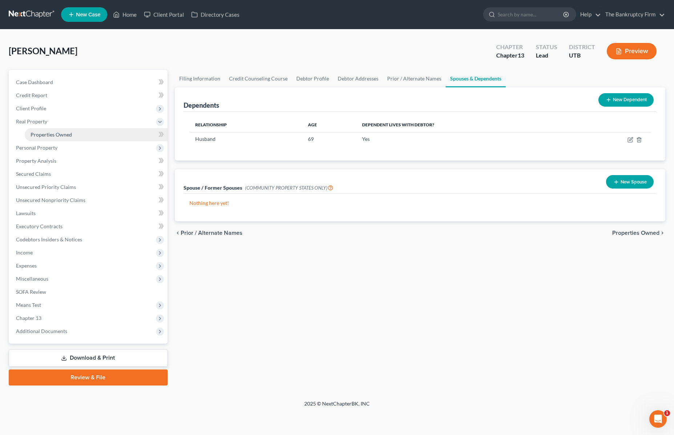
click at [58, 135] on span "Properties Owned" at bounding box center [51, 134] width 41 height 6
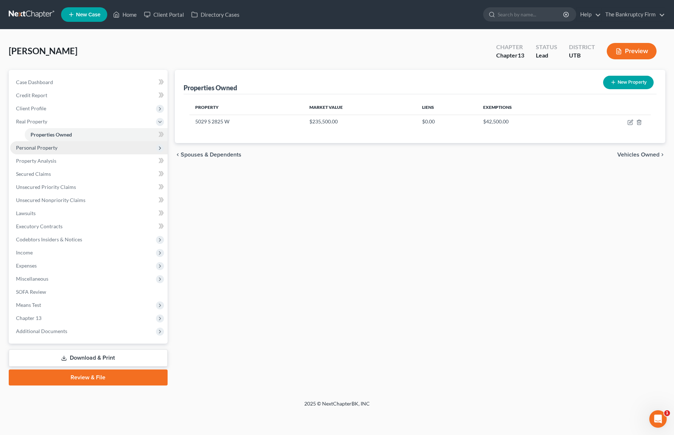
click at [39, 150] on span "Personal Property" at bounding box center [36, 147] width 41 height 6
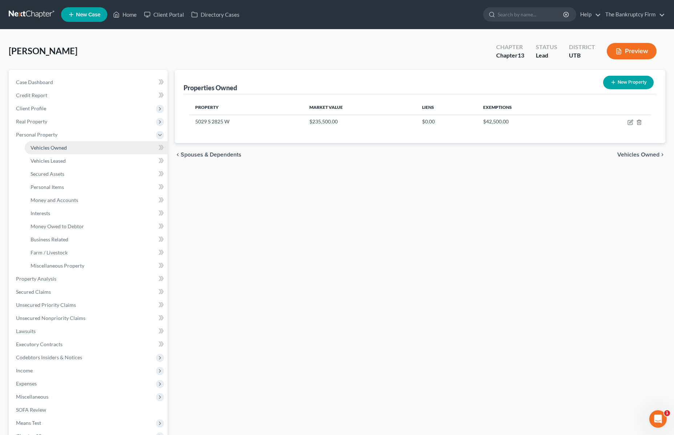
click at [54, 148] on span "Vehicles Owned" at bounding box center [49, 147] width 36 height 6
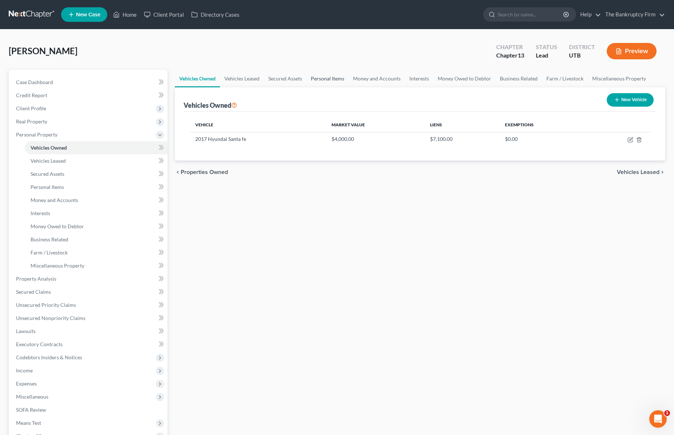
click at [337, 76] on link "Personal Items" at bounding box center [328, 78] width 42 height 17
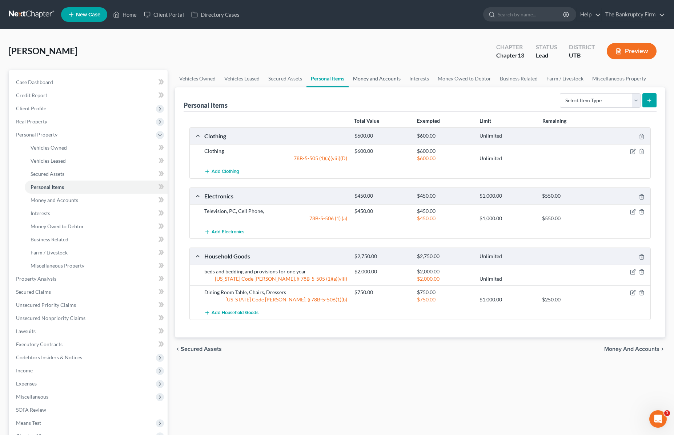
click at [385, 78] on link "Money and Accounts" at bounding box center [377, 78] width 56 height 17
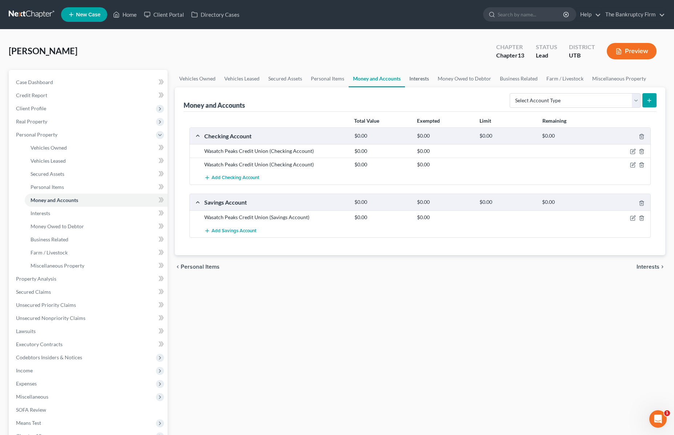
click at [420, 77] on link "Interests" at bounding box center [419, 78] width 28 height 17
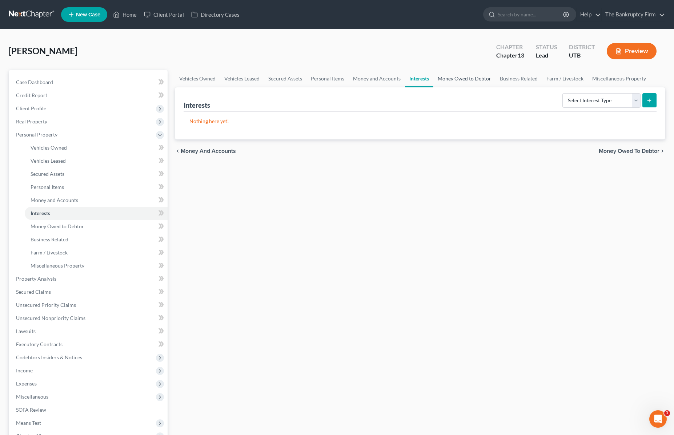
click at [462, 78] on link "Money Owed to Debtor" at bounding box center [464, 78] width 62 height 17
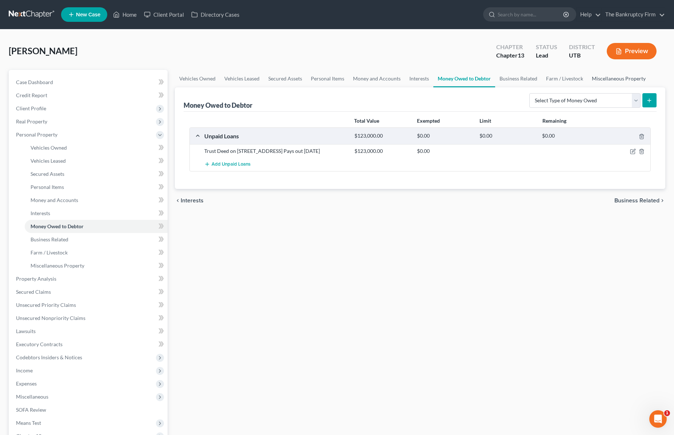
click at [633, 77] on link "Miscellaneous Property" at bounding box center [619, 78] width 63 height 17
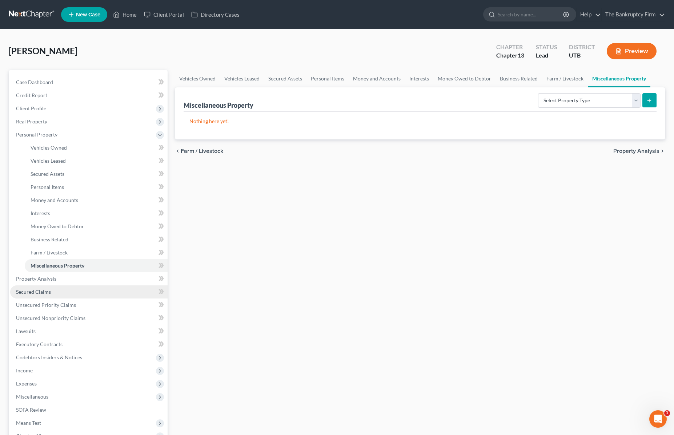
click at [56, 287] on link "Secured Claims" at bounding box center [88, 291] width 157 height 13
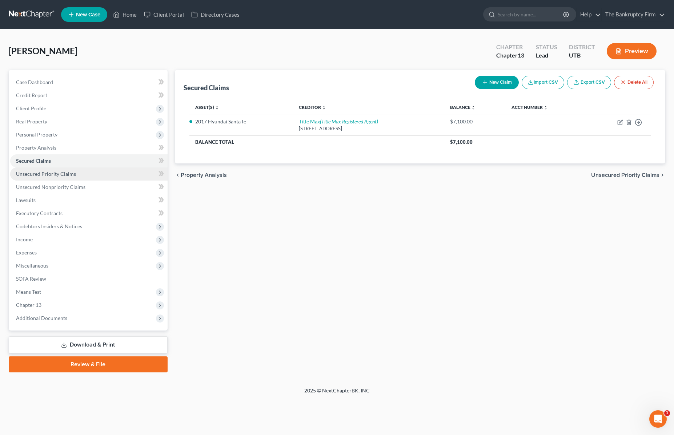
click at [48, 174] on span "Unsecured Priority Claims" at bounding box center [46, 174] width 60 height 6
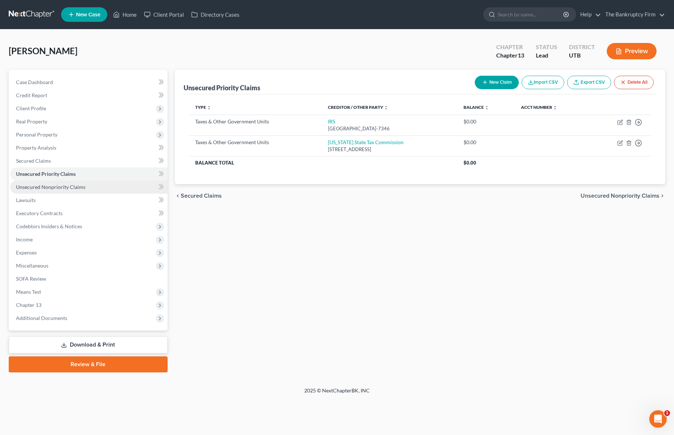
click at [43, 187] on span "Unsecured Nonpriority Claims" at bounding box center [50, 187] width 69 height 6
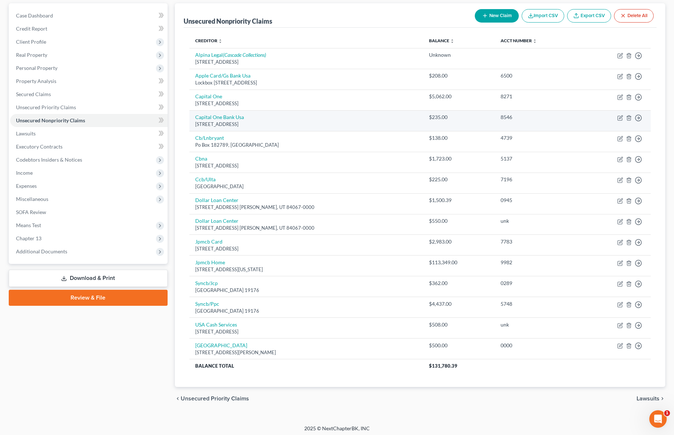
scroll to position [69, 0]
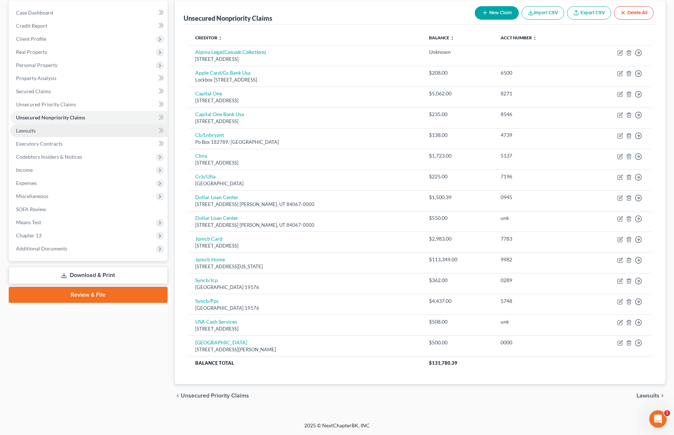
click at [37, 129] on link "Lawsuits" at bounding box center [88, 130] width 157 height 13
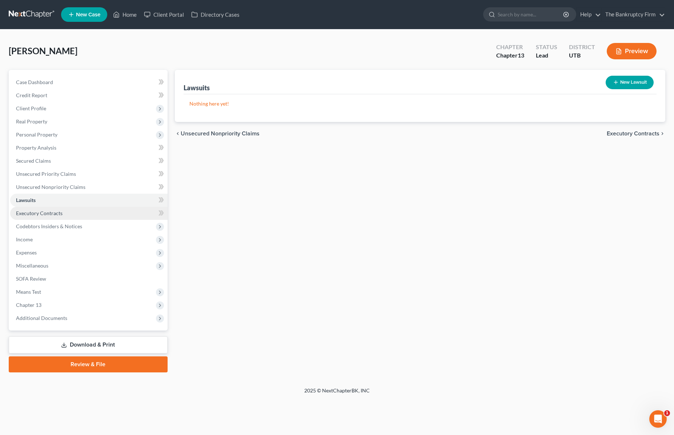
click at [57, 215] on span "Executory Contracts" at bounding box center [39, 213] width 47 height 6
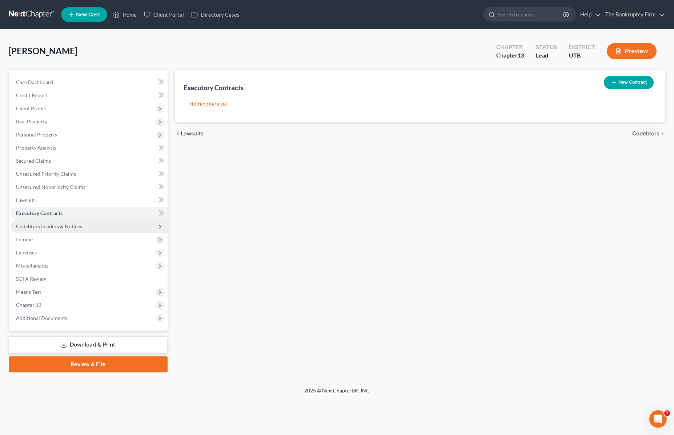
click at [57, 225] on span "Codebtors Insiders & Notices" at bounding box center [49, 226] width 66 height 6
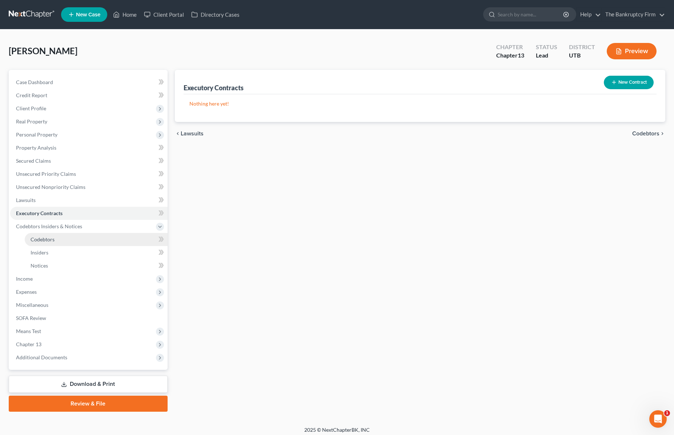
click at [51, 239] on span "Codebtors" at bounding box center [43, 239] width 24 height 6
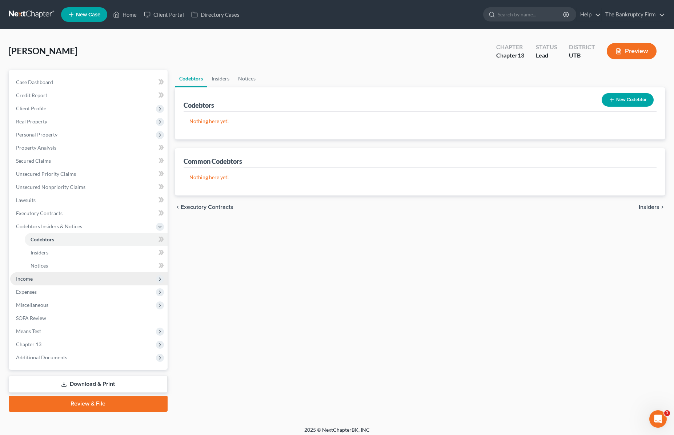
click at [25, 277] on span "Income" at bounding box center [24, 278] width 17 height 6
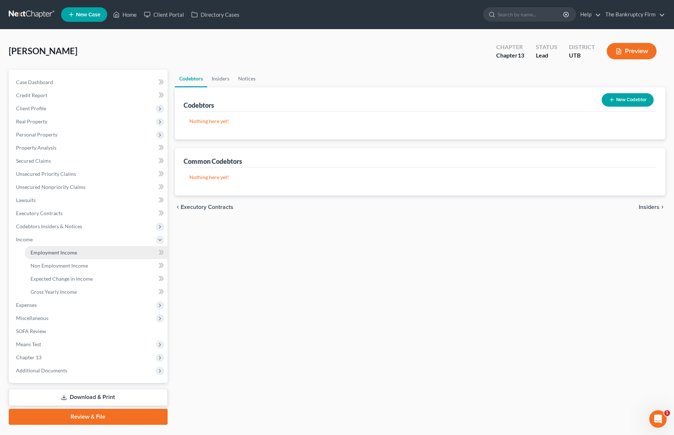
click at [60, 250] on span "Employment Income" at bounding box center [54, 252] width 47 height 6
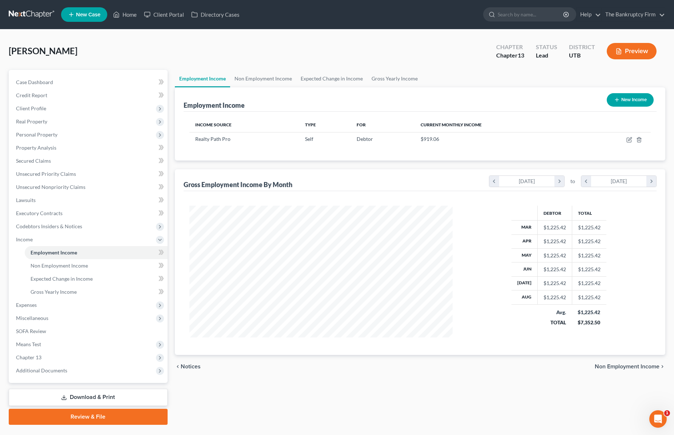
scroll to position [132, 278]
drag, startPoint x: 423, startPoint y: 139, endPoint x: 445, endPoint y: 140, distance: 21.9
click at [445, 140] on div "$919.06" at bounding box center [498, 138] width 155 height 7
click at [261, 75] on link "Non Employment Income" at bounding box center [263, 78] width 66 height 17
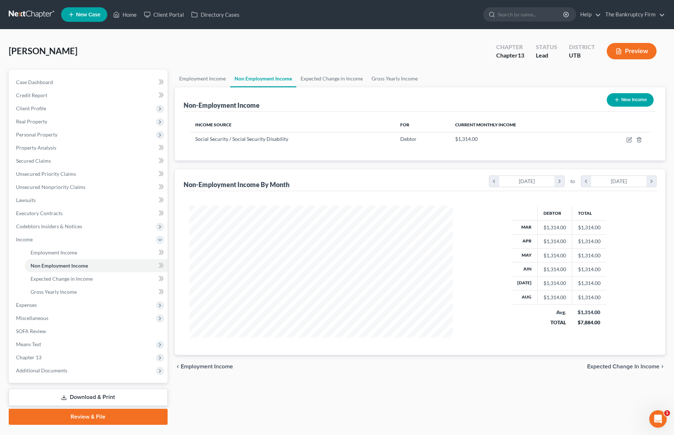
scroll to position [132, 278]
click at [388, 79] on link "Gross Yearly Income" at bounding box center [394, 78] width 55 height 17
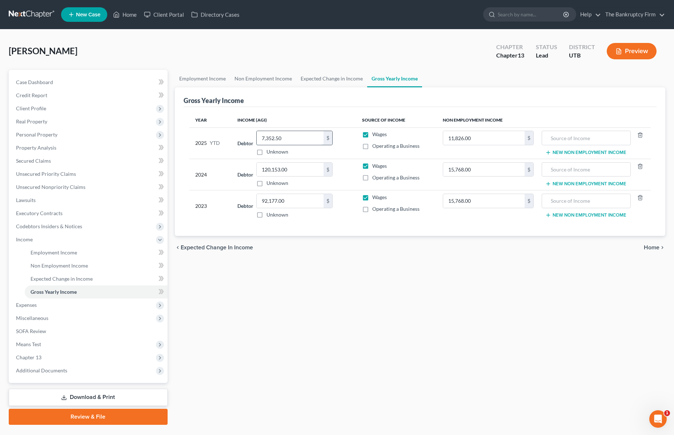
click at [292, 137] on input "7,352.50" at bounding box center [290, 138] width 67 height 14
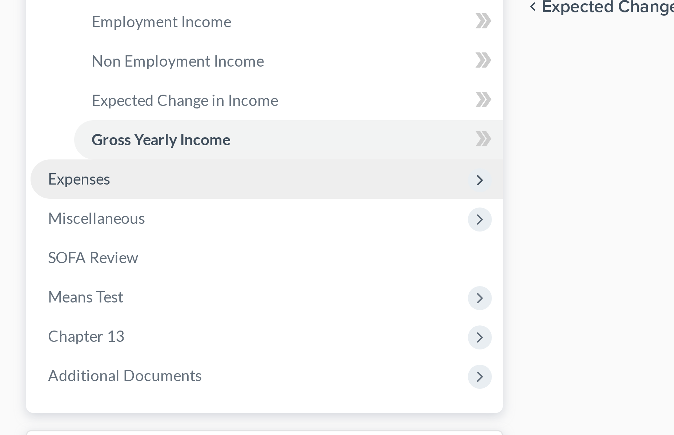
click at [38, 307] on span "Expenses" at bounding box center [88, 304] width 157 height 13
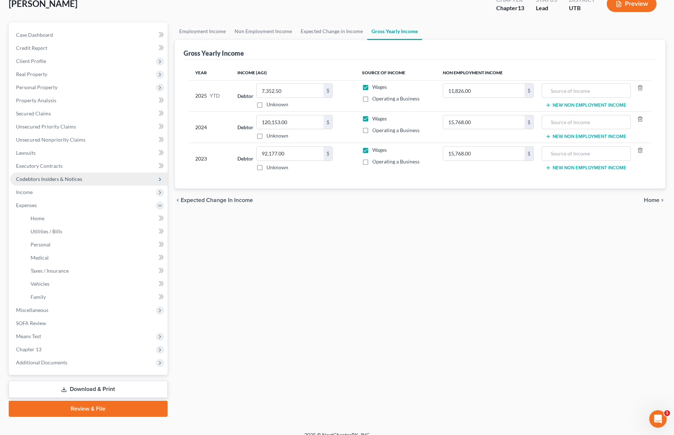
scroll to position [57, 0]
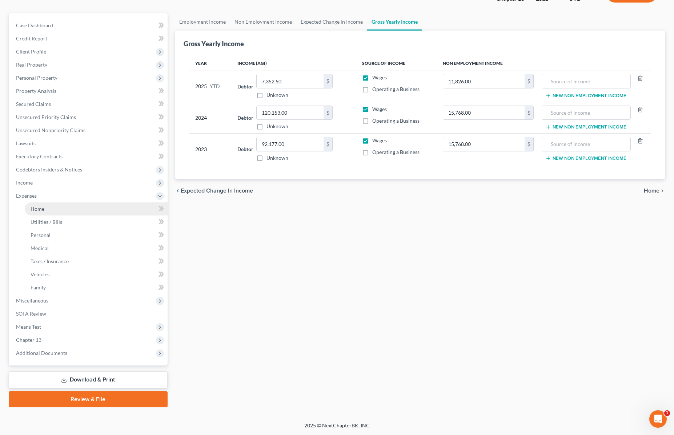
click at [42, 207] on span "Home" at bounding box center [38, 208] width 14 height 6
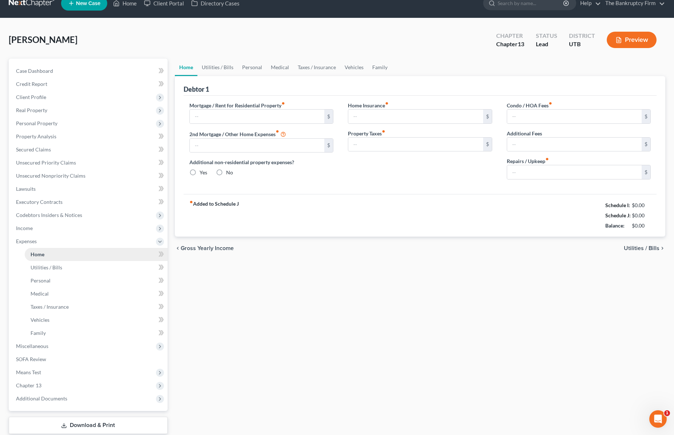
type input "500.00"
type input "0.00"
radio input "true"
type input "0.00"
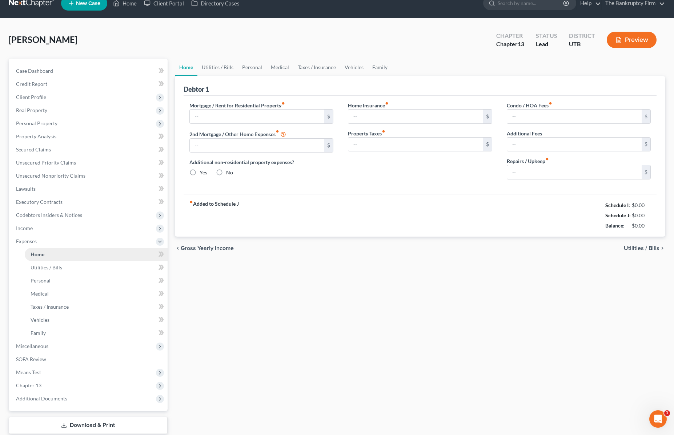
type input "0.00"
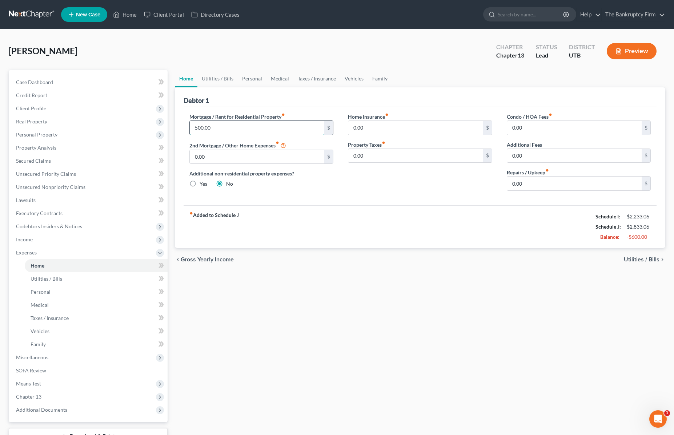
click at [241, 129] on input "500.00" at bounding box center [257, 128] width 135 height 14
click at [29, 238] on span "Income" at bounding box center [24, 239] width 17 height 6
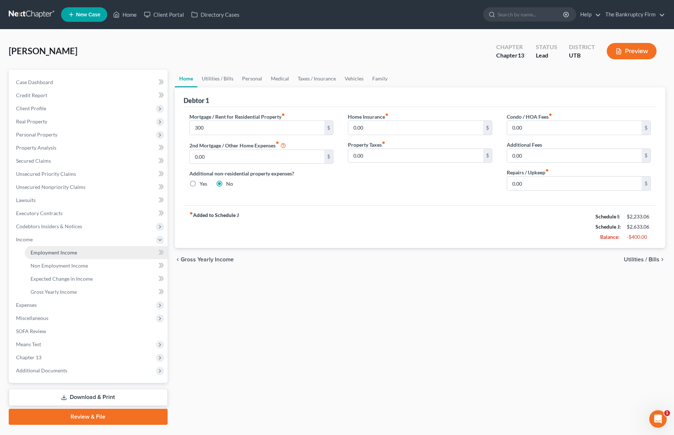
click at [60, 251] on span "Employment Income" at bounding box center [54, 252] width 47 height 6
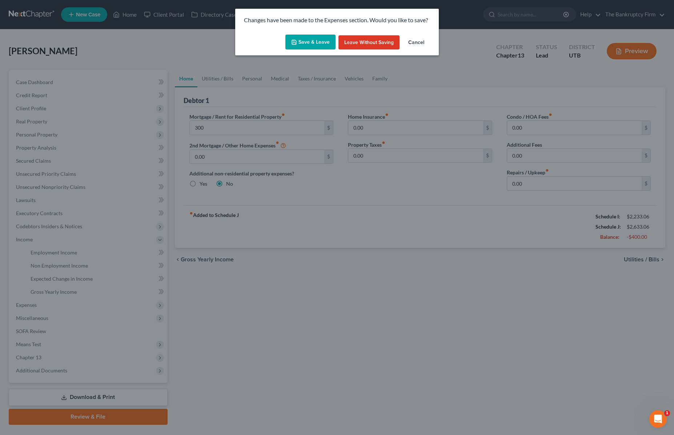
click at [312, 41] on button "Save & Leave" at bounding box center [310, 42] width 50 height 15
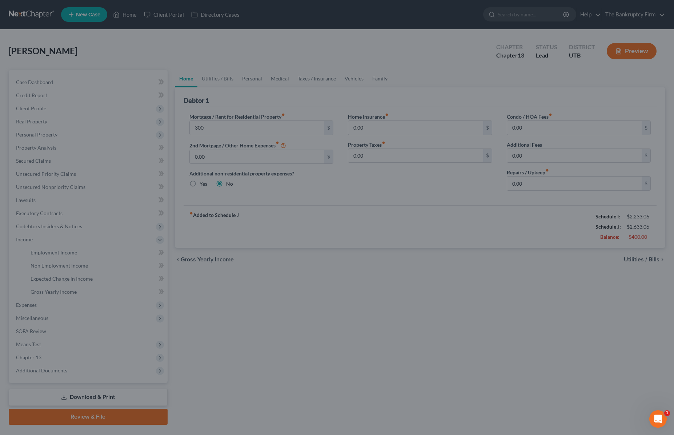
type input "300.00"
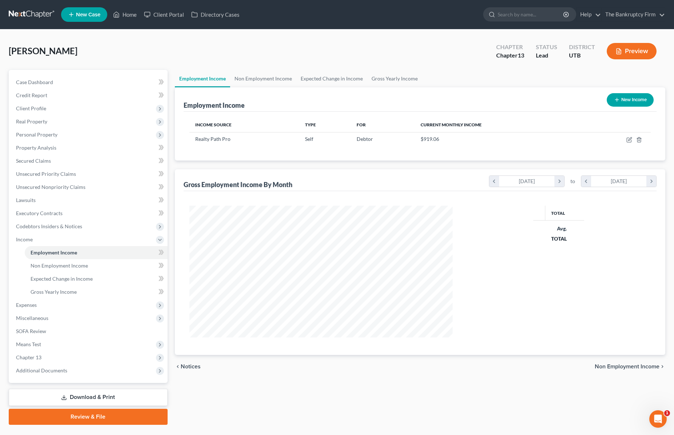
scroll to position [132, 278]
click at [254, 78] on link "Non Employment Income" at bounding box center [263, 78] width 66 height 17
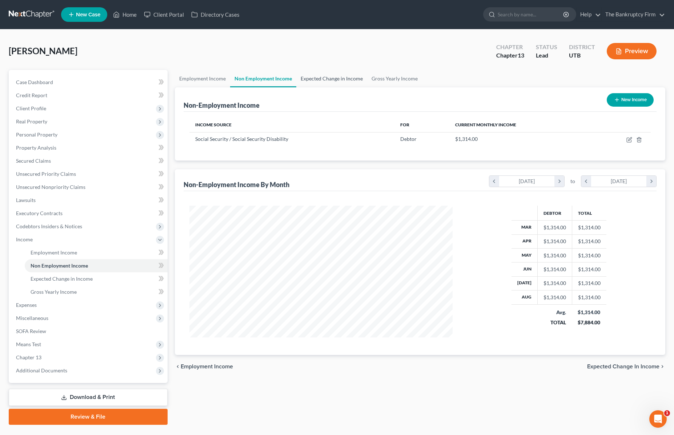
scroll to position [132, 278]
click at [21, 304] on span "Expenses" at bounding box center [26, 304] width 21 height 6
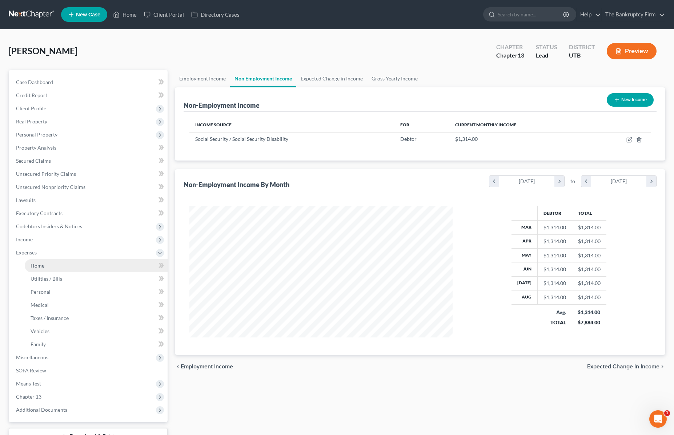
click at [33, 264] on span "Home" at bounding box center [38, 265] width 14 height 6
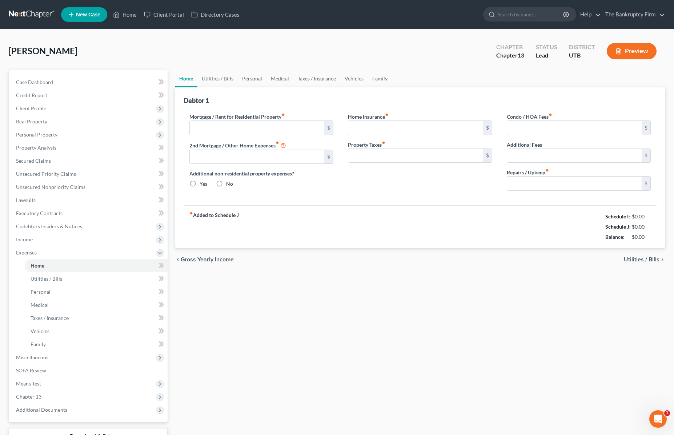
type input "300.00"
type input "0.00"
radio input "true"
type input "0.00"
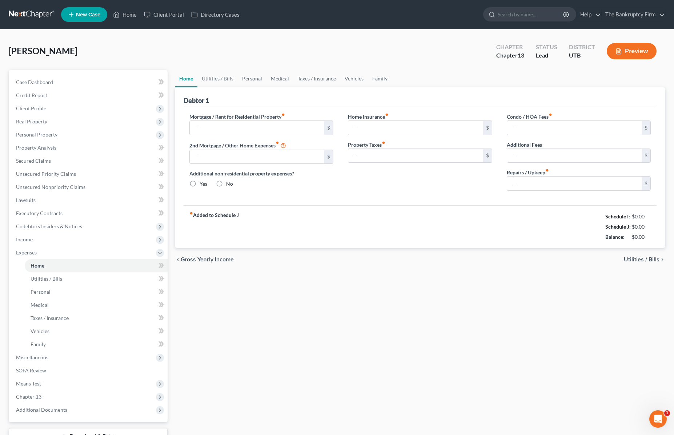
type input "0.00"
click at [303, 102] on div "Debtor 1" at bounding box center [420, 97] width 473 height 20
click at [237, 96] on div "Debtor 1" at bounding box center [420, 97] width 473 height 20
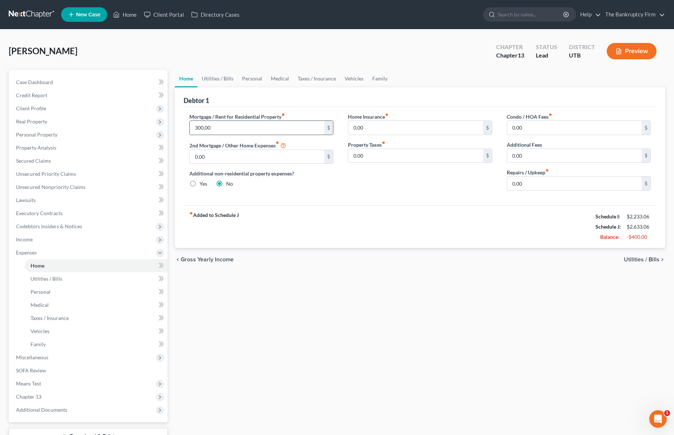
click at [218, 125] on input "300.00" at bounding box center [257, 128] width 135 height 14
type input "200"
click at [219, 78] on link "Utilities / Bills" at bounding box center [217, 78] width 40 height 17
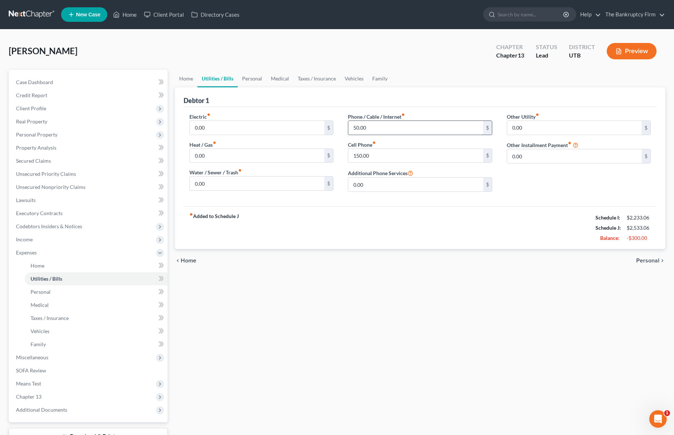
click at [381, 128] on input "50.00" at bounding box center [415, 128] width 135 height 14
type input "100"
click at [257, 79] on link "Personal" at bounding box center [252, 78] width 29 height 17
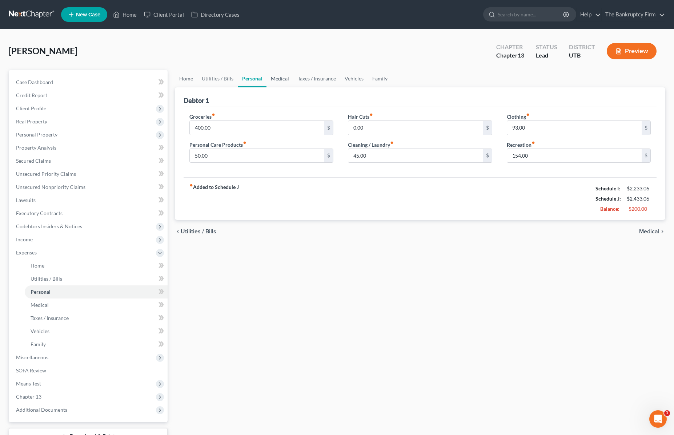
click at [281, 79] on link "Medical" at bounding box center [280, 78] width 27 height 17
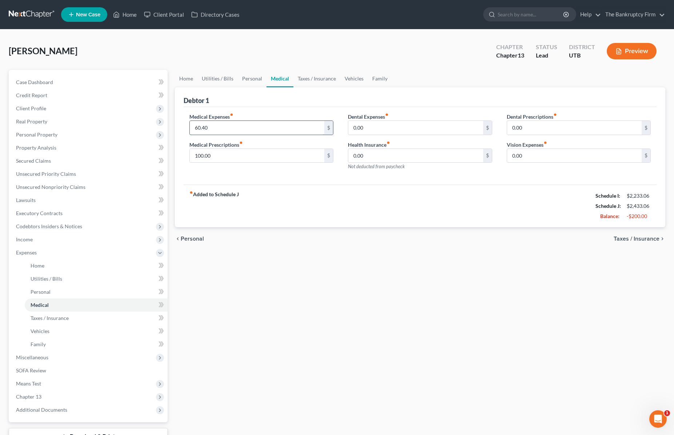
click at [234, 128] on input "60.40" at bounding box center [257, 128] width 135 height 14
type input "50.40"
click at [311, 78] on link "Taxes / Insurance" at bounding box center [316, 78] width 47 height 17
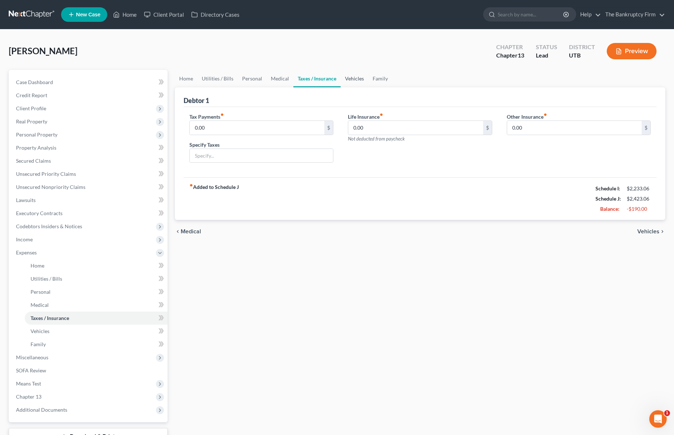
click at [351, 75] on link "Vehicles" at bounding box center [355, 78] width 28 height 17
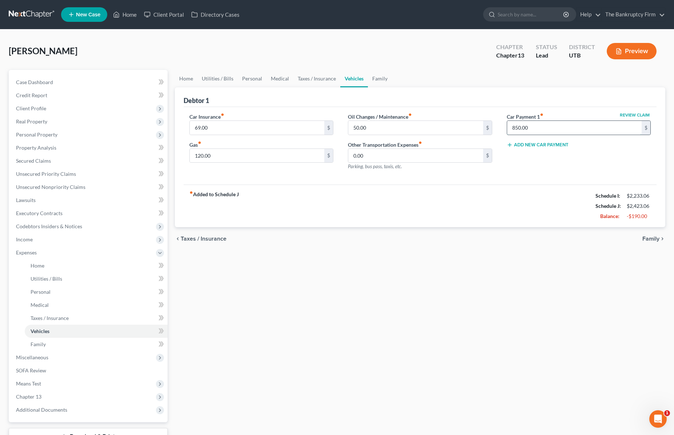
click at [541, 132] on input "850.00" at bounding box center [574, 128] width 135 height 14
click at [277, 128] on input "69.00" at bounding box center [257, 128] width 135 height 14
drag, startPoint x: 209, startPoint y: 77, endPoint x: 201, endPoint y: 77, distance: 8.4
click at [209, 77] on link "Utilities / Bills" at bounding box center [217, 78] width 40 height 17
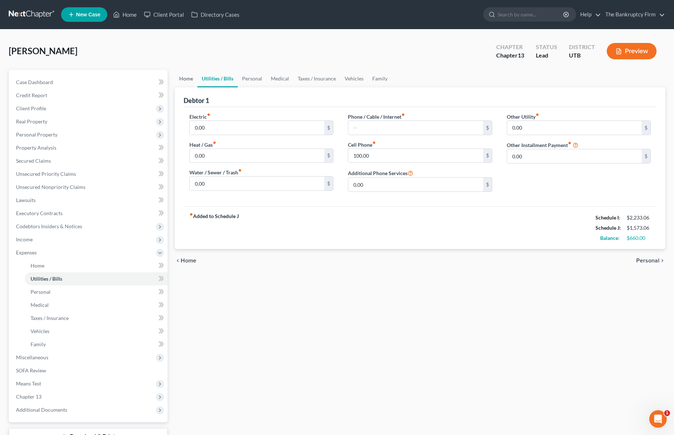
click at [180, 76] on link "Home" at bounding box center [186, 78] width 23 height 17
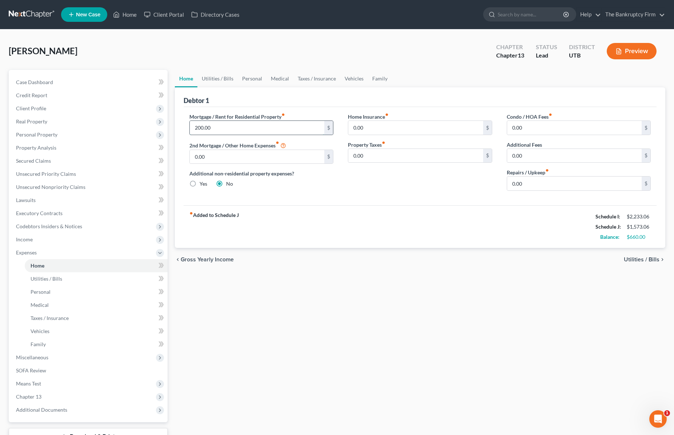
click at [221, 123] on input "200.00" at bounding box center [257, 128] width 135 height 14
type input "500"
click at [216, 79] on link "Utilities / Bills" at bounding box center [217, 78] width 40 height 17
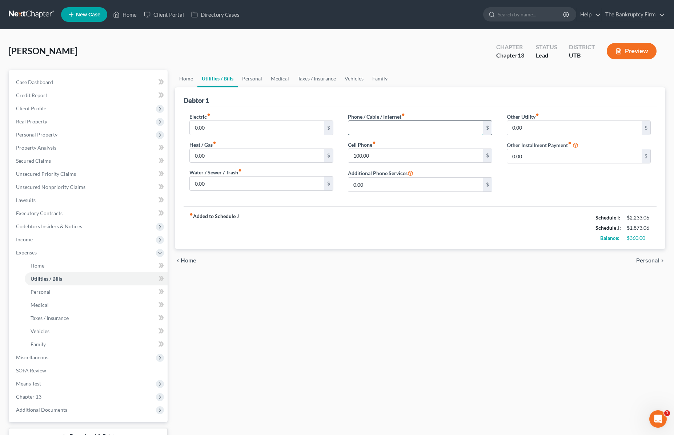
click at [378, 129] on input "text" at bounding box center [415, 128] width 135 height 14
type input "50"
type input "100"
click at [247, 79] on link "Personal" at bounding box center [252, 78] width 29 height 17
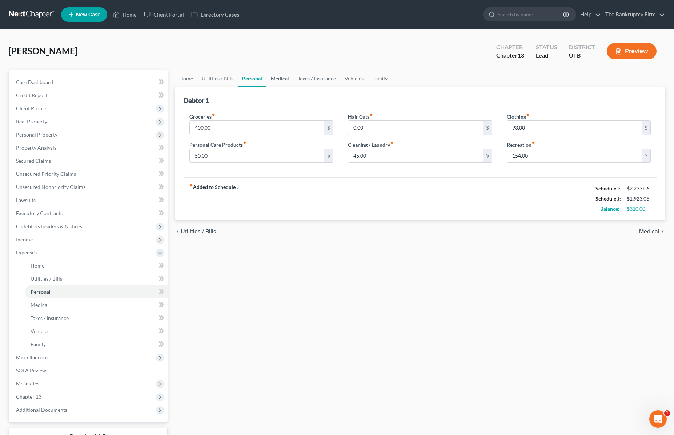
click at [280, 78] on link "Medical" at bounding box center [280, 78] width 27 height 17
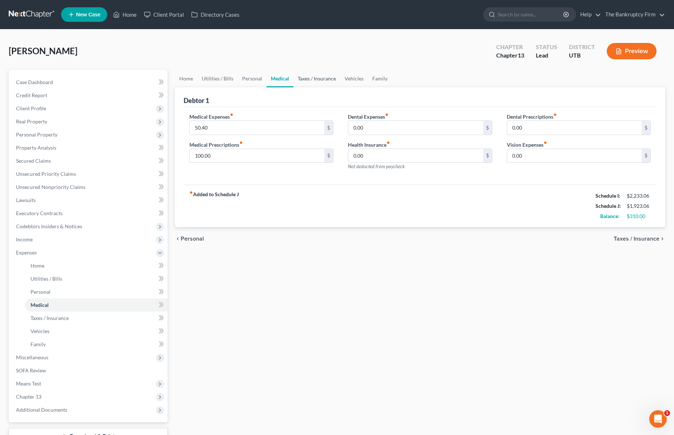
click at [312, 78] on link "Taxes / Insurance" at bounding box center [316, 78] width 47 height 17
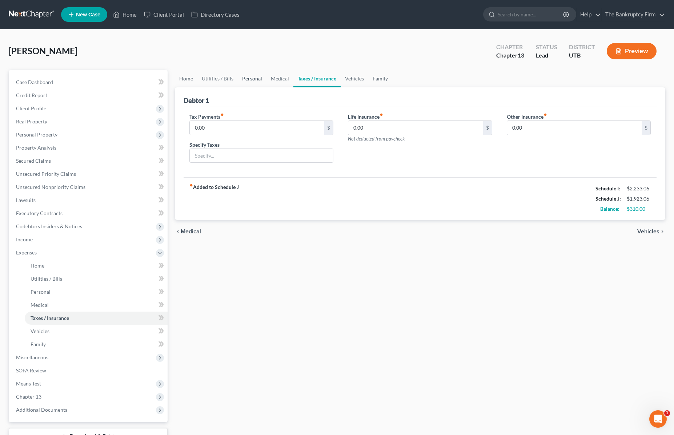
click at [258, 75] on link "Personal" at bounding box center [252, 78] width 29 height 17
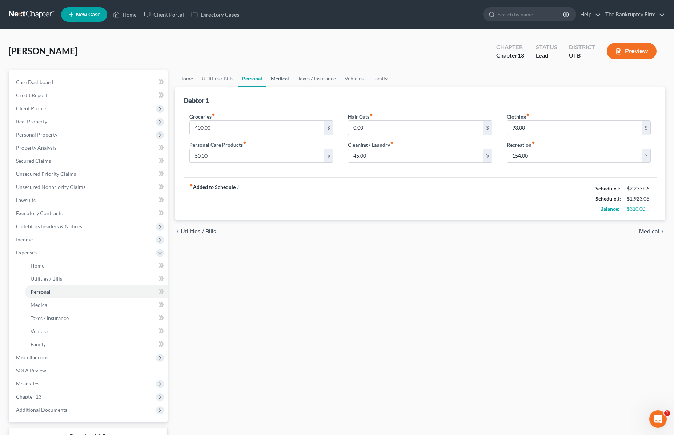
click at [279, 77] on link "Medical" at bounding box center [280, 78] width 27 height 17
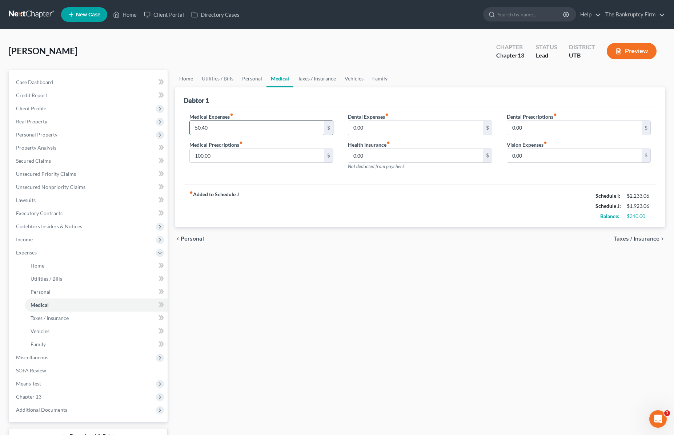
click at [224, 128] on input "50.40" at bounding box center [257, 128] width 135 height 14
type input "60.40"
click at [356, 79] on link "Vehicles" at bounding box center [354, 78] width 28 height 17
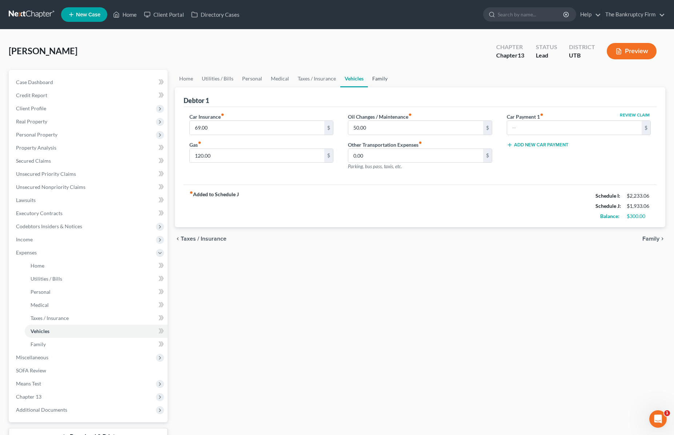
click at [369, 76] on link "Family" at bounding box center [380, 78] width 24 height 17
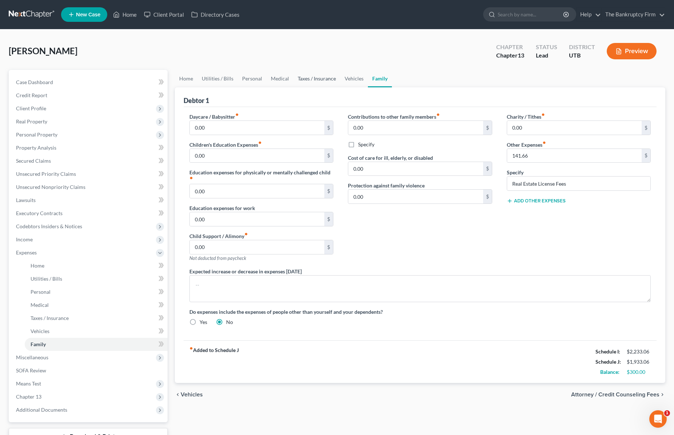
click at [307, 79] on link "Taxes / Insurance" at bounding box center [316, 78] width 47 height 17
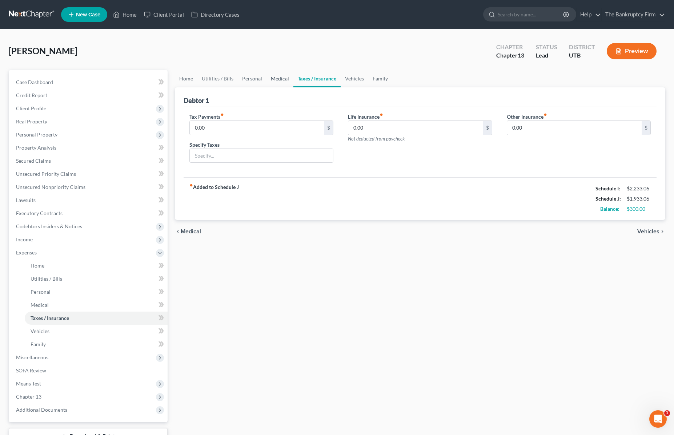
click at [274, 79] on link "Medical" at bounding box center [280, 78] width 27 height 17
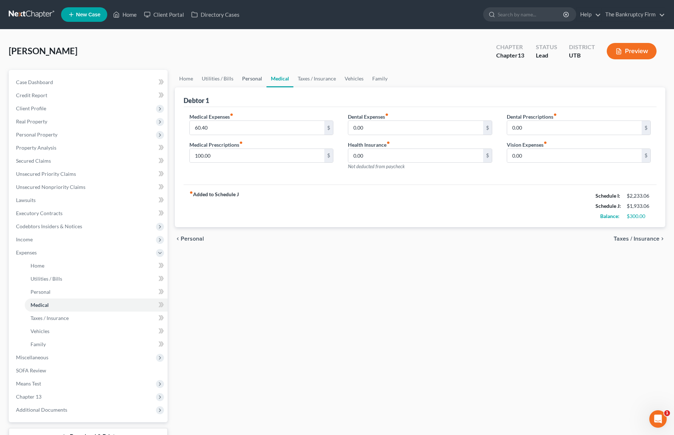
click at [251, 76] on link "Personal" at bounding box center [252, 78] width 29 height 17
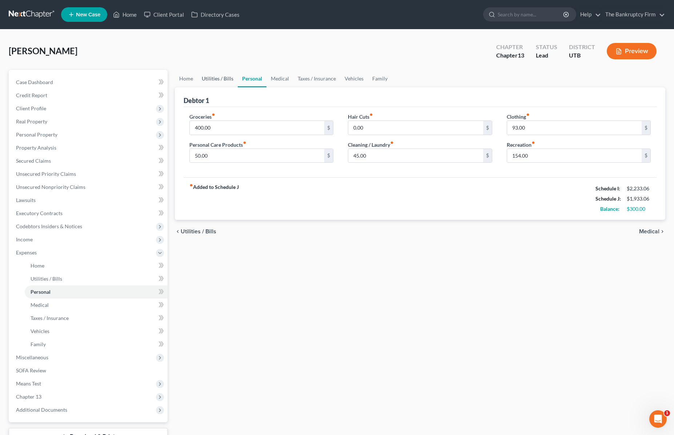
click at [207, 73] on link "Utilities / Bills" at bounding box center [217, 78] width 40 height 17
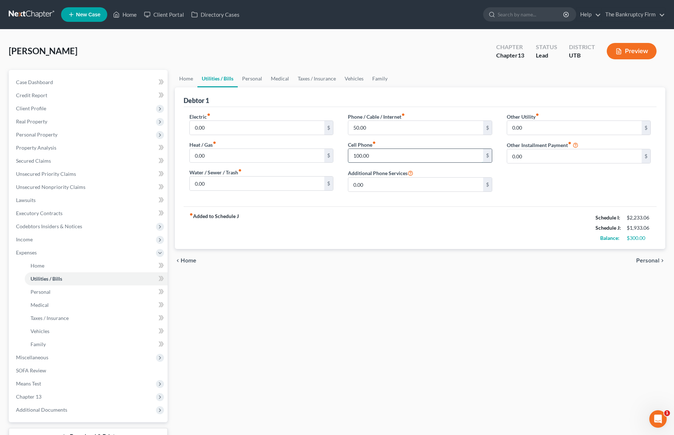
click at [384, 155] on input "100.00" at bounding box center [415, 156] width 135 height 14
click at [42, 160] on span "Secured Claims" at bounding box center [33, 160] width 35 height 6
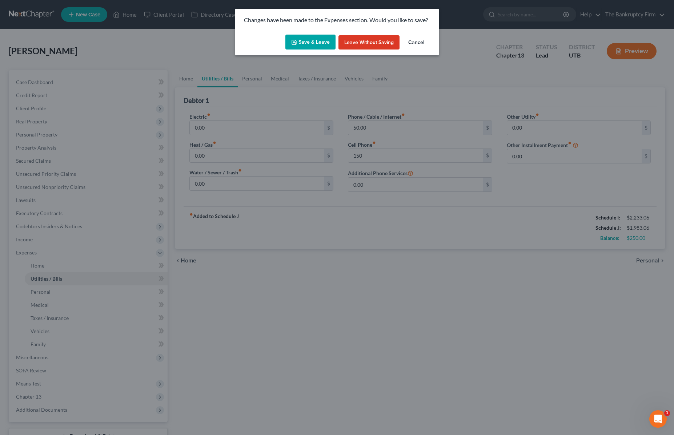
click at [314, 41] on button "Save & Leave" at bounding box center [310, 42] width 50 height 15
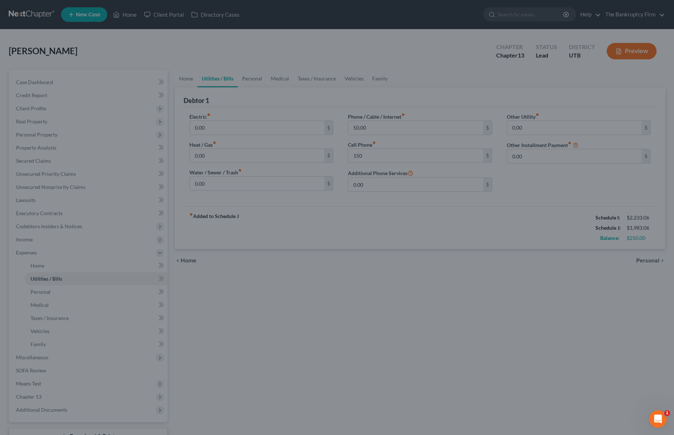
type input "150.00"
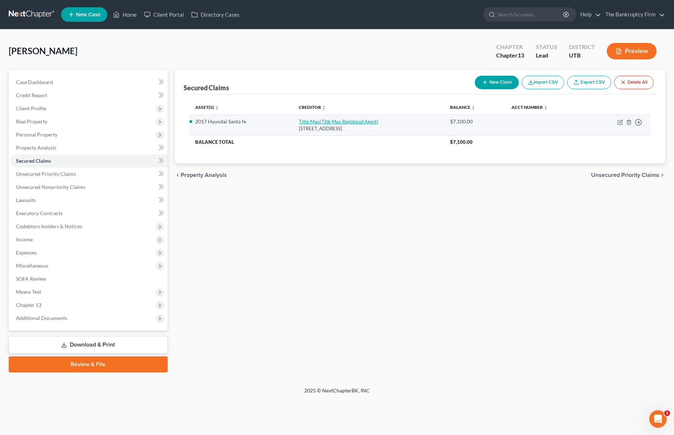
click at [325, 120] on icon "(Title Max Registered Agent)" at bounding box center [349, 121] width 58 height 6
select select "46"
select select "0"
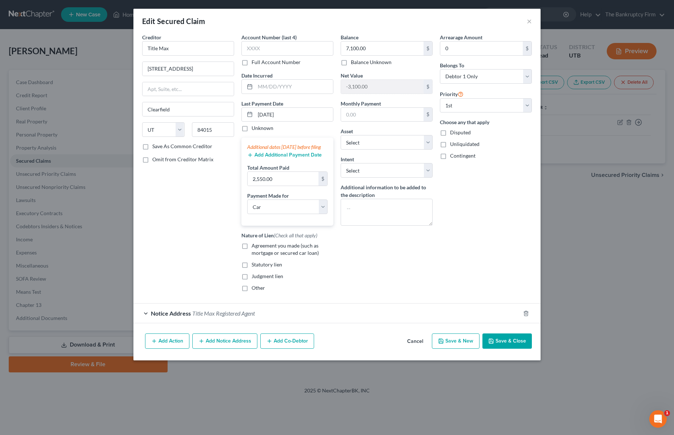
drag, startPoint x: 401, startPoint y: 285, endPoint x: 397, endPoint y: 283, distance: 3.9
click at [400, 285] on div "Balance 7,100.00 $ Balance Unknown Balance Undetermined 7,100.00 $ Balance Unkn…" at bounding box center [386, 165] width 99 height 264
click at [513, 347] on button "Save & Close" at bounding box center [507, 340] width 49 height 15
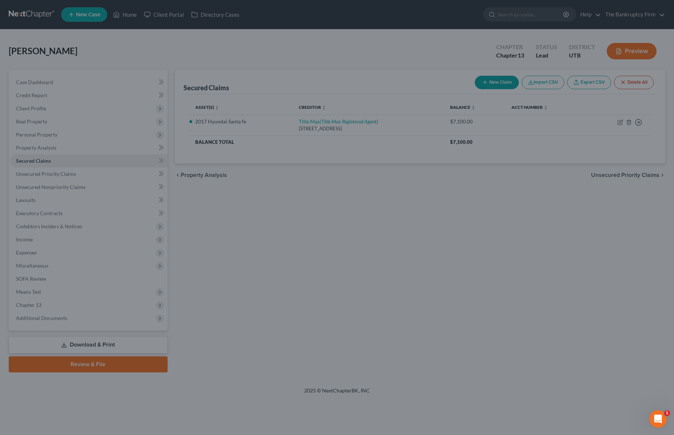
select select "7"
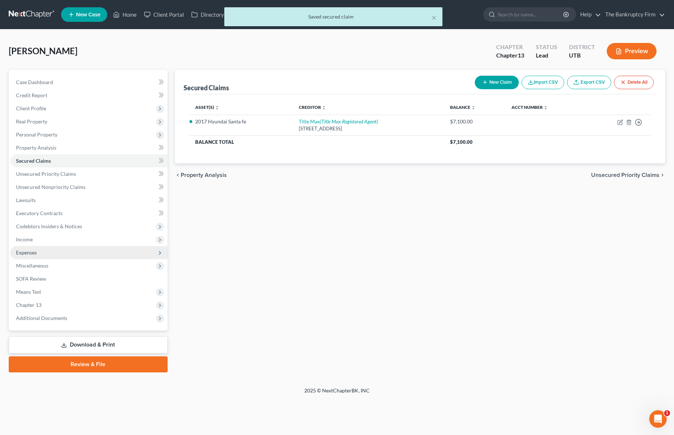
click at [47, 252] on span "Expenses" at bounding box center [88, 252] width 157 height 13
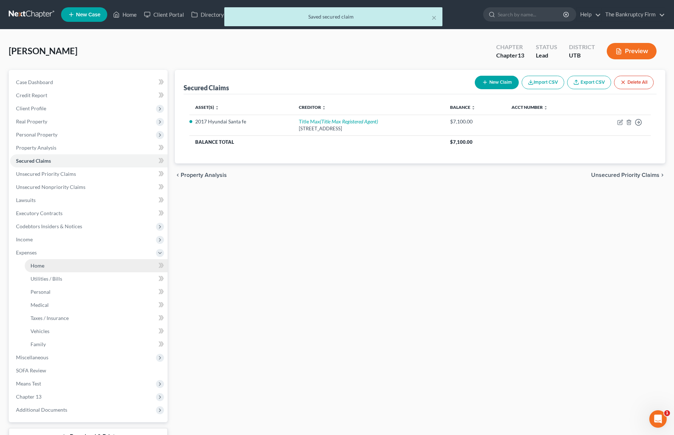
click at [55, 267] on link "Home" at bounding box center [96, 265] width 143 height 13
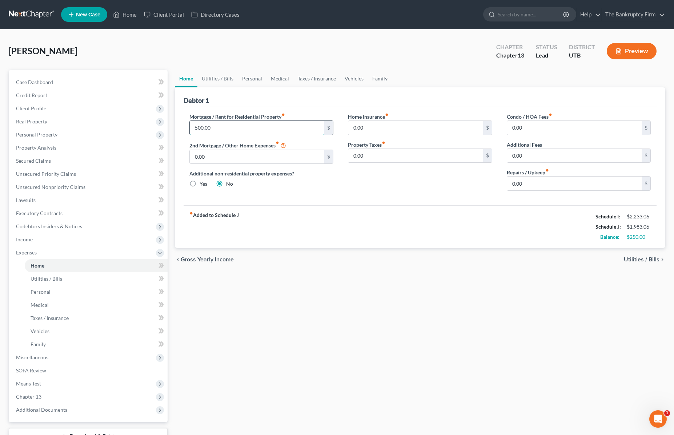
click at [232, 130] on input "500.00" at bounding box center [257, 128] width 135 height 14
click at [39, 354] on span "Miscellaneous" at bounding box center [32, 357] width 32 height 6
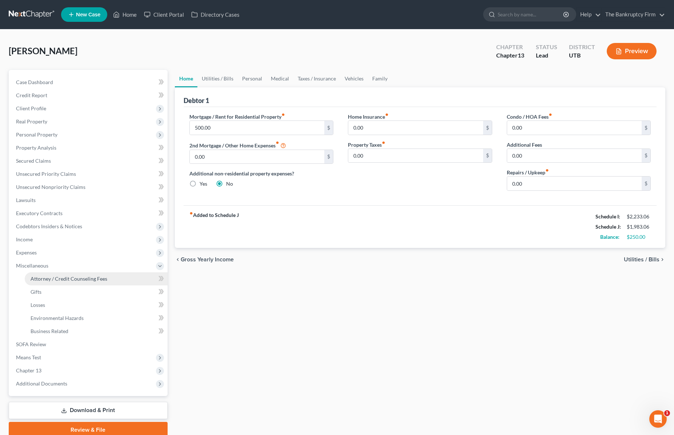
click at [69, 280] on span "Attorney / Credit Counseling Fees" at bounding box center [69, 278] width 77 height 6
select select "0"
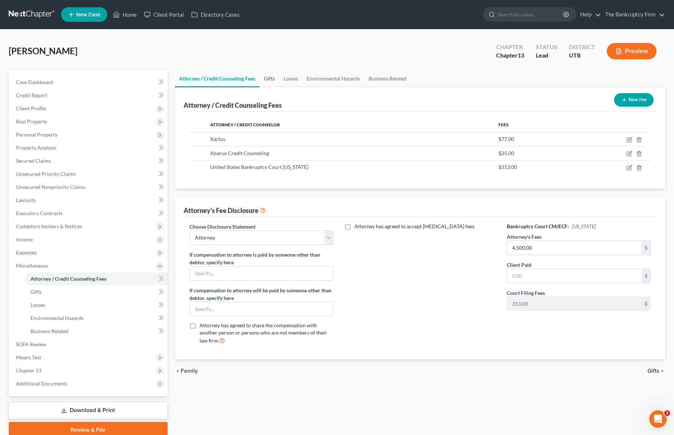
click at [271, 76] on link "Gifts" at bounding box center [270, 78] width 20 height 17
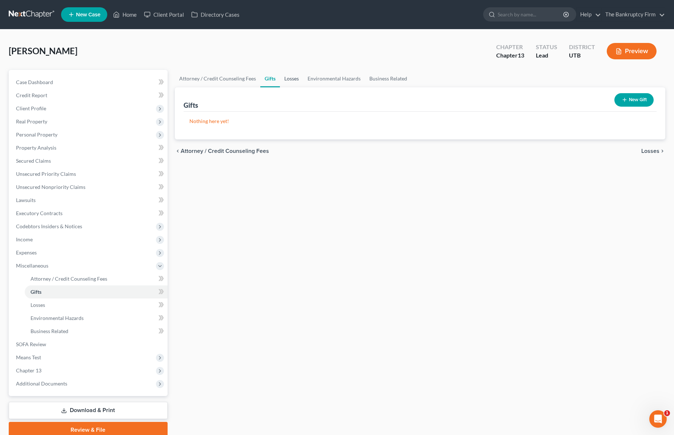
click at [293, 77] on link "Losses" at bounding box center [291, 78] width 23 height 17
click at [327, 77] on link "Environmental Hazards" at bounding box center [334, 78] width 62 height 17
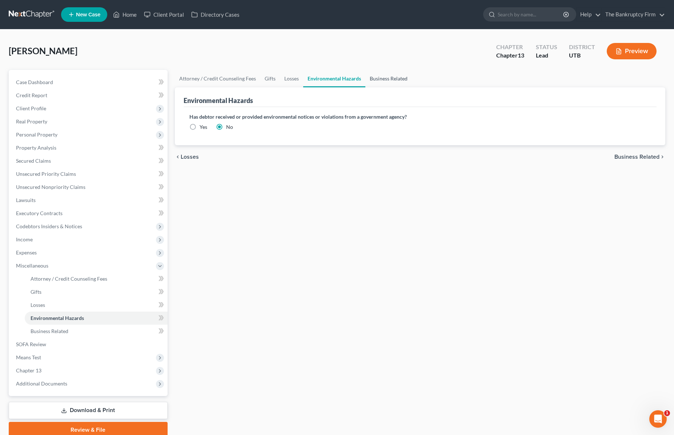
click at [395, 78] on link "Business Related" at bounding box center [388, 78] width 47 height 17
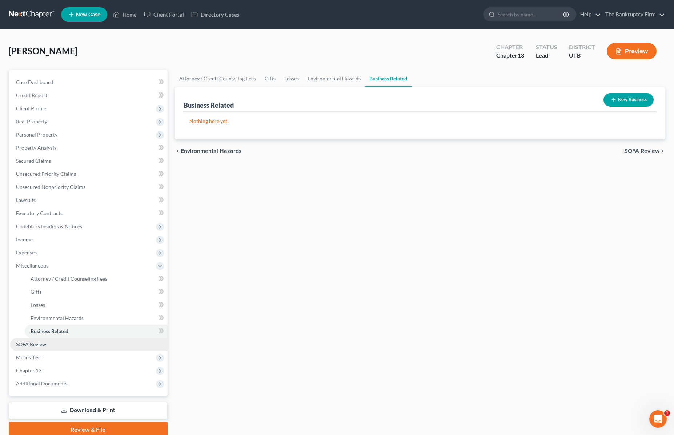
click at [45, 347] on link "SOFA Review" at bounding box center [88, 343] width 157 height 13
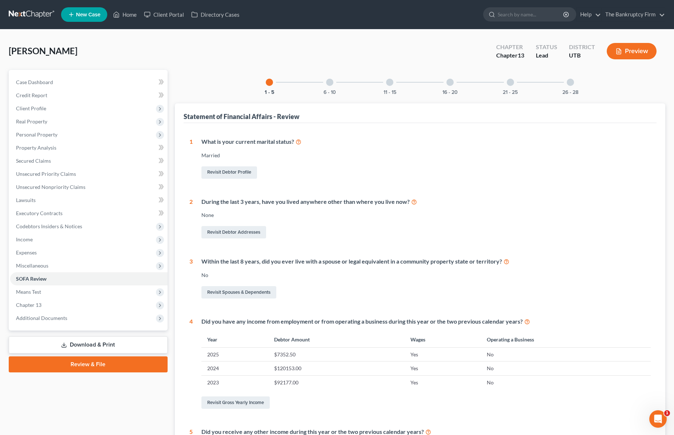
click at [333, 82] on div at bounding box center [329, 82] width 7 height 7
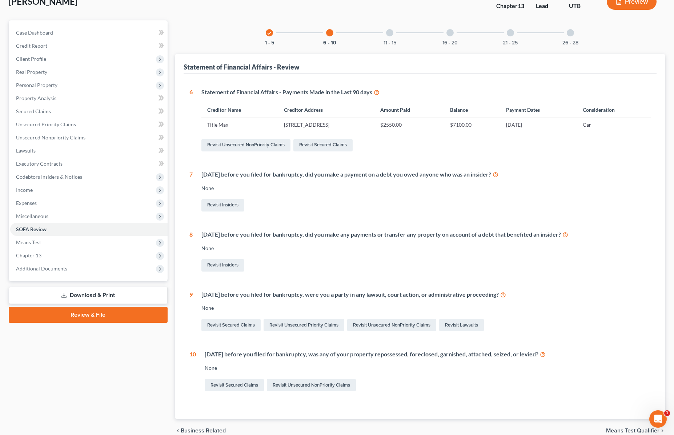
scroll to position [48, 0]
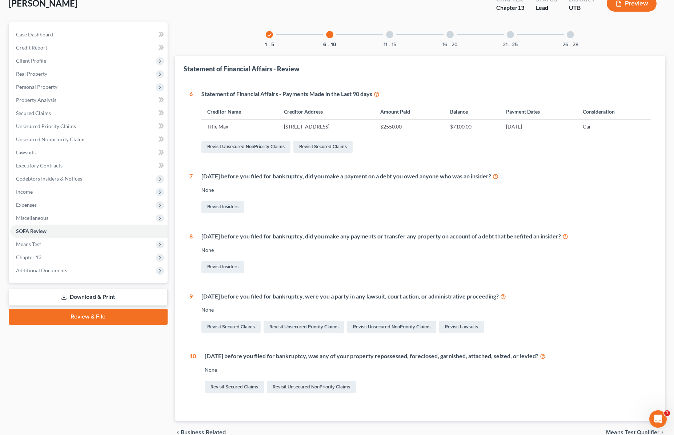
click at [389, 34] on div at bounding box center [389, 34] width 7 height 7
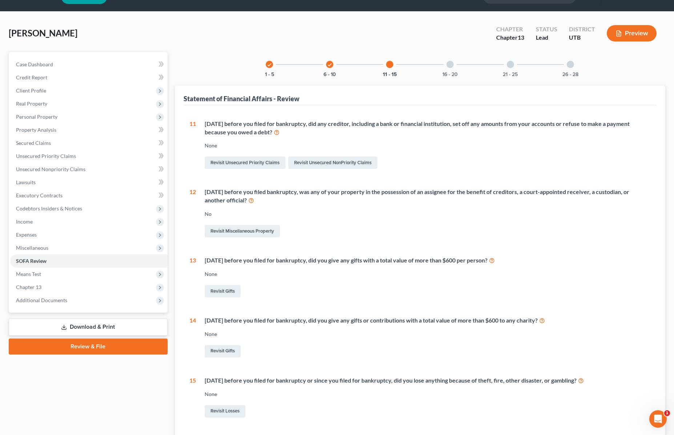
scroll to position [9, 0]
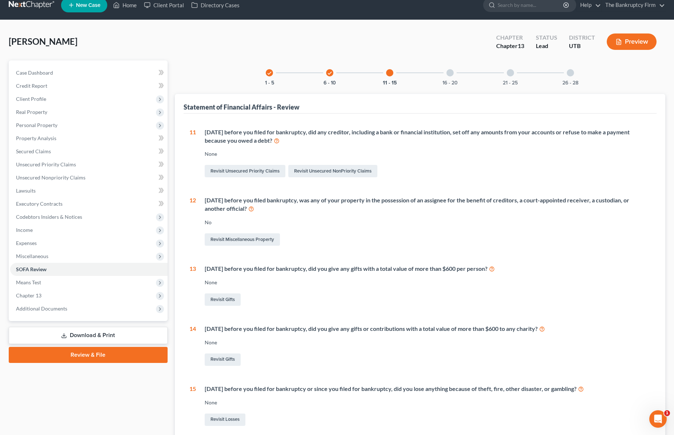
click at [451, 72] on div at bounding box center [450, 72] width 7 height 7
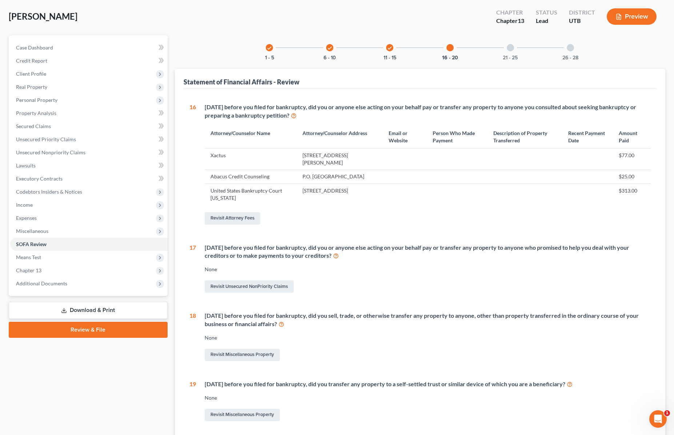
scroll to position [0, 0]
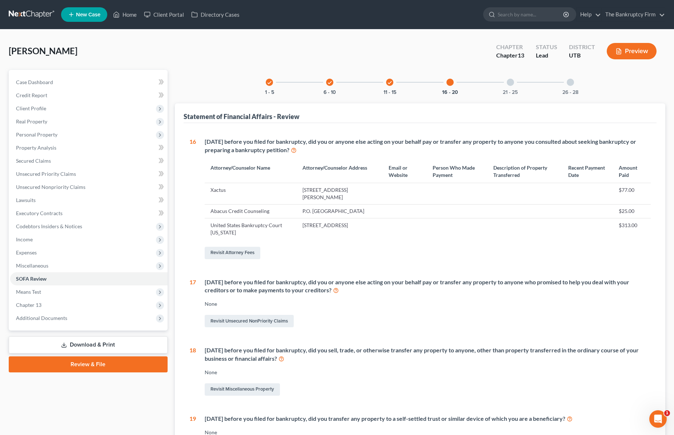
click at [511, 81] on div at bounding box center [510, 82] width 7 height 7
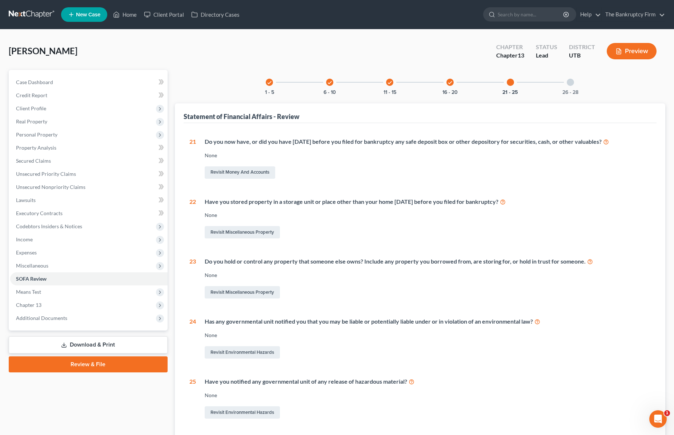
click at [571, 80] on div at bounding box center [570, 82] width 7 height 7
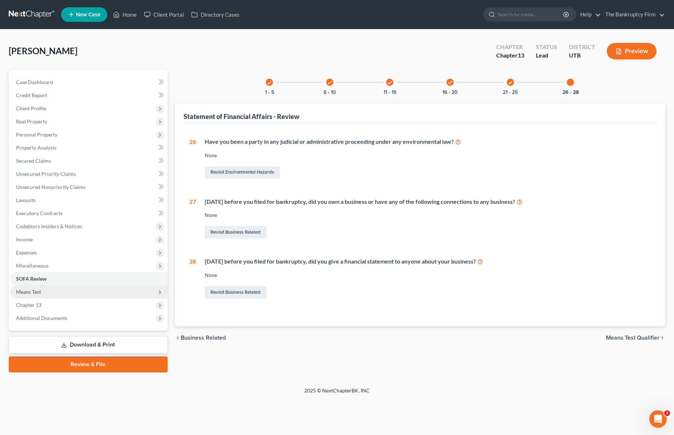
click at [43, 291] on span "Means Test" at bounding box center [88, 291] width 157 height 13
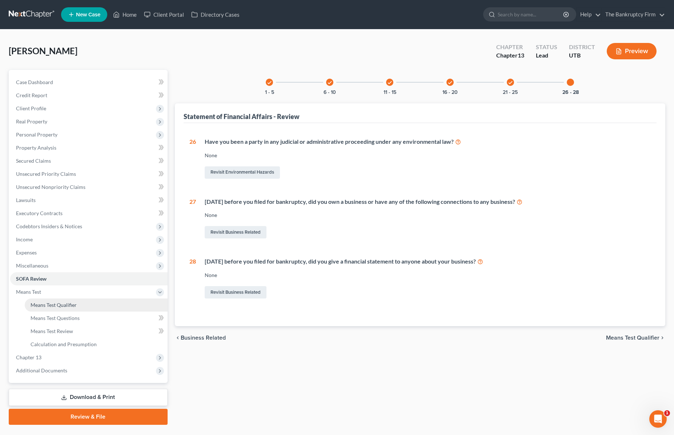
click at [65, 305] on span "Means Test Qualifier" at bounding box center [54, 304] width 46 height 6
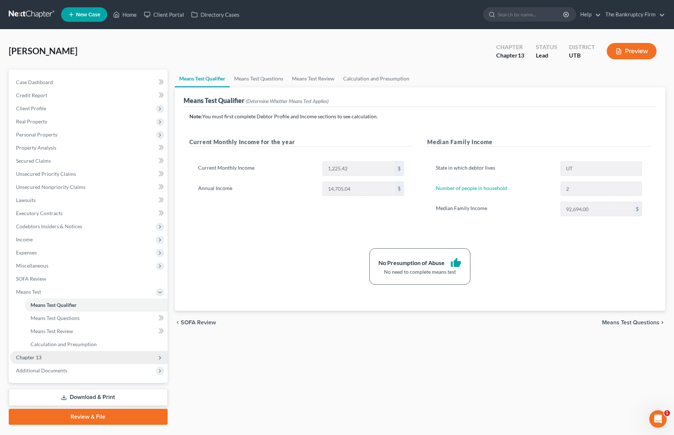
click at [56, 357] on span "Chapter 13" at bounding box center [88, 357] width 157 height 13
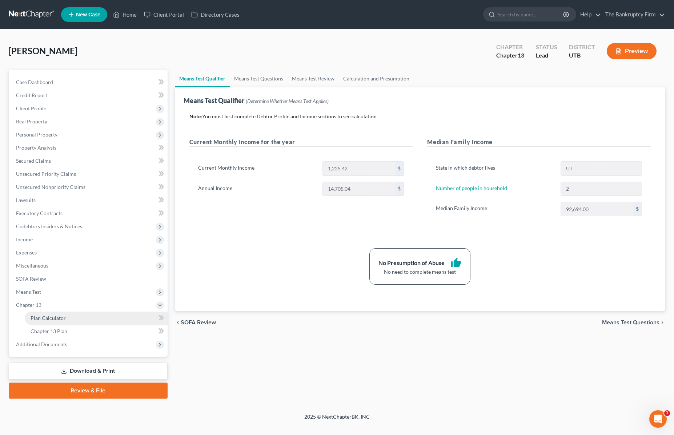
click at [58, 317] on span "Plan Calculator" at bounding box center [48, 318] width 35 height 6
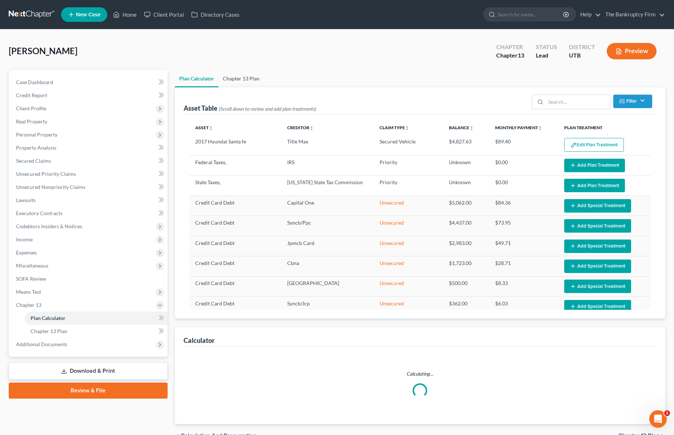
select select "59"
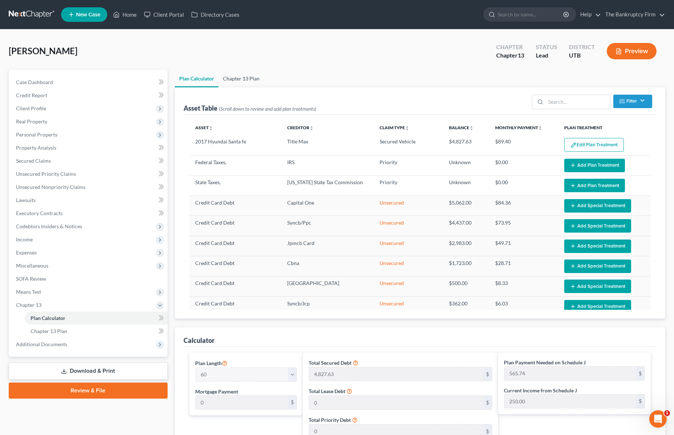
click at [241, 76] on link "Chapter 13 Plan" at bounding box center [241, 78] width 45 height 17
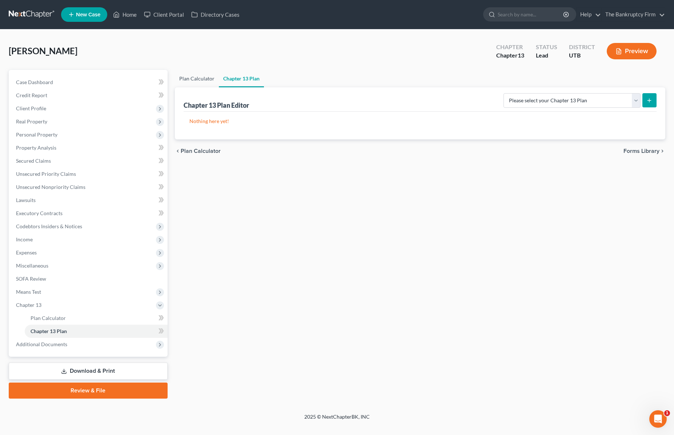
click at [193, 78] on link "Plan Calculator" at bounding box center [197, 78] width 44 height 17
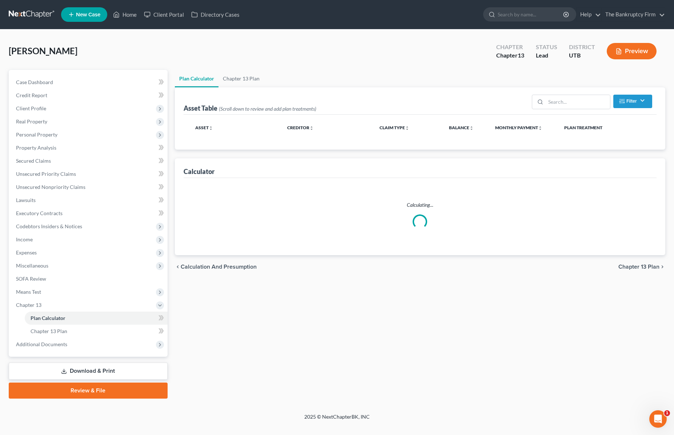
select select "59"
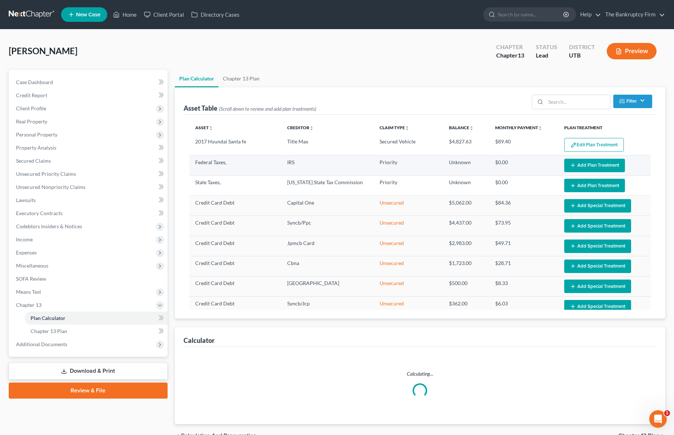
select select "59"
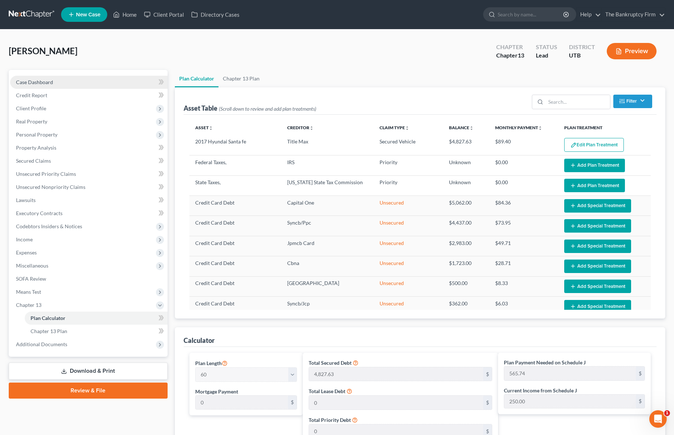
click at [42, 85] on link "Case Dashboard" at bounding box center [88, 82] width 157 height 13
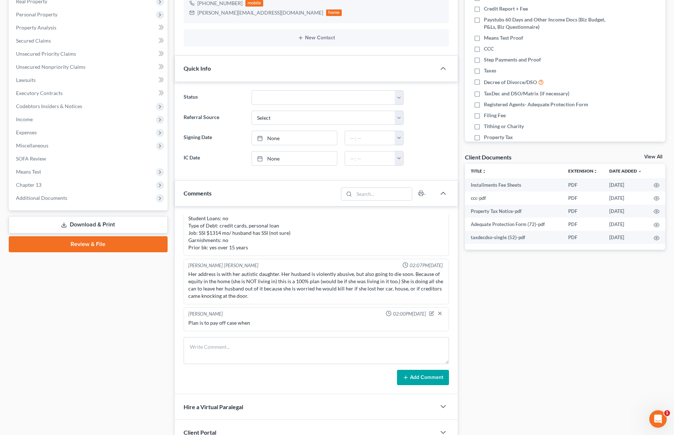
scroll to position [120, 0]
click at [433, 312] on icon "button" at bounding box center [431, 312] width 5 height 5
click at [281, 327] on textarea "Plan is to pay off case when" at bounding box center [316, 332] width 256 height 27
click at [428, 376] on button "Add Comment" at bounding box center [423, 376] width 52 height 15
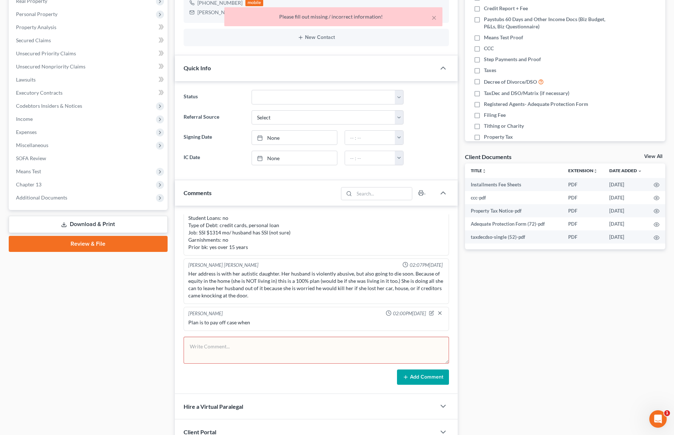
scroll to position [132, 0]
click at [275, 321] on div "Plan is to pay off case when" at bounding box center [316, 322] width 256 height 7
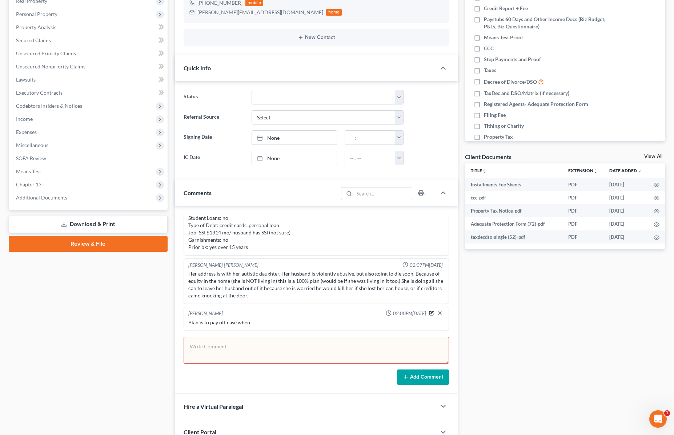
click at [432, 311] on icon "button" at bounding box center [431, 312] width 5 height 5
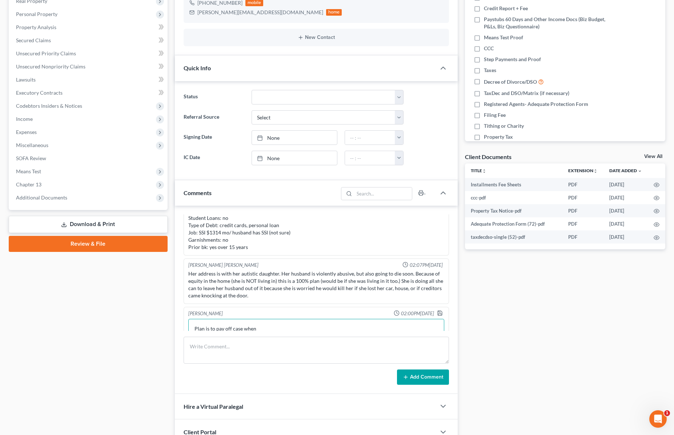
click at [272, 330] on textarea "Plan is to pay off case when" at bounding box center [316, 332] width 256 height 27
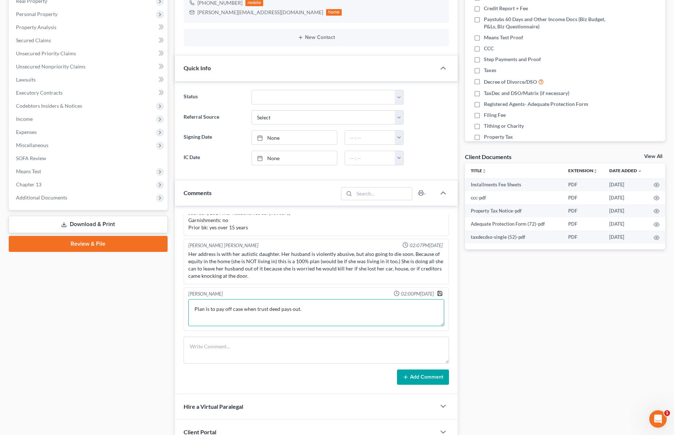
type textarea "Plan is to pay off case when trust deed pays out."
click at [441, 291] on icon "button" at bounding box center [440, 293] width 6 height 6
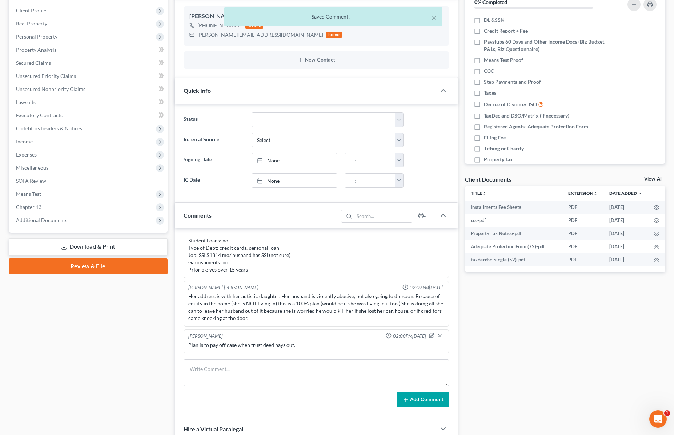
scroll to position [0, 0]
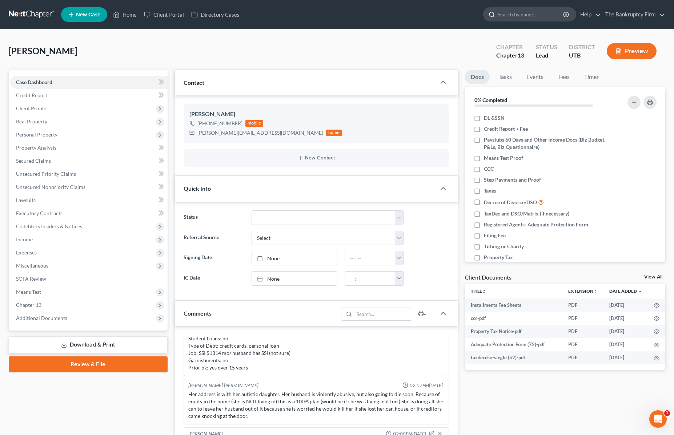
click at [511, 15] on input "search" at bounding box center [531, 14] width 67 height 13
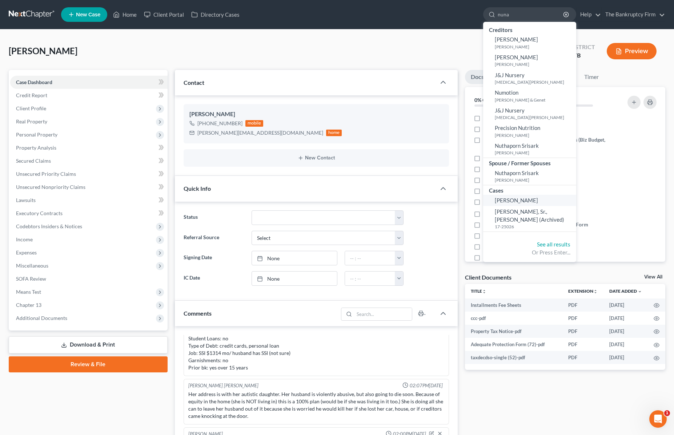
type input "nuna"
click at [527, 197] on span "[PERSON_NAME]" at bounding box center [516, 200] width 43 height 7
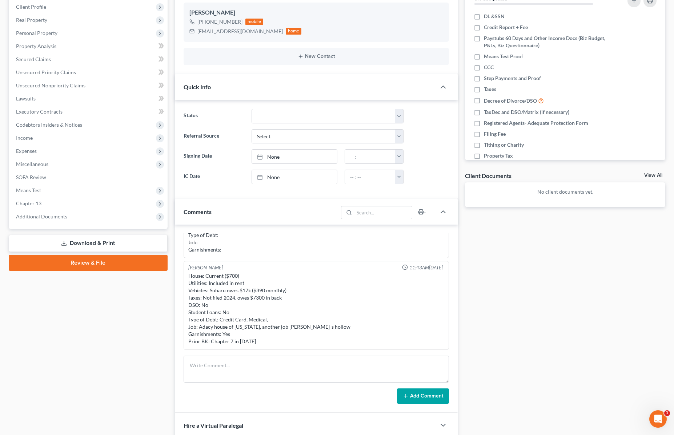
scroll to position [102, 0]
click at [238, 341] on div "House: Current ($700) Utilities: Included in rent Vehicles: Subaru owes $17k ($…" at bounding box center [316, 308] width 256 height 73
click at [318, 339] on div "House: Current ($700) Utilities: Included in rent Vehicles: Subaru owes $17k ($…" at bounding box center [316, 308] width 256 height 73
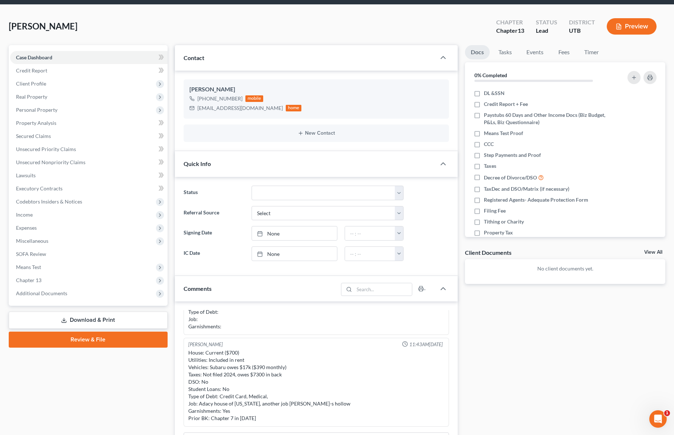
scroll to position [0, 0]
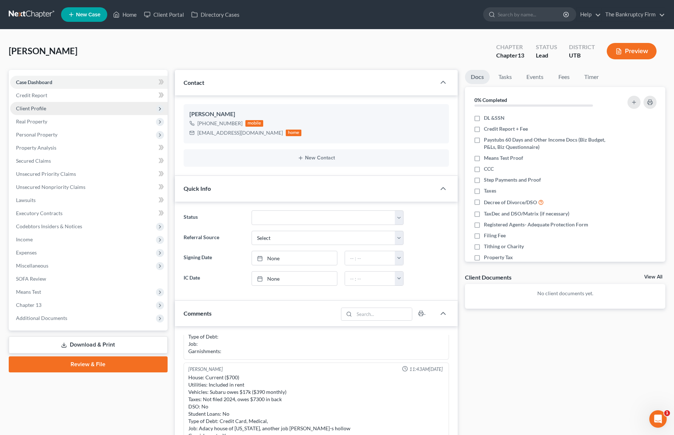
click at [37, 107] on span "Client Profile" at bounding box center [31, 108] width 30 height 6
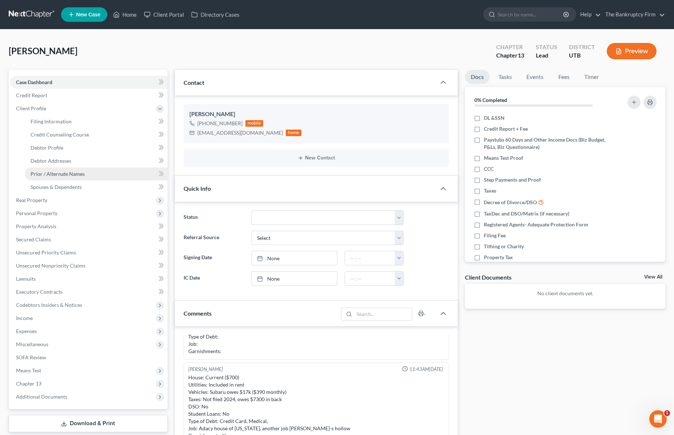
click at [65, 172] on span "Prior / Alternate Names" at bounding box center [58, 174] width 54 height 6
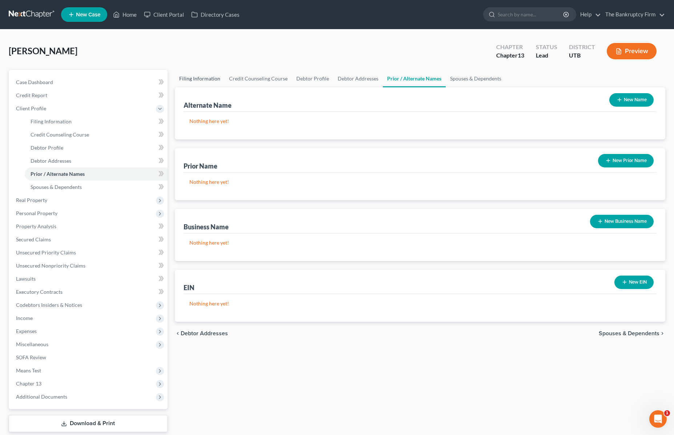
click at [205, 77] on link "Filing Information" at bounding box center [200, 78] width 50 height 17
select select "1"
select select "0"
select select "3"
select select "81"
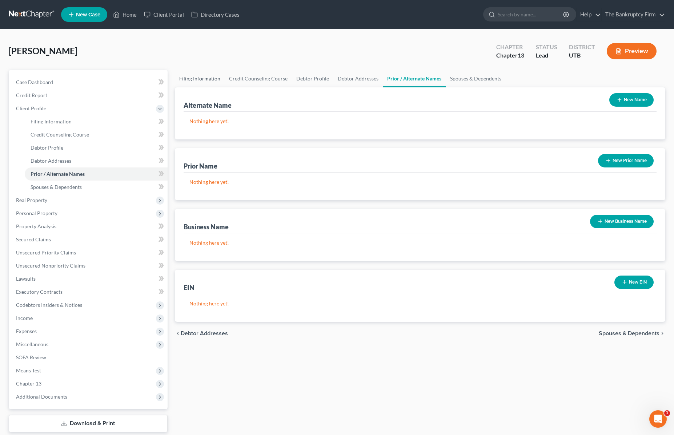
select select "0"
select select "46"
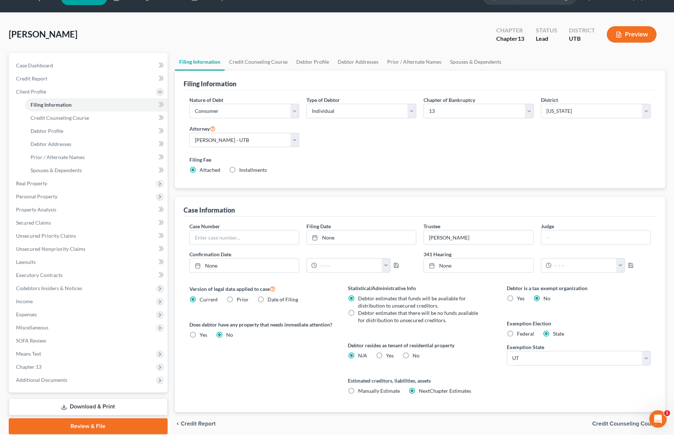
scroll to position [11, 0]
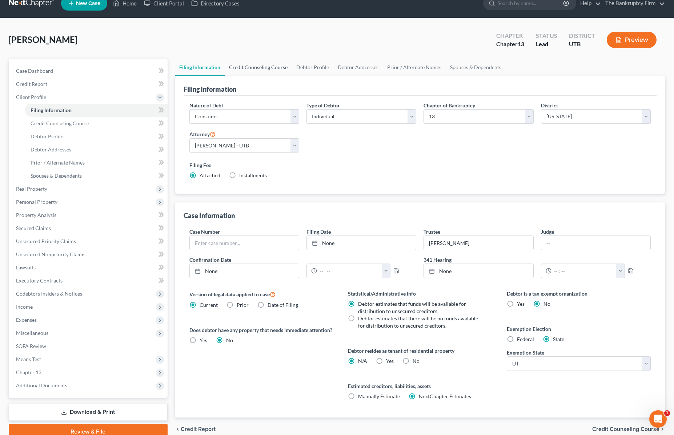
click at [249, 68] on link "Credit Counseling Course" at bounding box center [258, 67] width 67 height 17
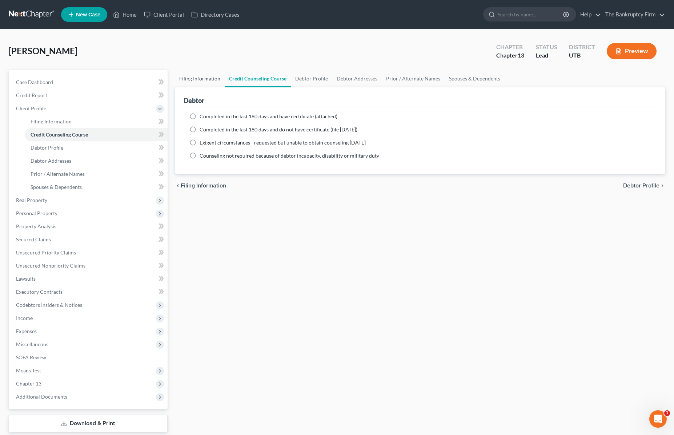
click at [193, 78] on link "Filing Information" at bounding box center [200, 78] width 50 height 17
select select "1"
select select "0"
select select "3"
select select "81"
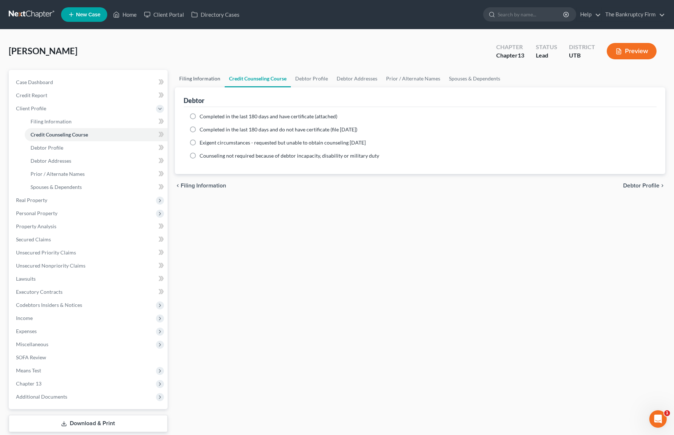
select select "0"
select select "46"
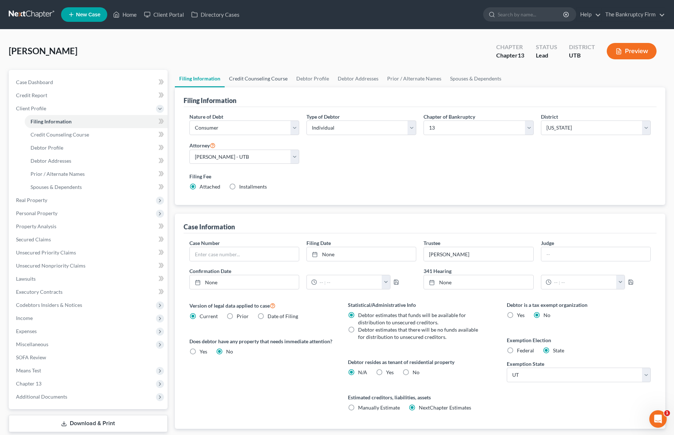
click at [251, 76] on link "Credit Counseling Course" at bounding box center [258, 78] width 67 height 17
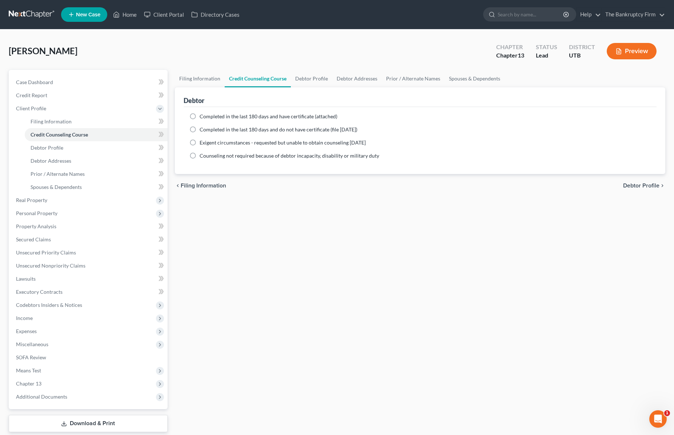
click at [200, 117] on label "Completed in the last 180 days and have certificate (attached)" at bounding box center [269, 116] width 138 height 7
click at [203, 117] on input "Completed in the last 180 days and have certificate (attached)" at bounding box center [205, 115] width 5 height 5
radio input "true"
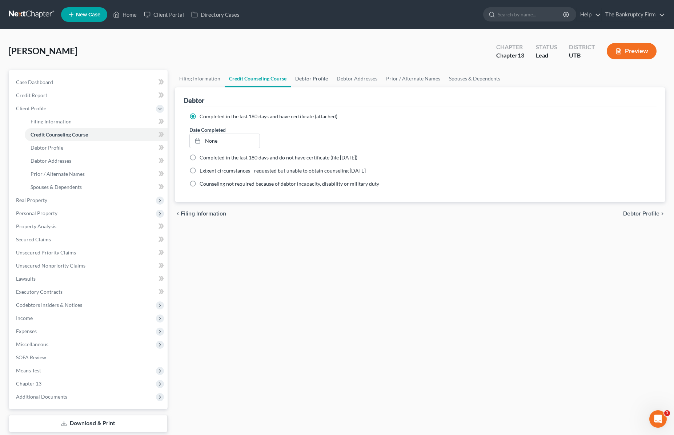
click at [307, 79] on link "Debtor Profile" at bounding box center [311, 78] width 41 height 17
select select "3"
select select "0"
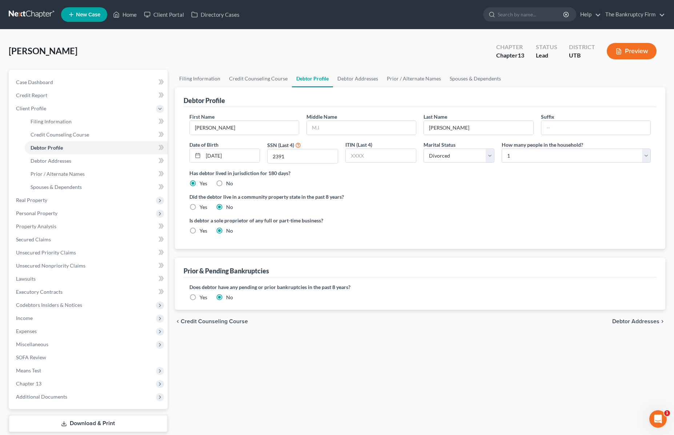
radio input "true"
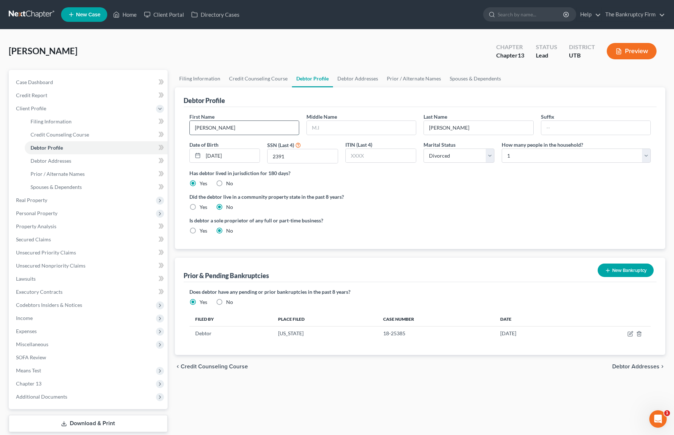
click at [232, 128] on input "[PERSON_NAME]" at bounding box center [244, 128] width 109 height 14
click at [344, 129] on input "text" at bounding box center [361, 128] width 109 height 14
type input "[PERSON_NAME]"
click at [242, 156] on input "[DATE]" at bounding box center [231, 156] width 57 height 14
click at [349, 78] on link "Debtor Addresses" at bounding box center [357, 78] width 49 height 17
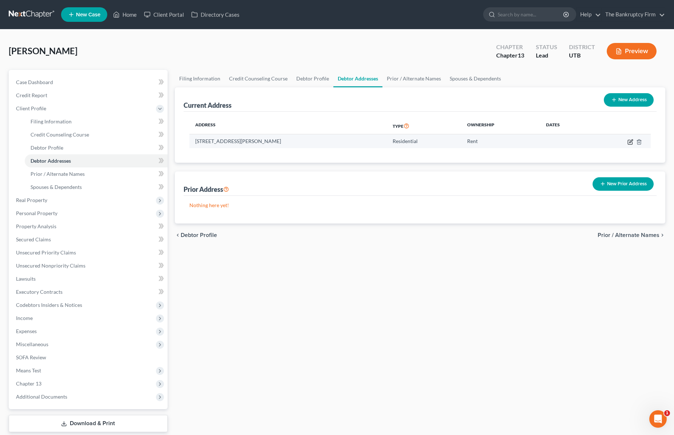
click at [630, 141] on icon "button" at bounding box center [630, 140] width 3 height 3
select select "46"
select select "17"
select select "0"
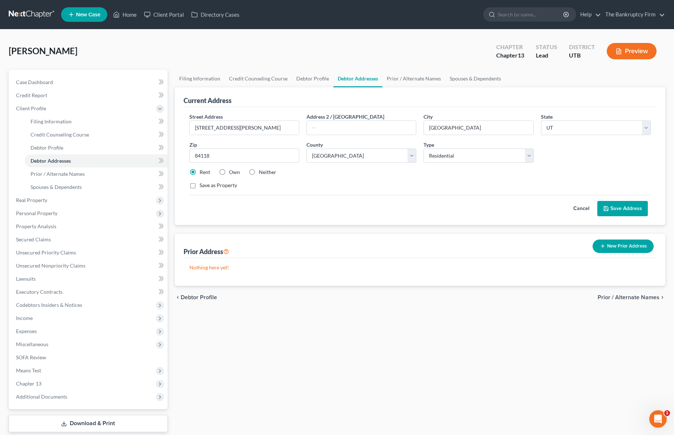
click at [621, 245] on button "New Prior Address" at bounding box center [623, 245] width 61 height 13
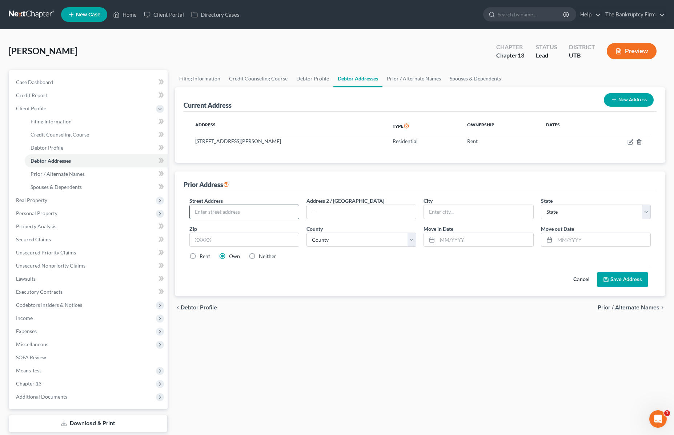
click at [234, 211] on input "text" at bounding box center [244, 212] width 109 height 14
click at [480, 243] on input "text" at bounding box center [485, 240] width 96 height 14
type input "09/2025"
click at [214, 213] on input "text" at bounding box center [244, 212] width 109 height 14
type input "[STREET_ADDRESS]"
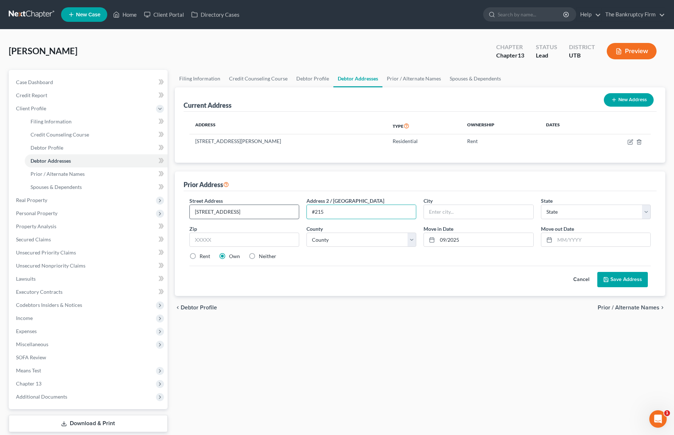
type input "#215"
type input "Millcreek"
select select "46"
type input "84107"
type input "[GEOGRAPHIC_DATA]"
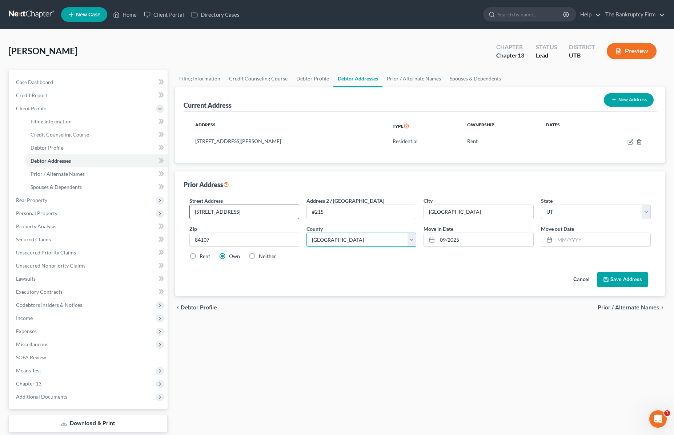
click at [597, 272] on button "Save Address" at bounding box center [622, 279] width 51 height 15
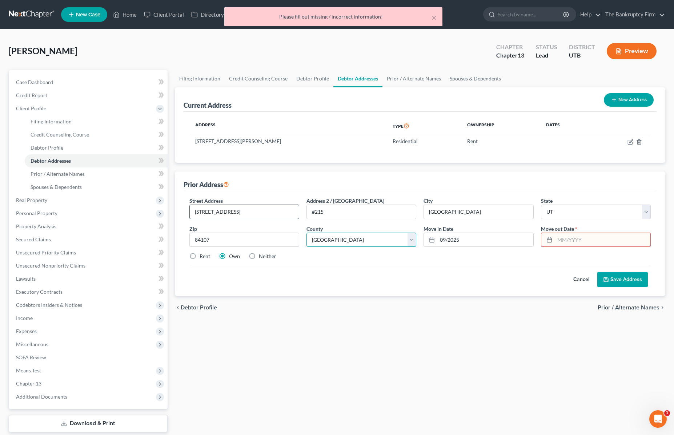
select select "17"
click at [307, 232] on select "County [GEOGRAPHIC_DATA] [GEOGRAPHIC_DATA] [GEOGRAPHIC_DATA] [GEOGRAPHIC_DATA] …" at bounding box center [362, 239] width 110 height 15
click at [468, 240] on input "09/2025" at bounding box center [485, 240] width 96 height 14
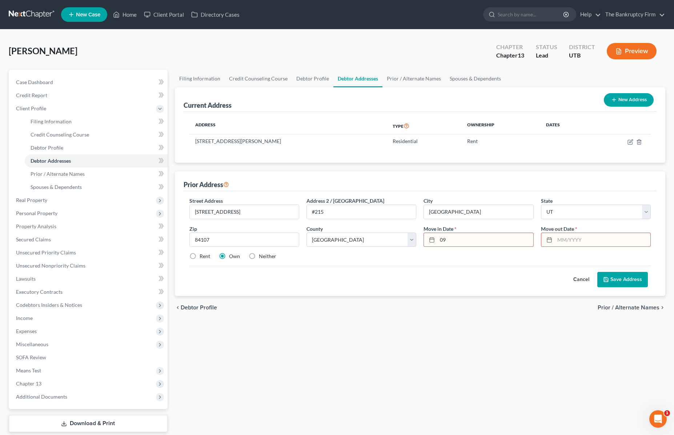
type input "0"
type input "09/2024"
click at [447, 239] on input "text" at bounding box center [485, 240] width 96 height 14
type input "09/2020"
click at [200, 256] on label "Rent" at bounding box center [205, 255] width 11 height 7
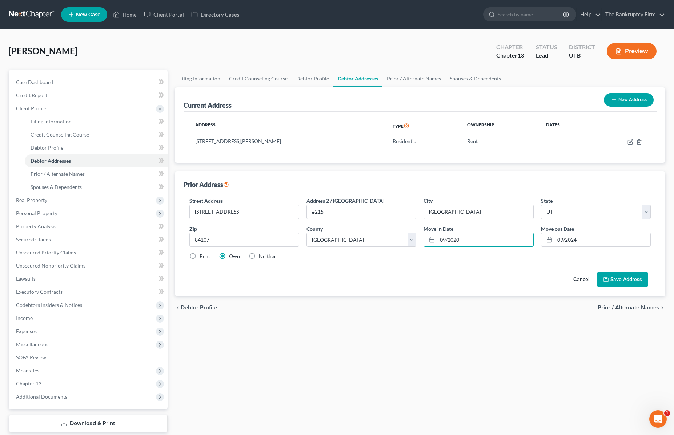
click at [203, 256] on input "Rent" at bounding box center [205, 254] width 5 height 5
radio input "true"
click at [629, 279] on button "Save Address" at bounding box center [622, 279] width 51 height 15
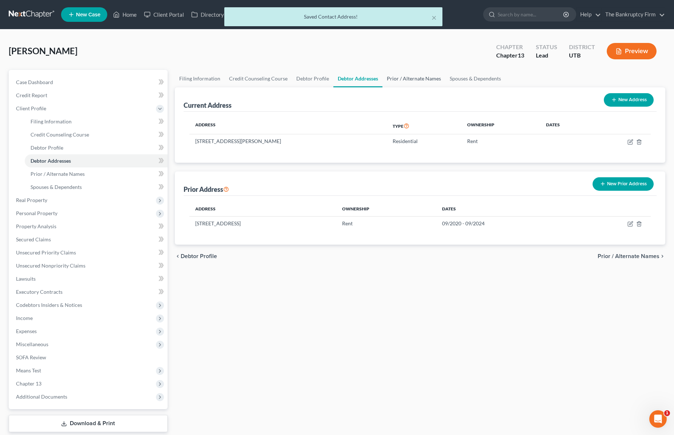
click at [396, 76] on link "Prior / Alternate Names" at bounding box center [414, 78] width 63 height 17
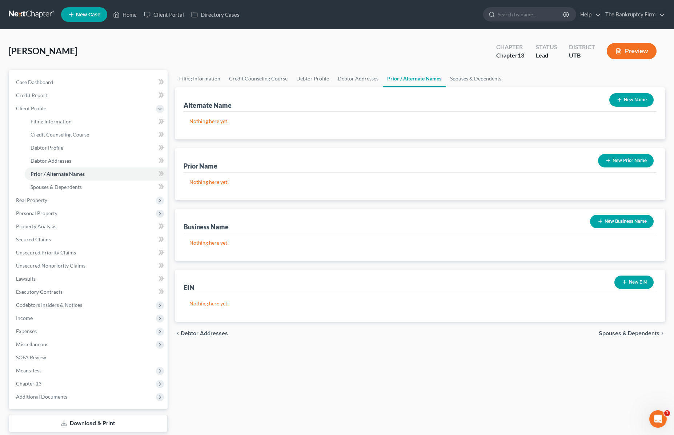
click at [474, 96] on div "Alternate Name New Name" at bounding box center [420, 99] width 473 height 24
click at [466, 75] on link "Spouses & Dependents" at bounding box center [476, 78] width 60 height 17
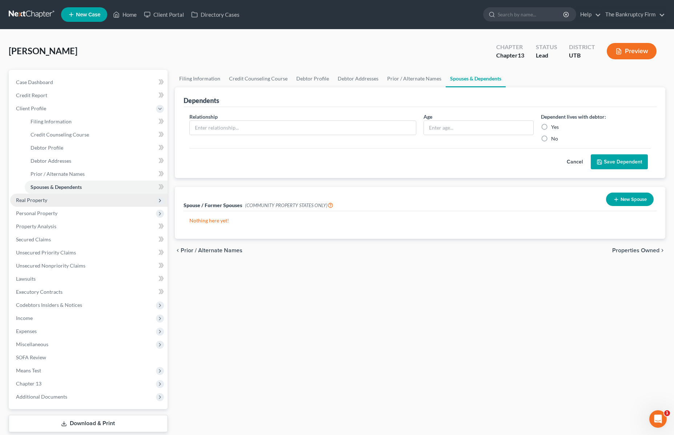
click at [38, 200] on span "Real Property" at bounding box center [31, 200] width 31 height 6
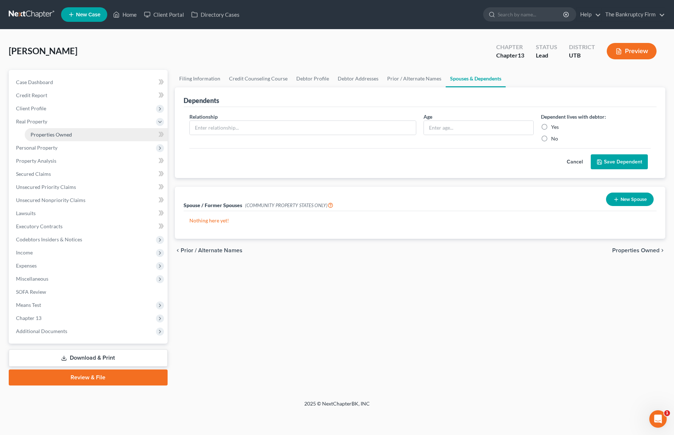
click at [50, 134] on span "Properties Owned" at bounding box center [51, 134] width 41 height 6
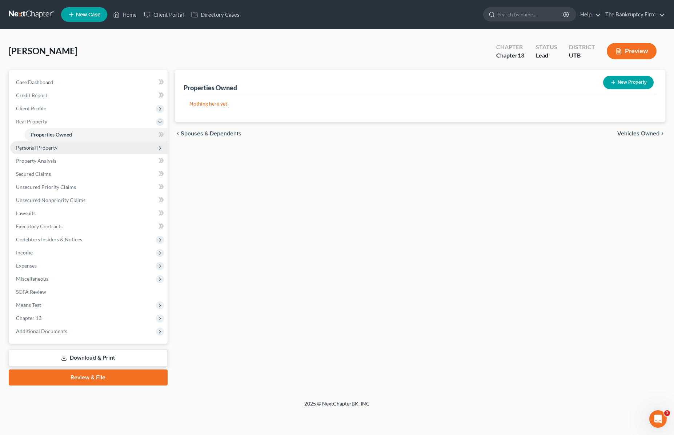
click at [57, 147] on span "Personal Property" at bounding box center [88, 147] width 157 height 13
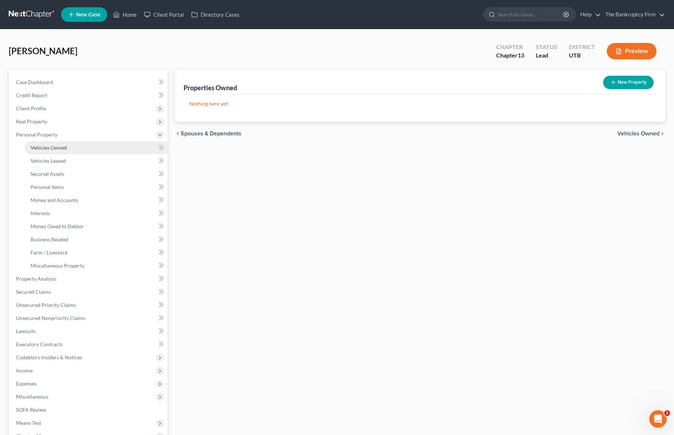
click at [60, 145] on span "Vehicles Owned" at bounding box center [49, 147] width 36 height 6
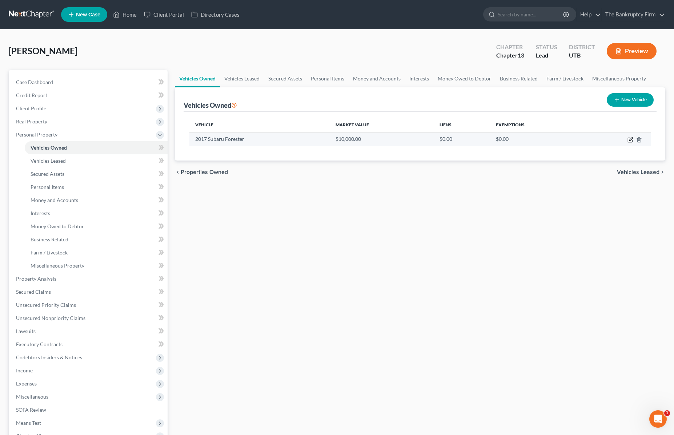
click at [630, 138] on icon "button" at bounding box center [631, 140] width 6 height 6
select select "0"
select select "9"
select select "0"
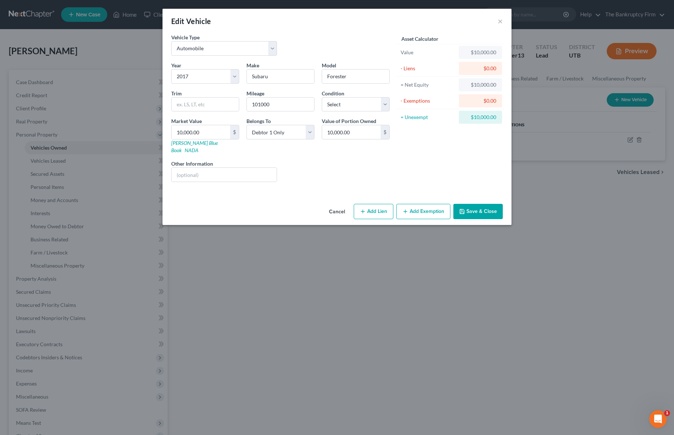
click at [423, 204] on button "Add Exemption" at bounding box center [423, 211] width 54 height 15
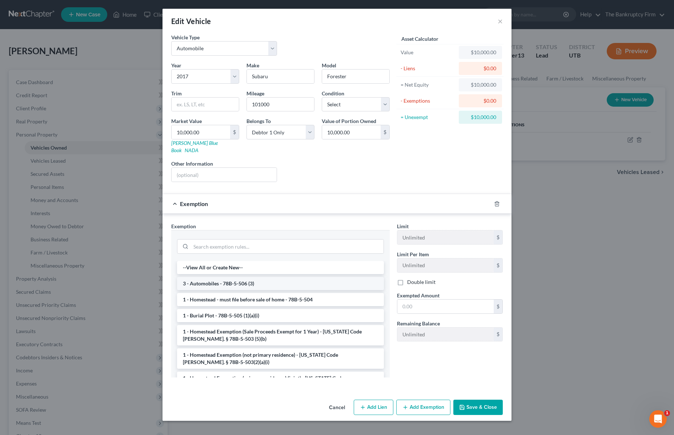
click at [221, 279] on li "3 - Automobiles - 78B-5-506 (3)" at bounding box center [280, 283] width 207 height 13
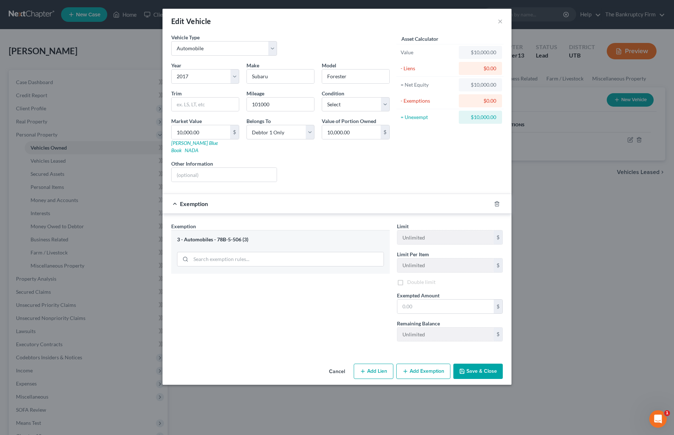
click at [221, 279] on div "Exemption Set must be selected for CA. Exemption * 3 - Automobiles - 78B-5-506 …" at bounding box center [281, 284] width 226 height 125
click at [424, 300] on input "text" at bounding box center [445, 307] width 96 height 14
type input "3,000"
drag, startPoint x: 487, startPoint y: 364, endPoint x: 483, endPoint y: 365, distance: 3.7
click at [486, 364] on button "Save & Close" at bounding box center [477, 371] width 49 height 15
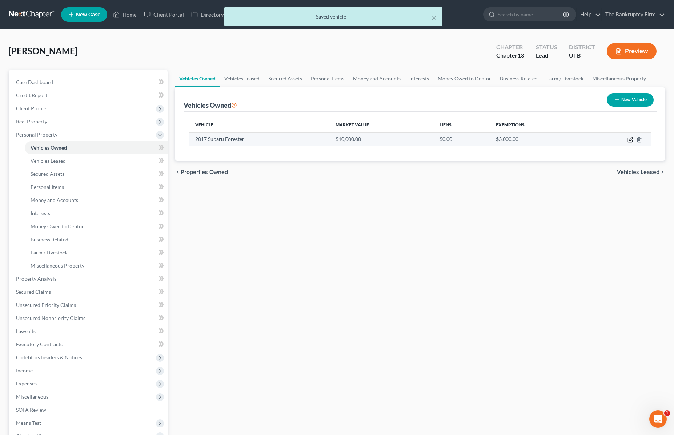
click at [631, 140] on icon "button" at bounding box center [631, 140] width 6 height 6
select select "0"
select select "9"
select select "0"
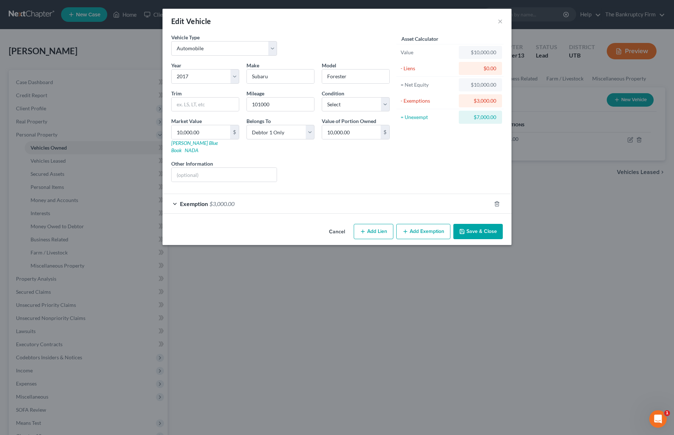
click at [485, 225] on button "Save & Close" at bounding box center [477, 231] width 49 height 15
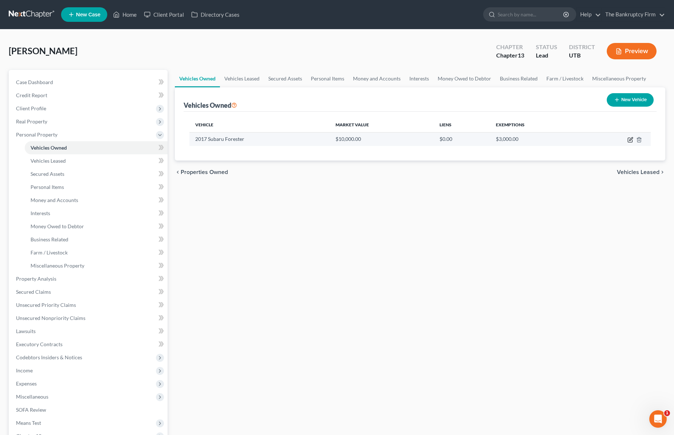
click at [629, 139] on icon "button" at bounding box center [631, 140] width 6 height 6
select select "0"
select select "9"
select select "0"
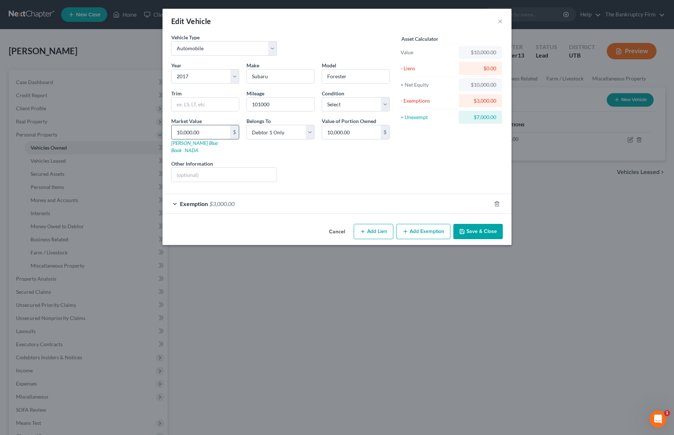
click at [211, 130] on input "10,000.00" at bounding box center [201, 132] width 59 height 14
type input "1"
type input "1.00"
type input "107"
type input "107.00"
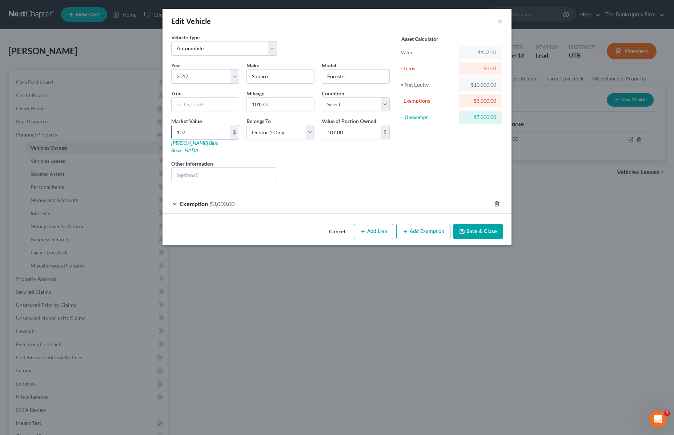
type input "10"
type input "10.00"
type input "1"
type input "1.00"
type input "17"
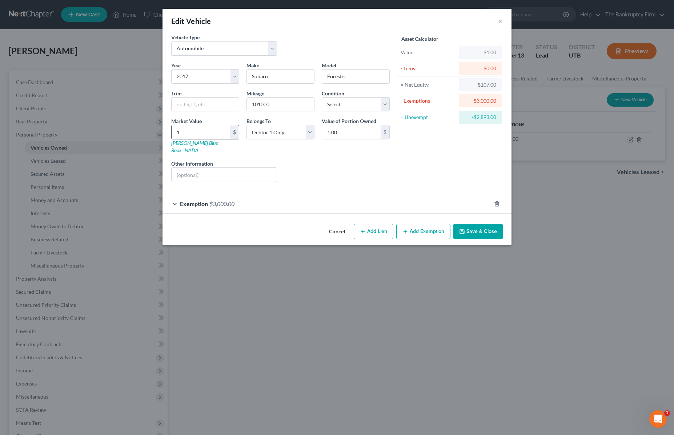
type input "17.00"
type input "175"
type input "175.00"
type input "1750"
type input "1,750.00"
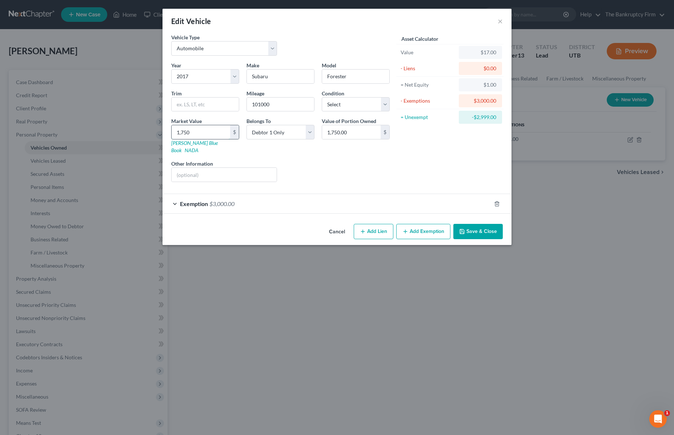
type input "1,7500"
type input "17,500.00"
type input "17,500"
click at [477, 224] on button "Save & Close" at bounding box center [477, 231] width 49 height 15
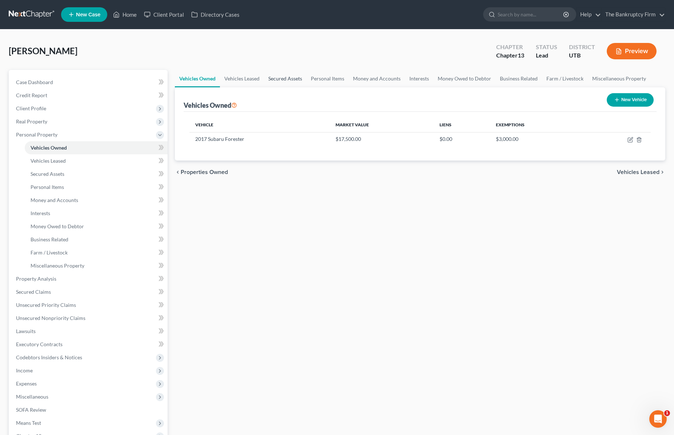
click at [286, 78] on link "Secured Assets" at bounding box center [285, 78] width 43 height 17
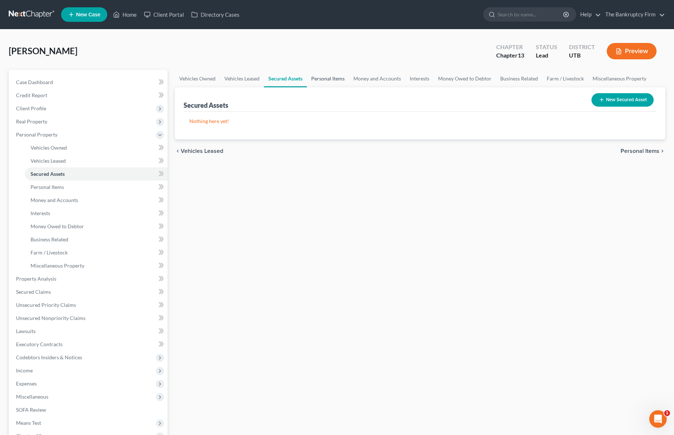
click at [321, 76] on link "Personal Items" at bounding box center [328, 78] width 42 height 17
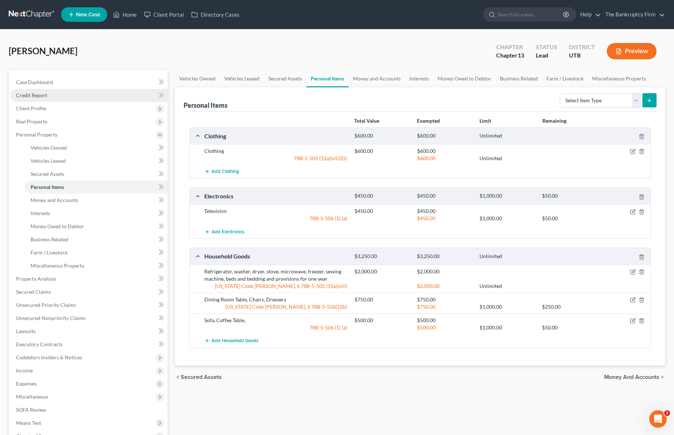
click at [35, 95] on span "Credit Report" at bounding box center [31, 95] width 31 height 6
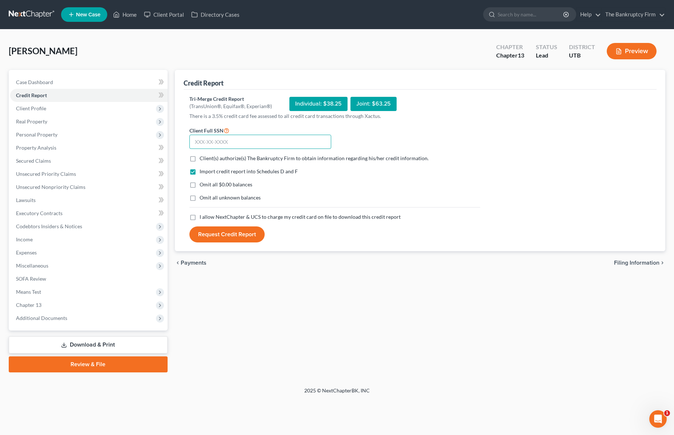
click at [245, 141] on input "text" at bounding box center [260, 142] width 142 height 15
click at [60, 187] on span "Unsecured Nonpriority Claims" at bounding box center [50, 187] width 69 height 6
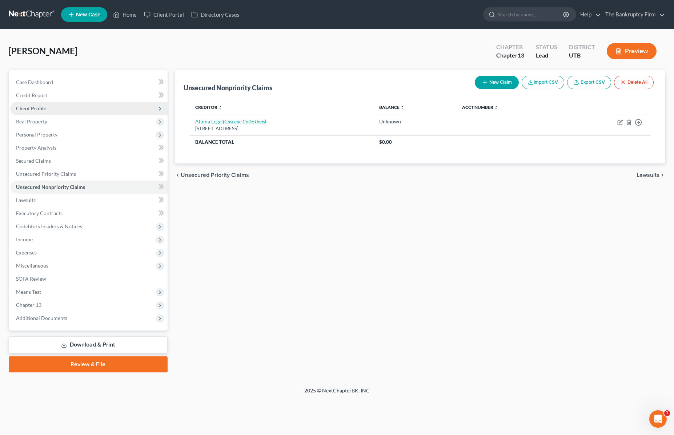
click at [41, 107] on span "Client Profile" at bounding box center [31, 108] width 30 height 6
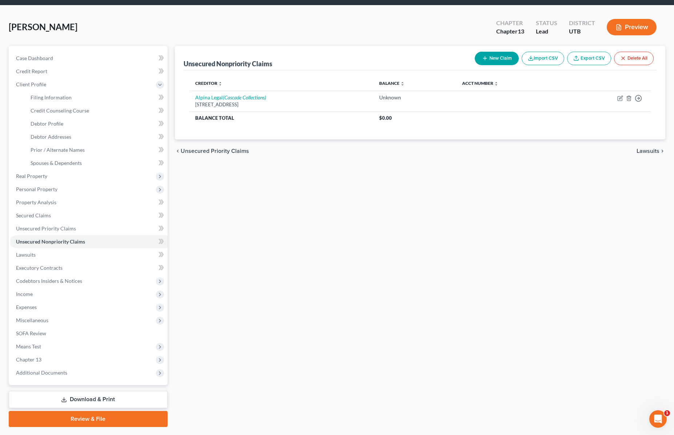
scroll to position [30, 0]
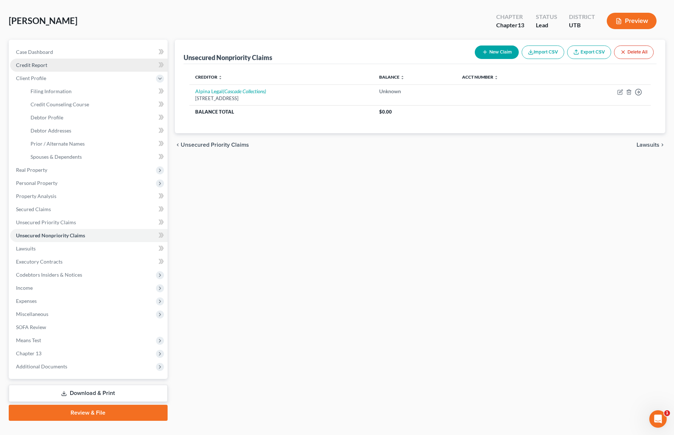
click at [30, 67] on span "Credit Report" at bounding box center [31, 65] width 31 height 6
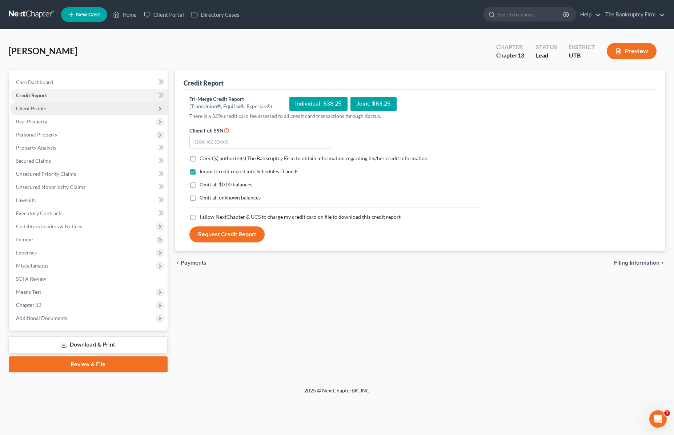
click at [40, 110] on span "Client Profile" at bounding box center [31, 108] width 30 height 6
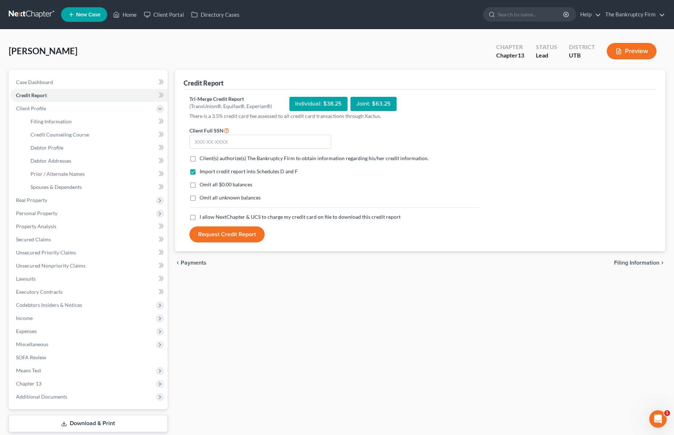
click at [170, 70] on div "Case Dashboard Payments Invoices Payments Payments Credit Report Client Profile" at bounding box center [88, 260] width 166 height 381
click at [44, 107] on span "Client Profile" at bounding box center [31, 108] width 30 height 6
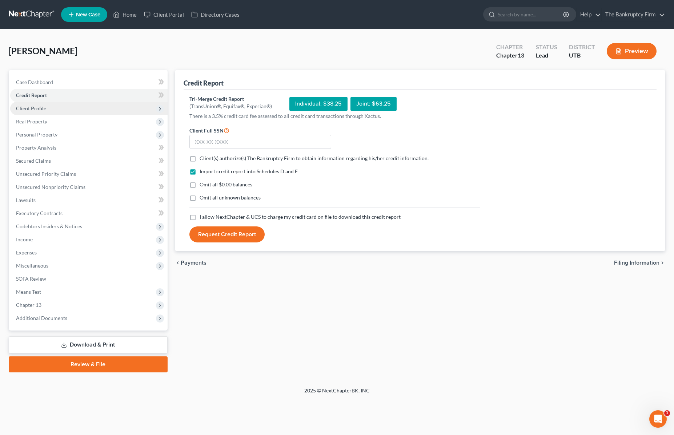
click at [34, 110] on span "Client Profile" at bounding box center [31, 108] width 30 height 6
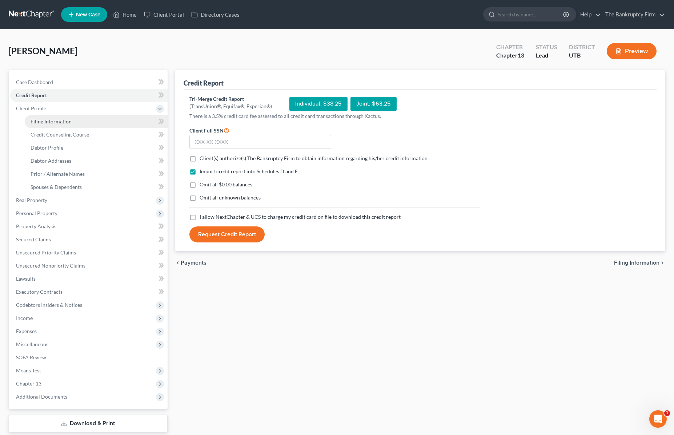
click at [57, 120] on span "Filing Information" at bounding box center [51, 121] width 41 height 6
select select "1"
select select "0"
select select "3"
select select "81"
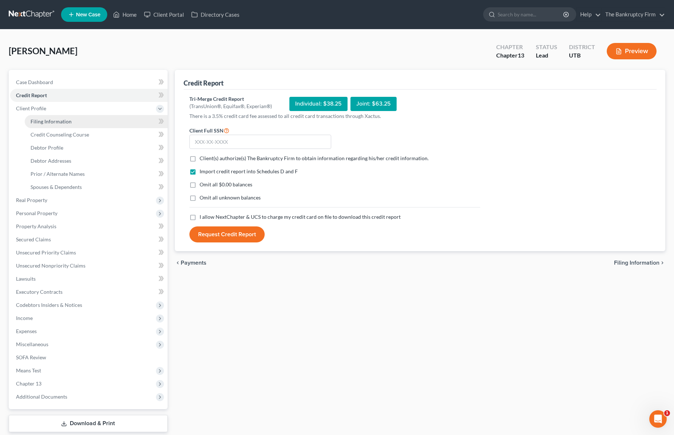
select select "0"
select select "46"
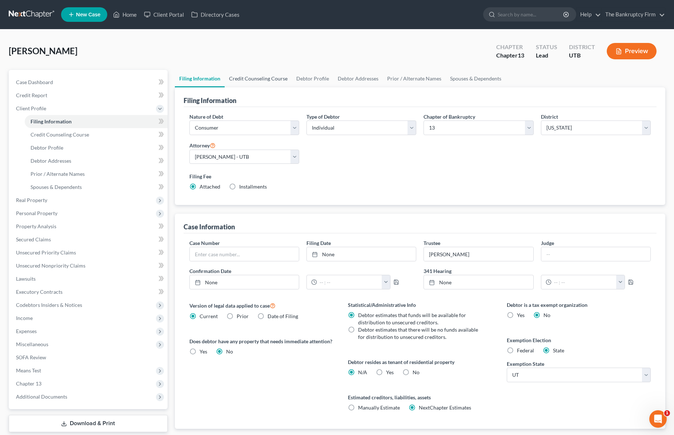
click at [256, 77] on link "Credit Counseling Course" at bounding box center [258, 78] width 67 height 17
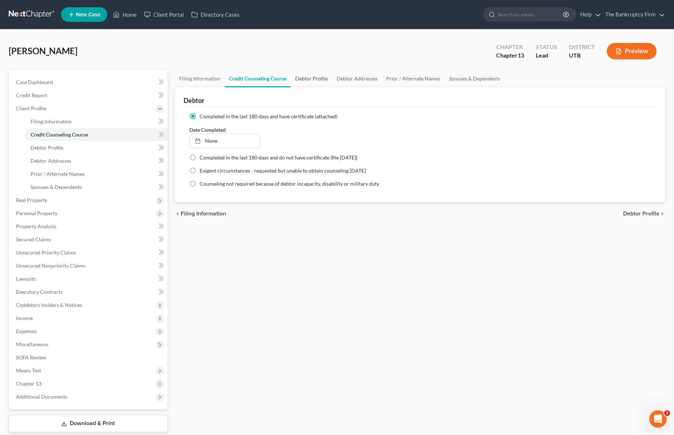
click at [315, 76] on link "Debtor Profile" at bounding box center [311, 78] width 41 height 17
select select "3"
select select "0"
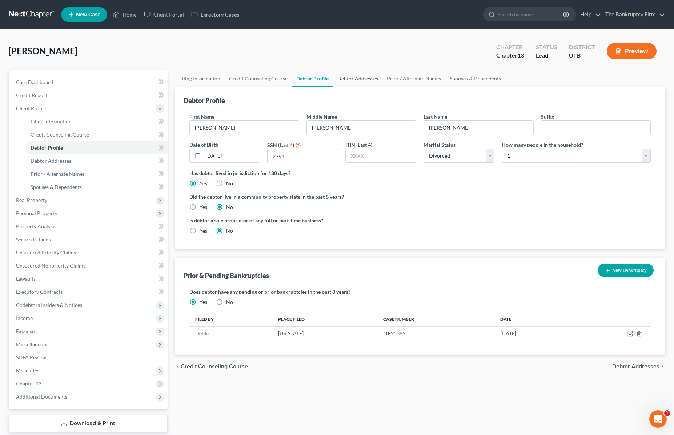
click at [361, 80] on link "Debtor Addresses" at bounding box center [357, 78] width 49 height 17
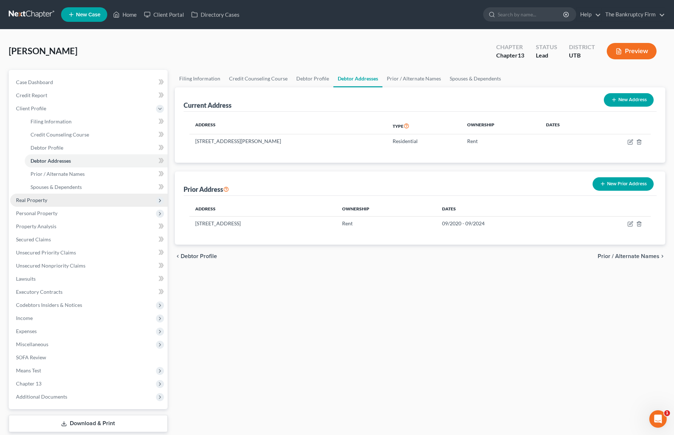
click at [29, 198] on span "Real Property" at bounding box center [31, 200] width 31 height 6
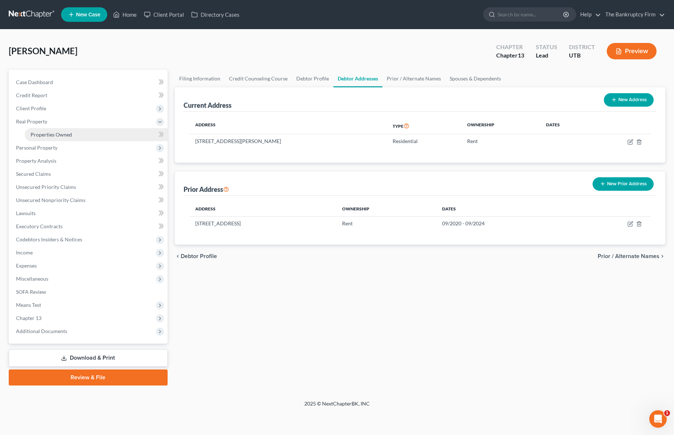
click at [65, 133] on span "Properties Owned" at bounding box center [51, 134] width 41 height 6
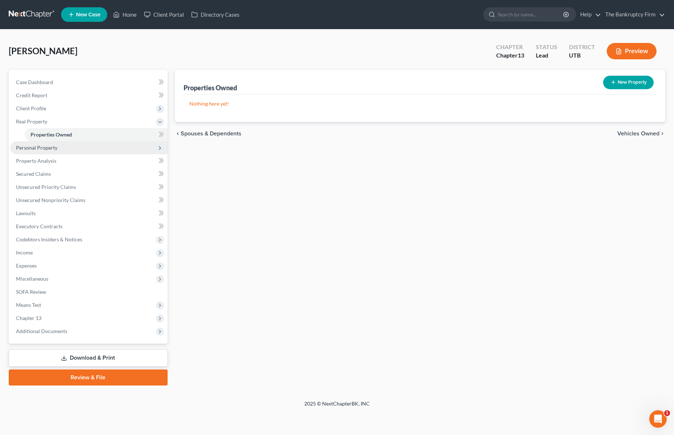
click at [51, 148] on span "Personal Property" at bounding box center [36, 147] width 41 height 6
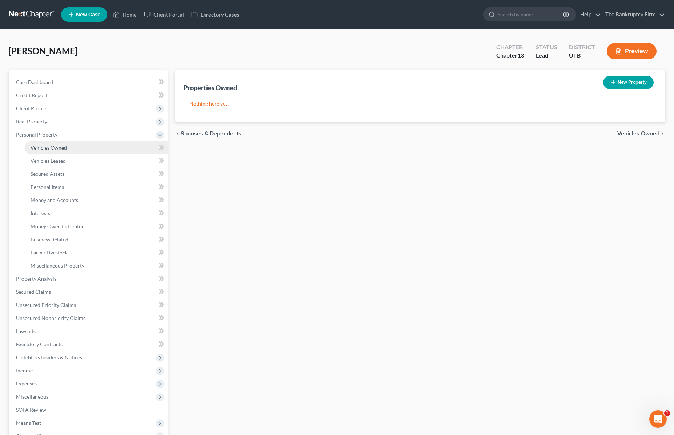
click at [53, 148] on span "Vehicles Owned" at bounding box center [49, 147] width 36 height 6
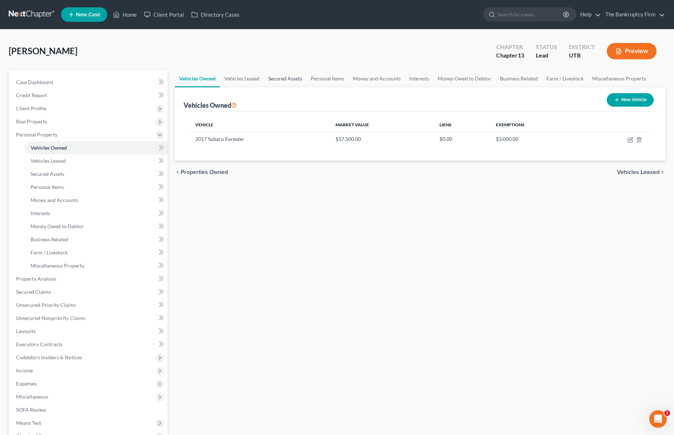
click at [282, 77] on link "Secured Assets" at bounding box center [285, 78] width 43 height 17
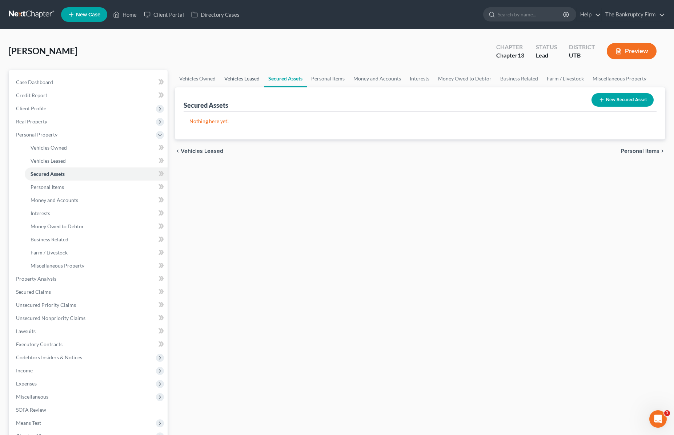
click at [237, 77] on link "Vehicles Leased" at bounding box center [242, 78] width 44 height 17
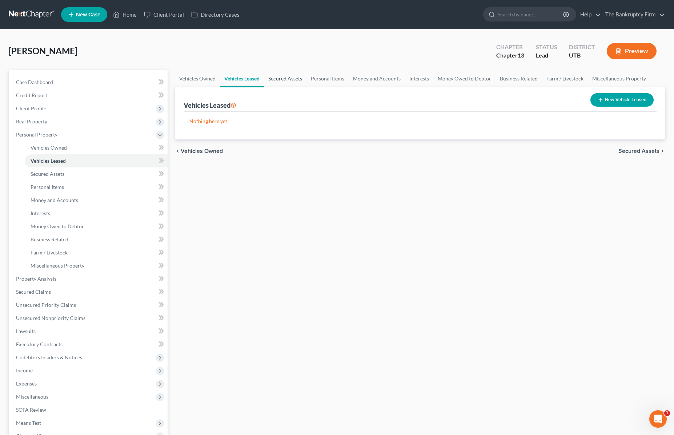
click at [285, 77] on link "Secured Assets" at bounding box center [285, 78] width 43 height 17
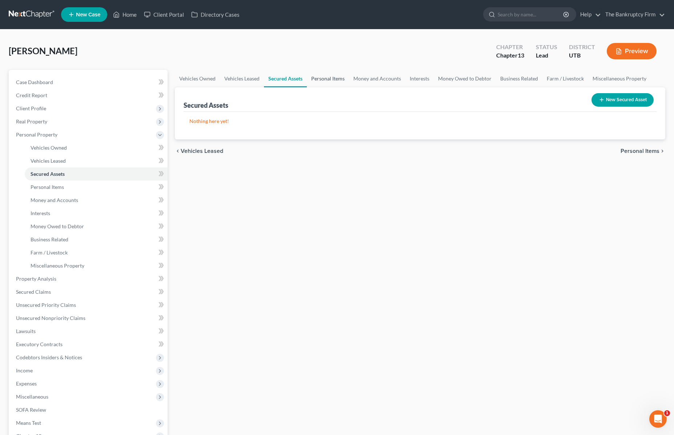
click at [326, 77] on link "Personal Items" at bounding box center [328, 78] width 42 height 17
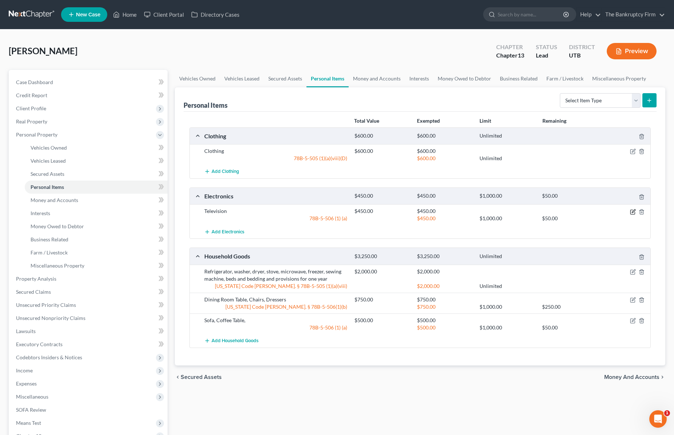
click at [632, 212] on icon "button" at bounding box center [633, 212] width 6 height 6
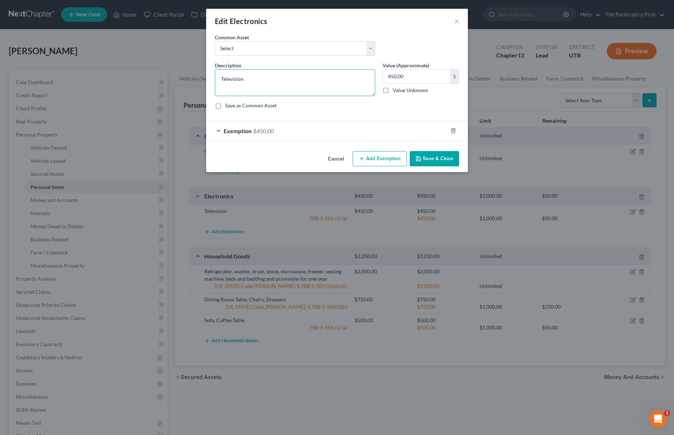
click at [262, 73] on textarea "Television" at bounding box center [295, 82] width 160 height 27
click at [260, 83] on textarea "Television" at bounding box center [295, 82] width 160 height 27
click at [434, 158] on button "Save & Close" at bounding box center [434, 158] width 49 height 15
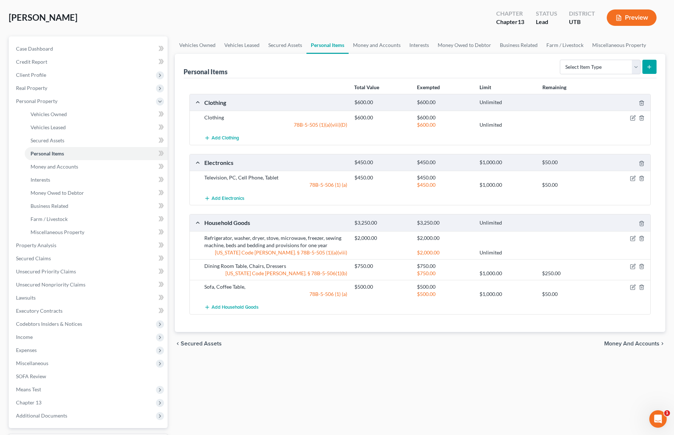
scroll to position [40, 0]
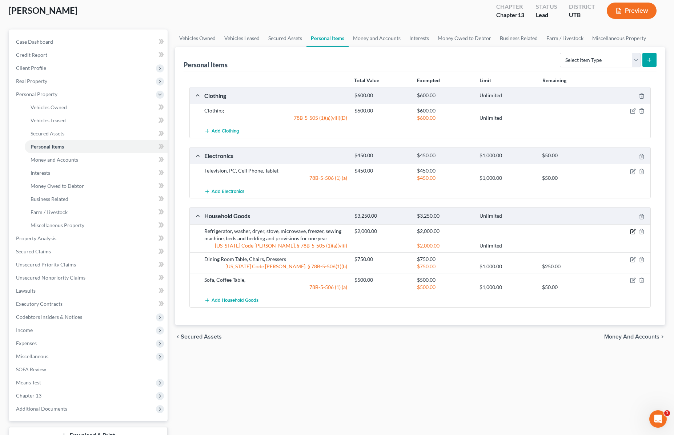
click at [633, 229] on icon "button" at bounding box center [633, 231] width 6 height 6
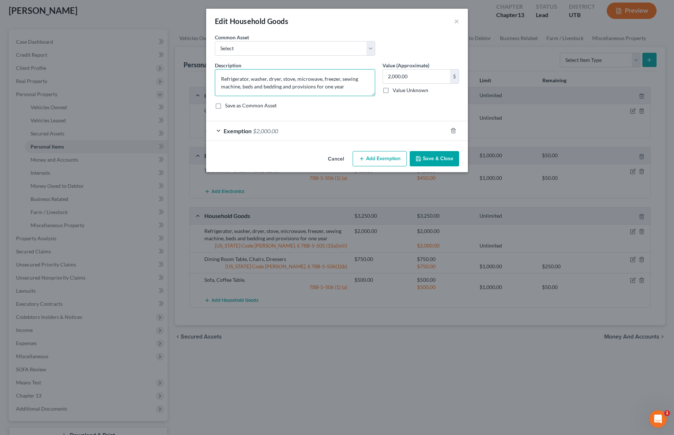
drag, startPoint x: 242, startPoint y: 88, endPoint x: 211, endPoint y: 76, distance: 33.2
click at [211, 76] on div "Description * Refrigerator, washer, dryer, stove, microwave, freezer, sewing ma…" at bounding box center [295, 78] width 168 height 35
click at [244, 77] on textarea "Refrigerator, washer, dryer, stove, microwave, freezer, sewing machine, beds an…" at bounding box center [295, 82] width 160 height 27
drag, startPoint x: 242, startPoint y: 87, endPoint x: 205, endPoint y: 77, distance: 38.5
click at [205, 77] on div "Edit Household Goods × An exemption set must first be selected from the Filing …" at bounding box center [337, 217] width 674 height 435
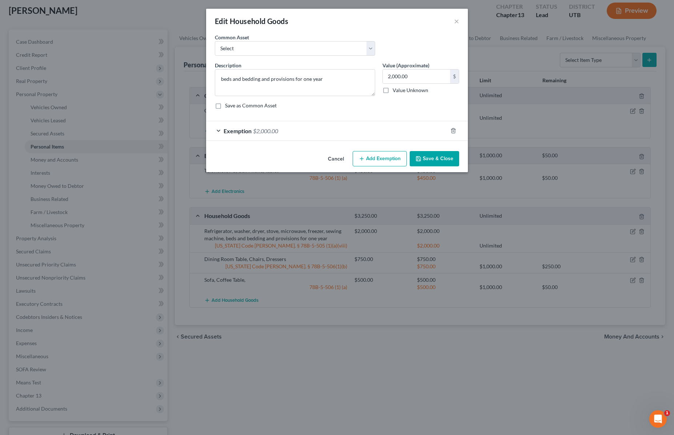
click at [440, 155] on button "Save & Close" at bounding box center [434, 158] width 49 height 15
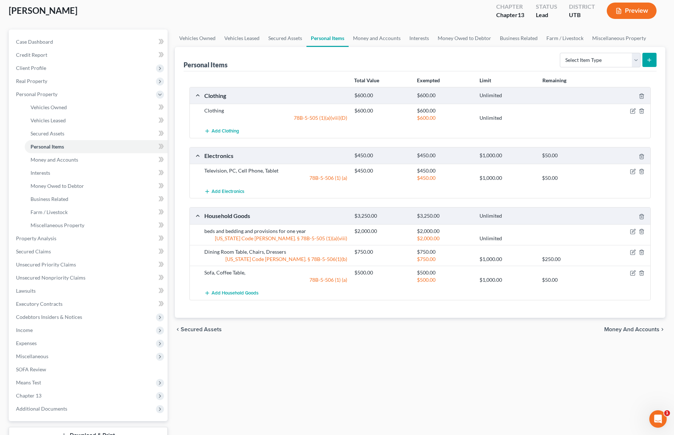
scroll to position [40, 0]
click at [633, 273] on icon "button" at bounding box center [633, 272] width 3 height 3
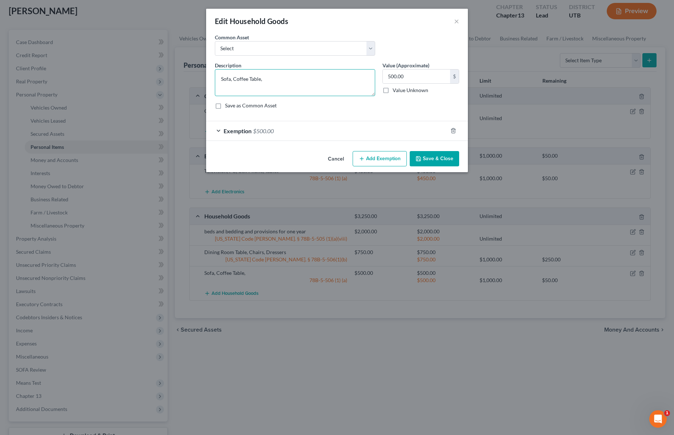
drag, startPoint x: 215, startPoint y: 76, endPoint x: 193, endPoint y: 77, distance: 21.5
click at [193, 77] on div "Edit Household Goods × An exemption set must first be selected from the Filing …" at bounding box center [337, 217] width 674 height 435
click at [359, 78] on textarea "Couch Sectional, Coffee Table, Lamps, Apothecary hutch" at bounding box center [295, 82] width 160 height 27
click at [436, 155] on button "Save & Close" at bounding box center [434, 158] width 49 height 15
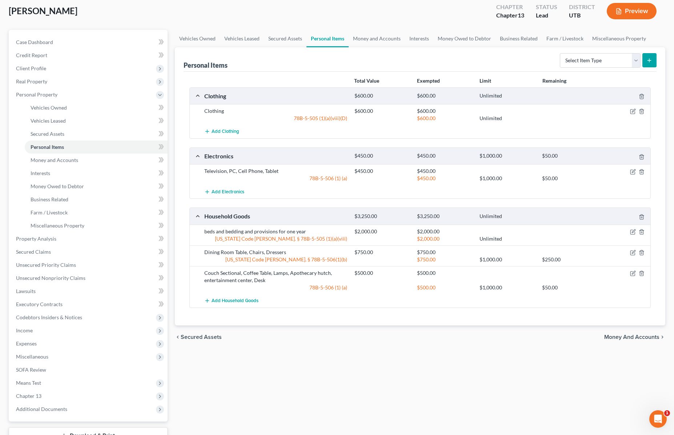
click at [621, 75] on div "Total Value Exempted Limit Remaining" at bounding box center [420, 81] width 469 height 13
click at [598, 60] on select "Select Item Type Clothing Collectibles Of Value Electronics Firearms Household …" at bounding box center [600, 60] width 81 height 15
click at [634, 273] on icon "button" at bounding box center [633, 272] width 3 height 3
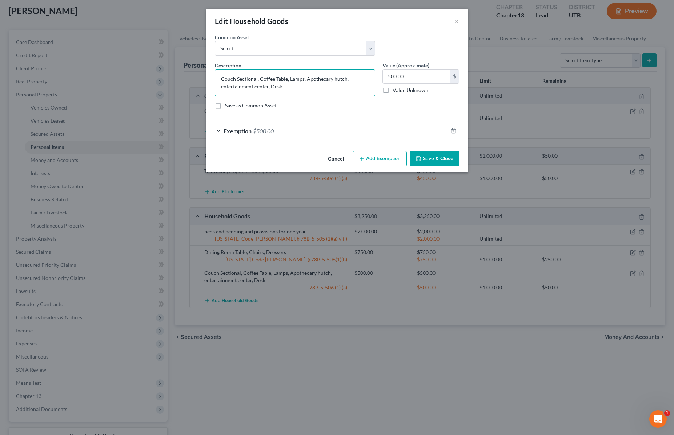
click at [308, 88] on textarea "Couch Sectional, Coffee Table, Lamps, Apothecary hutch, entertainment center, D…" at bounding box center [295, 82] width 160 height 27
click at [445, 158] on button "Save & Close" at bounding box center [434, 158] width 49 height 15
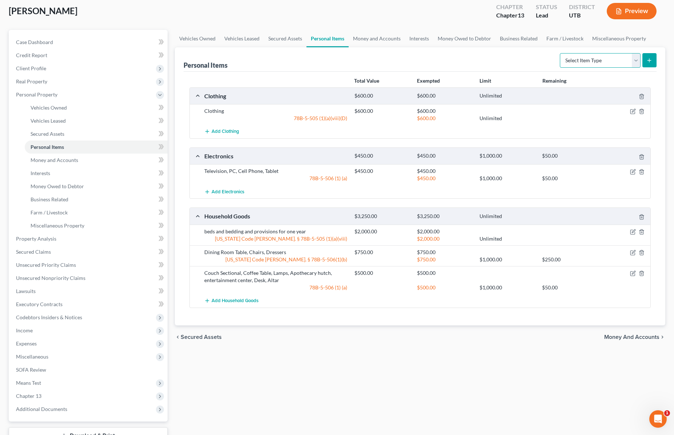
click at [629, 60] on select "Select Item Type Clothing Collectibles Of Value Electronics Firearms Household …" at bounding box center [600, 60] width 81 height 15
click at [561, 53] on select "Select Item Type Clothing Collectibles Of Value Electronics Firearms Household …" at bounding box center [600, 60] width 81 height 15
click at [650, 56] on button "submit" at bounding box center [650, 60] width 14 height 14
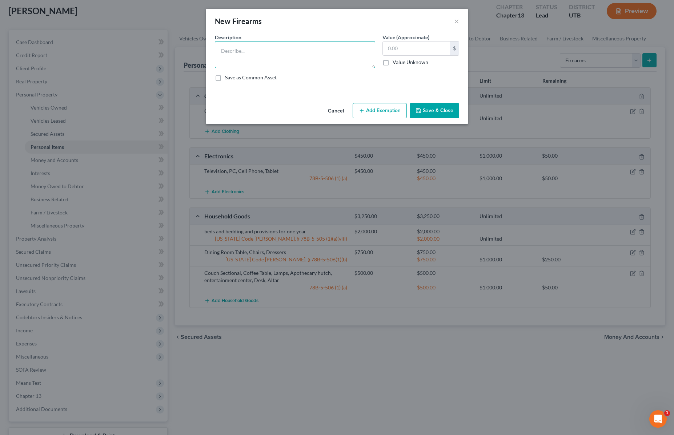
click at [256, 51] on textarea at bounding box center [295, 54] width 160 height 27
click at [420, 49] on input "text" at bounding box center [416, 48] width 67 height 14
click at [365, 108] on icon "button" at bounding box center [362, 111] width 6 height 6
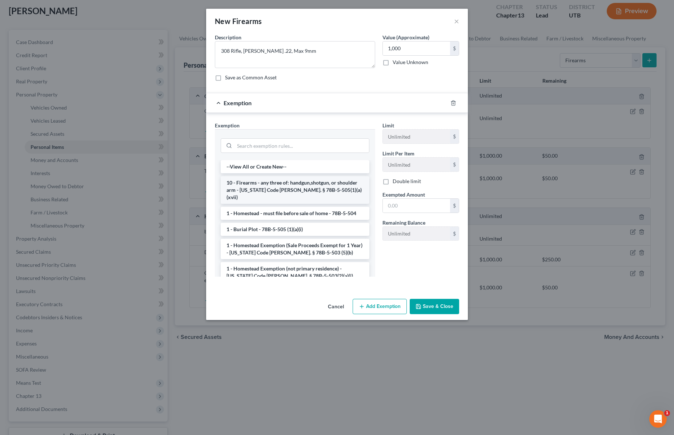
click at [266, 187] on li "10 - Firearms - any three of: handgun,shotgun, or shoulder arm - [US_STATE] Cod…" at bounding box center [295, 190] width 149 height 28
click at [266, 187] on div "Exemption Set must be selected for CA. Exemption * --View All or Create New-- 1…" at bounding box center [295, 201] width 168 height 161
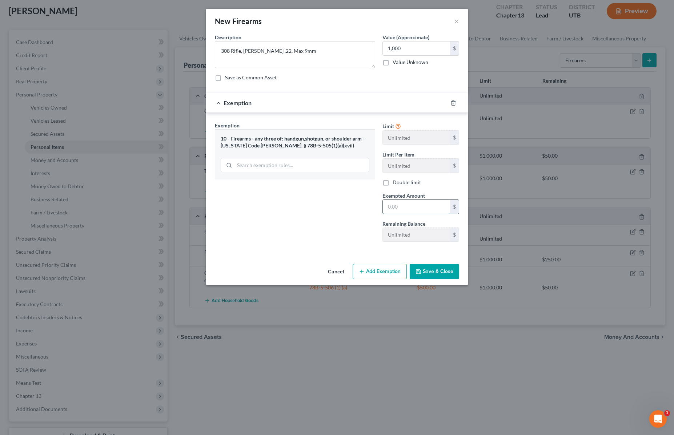
click at [410, 203] on input "text" at bounding box center [416, 207] width 67 height 14
click at [437, 271] on button "Save & Close" at bounding box center [434, 271] width 49 height 15
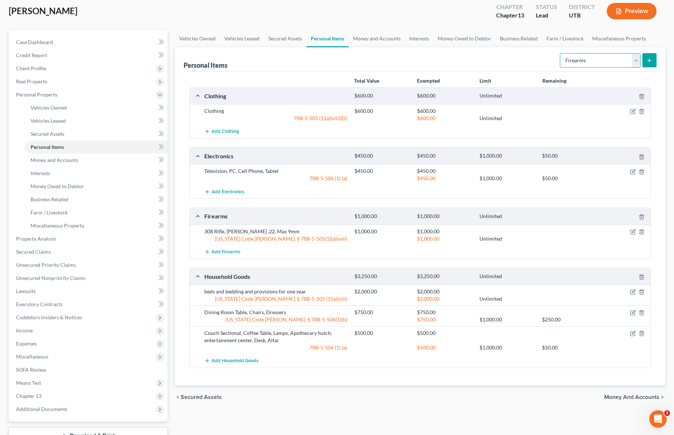
click at [613, 58] on select "Select Item Type Clothing Collectibles Of Value Electronics Firearms Household …" at bounding box center [600, 60] width 81 height 15
click at [561, 53] on select "Select Item Type Clothing Collectibles Of Value Electronics Firearms Household …" at bounding box center [600, 60] width 81 height 15
click at [651, 58] on icon "submit" at bounding box center [650, 60] width 6 height 6
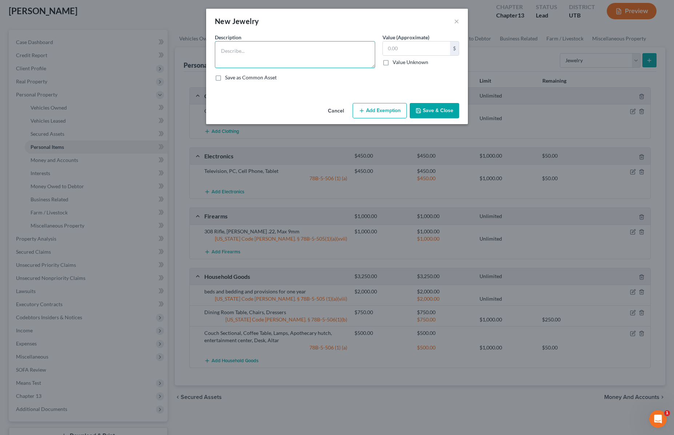
click at [257, 55] on textarea at bounding box center [295, 54] width 160 height 27
click at [385, 108] on button "Add Exemption" at bounding box center [380, 110] width 54 height 15
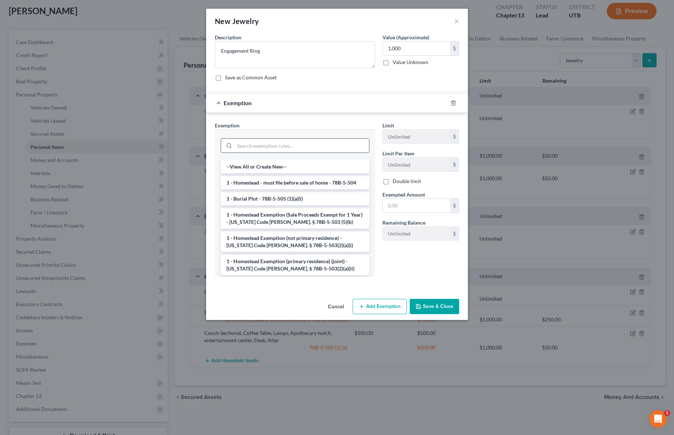
click at [266, 143] on input "search" at bounding box center [302, 146] width 135 height 14
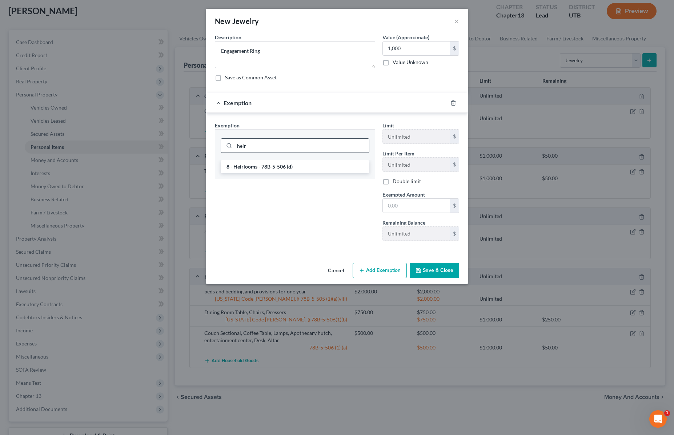
click at [275, 165] on li "8 - Heirlooms - 78B-5-506 (d)" at bounding box center [295, 166] width 149 height 13
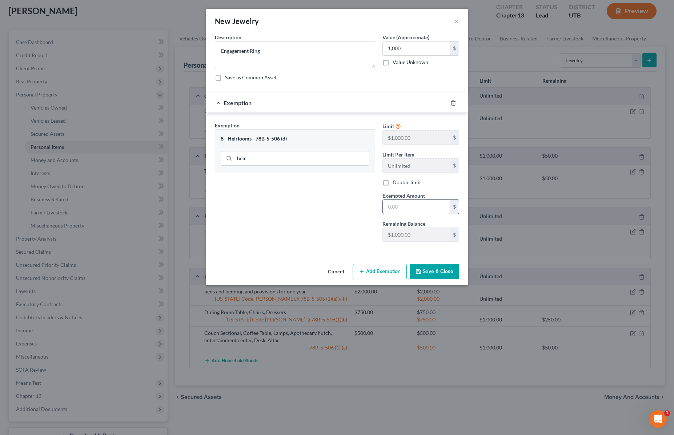
click at [404, 206] on input "text" at bounding box center [416, 207] width 67 height 14
click at [433, 269] on button "Save & Close" at bounding box center [434, 271] width 49 height 15
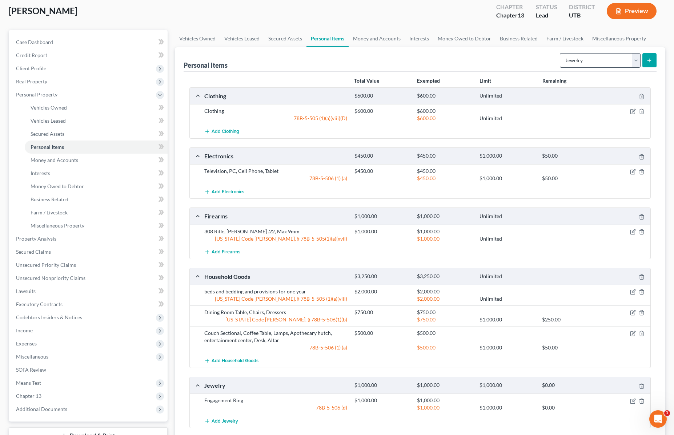
drag, startPoint x: 633, startPoint y: 50, endPoint x: 627, endPoint y: 57, distance: 10.1
click at [633, 50] on div "Select Item Type Clothing Collectibles Of Value Electronics Firearms Household …" at bounding box center [607, 59] width 100 height 19
click at [627, 57] on select "Select Item Type Clothing Collectibles Of Value Electronics Firearms Household …" at bounding box center [600, 60] width 81 height 15
click at [633, 59] on select "Select Item Type Clothing Collectibles Of Value Electronics Firearms Household …" at bounding box center [600, 60] width 81 height 15
click at [561, 53] on select "Select Item Type Clothing Collectibles Of Value Electronics Firearms Household …" at bounding box center [600, 60] width 81 height 15
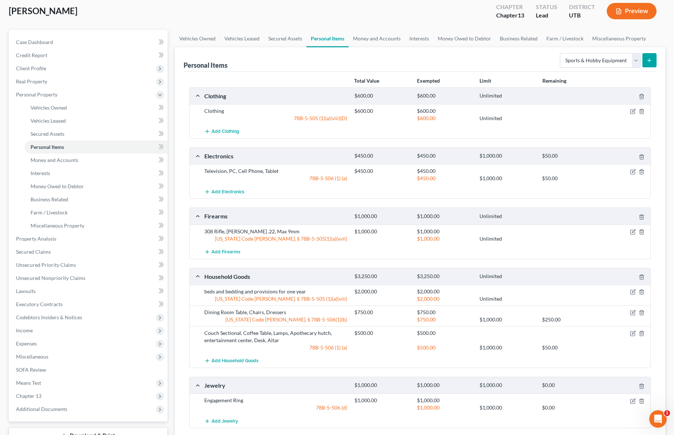
click at [651, 58] on icon "submit" at bounding box center [650, 60] width 6 height 6
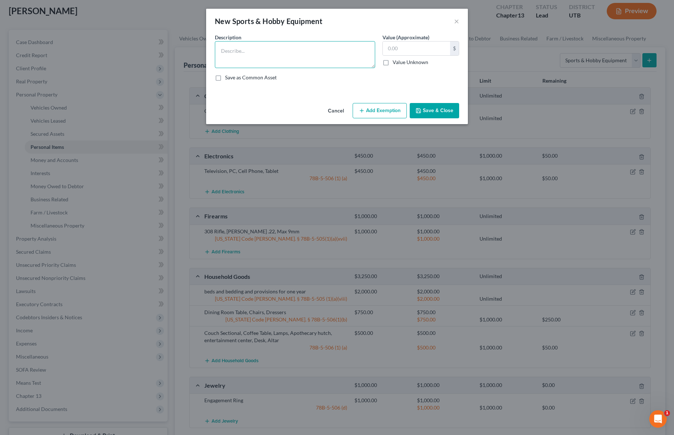
click at [269, 48] on textarea at bounding box center [295, 54] width 160 height 27
click at [253, 52] on textarea at bounding box center [295, 54] width 160 height 27
click at [404, 47] on input "text" at bounding box center [416, 48] width 67 height 14
click at [276, 53] on textarea "Bowling" at bounding box center [295, 54] width 160 height 27
click at [404, 50] on input "text" at bounding box center [416, 48] width 67 height 14
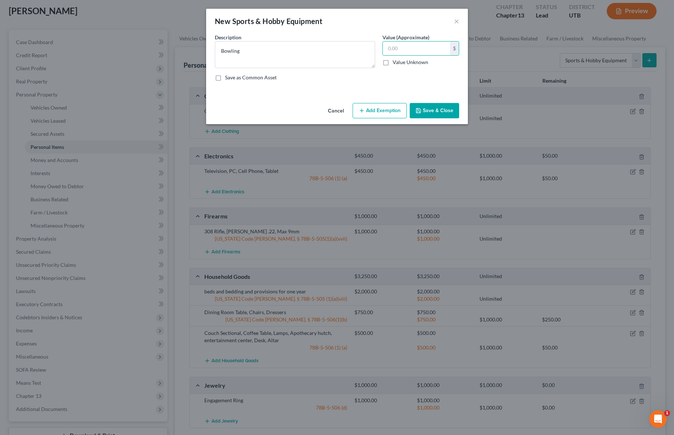
click at [335, 110] on button "Cancel" at bounding box center [336, 111] width 28 height 15
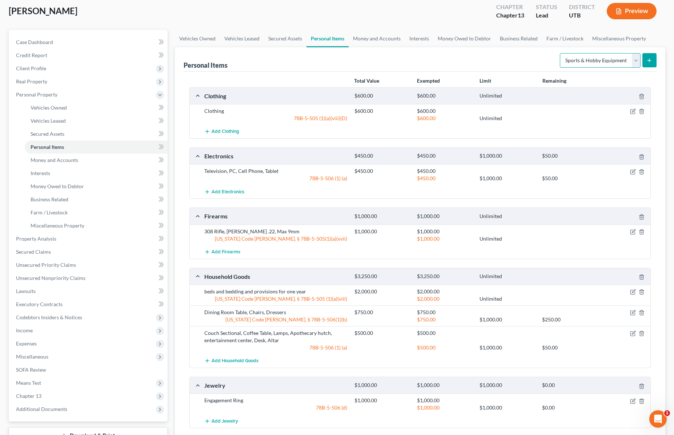
click at [623, 58] on select "Select Item Type Clothing Collectibles Of Value Electronics Firearms Household …" at bounding box center [600, 60] width 81 height 15
click at [379, 35] on link "Money and Accounts" at bounding box center [377, 38] width 56 height 17
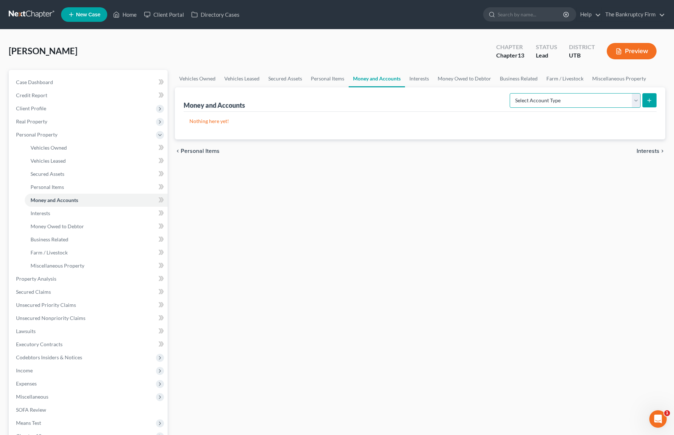
click at [611, 99] on select "Select Account Type Brokerage Cash on Hand Certificates of Deposit Checking Acc…" at bounding box center [575, 100] width 131 height 15
click at [511, 93] on select "Select Account Type Brokerage Cash on Hand Certificates of Deposit Checking Acc…" at bounding box center [575, 100] width 131 height 15
click at [650, 97] on icon "submit" at bounding box center [650, 100] width 6 height 6
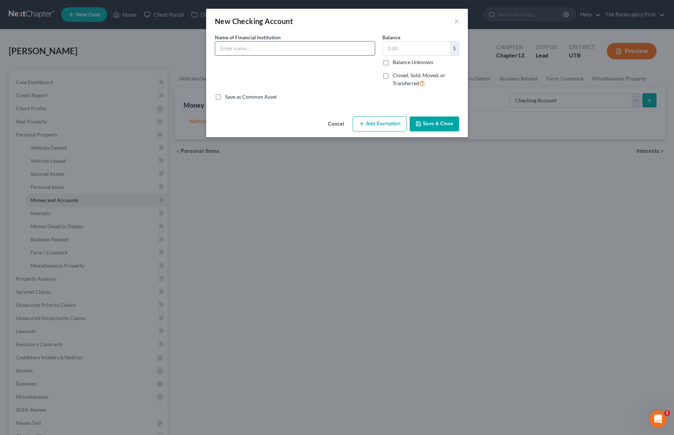
click at [239, 48] on input "text" at bounding box center [295, 48] width 160 height 14
click at [439, 123] on button "Save & Close" at bounding box center [434, 123] width 49 height 15
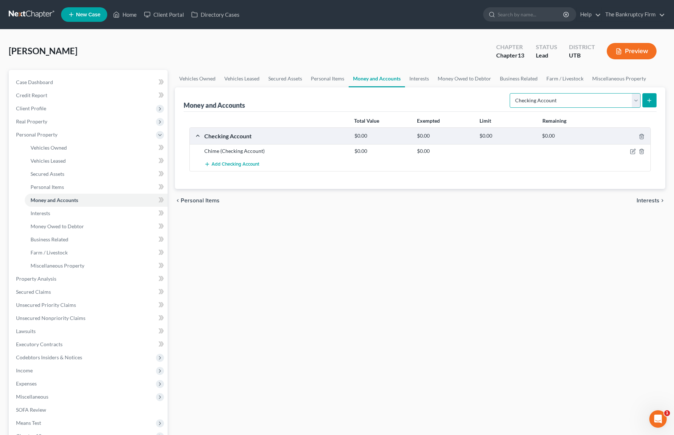
click at [616, 98] on select "Select Account Type Brokerage Cash on Hand Certificates of Deposit Checking Acc…" at bounding box center [575, 100] width 131 height 15
click at [562, 99] on select "Select Account Type Brokerage Cash on Hand Certificates of Deposit Checking Acc…" at bounding box center [575, 100] width 131 height 15
click at [417, 76] on link "Interests" at bounding box center [419, 78] width 28 height 17
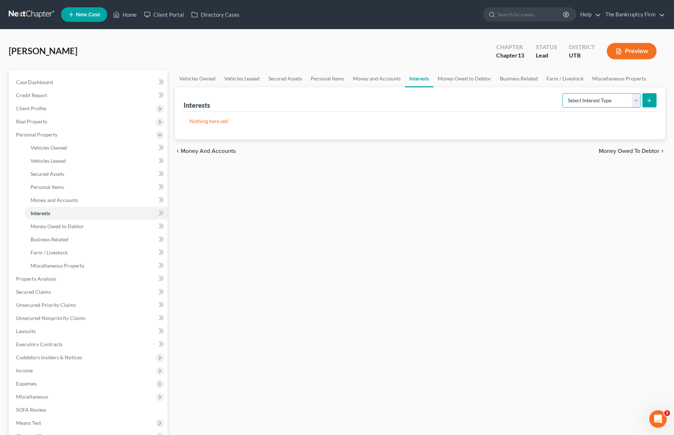
click at [629, 97] on select "Select Interest Type 401K Annuity Bond Education IRA Government Bond Government…" at bounding box center [602, 100] width 78 height 15
click at [563, 93] on select "Select Interest Type 401K Annuity Bond Education IRA Government Bond Government…" at bounding box center [602, 100] width 78 height 15
click at [649, 99] on icon "submit" at bounding box center [650, 100] width 6 height 6
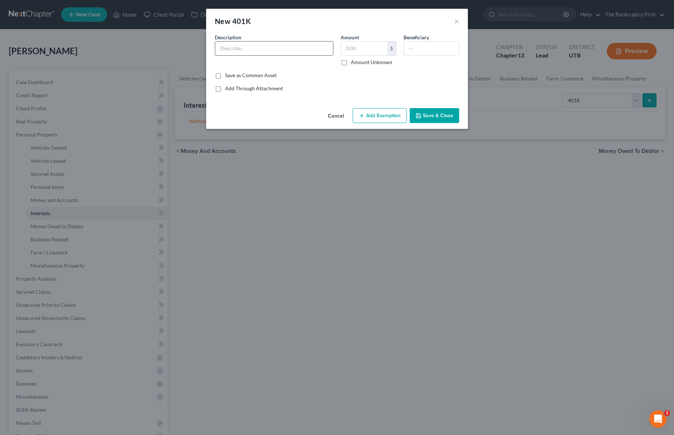
click at [249, 45] on input "text" at bounding box center [274, 48] width 118 height 14
click at [378, 115] on button "Add Exemption" at bounding box center [380, 115] width 54 height 15
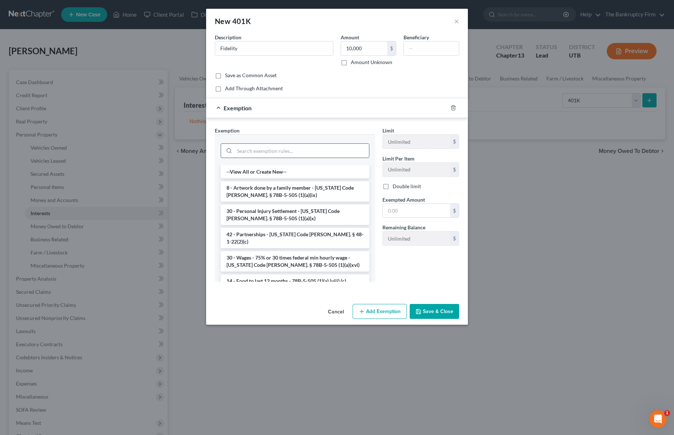
click at [265, 149] on input "search" at bounding box center [302, 151] width 135 height 14
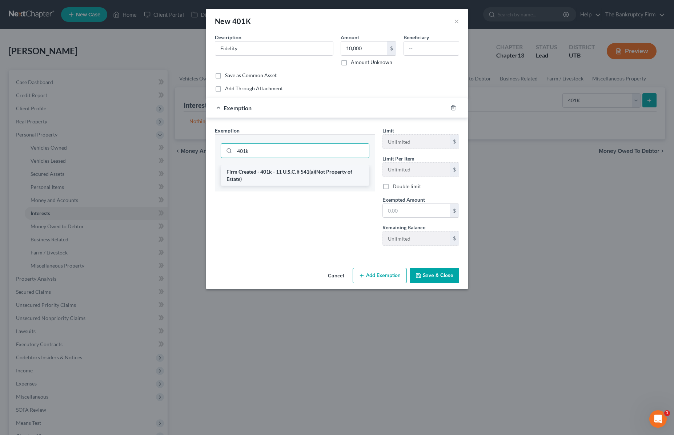
click at [280, 178] on li "Firm Created - 401k - 11 U.S.C. § 541(a)(Not Property of Estate)" at bounding box center [295, 175] width 149 height 20
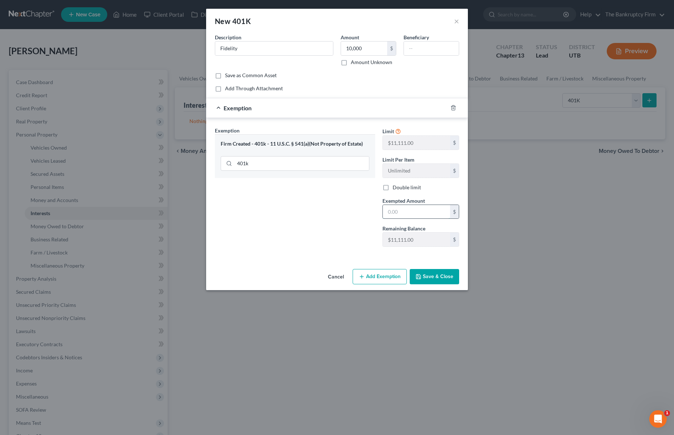
click at [423, 214] on input "text" at bounding box center [416, 212] width 67 height 14
click at [432, 275] on button "Save & Close" at bounding box center [434, 276] width 49 height 15
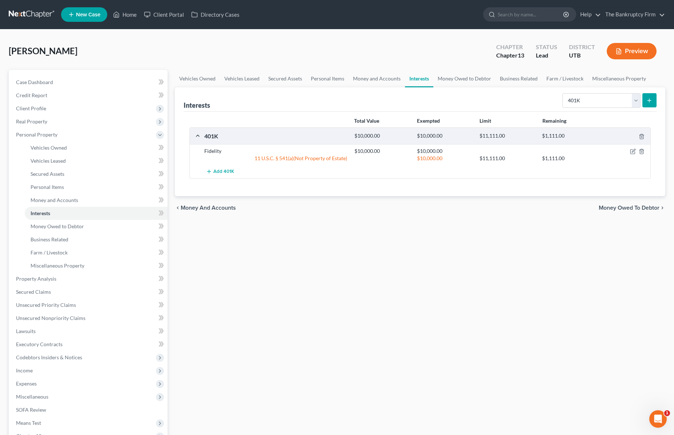
click at [381, 101] on div "Interests Select Interest Type 401K Annuity Bond Education IRA Government Bond …" at bounding box center [420, 99] width 473 height 24
click at [631, 96] on select "Select Interest Type 401K Annuity Bond Education IRA Government Bond Government…" at bounding box center [602, 100] width 78 height 15
click at [472, 78] on link "Money Owed to Debtor" at bounding box center [464, 78] width 62 height 17
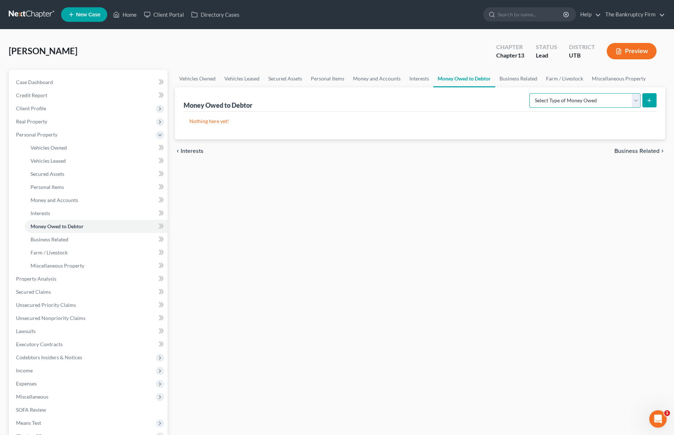
click at [620, 100] on select "Select Type of Money Owed Accounts Receivable Alimony Child Support Claims Agai…" at bounding box center [584, 100] width 111 height 15
click at [516, 77] on link "Business Related" at bounding box center [518, 78] width 47 height 17
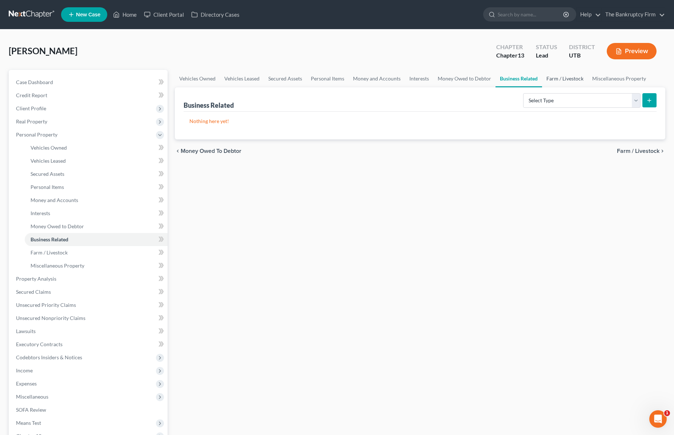
click at [560, 77] on link "Farm / Livestock" at bounding box center [565, 78] width 46 height 17
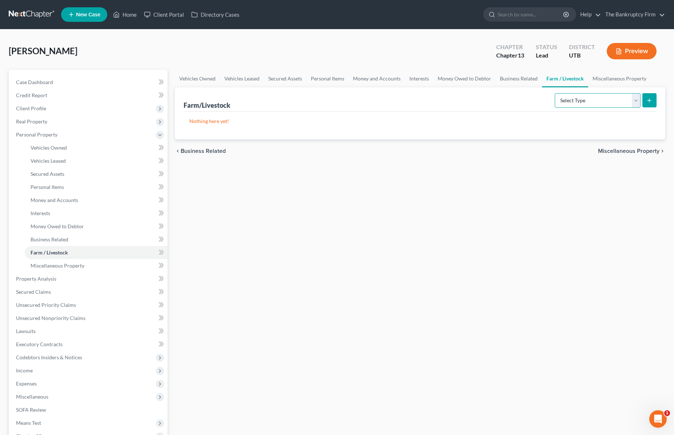
click at [626, 97] on select "Select Type Animals & Livestock Crops: Growing or Harvested Farming Equipment F…" at bounding box center [598, 100] width 86 height 15
click at [611, 78] on link "Miscellaneous Property" at bounding box center [619, 78] width 63 height 17
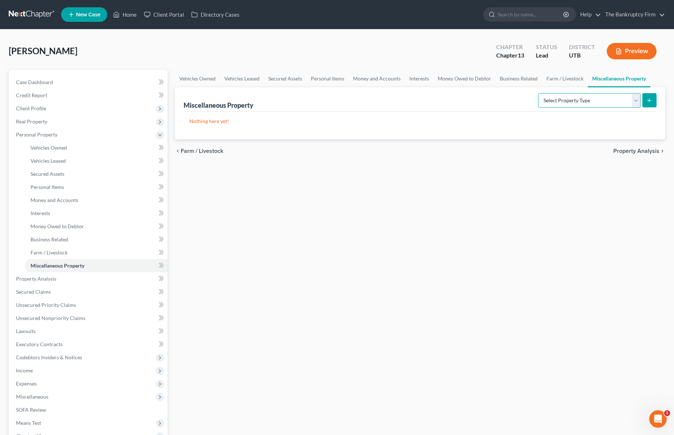
click at [635, 99] on select "Select Property Type Assigned for Creditor Benefit [DATE] Holding for Another N…" at bounding box center [589, 100] width 103 height 15
click at [538, 93] on select "Select Property Type Assigned for Creditor Benefit [DATE] Holding for Another N…" at bounding box center [589, 100] width 103 height 15
click at [649, 97] on button "submit" at bounding box center [650, 100] width 14 height 14
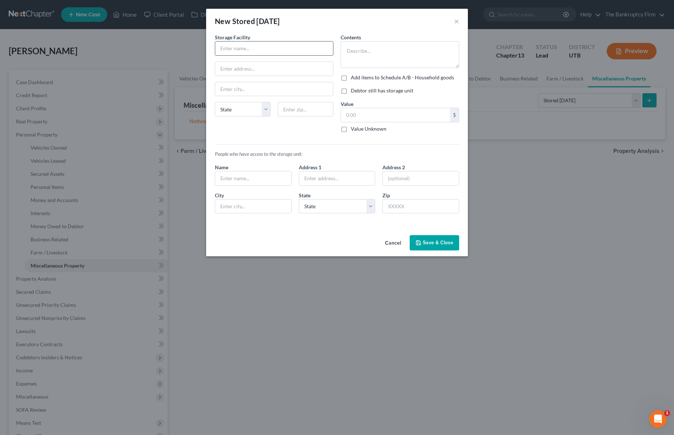
click at [249, 45] on input "text" at bounding box center [274, 48] width 118 height 14
click at [250, 49] on input "text" at bounding box center [274, 48] width 118 height 14
paste input "4184 W 5415 S"
click at [309, 109] on input "text" at bounding box center [306, 109] width 56 height 15
click at [369, 55] on textarea at bounding box center [400, 54] width 119 height 27
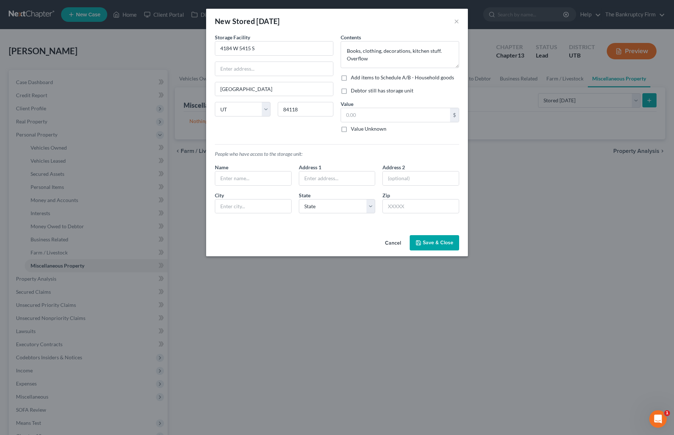
click at [351, 129] on label "Value Unknown" at bounding box center [369, 128] width 36 height 7
click at [354, 129] on input "Value Unknown" at bounding box center [356, 127] width 5 height 5
click at [253, 182] on input "text" at bounding box center [253, 178] width 76 height 14
click at [437, 241] on button "Save & Close" at bounding box center [434, 242] width 49 height 15
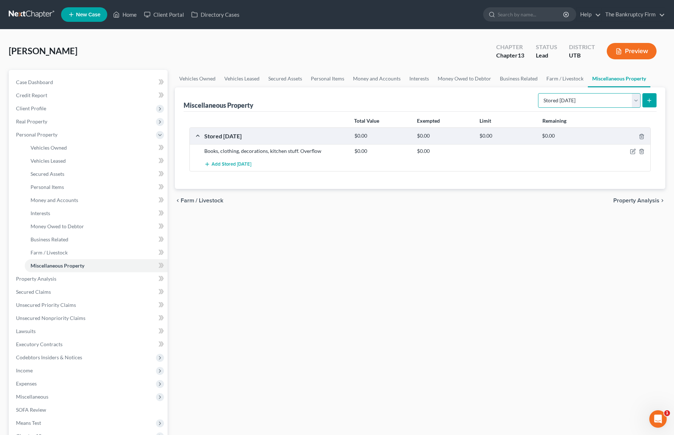
click at [599, 98] on select "Select Property Type Assigned for Creditor Benefit [DATE] Holding for Another N…" at bounding box center [589, 100] width 103 height 15
click at [37, 279] on span "Property Analysis" at bounding box center [36, 278] width 40 height 6
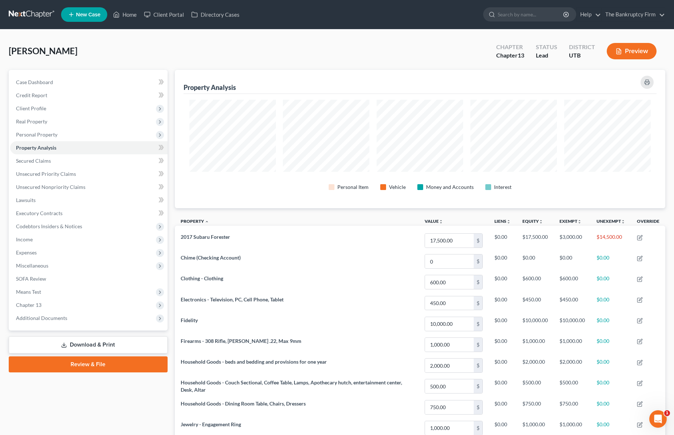
scroll to position [138, 491]
click at [33, 159] on span "Secured Claims" at bounding box center [33, 160] width 35 height 6
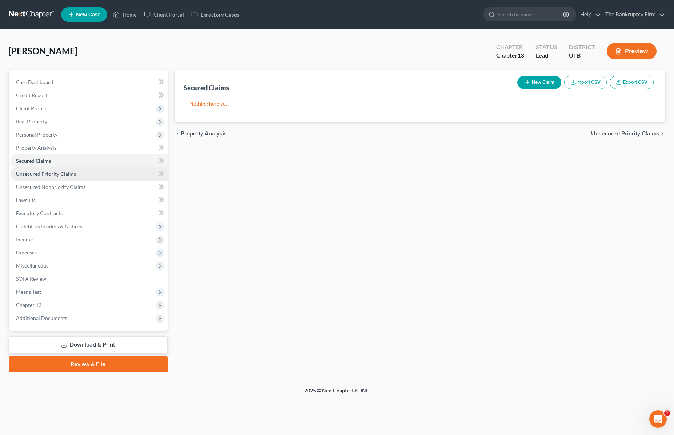
click at [34, 172] on span "Unsecured Priority Claims" at bounding box center [46, 174] width 60 height 6
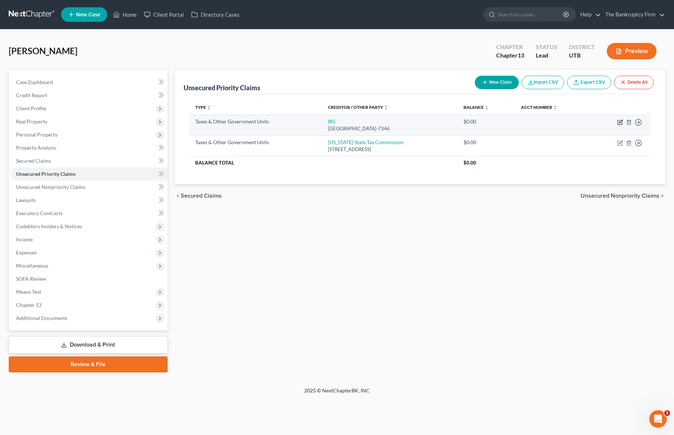
click at [621, 122] on icon "button" at bounding box center [620, 122] width 6 height 6
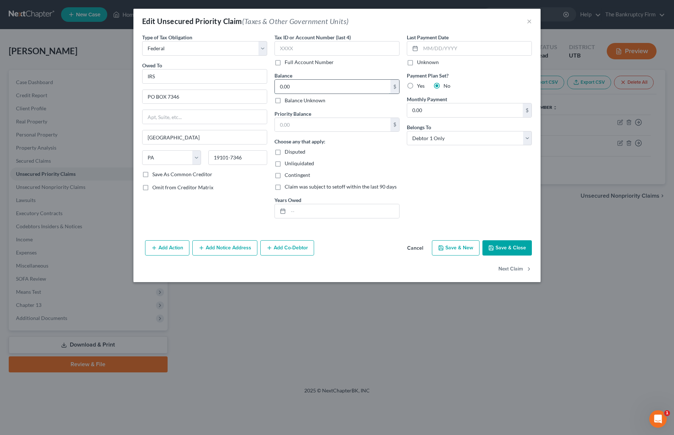
click at [301, 87] on input "0.00" at bounding box center [333, 87] width 116 height 14
click at [511, 246] on button "Save & Close" at bounding box center [507, 247] width 49 height 15
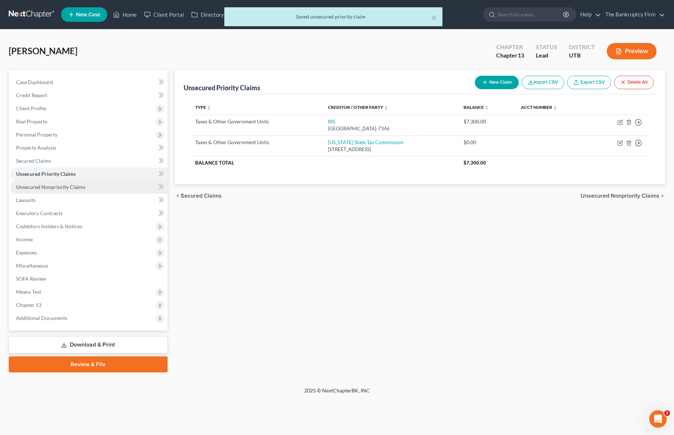
click at [42, 188] on span "Unsecured Nonpriority Claims" at bounding box center [50, 187] width 69 height 6
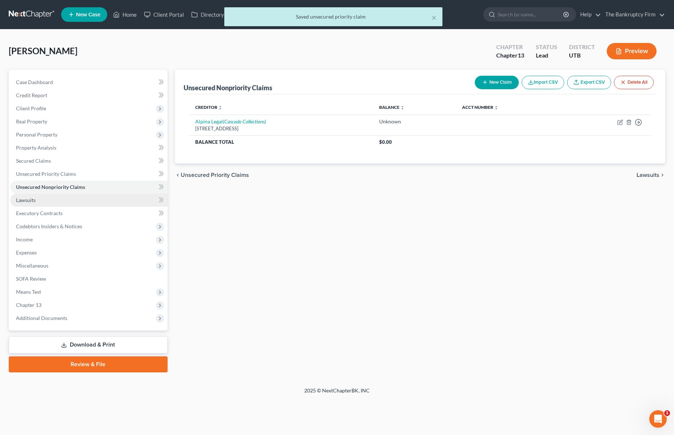
click at [32, 198] on span "Lawsuits" at bounding box center [26, 200] width 20 height 6
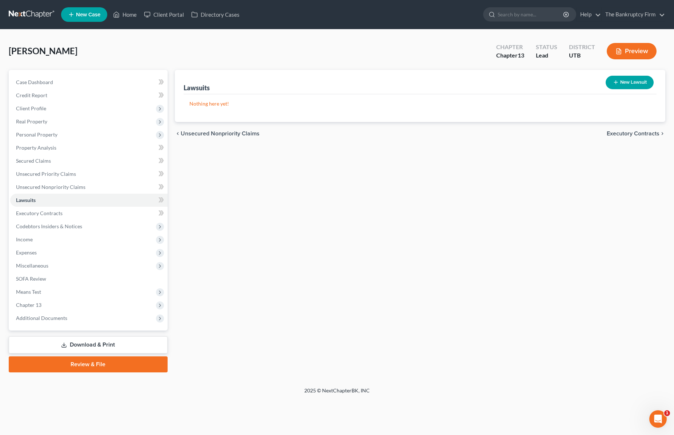
click at [627, 79] on button "New Lawsuit" at bounding box center [630, 82] width 48 height 13
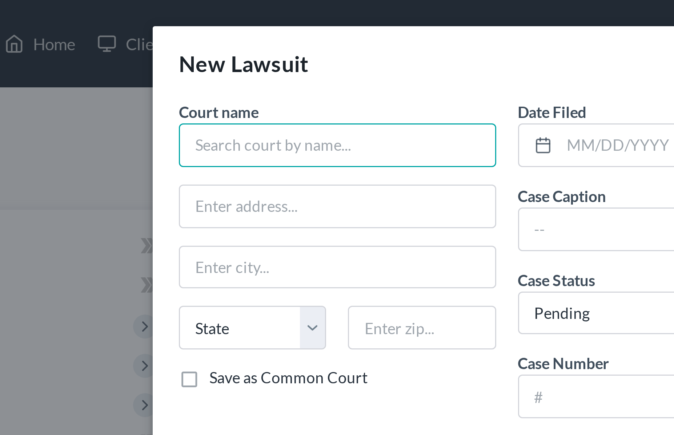
click at [192, 49] on input "text" at bounding box center [224, 48] width 106 height 15
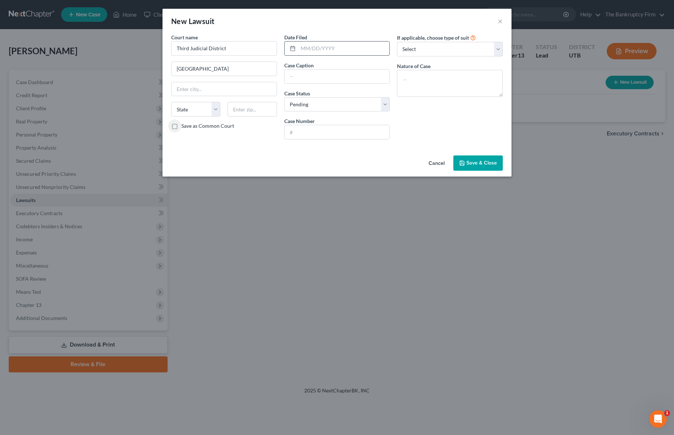
click at [326, 51] on input "text" at bounding box center [344, 48] width 92 height 14
click at [332, 131] on input "text" at bounding box center [337, 132] width 105 height 14
click at [480, 163] on span "Save & Close" at bounding box center [482, 163] width 31 height 6
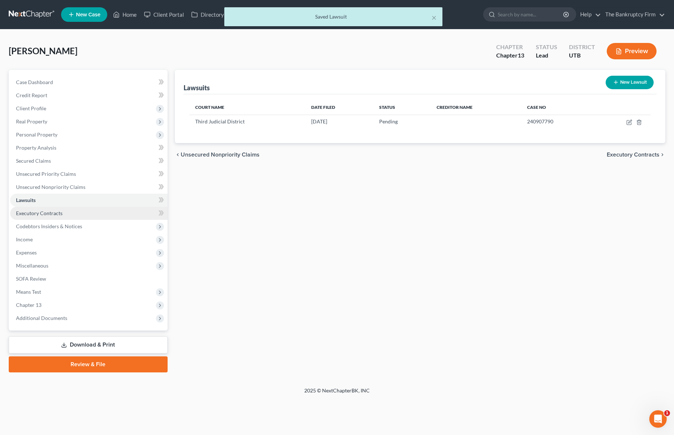
click at [39, 213] on span "Executory Contracts" at bounding box center [39, 213] width 47 height 6
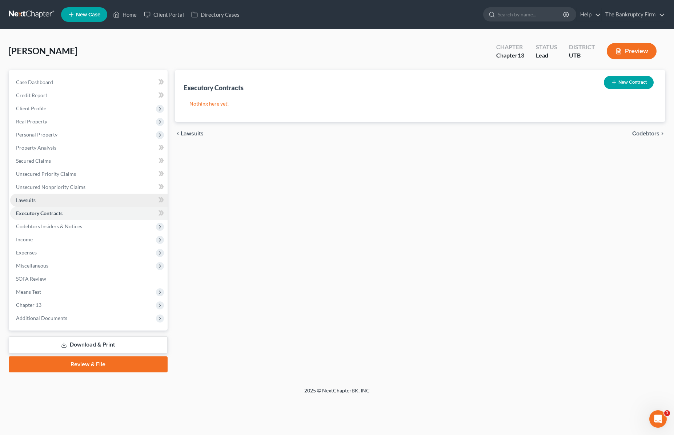
click at [25, 198] on span "Lawsuits" at bounding box center [26, 200] width 20 height 6
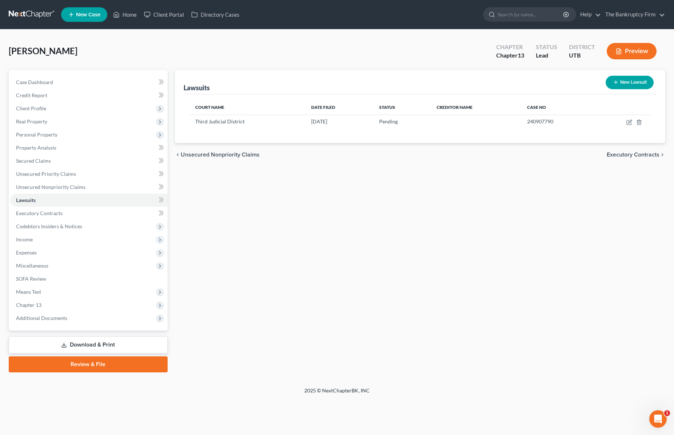
click at [626, 80] on button "New Lawsuit" at bounding box center [630, 82] width 48 height 13
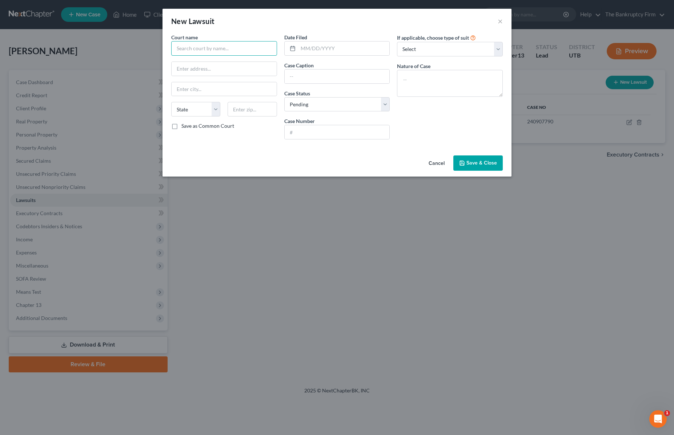
click at [204, 49] on input "text" at bounding box center [224, 48] width 106 height 15
click at [487, 164] on span "Save & Close" at bounding box center [482, 163] width 31 height 6
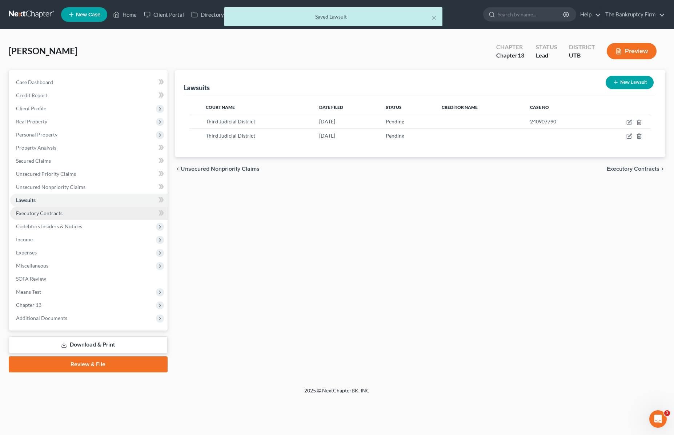
click at [56, 213] on span "Executory Contracts" at bounding box center [39, 213] width 47 height 6
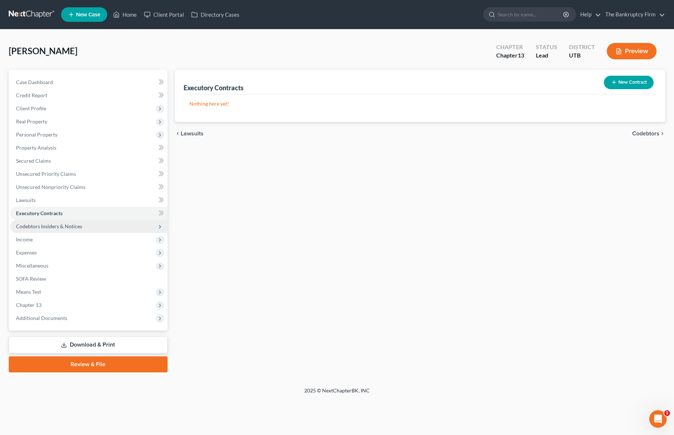
click at [46, 224] on span "Codebtors Insiders & Notices" at bounding box center [49, 226] width 66 height 6
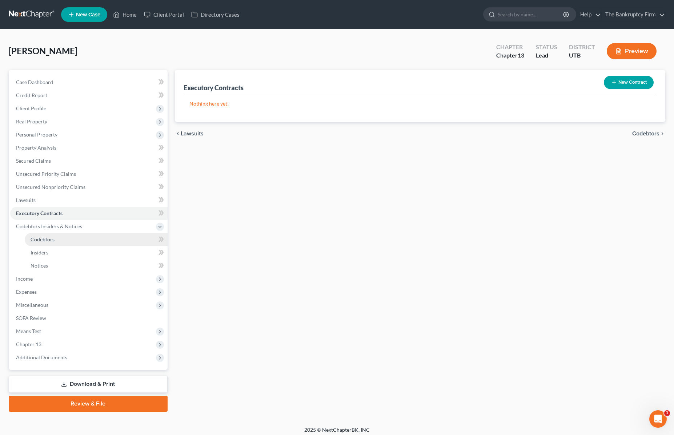
click at [50, 237] on span "Codebtors" at bounding box center [43, 239] width 24 height 6
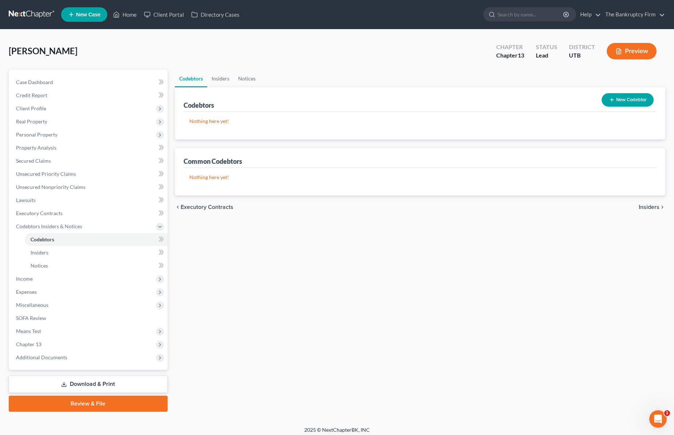
click at [624, 99] on button "New Codebtor" at bounding box center [628, 99] width 52 height 13
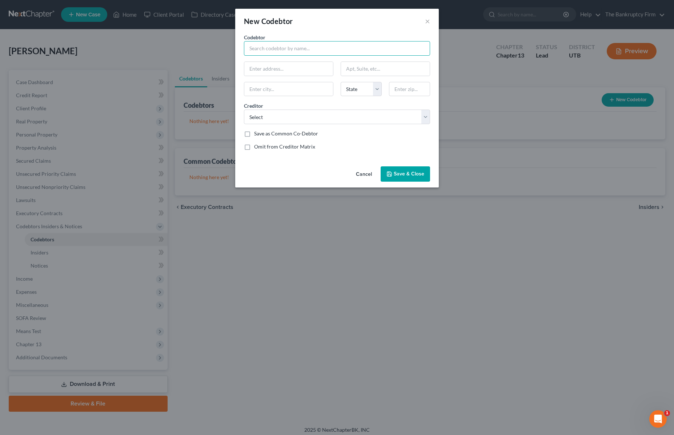
click at [287, 48] on input "text" at bounding box center [337, 48] width 186 height 15
click at [424, 115] on select "Select Xactus Alpina Legal Abacus Credit Counseling IRS [US_STATE] State Tax Co…" at bounding box center [337, 116] width 186 height 15
click at [244, 109] on select "Select Xactus Alpina Legal Abacus Credit Counseling IRS [US_STATE] State Tax Co…" at bounding box center [337, 116] width 186 height 15
click at [269, 69] on input "text" at bounding box center [288, 69] width 89 height 14
click at [385, 119] on select "Select Xactus Alpina Legal Abacus Credit Counseling IRS [US_STATE] State Tax Co…" at bounding box center [337, 116] width 186 height 15
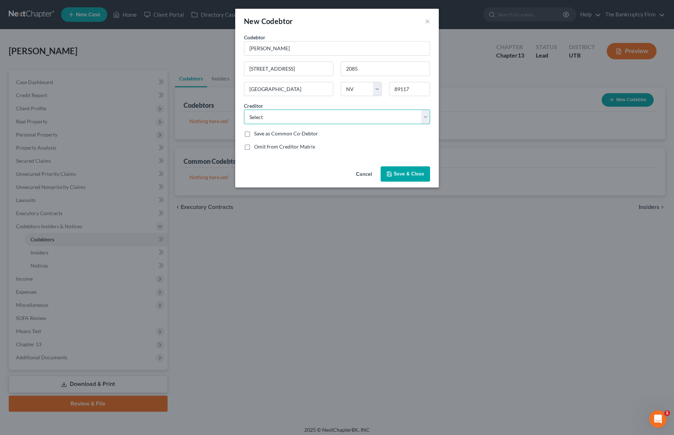
click at [244, 109] on select "Select Xactus Alpina Legal Abacus Credit Counseling IRS [US_STATE] State Tax Co…" at bounding box center [337, 116] width 186 height 15
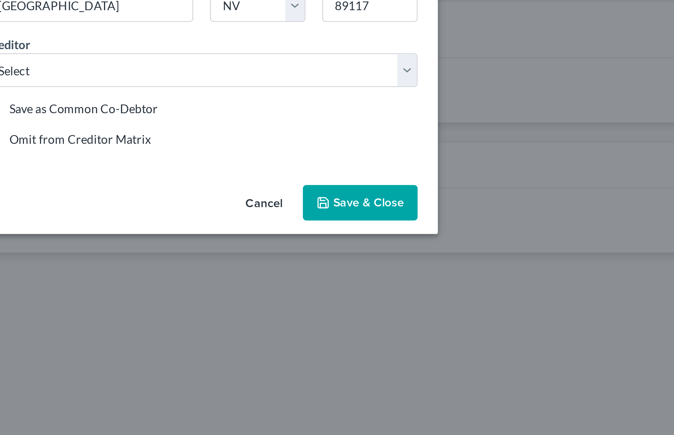
click at [427, 159] on div "New Codebtor × Codebtor * [PERSON_NAME] Codebtor * [PERSON_NAME] [STREET_ADDRES…" at bounding box center [337, 98] width 204 height 179
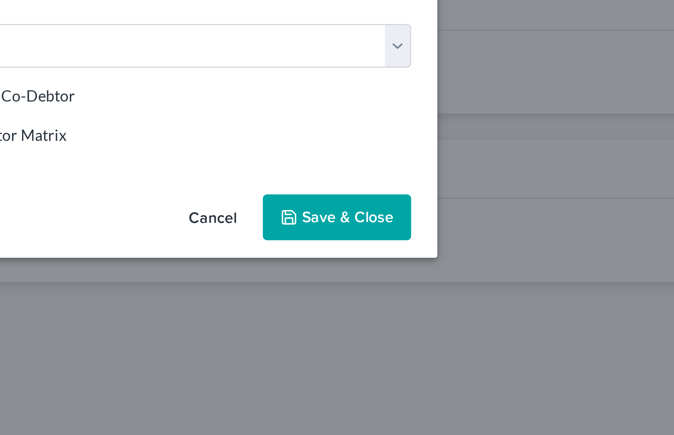
click at [411, 169] on button "Save & Close" at bounding box center [405, 173] width 49 height 15
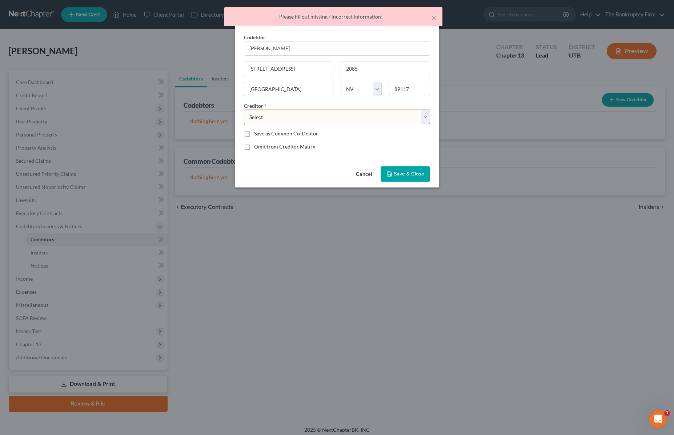
click at [425, 113] on select "Select Xactus Alpina Legal Abacus Credit Counseling IRS [US_STATE] State Tax Co…" at bounding box center [337, 116] width 186 height 15
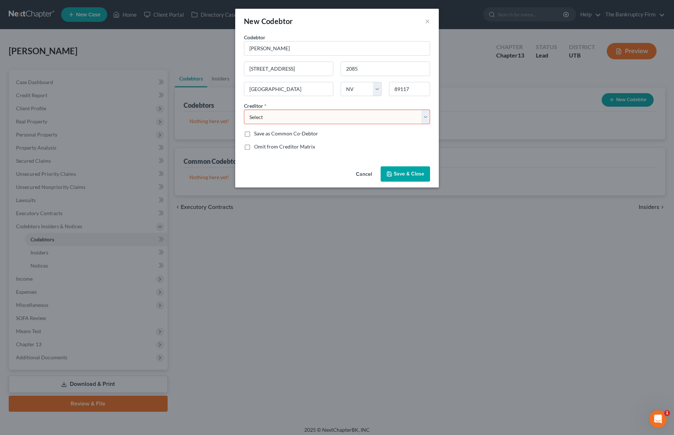
click at [299, 116] on select "Select Xactus Alpina Legal Abacus Credit Counseling IRS [US_STATE] State Tax Co…" at bounding box center [337, 116] width 186 height 15
click at [244, 109] on select "Select Xactus Alpina Legal Abacus Credit Counseling IRS [US_STATE] State Tax Co…" at bounding box center [337, 116] width 186 height 15
click at [254, 144] on label "Omit from Creditor Matrix" at bounding box center [284, 146] width 61 height 7
click at [257, 144] on input "Omit from Creditor Matrix" at bounding box center [259, 145] width 5 height 5
click at [254, 147] on label "Omit from Creditor Matrix" at bounding box center [284, 146] width 61 height 7
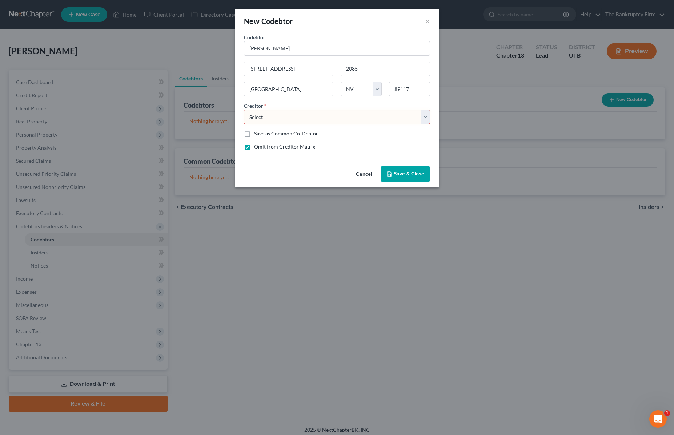
click at [257, 147] on input "Omit from Creditor Matrix" at bounding box center [259, 145] width 5 height 5
click at [254, 146] on label "Omit from Creditor Matrix" at bounding box center [284, 146] width 61 height 7
click at [257, 146] on input "Omit from Creditor Matrix" at bounding box center [259, 145] width 5 height 5
click at [427, 117] on select "Select Xactus Alpina Legal Abacus Credit Counseling IRS [US_STATE] State Tax Co…" at bounding box center [337, 116] width 186 height 15
click at [244, 109] on select "Select Xactus Alpina Legal Abacus Credit Counseling IRS [US_STATE] State Tax Co…" at bounding box center [337, 116] width 186 height 15
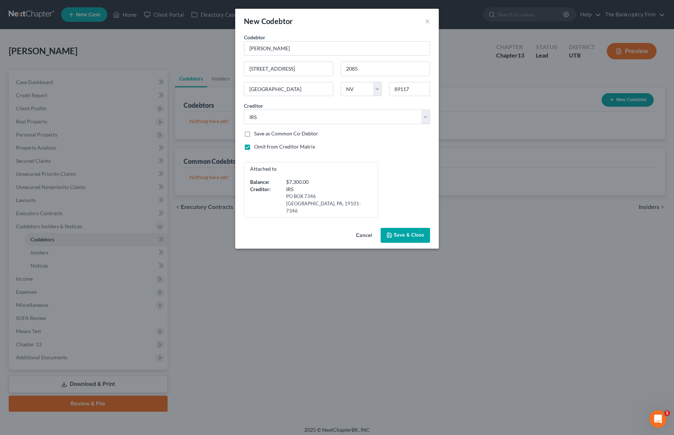
click at [409, 232] on span "Save & Close" at bounding box center [409, 235] width 31 height 6
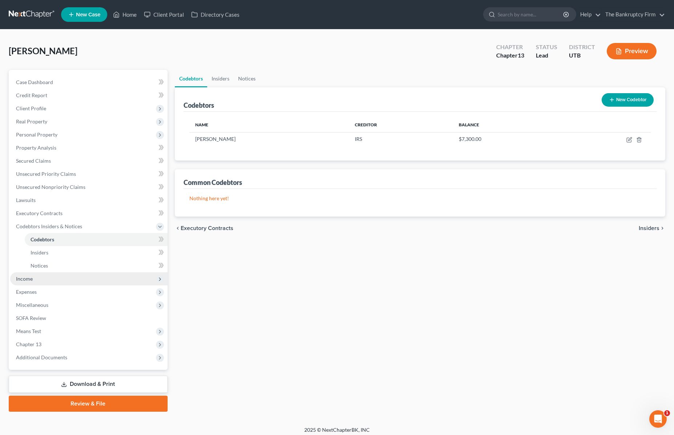
click at [47, 278] on span "Income" at bounding box center [88, 278] width 157 height 13
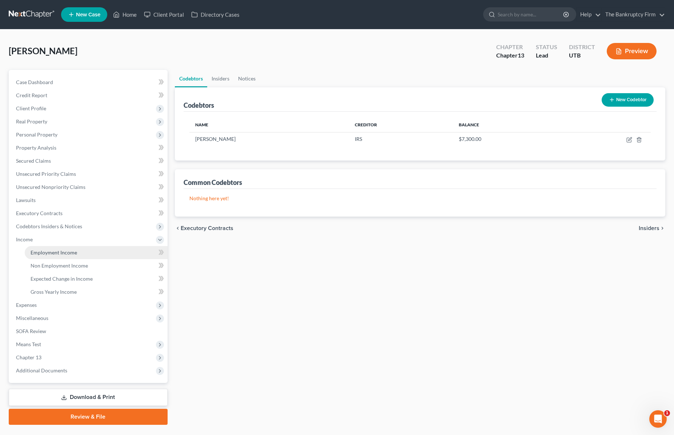
click at [60, 251] on span "Employment Income" at bounding box center [54, 252] width 47 height 6
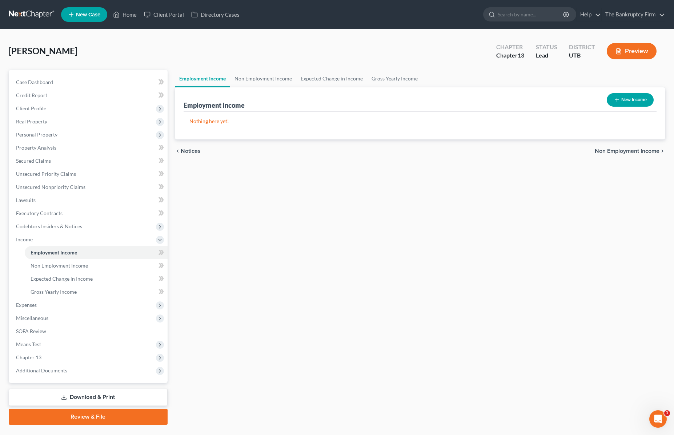
click at [631, 99] on button "New Income" at bounding box center [630, 99] width 47 height 13
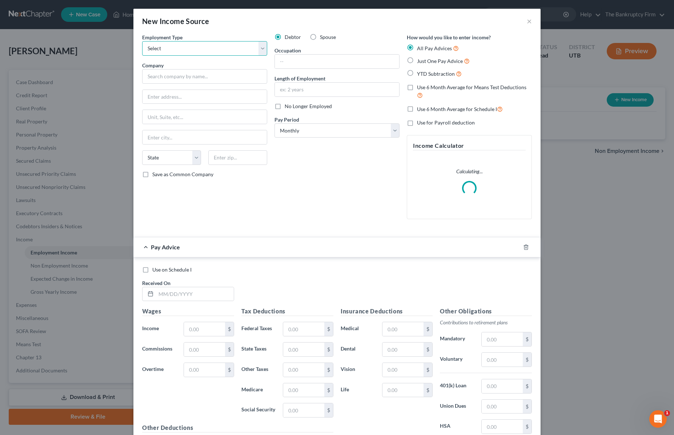
click at [185, 46] on select "Select Full or [DEMOGRAPHIC_DATA] Employment Self Employment" at bounding box center [204, 48] width 125 height 15
click at [142, 41] on select "Select Full or [DEMOGRAPHIC_DATA] Employment Self Employment" at bounding box center [204, 48] width 125 height 15
click at [171, 77] on input "text" at bounding box center [204, 76] width 125 height 15
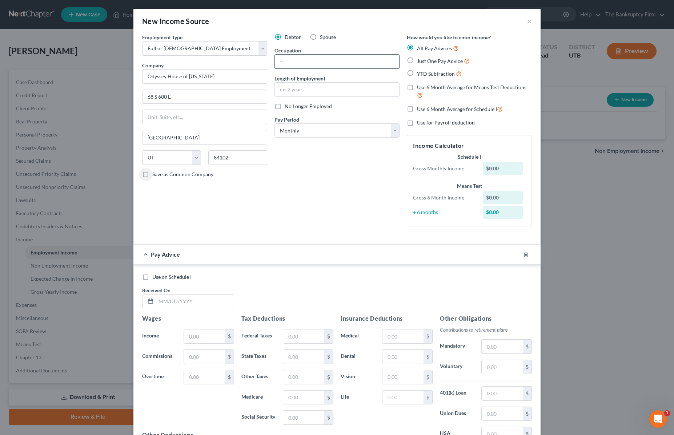
click at [327, 63] on input "text" at bounding box center [337, 62] width 124 height 14
click at [357, 129] on select "Select Monthly Twice Monthly Every Other Week Weekly" at bounding box center [337, 130] width 125 height 15
click at [275, 123] on select "Select Monthly Twice Monthly Every Other Week Weekly" at bounding box center [337, 130] width 125 height 15
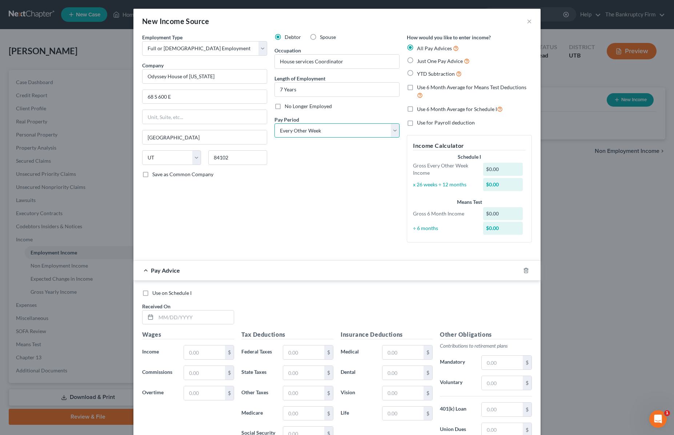
click at [392, 129] on select "Select Monthly Twice Monthly Every Other Week Weekly" at bounding box center [337, 130] width 125 height 15
click at [275, 123] on select "Select Monthly Twice Monthly Every Other Week Weekly" at bounding box center [337, 130] width 125 height 15
click at [417, 71] on label "YTD Subtraction" at bounding box center [439, 73] width 45 height 8
click at [420, 71] on input "YTD Subtraction" at bounding box center [422, 71] width 5 height 5
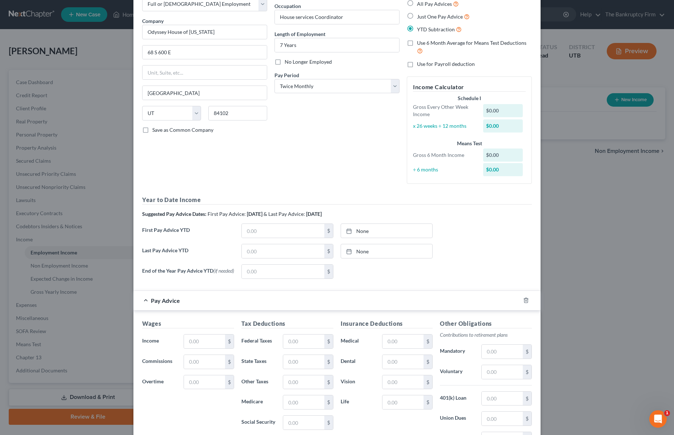
scroll to position [52, 0]
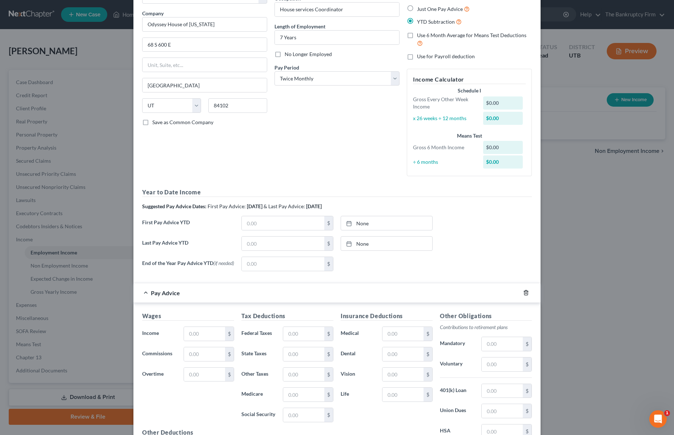
click at [527, 293] on line "button" at bounding box center [527, 292] width 0 height 1
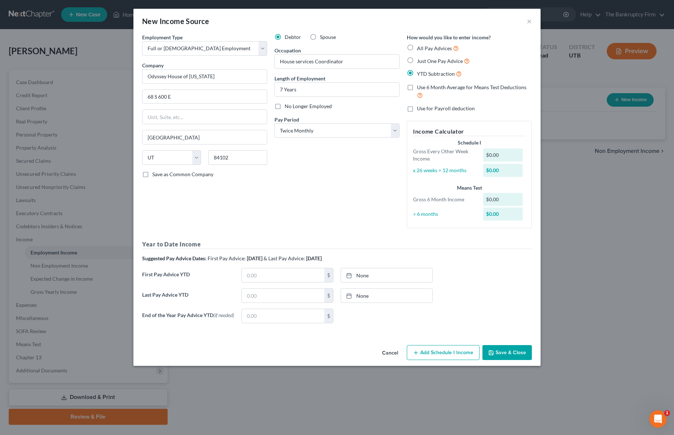
scroll to position [0, 0]
click at [514, 352] on button "Save & Close" at bounding box center [507, 352] width 49 height 15
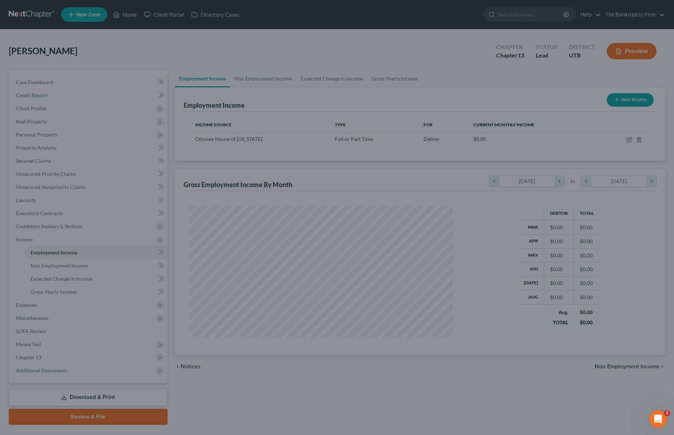
scroll to position [132, 278]
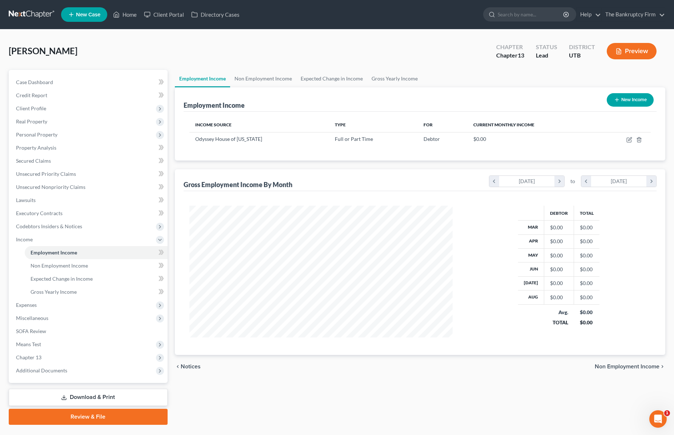
click at [627, 98] on button "New Income" at bounding box center [630, 99] width 47 height 13
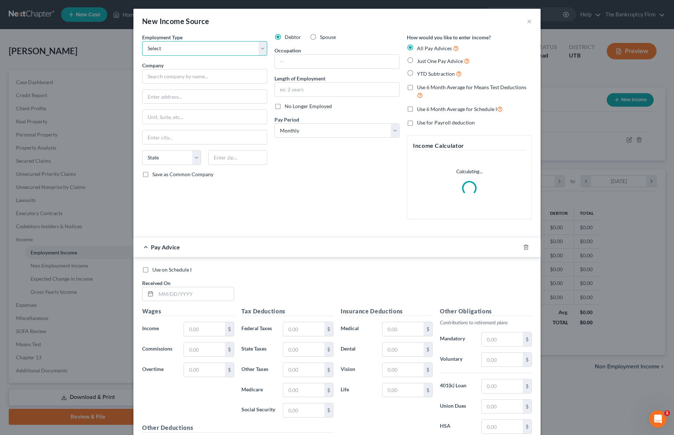
click at [197, 49] on select "Select Full or [DEMOGRAPHIC_DATA] Employment Self Employment" at bounding box center [204, 48] width 125 height 15
click at [142, 41] on select "Select Full or [DEMOGRAPHIC_DATA] Employment Self Employment" at bounding box center [204, 48] width 125 height 15
click at [167, 76] on input "text" at bounding box center [204, 76] width 125 height 15
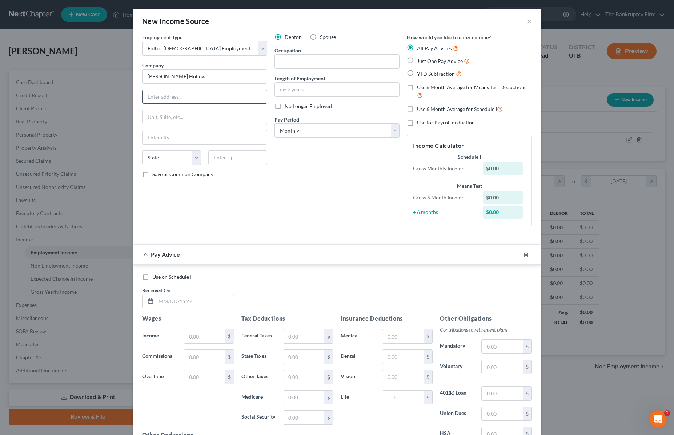
click at [184, 96] on input "text" at bounding box center [205, 97] width 124 height 14
click at [163, 98] on input "text" at bounding box center [205, 97] width 124 height 14
click at [164, 96] on input "38" at bounding box center [205, 97] width 124 height 14
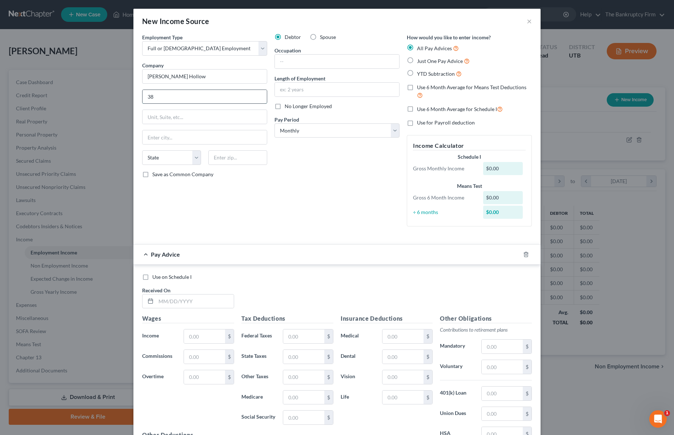
paste input "[STREET_ADDRESS]"
click at [227, 159] on input "text" at bounding box center [237, 157] width 59 height 15
click at [303, 62] on input "text" at bounding box center [337, 62] width 124 height 14
click at [294, 131] on select "Select Monthly Twice Monthly Every Other Week Weekly" at bounding box center [337, 130] width 125 height 15
click at [275, 123] on select "Select Monthly Twice Monthly Every Other Week Weekly" at bounding box center [337, 130] width 125 height 15
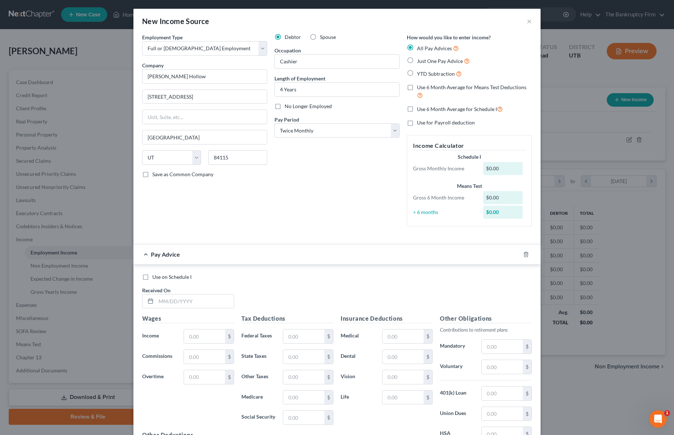
click at [417, 73] on label "YTD Subtraction" at bounding box center [439, 73] width 45 height 8
click at [420, 73] on input "YTD Subtraction" at bounding box center [422, 71] width 5 height 5
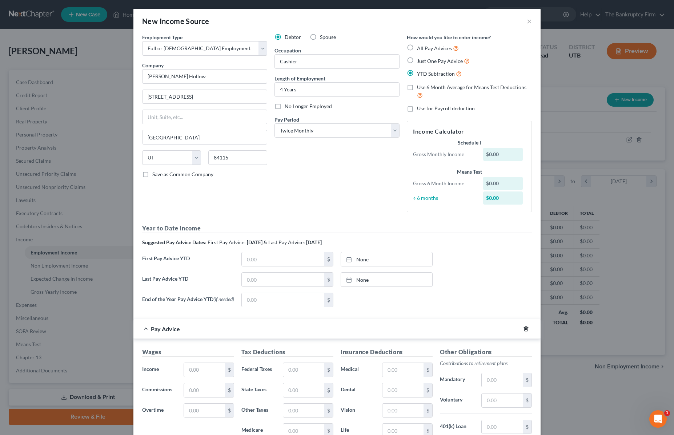
drag, startPoint x: 524, startPoint y: 330, endPoint x: 497, endPoint y: 286, distance: 51.9
click at [524, 330] on icon "button" at bounding box center [525, 328] width 3 height 5
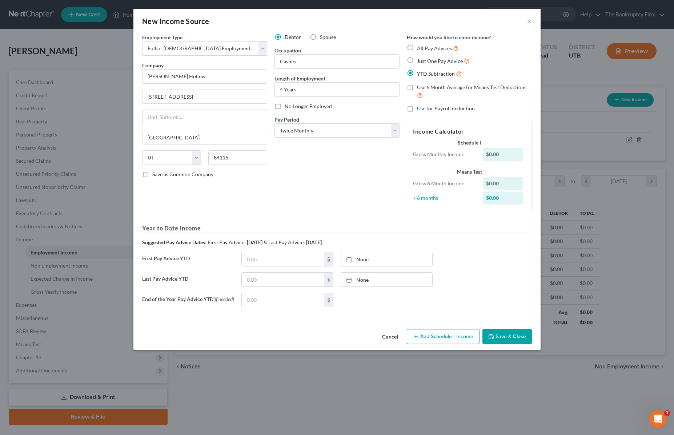
click at [514, 338] on button "Save & Close" at bounding box center [507, 336] width 49 height 15
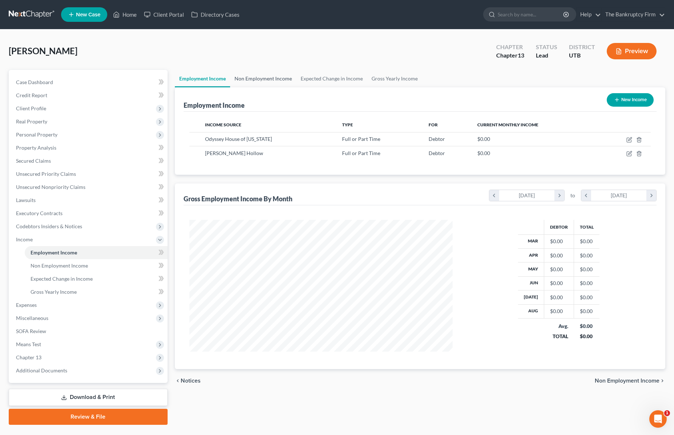
click at [266, 78] on link "Non Employment Income" at bounding box center [263, 78] width 66 height 17
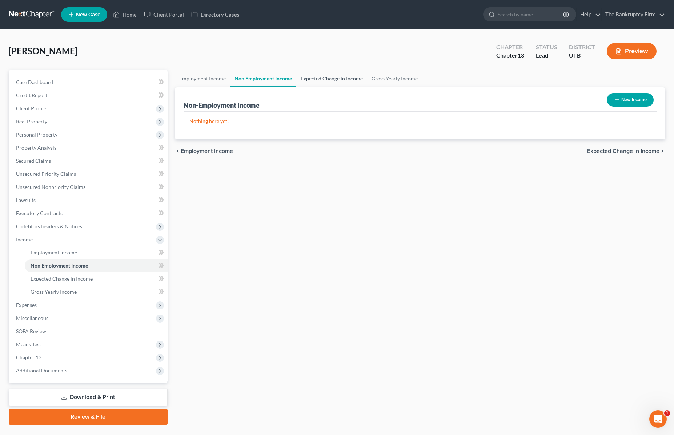
click at [320, 77] on link "Expected Change in Income" at bounding box center [331, 78] width 71 height 17
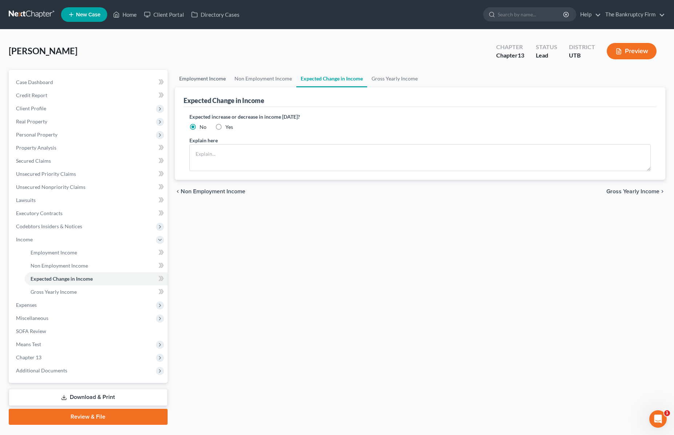
click at [199, 77] on link "Employment Income" at bounding box center [202, 78] width 55 height 17
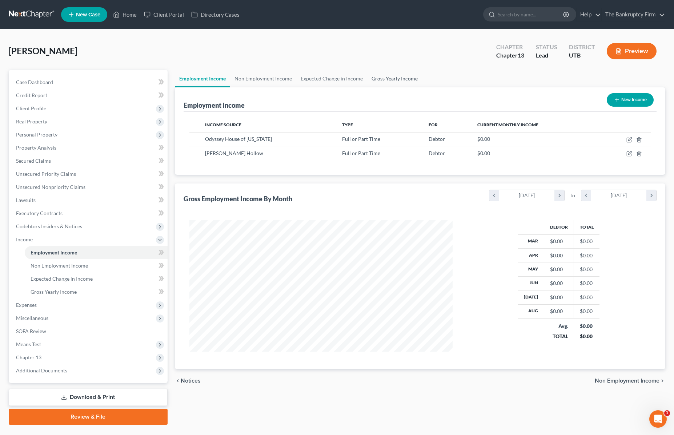
scroll to position [132, 278]
click at [394, 77] on link "Gross Yearly Income" at bounding box center [394, 78] width 55 height 17
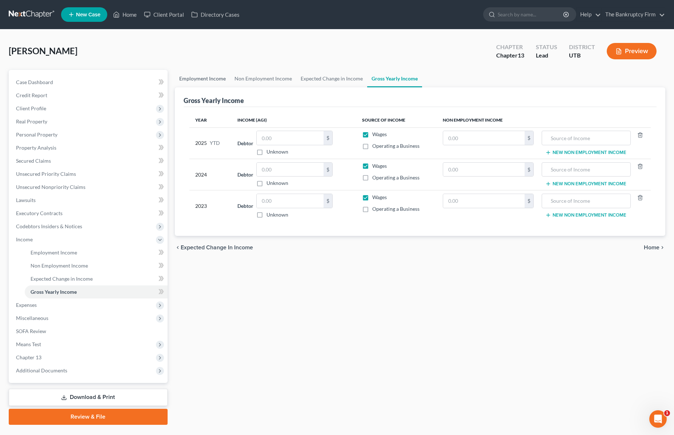
click at [196, 77] on link "Employment Income" at bounding box center [202, 78] width 55 height 17
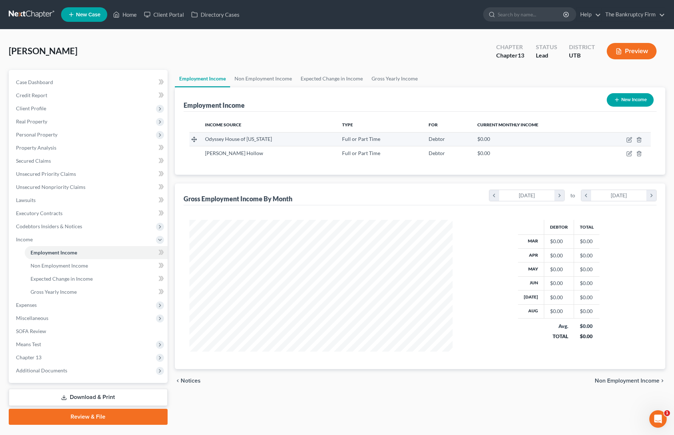
scroll to position [132, 278]
click at [48, 302] on span "Expenses" at bounding box center [88, 304] width 157 height 13
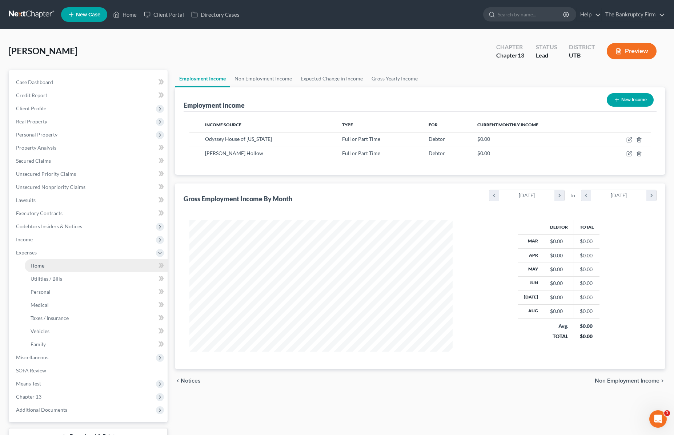
click at [52, 263] on link "Home" at bounding box center [96, 265] width 143 height 13
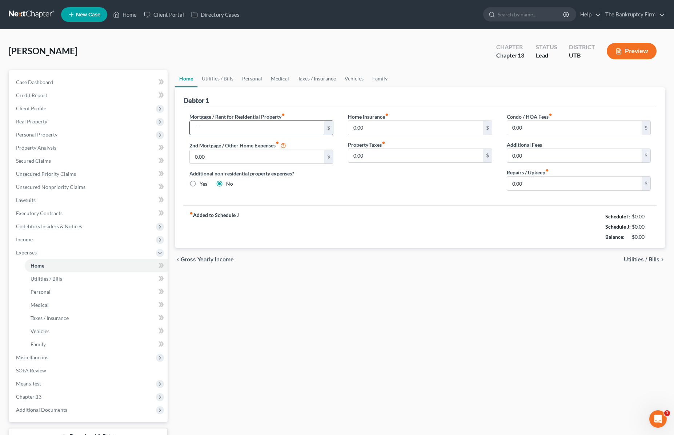
click at [248, 127] on input "text" at bounding box center [257, 128] width 135 height 14
click at [219, 78] on link "Utilities / Bills" at bounding box center [217, 78] width 40 height 17
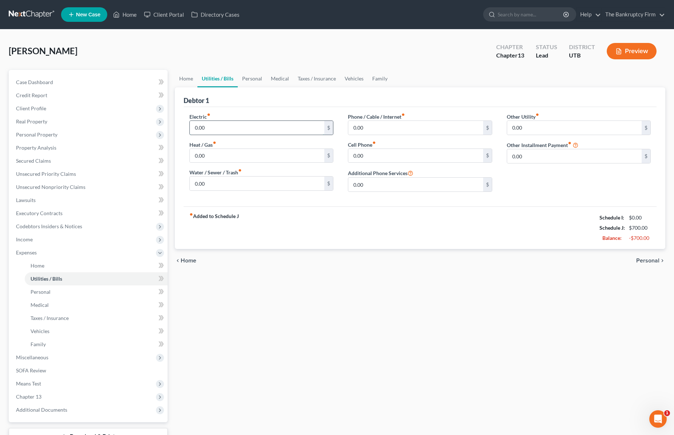
click at [244, 130] on input "0.00" at bounding box center [257, 128] width 135 height 14
click at [384, 128] on input "0.00" at bounding box center [415, 128] width 135 height 14
click at [375, 160] on input "0.00" at bounding box center [415, 156] width 135 height 14
click at [246, 78] on link "Personal" at bounding box center [252, 78] width 29 height 17
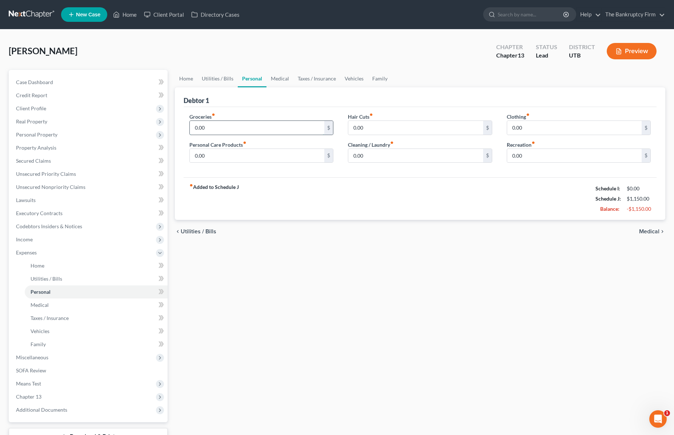
click at [220, 128] on input "0.00" at bounding box center [257, 128] width 135 height 14
click at [223, 156] on input "0.00" at bounding box center [257, 156] width 135 height 14
click at [279, 77] on link "Medical" at bounding box center [280, 78] width 27 height 17
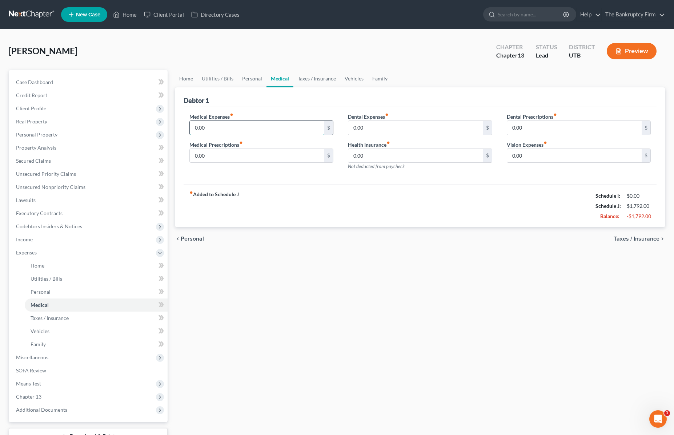
click at [230, 130] on input "0.00" at bounding box center [257, 128] width 135 height 14
click at [318, 76] on link "Taxes / Insurance" at bounding box center [316, 78] width 47 height 17
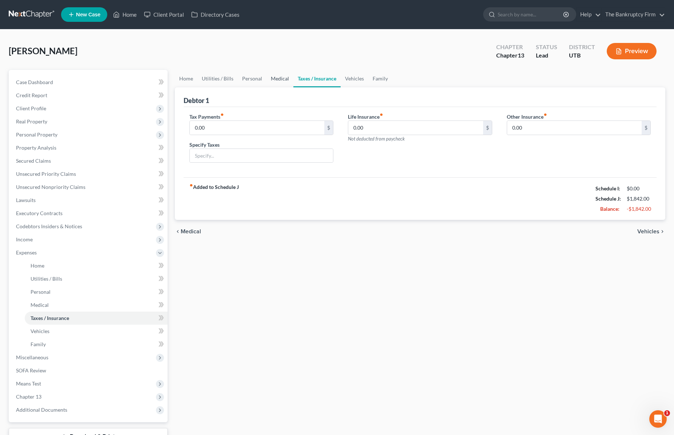
click at [274, 77] on link "Medical" at bounding box center [280, 78] width 27 height 17
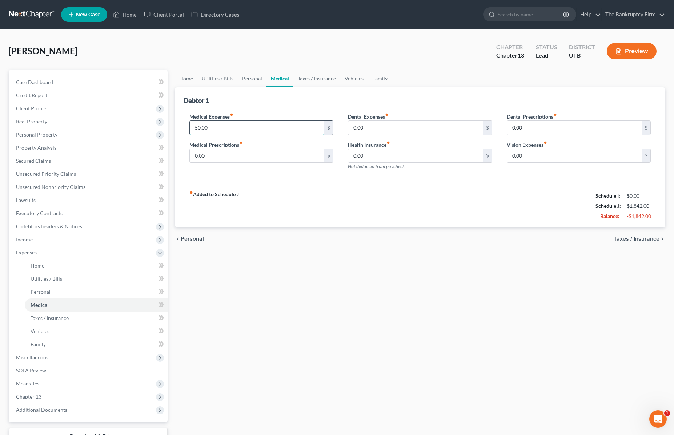
click at [229, 129] on input "50.00" at bounding box center [257, 128] width 135 height 14
click at [350, 78] on link "Vehicles" at bounding box center [354, 78] width 28 height 17
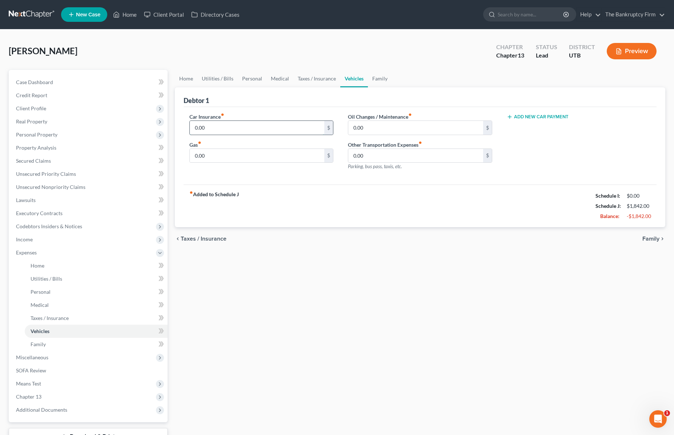
click at [223, 128] on input "0.00" at bounding box center [257, 128] width 135 height 14
click at [374, 77] on link "Family" at bounding box center [380, 78] width 24 height 17
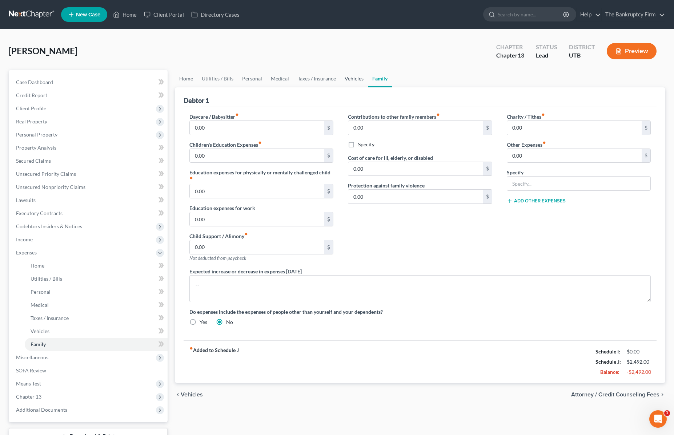
click at [350, 77] on link "Vehicles" at bounding box center [354, 78] width 28 height 17
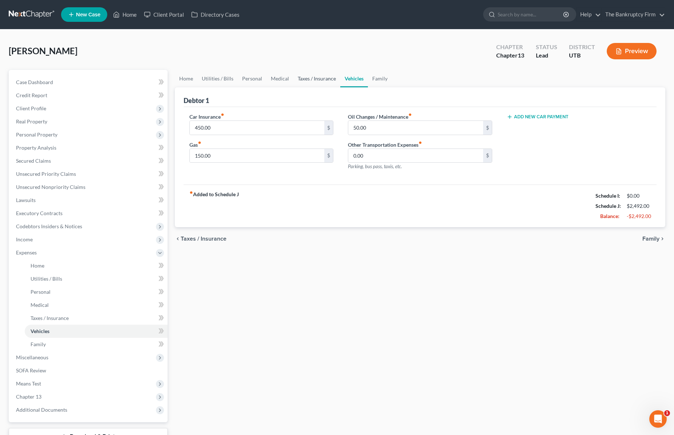
click at [313, 79] on link "Taxes / Insurance" at bounding box center [316, 78] width 47 height 17
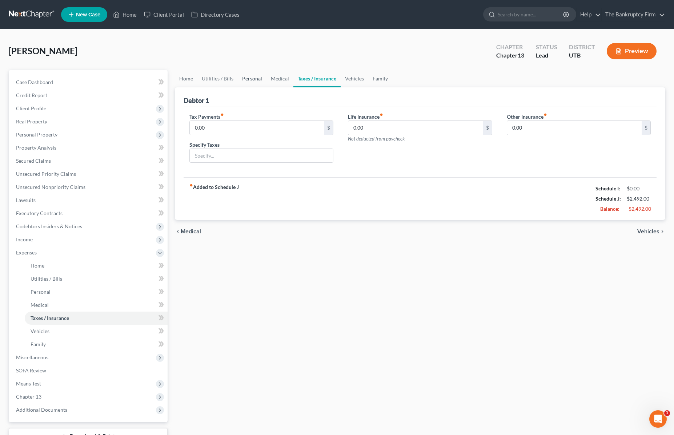
click at [244, 77] on link "Personal" at bounding box center [252, 78] width 29 height 17
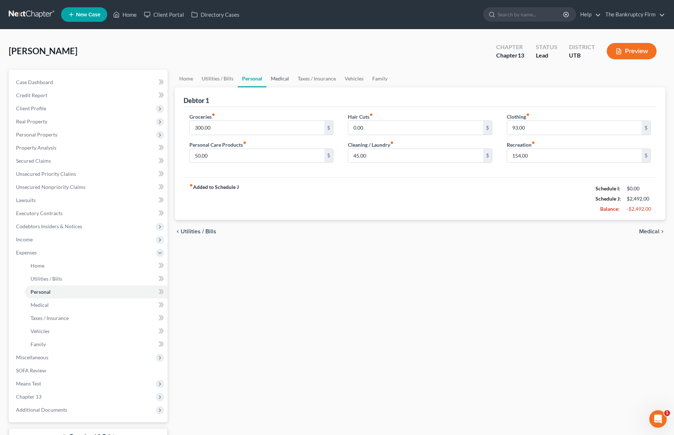
click at [283, 79] on link "Medical" at bounding box center [280, 78] width 27 height 17
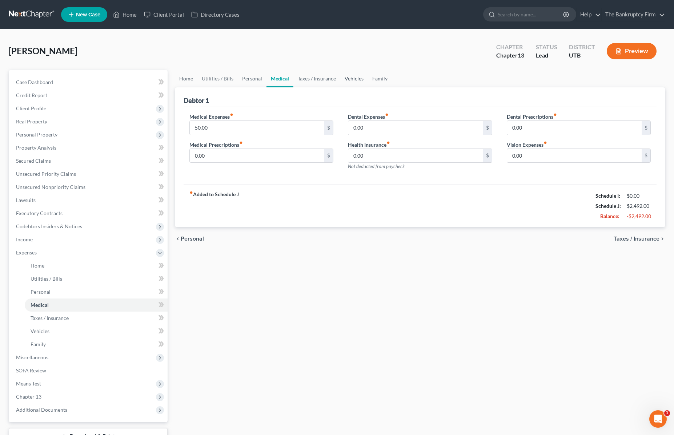
click at [356, 78] on link "Vehicles" at bounding box center [354, 78] width 28 height 17
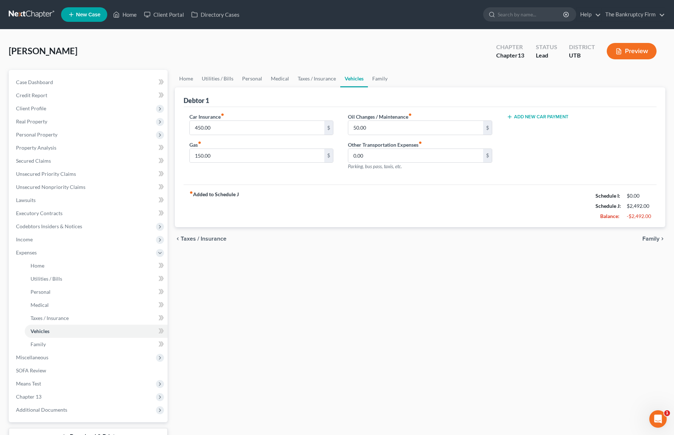
click at [528, 114] on button "Add New Car Payment" at bounding box center [538, 117] width 62 height 6
click at [525, 129] on input "text" at bounding box center [568, 128] width 122 height 14
click at [533, 159] on div "Car Payment 1 fiber_manual_record 390 $ Add New Car Payment" at bounding box center [579, 144] width 159 height 63
click at [41, 359] on span "Miscellaneous" at bounding box center [32, 357] width 32 height 6
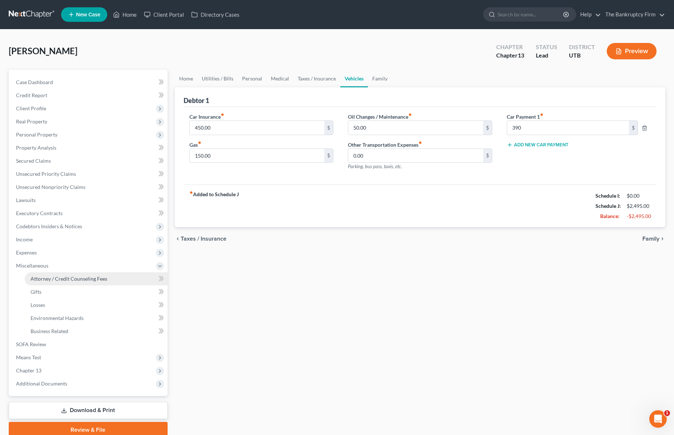
click at [82, 277] on span "Attorney / Credit Counseling Fees" at bounding box center [69, 278] width 77 height 6
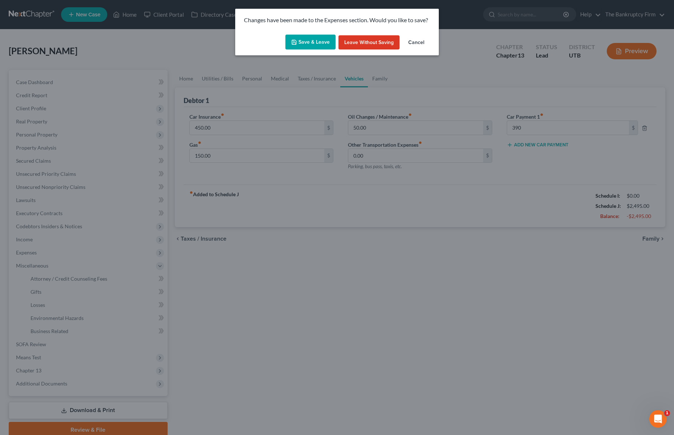
click at [301, 40] on button "Save & Leave" at bounding box center [310, 42] width 50 height 15
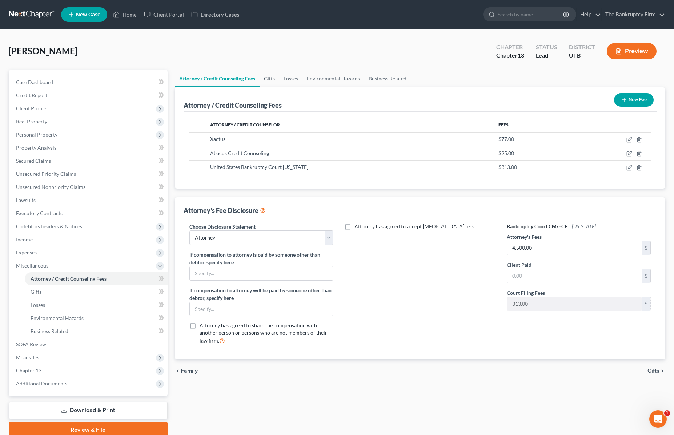
click at [269, 77] on link "Gifts" at bounding box center [270, 78] width 20 height 17
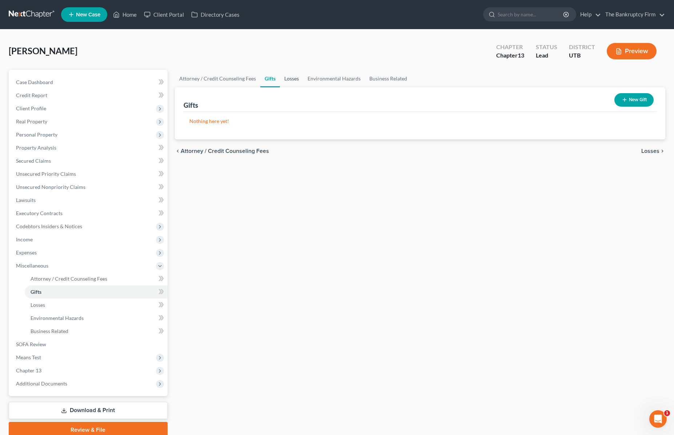
click at [288, 80] on link "Losses" at bounding box center [291, 78] width 23 height 17
click at [395, 77] on link "Business Related" at bounding box center [388, 78] width 47 height 17
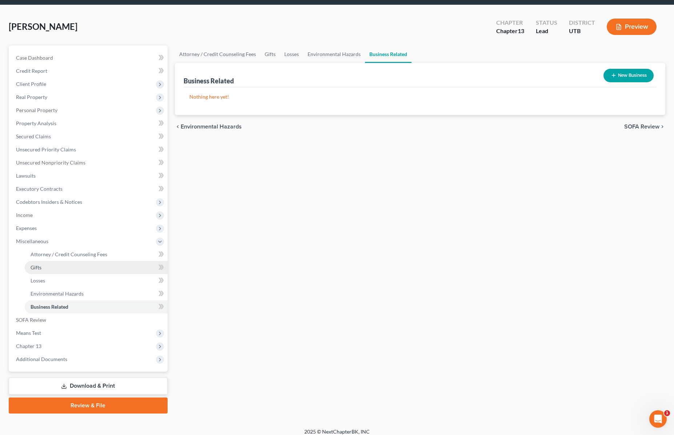
scroll to position [31, 0]
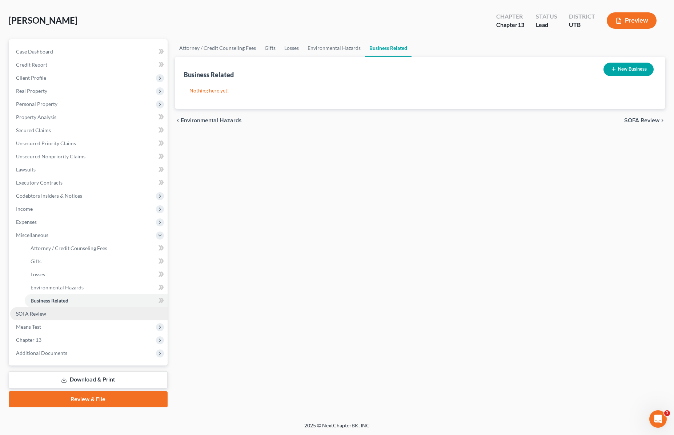
click at [32, 310] on span "SOFA Review" at bounding box center [31, 313] width 30 height 6
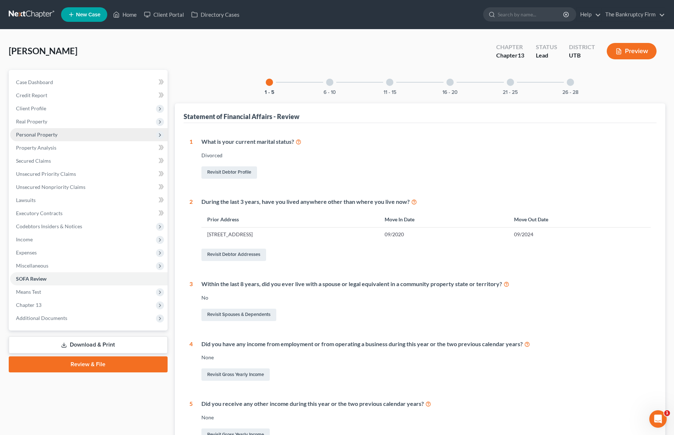
click at [31, 134] on span "Personal Property" at bounding box center [36, 134] width 41 height 6
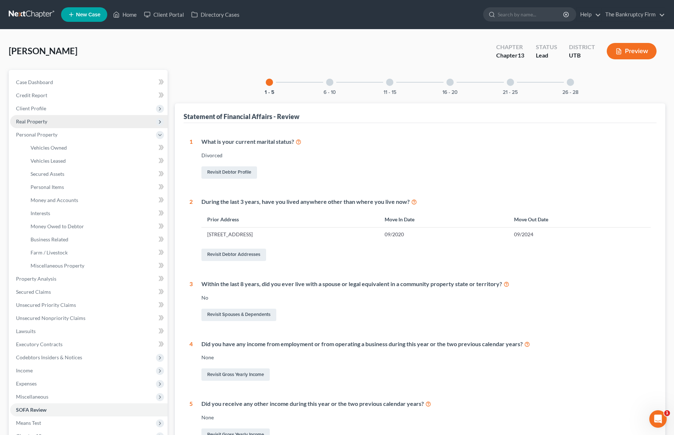
click at [31, 120] on span "Real Property" at bounding box center [31, 121] width 31 height 6
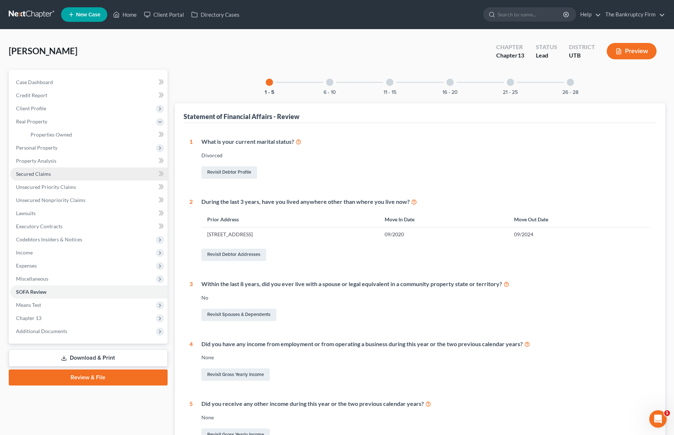
click at [37, 175] on span "Secured Claims" at bounding box center [33, 174] width 35 height 6
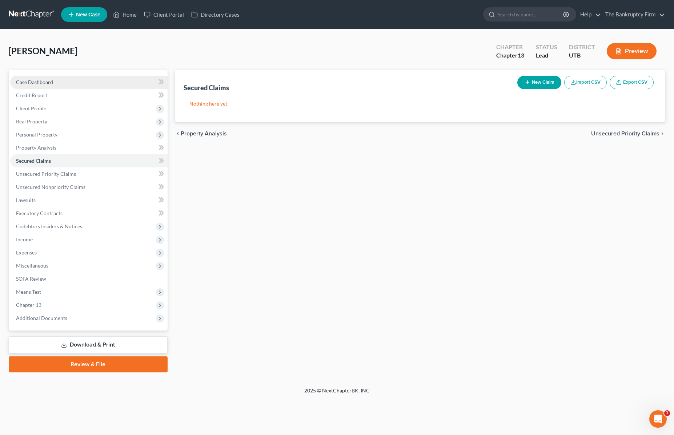
click at [48, 84] on span "Case Dashboard" at bounding box center [34, 82] width 37 height 6
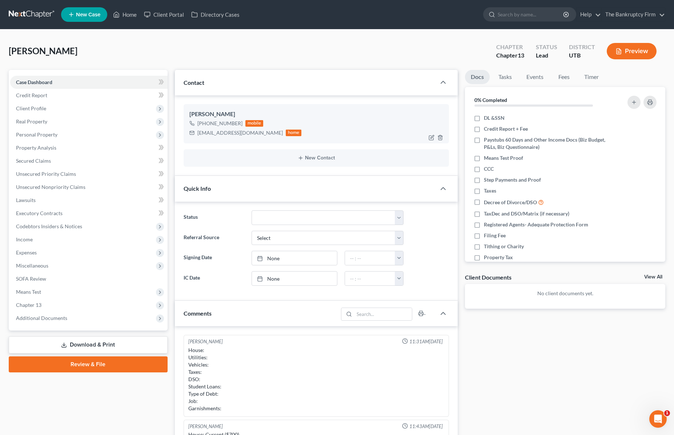
scroll to position [57, 0]
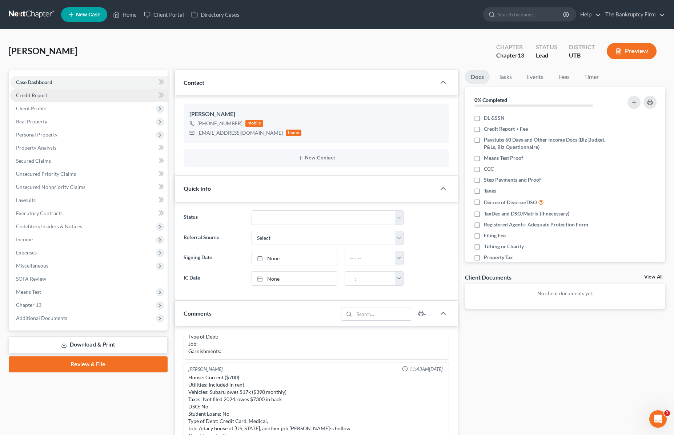
click at [43, 96] on span "Credit Report" at bounding box center [31, 95] width 31 height 6
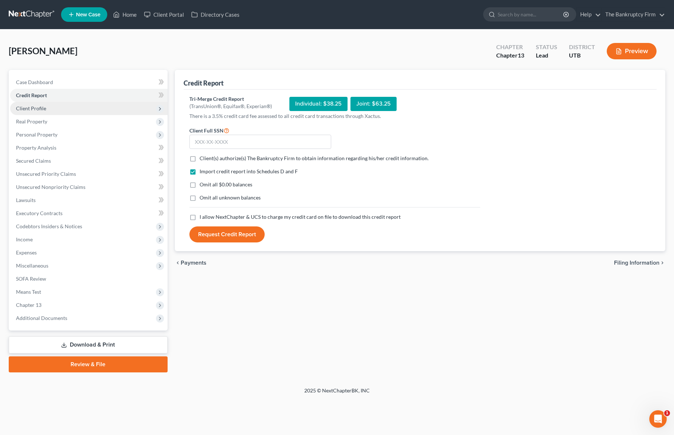
click at [43, 106] on span "Client Profile" at bounding box center [31, 108] width 30 height 6
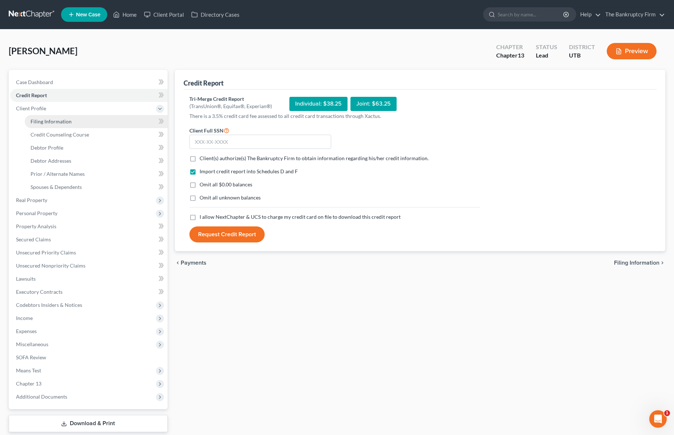
click at [61, 120] on span "Filing Information" at bounding box center [51, 121] width 41 height 6
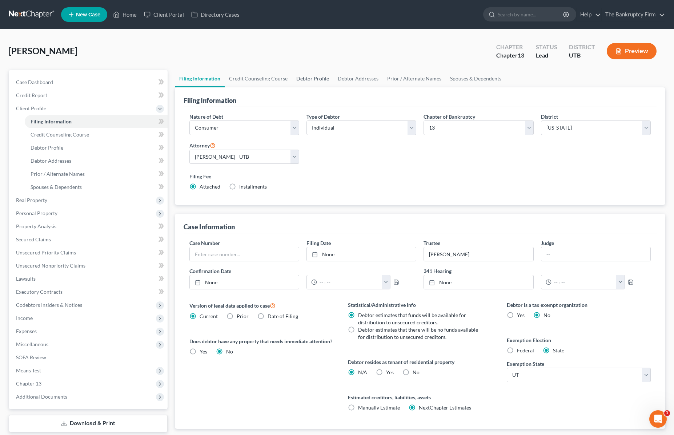
click at [309, 74] on link "Debtor Profile" at bounding box center [312, 78] width 41 height 17
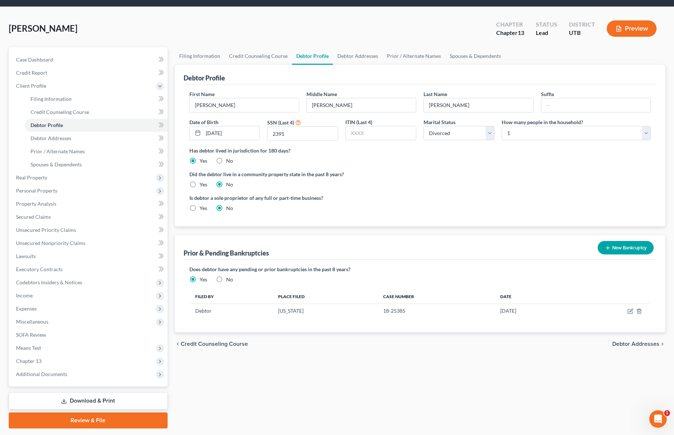
scroll to position [24, 0]
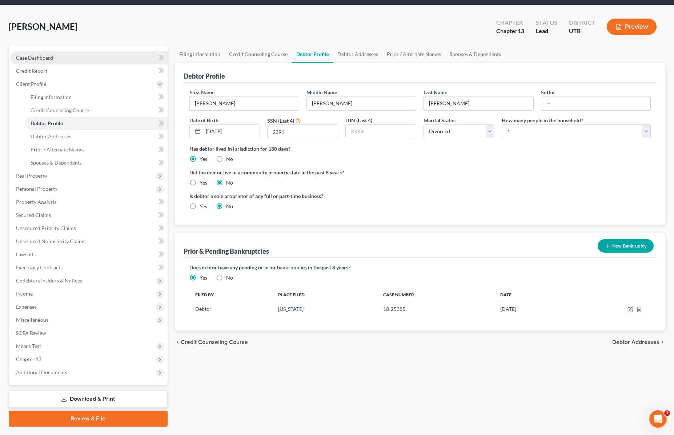
click at [43, 57] on span "Case Dashboard" at bounding box center [34, 58] width 37 height 6
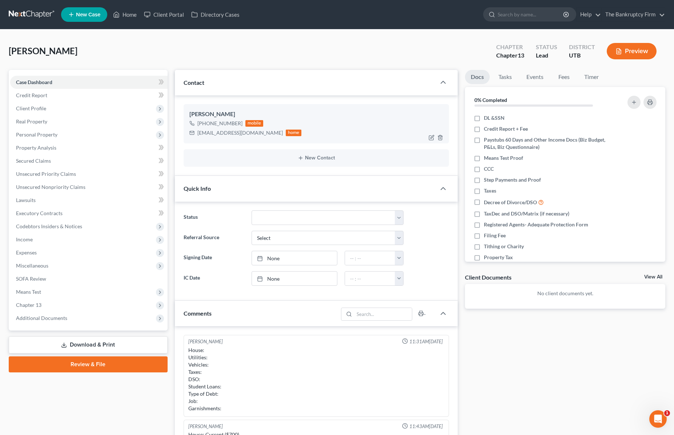
scroll to position [57, 0]
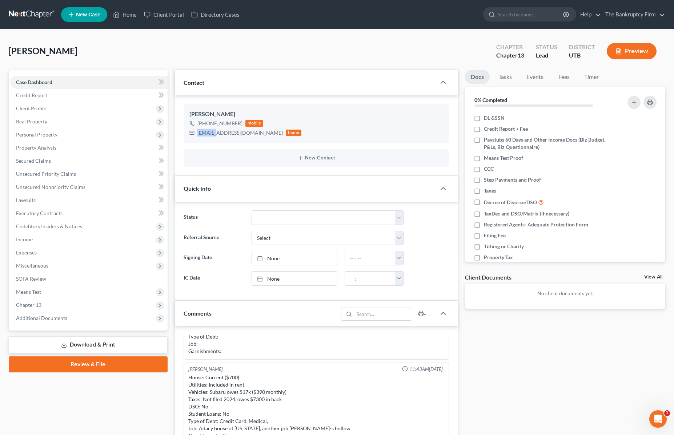
drag, startPoint x: 254, startPoint y: 133, endPoint x: 224, endPoint y: 152, distance: 35.4
click at [197, 136] on div "[EMAIL_ADDRESS][DOMAIN_NAME]" at bounding box center [239, 132] width 85 height 7
drag, startPoint x: 224, startPoint y: 152, endPoint x: 228, endPoint y: 135, distance: 17.3
click at [224, 151] on div "New Contact" at bounding box center [317, 157] width 266 height 17
drag, startPoint x: 229, startPoint y: 133, endPoint x: 209, endPoint y: 133, distance: 20.0
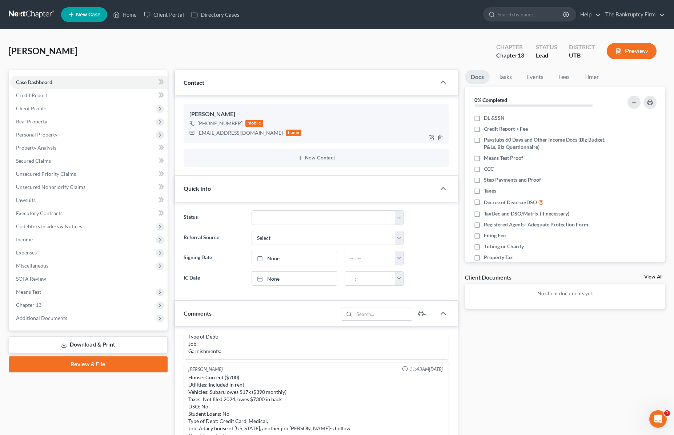
click at [229, 133] on div "[EMAIL_ADDRESS][DOMAIN_NAME]" at bounding box center [239, 132] width 85 height 7
drag, startPoint x: 198, startPoint y: 133, endPoint x: 253, endPoint y: 136, distance: 55.0
click at [253, 136] on div "[EMAIL_ADDRESS][DOMAIN_NAME]" at bounding box center [239, 132] width 85 height 7
copy div "[EMAIL_ADDRESS][DOMAIN_NAME]"
click at [525, 12] on input "search" at bounding box center [531, 14] width 67 height 13
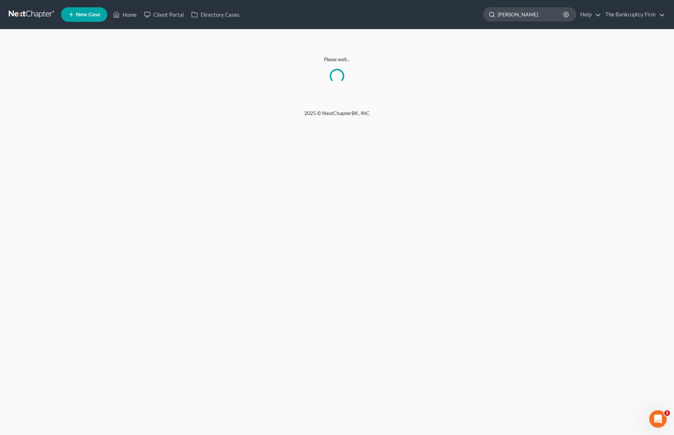
click at [542, 13] on input "[PERSON_NAME]" at bounding box center [531, 14] width 67 height 13
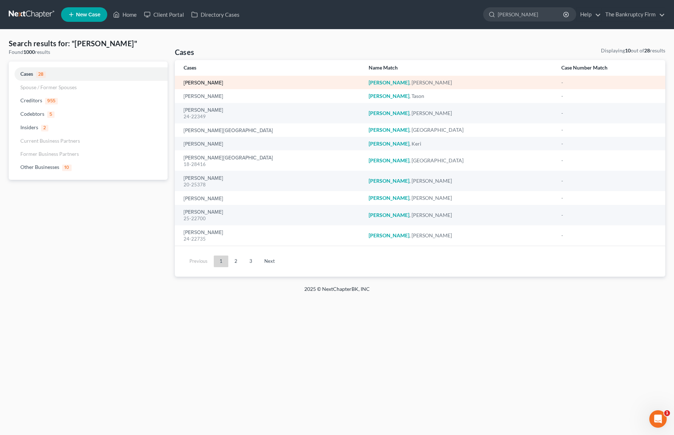
click at [211, 80] on link "[PERSON_NAME]" at bounding box center [204, 82] width 40 height 5
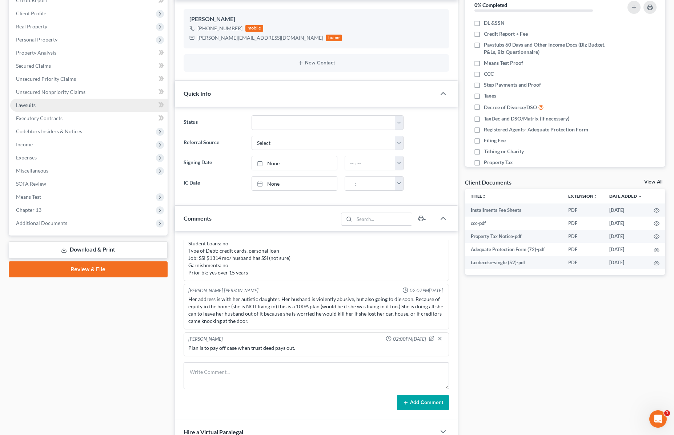
scroll to position [131, 0]
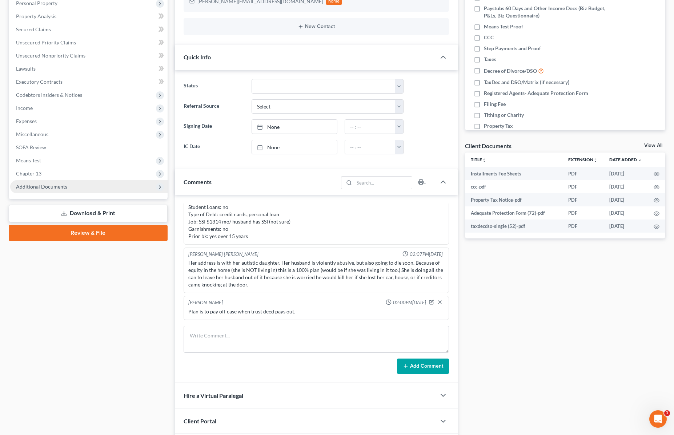
click at [61, 183] on span "Additional Documents" at bounding box center [41, 186] width 51 height 6
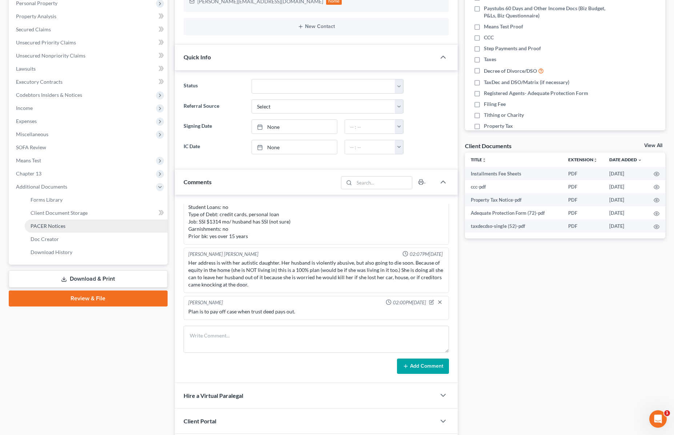
click at [64, 227] on link "PACER Notices" at bounding box center [96, 225] width 143 height 13
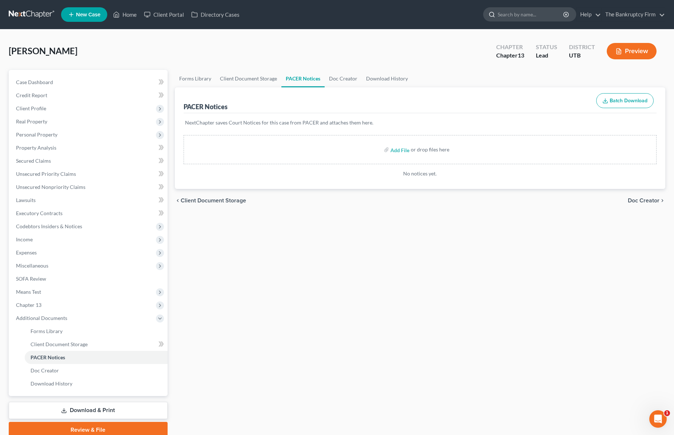
click at [533, 16] on input "search" at bounding box center [531, 14] width 67 height 13
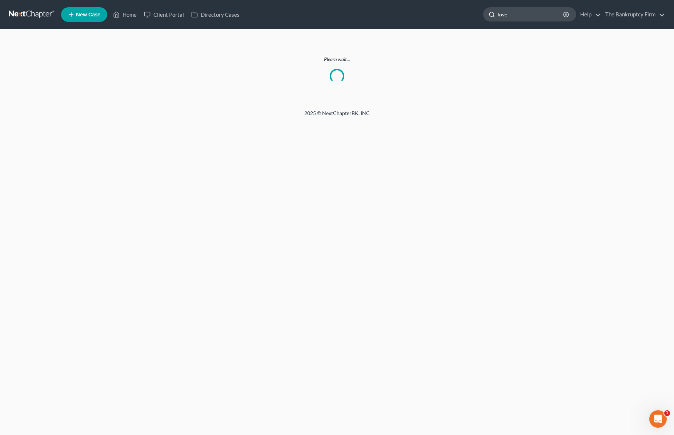
click at [523, 15] on input "love" at bounding box center [531, 14] width 67 height 13
click at [129, 14] on link "Home" at bounding box center [124, 14] width 31 height 13
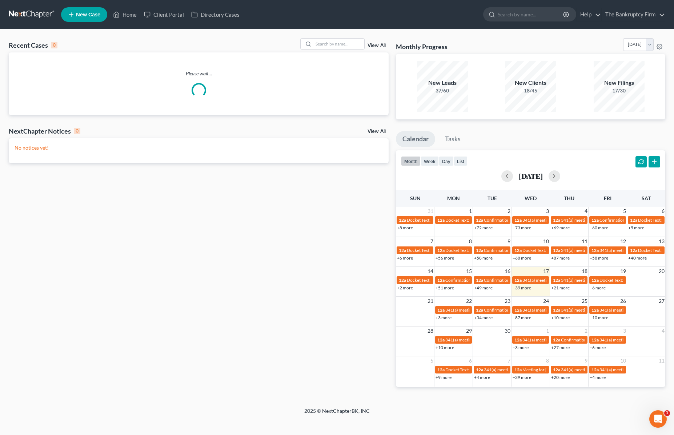
click at [378, 45] on link "View All" at bounding box center [377, 45] width 18 height 5
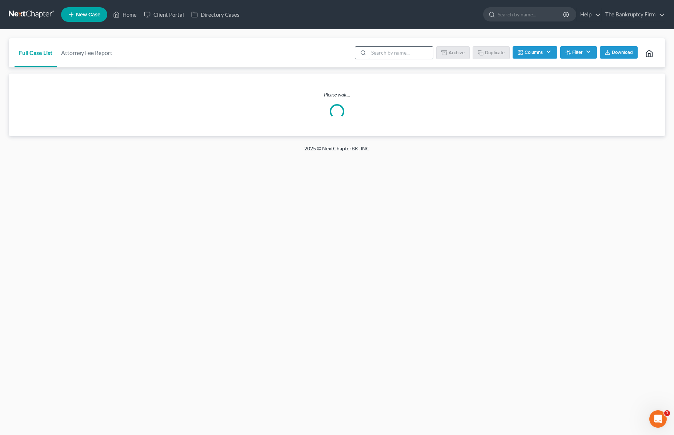
click at [377, 52] on input "search" at bounding box center [401, 53] width 64 height 12
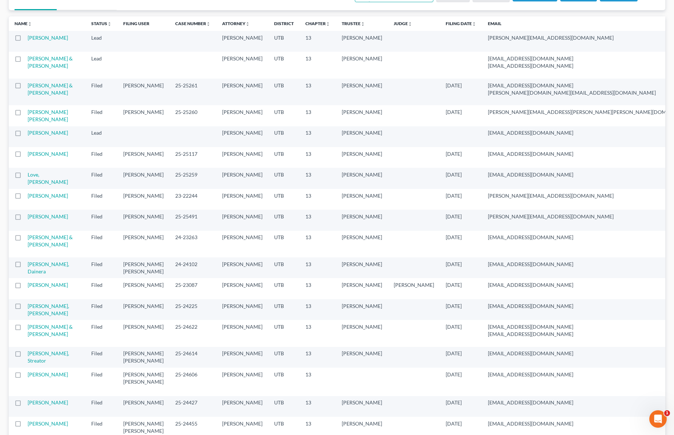
scroll to position [60, 0]
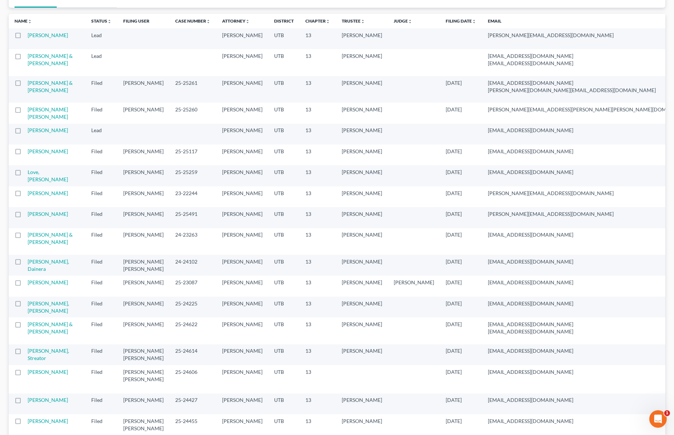
click at [44, 186] on td "Love, [PERSON_NAME]" at bounding box center [57, 175] width 58 height 21
click at [44, 182] on link "Love, [PERSON_NAME]" at bounding box center [48, 175] width 40 height 13
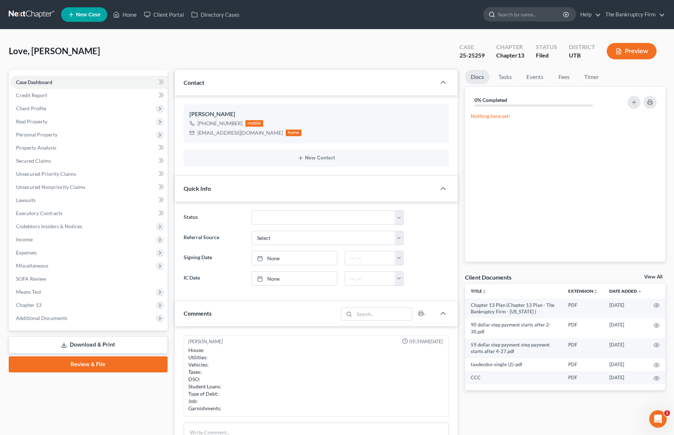
click at [518, 15] on input "search" at bounding box center [531, 14] width 67 height 13
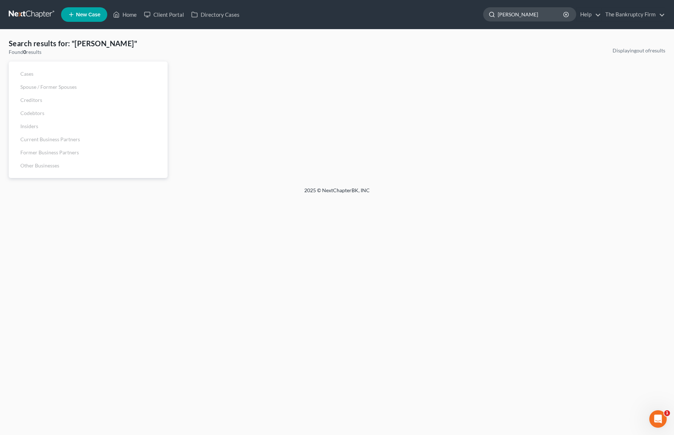
click at [535, 13] on input "[PERSON_NAME]" at bounding box center [531, 14] width 67 height 13
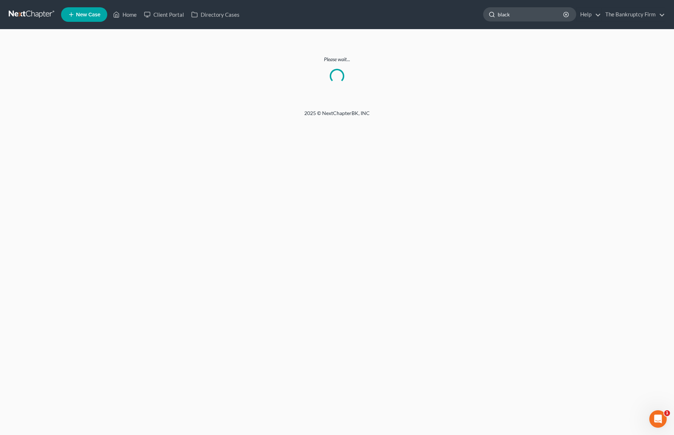
click at [531, 16] on input "black" at bounding box center [531, 14] width 67 height 13
click at [125, 14] on link "Home" at bounding box center [124, 14] width 31 height 13
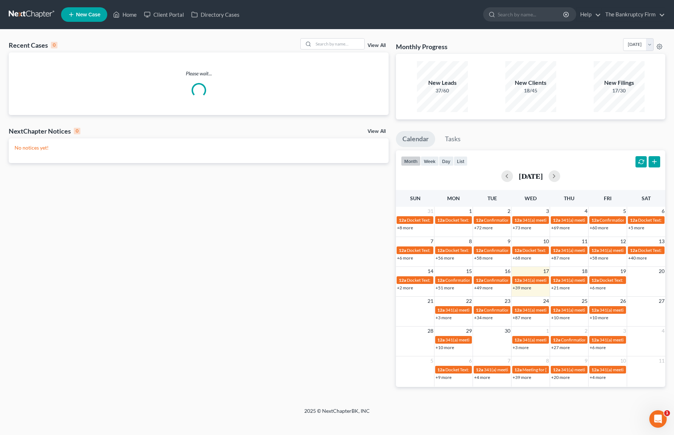
click at [378, 45] on link "View All" at bounding box center [377, 45] width 18 height 5
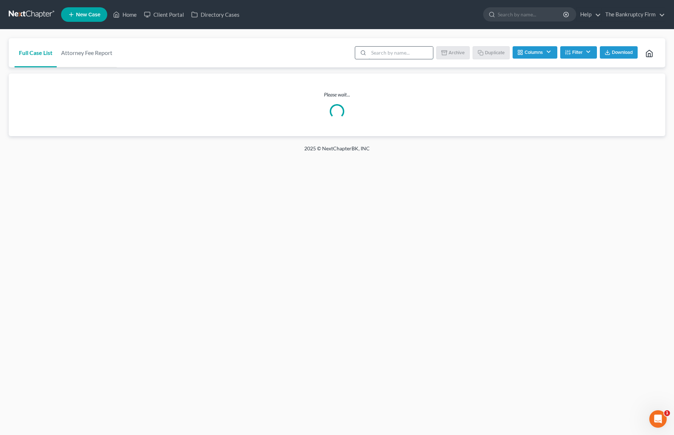
click at [383, 53] on input "search" at bounding box center [401, 53] width 64 height 12
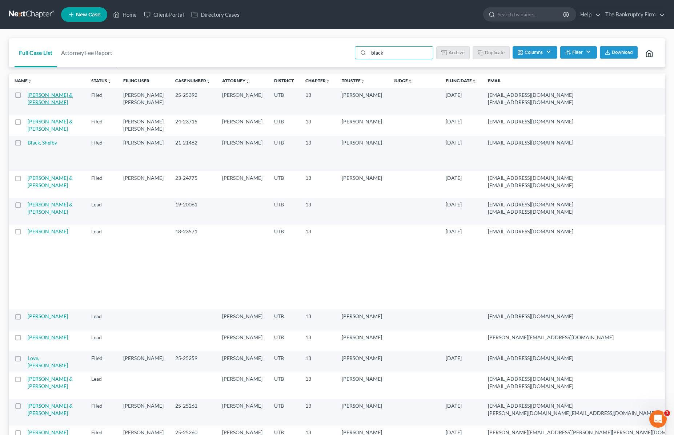
click at [35, 100] on link "[PERSON_NAME] & [PERSON_NAME]" at bounding box center [50, 98] width 45 height 13
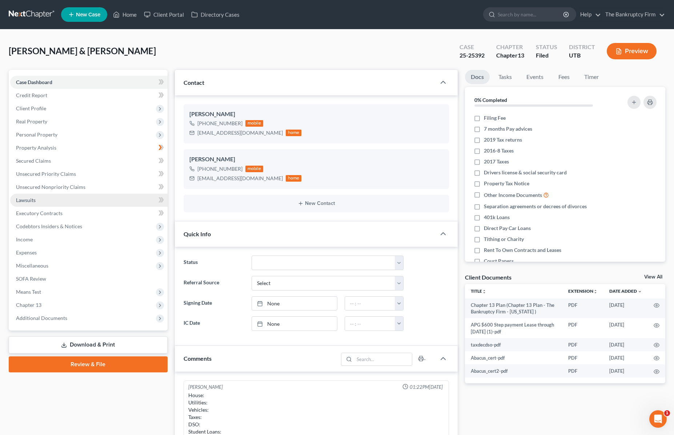
click at [45, 200] on link "Lawsuits" at bounding box center [88, 199] width 157 height 13
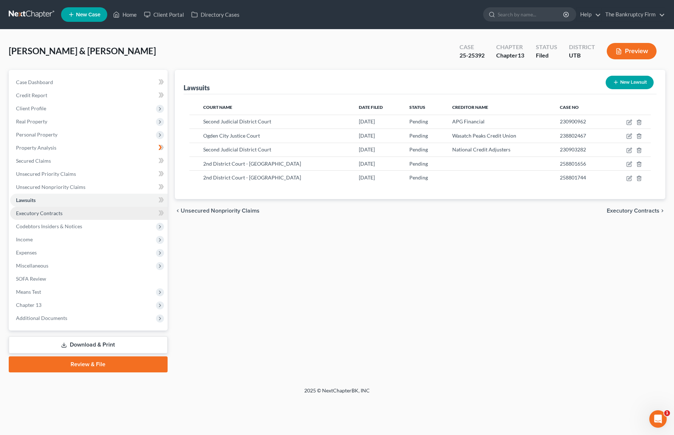
click at [48, 209] on link "Executory Contracts" at bounding box center [88, 213] width 157 height 13
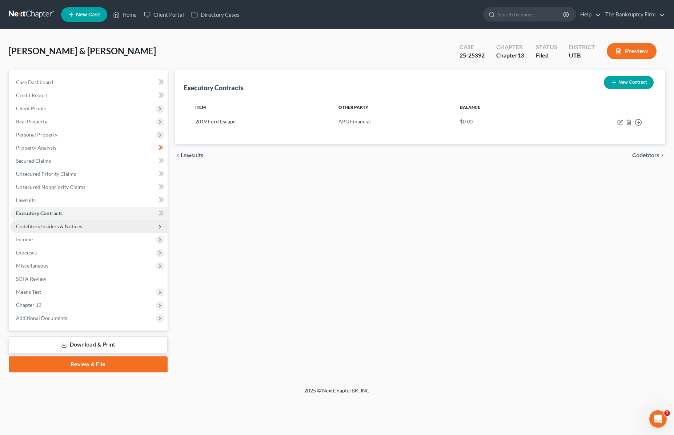
click at [48, 224] on span "Codebtors Insiders & Notices" at bounding box center [49, 226] width 66 height 6
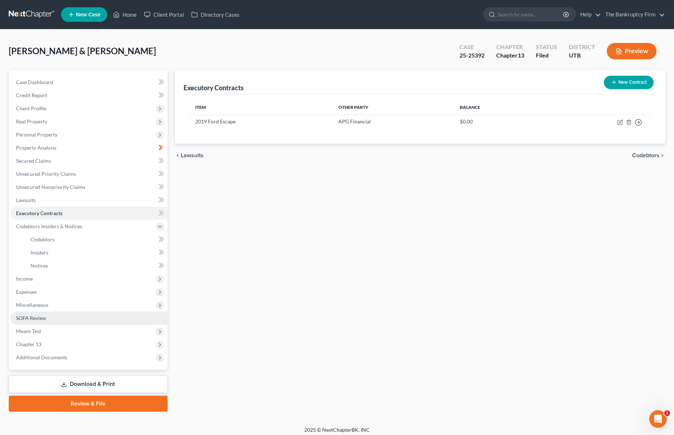
click at [45, 317] on span "SOFA Review" at bounding box center [31, 318] width 30 height 6
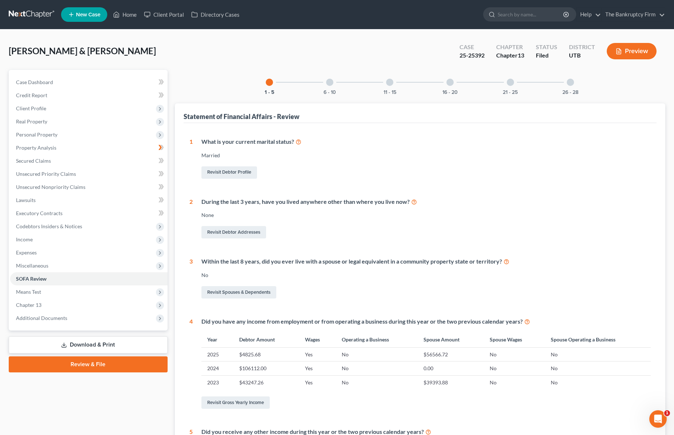
click at [329, 84] on div at bounding box center [329, 82] width 7 height 7
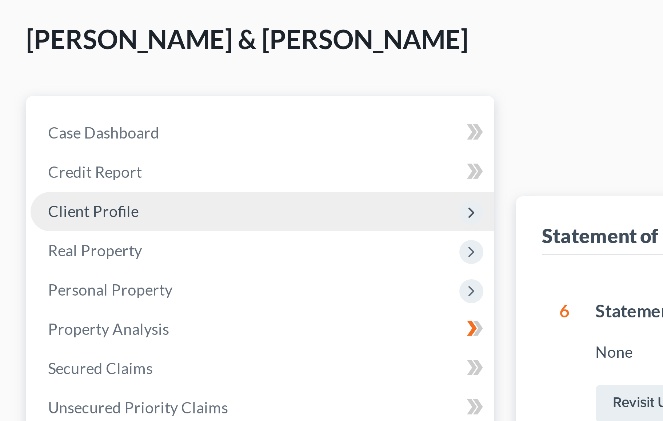
click at [39, 107] on span "Client Profile" at bounding box center [31, 108] width 30 height 6
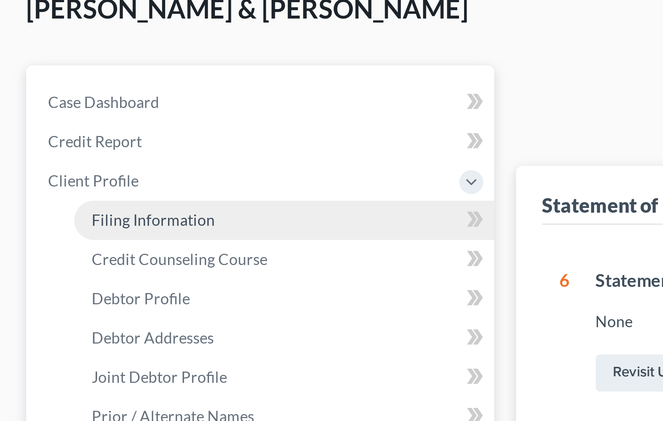
click at [52, 122] on span "Filing Information" at bounding box center [51, 121] width 41 height 6
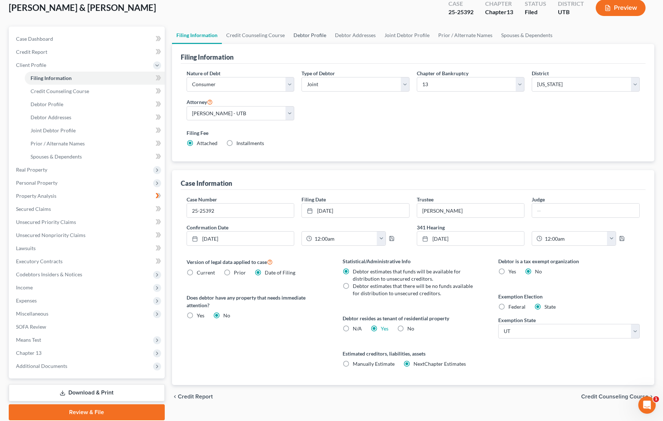
scroll to position [45, 0]
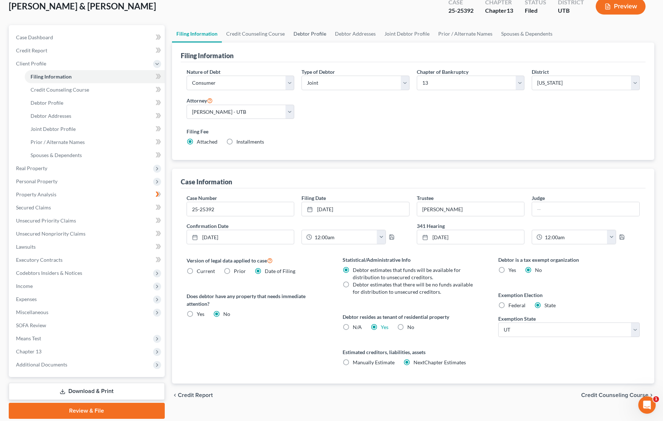
click at [305, 31] on link "Debtor Profile" at bounding box center [309, 33] width 41 height 17
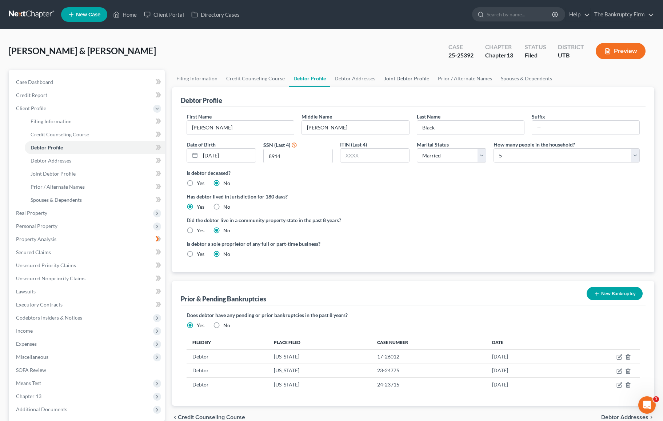
click at [398, 77] on link "Joint Debtor Profile" at bounding box center [407, 78] width 54 height 17
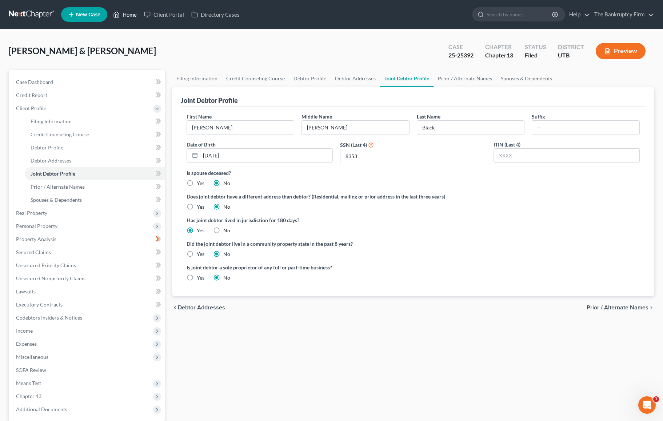
click at [127, 13] on link "Home" at bounding box center [124, 14] width 31 height 13
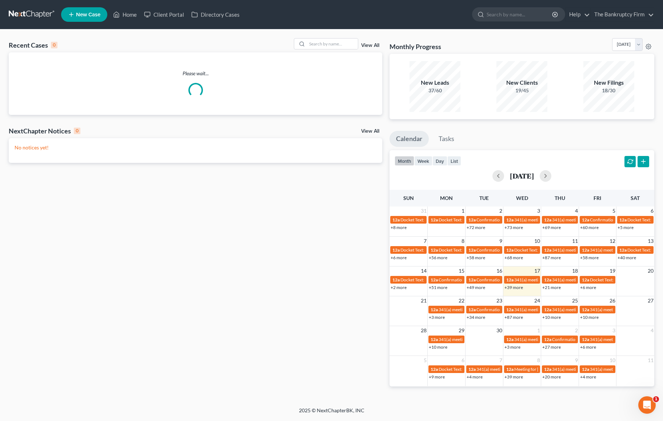
click at [371, 44] on link "View All" at bounding box center [370, 45] width 18 height 5
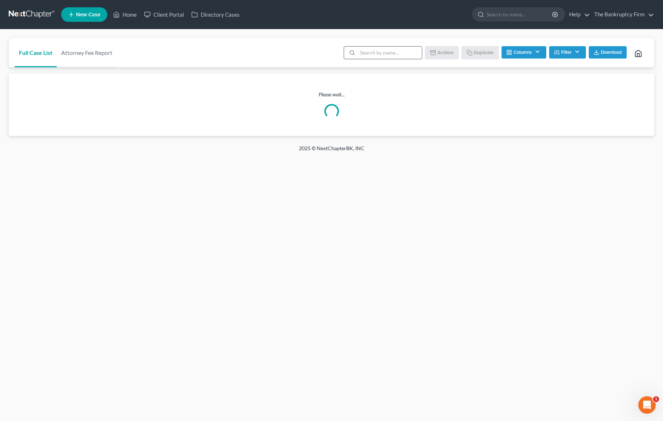
click at [382, 53] on input "search" at bounding box center [389, 53] width 64 height 12
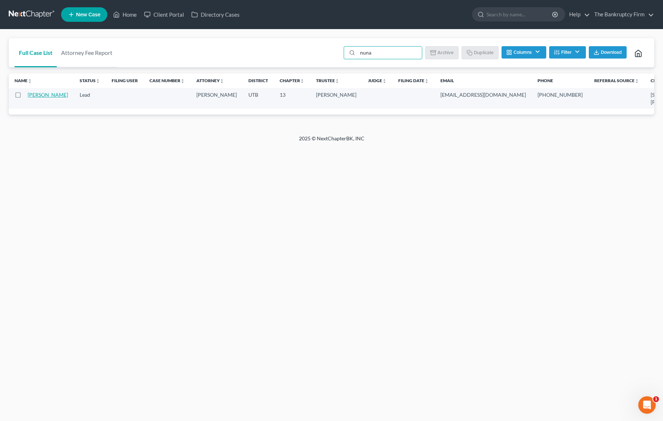
click at [37, 96] on link "[PERSON_NAME]" at bounding box center [48, 95] width 40 height 6
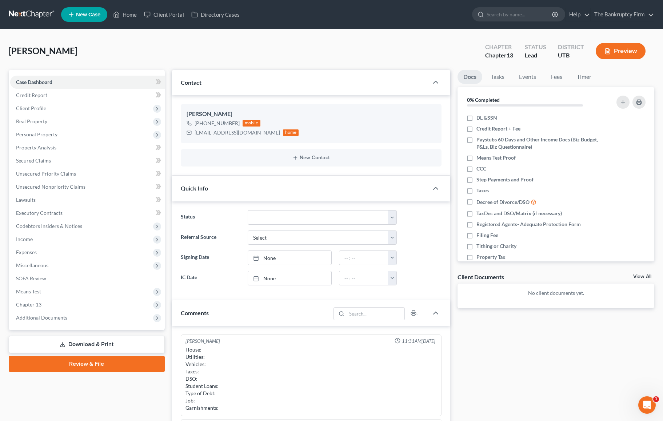
scroll to position [57, 0]
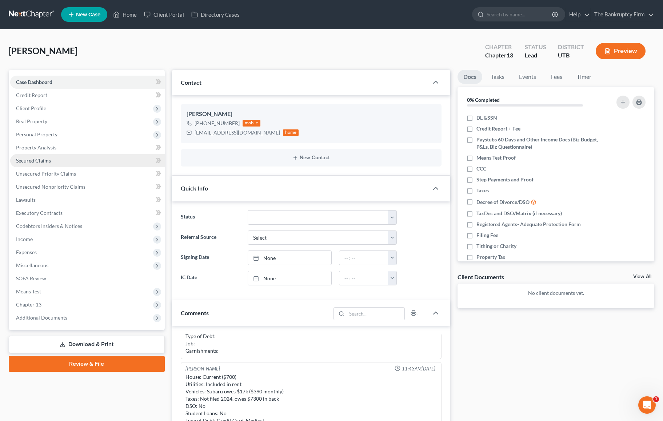
click at [47, 161] on span "Secured Claims" at bounding box center [33, 160] width 35 height 6
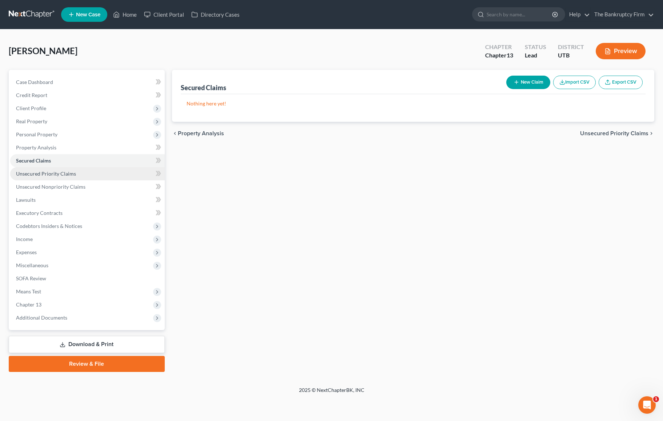
click at [64, 172] on span "Unsecured Priority Claims" at bounding box center [46, 174] width 60 height 6
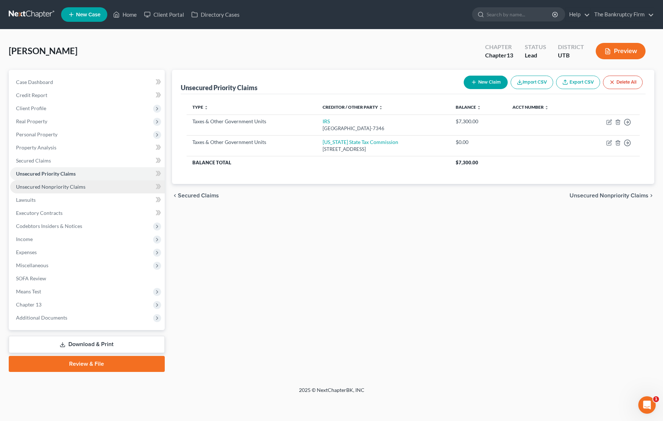
click at [63, 184] on span "Unsecured Nonpriority Claims" at bounding box center [50, 187] width 69 height 6
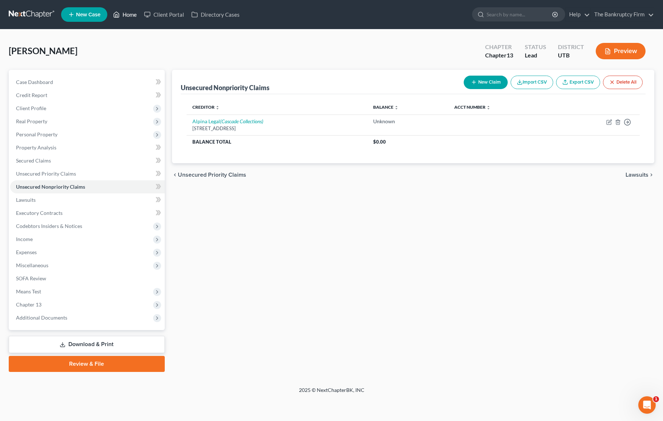
click at [130, 13] on link "Home" at bounding box center [124, 14] width 31 height 13
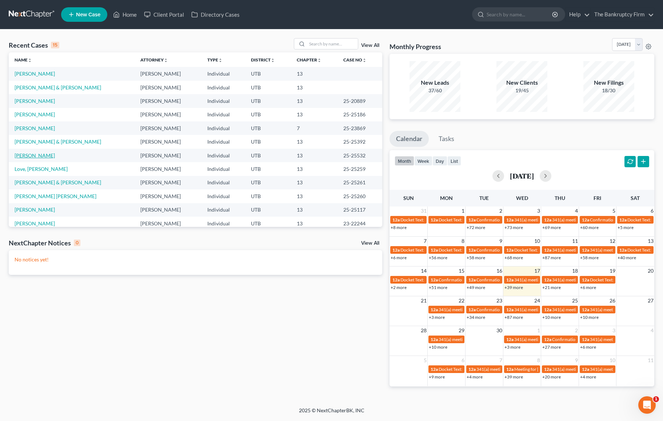
click at [36, 155] on link "[PERSON_NAME]" at bounding box center [35, 155] width 40 height 6
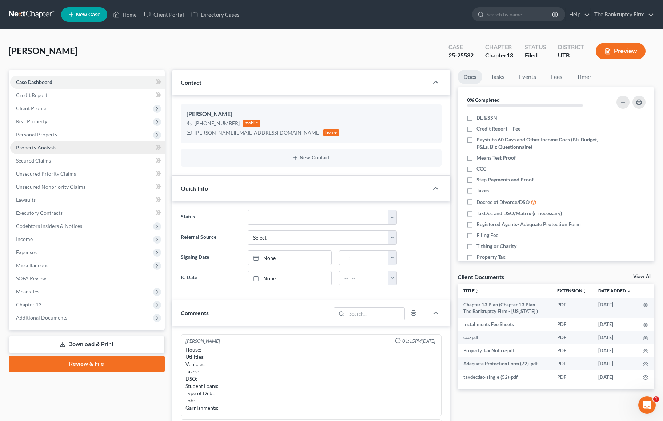
scroll to position [132, 0]
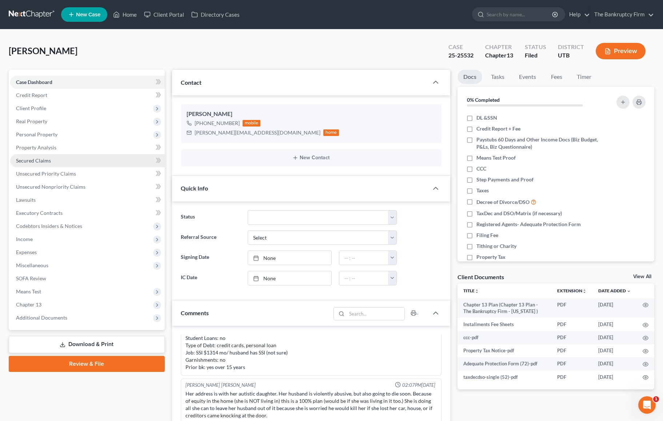
click at [41, 160] on span "Secured Claims" at bounding box center [33, 160] width 35 height 6
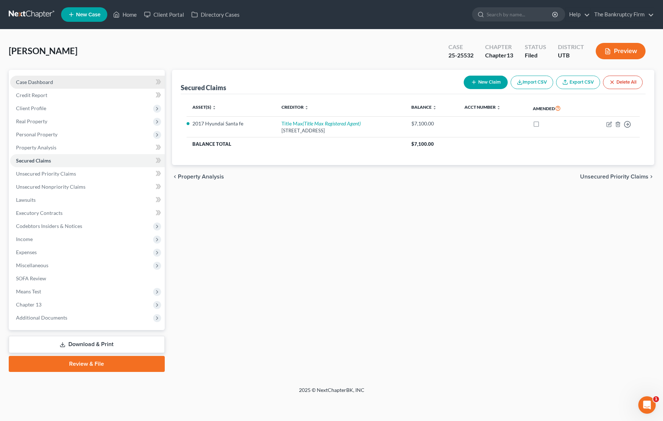
click at [39, 83] on span "Case Dashboard" at bounding box center [34, 82] width 37 height 6
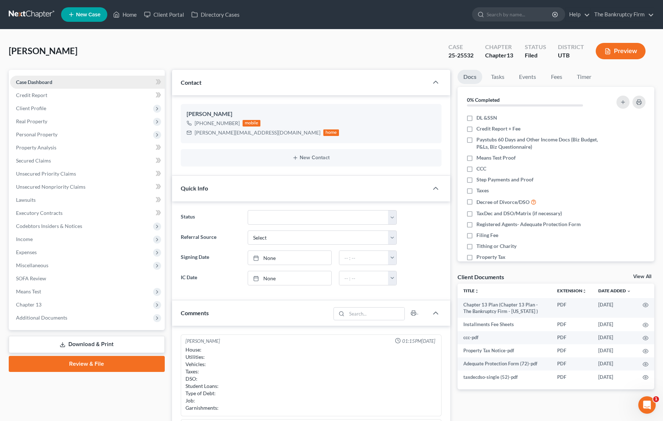
scroll to position [132, 0]
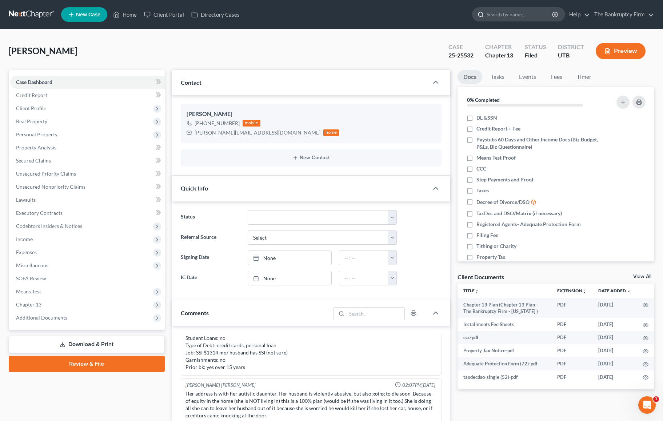
click at [522, 18] on input "search" at bounding box center [520, 14] width 67 height 13
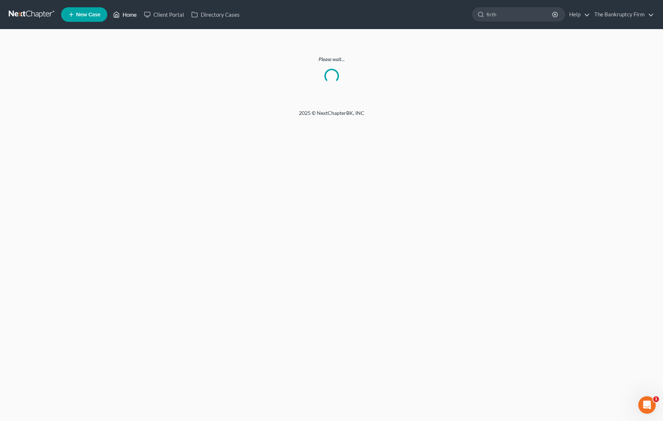
click at [124, 15] on link "Home" at bounding box center [124, 14] width 31 height 13
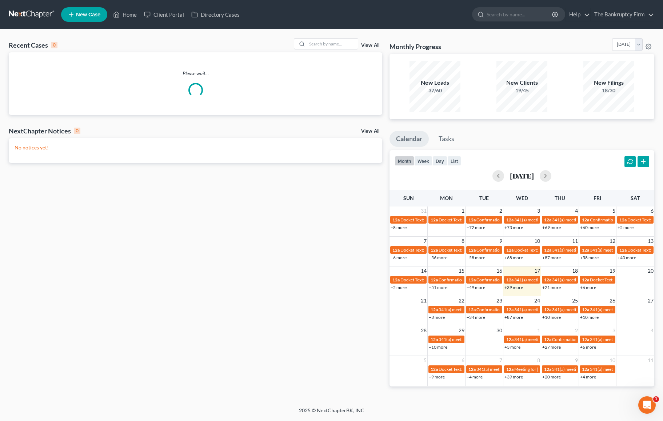
click at [370, 45] on link "View All" at bounding box center [370, 45] width 18 height 5
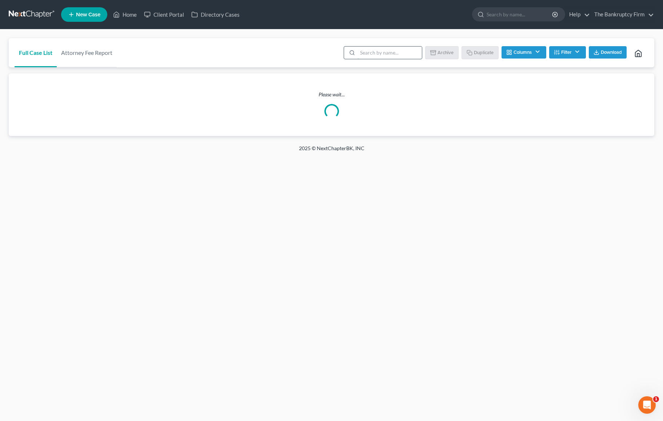
click at [370, 53] on input "search" at bounding box center [389, 53] width 64 height 12
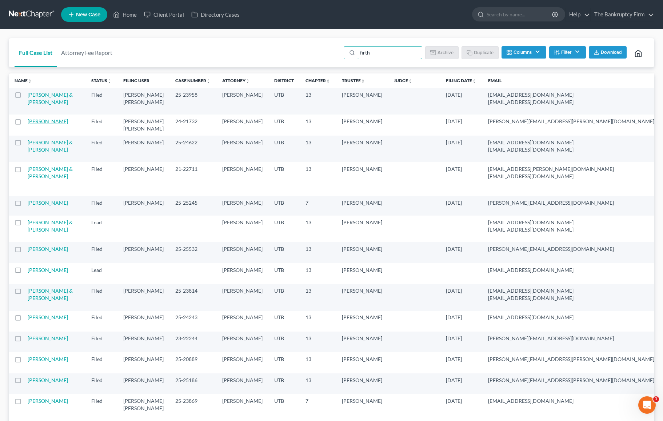
click at [37, 123] on link "[PERSON_NAME]" at bounding box center [48, 121] width 40 height 6
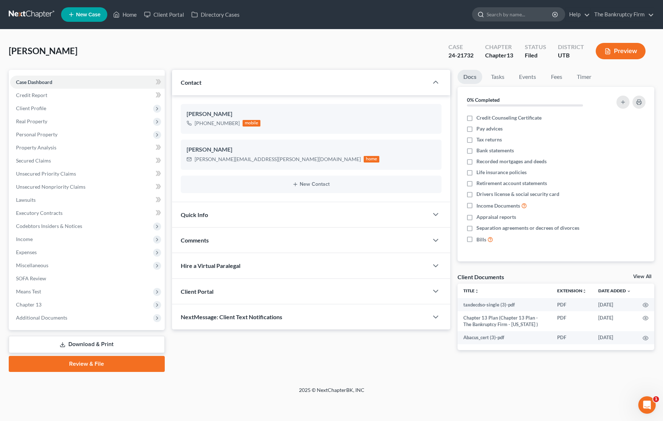
click at [508, 13] on input "search" at bounding box center [520, 14] width 67 height 13
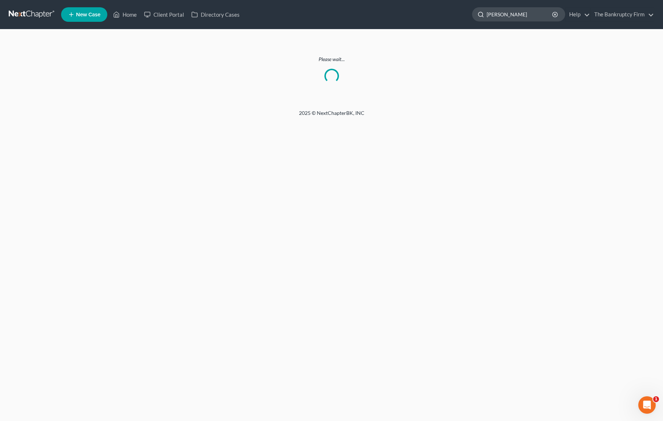
click at [520, 15] on input "[PERSON_NAME]" at bounding box center [520, 14] width 67 height 13
click at [525, 14] on input "[PERSON_NAME]" at bounding box center [520, 14] width 67 height 13
click at [127, 12] on link "Home" at bounding box center [124, 14] width 31 height 13
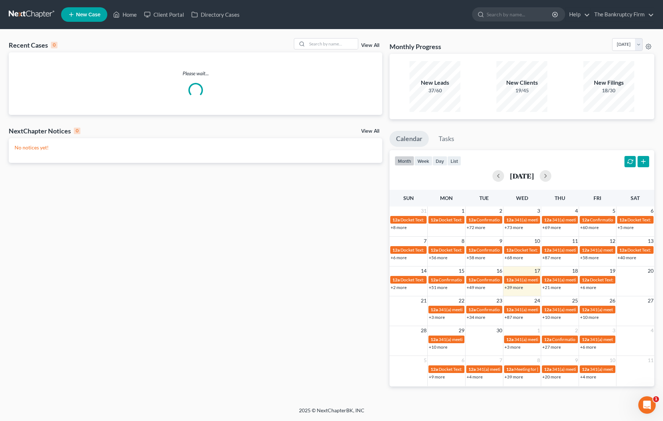
click at [370, 43] on link "View All" at bounding box center [370, 45] width 18 height 5
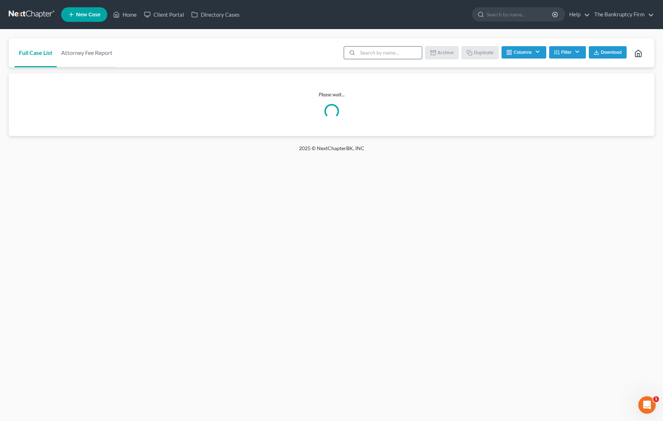
click at [380, 53] on input "search" at bounding box center [389, 53] width 64 height 12
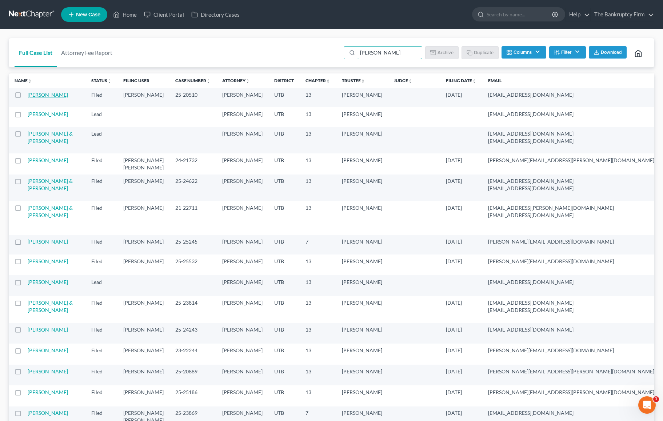
click at [33, 95] on link "[PERSON_NAME]" at bounding box center [48, 95] width 40 height 6
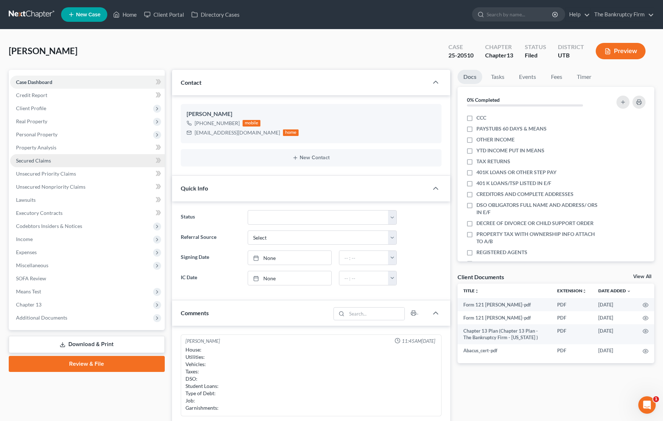
click at [44, 160] on span "Secured Claims" at bounding box center [33, 160] width 35 height 6
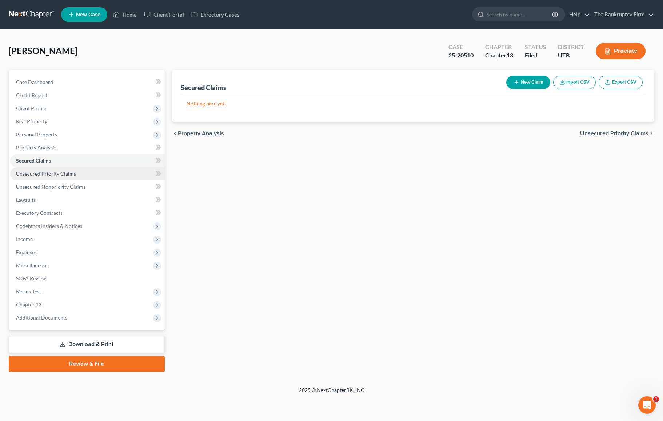
click at [48, 172] on span "Unsecured Priority Claims" at bounding box center [46, 174] width 60 height 6
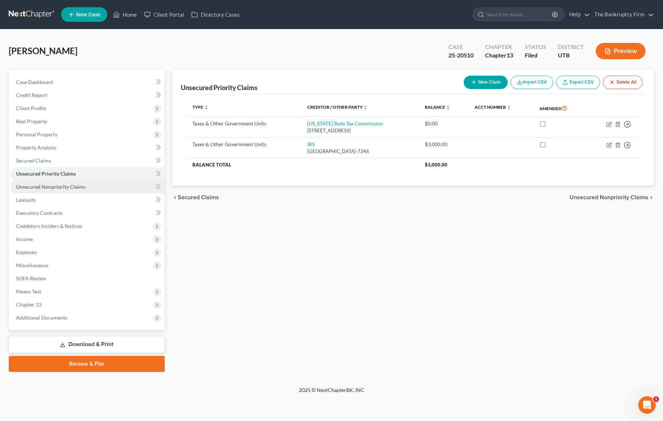
click at [48, 183] on link "Unsecured Nonpriority Claims" at bounding box center [87, 186] width 155 height 13
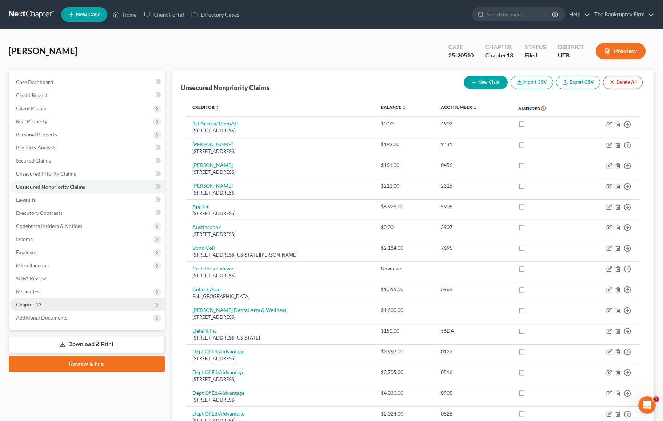
click at [44, 301] on span "Chapter 13" at bounding box center [87, 304] width 155 height 13
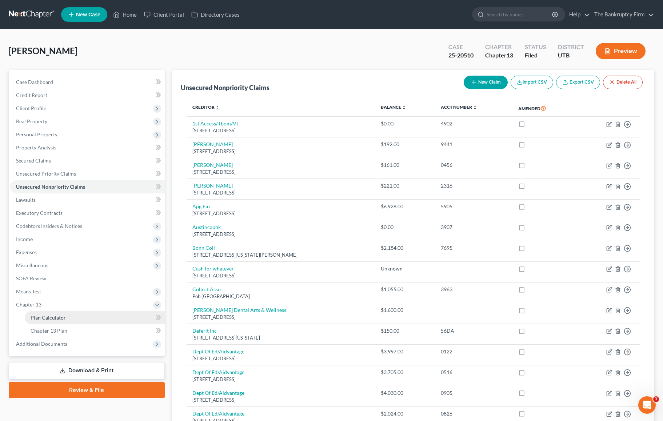
click at [69, 318] on link "Plan Calculator" at bounding box center [95, 317] width 140 height 13
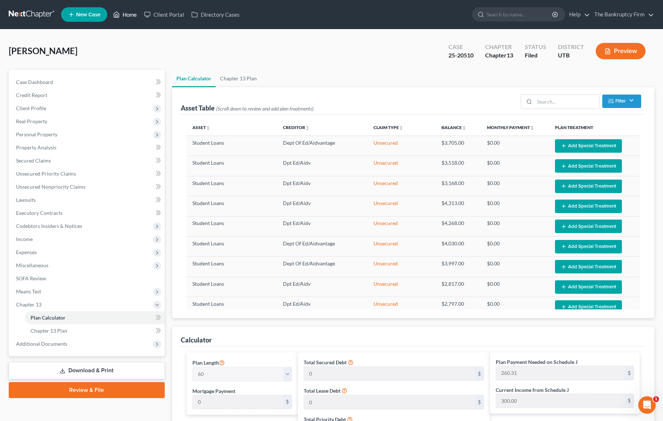
click at [128, 15] on link "Home" at bounding box center [124, 14] width 31 height 13
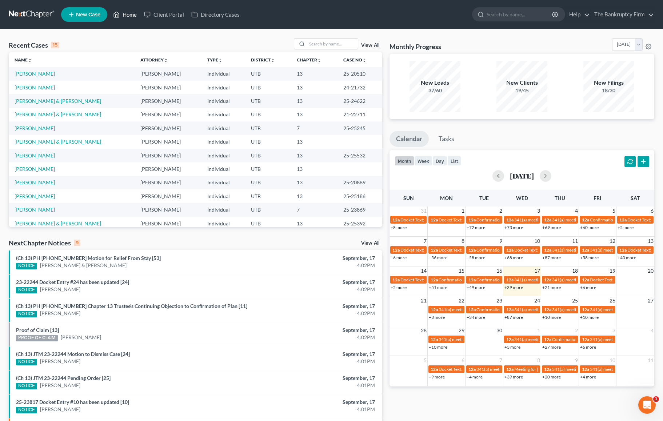
scroll to position [0, 0]
click at [159, 41] on div "Recent Cases 15 View All" at bounding box center [195, 45] width 373 height 14
